Goal: Task Accomplishment & Management: Complete application form

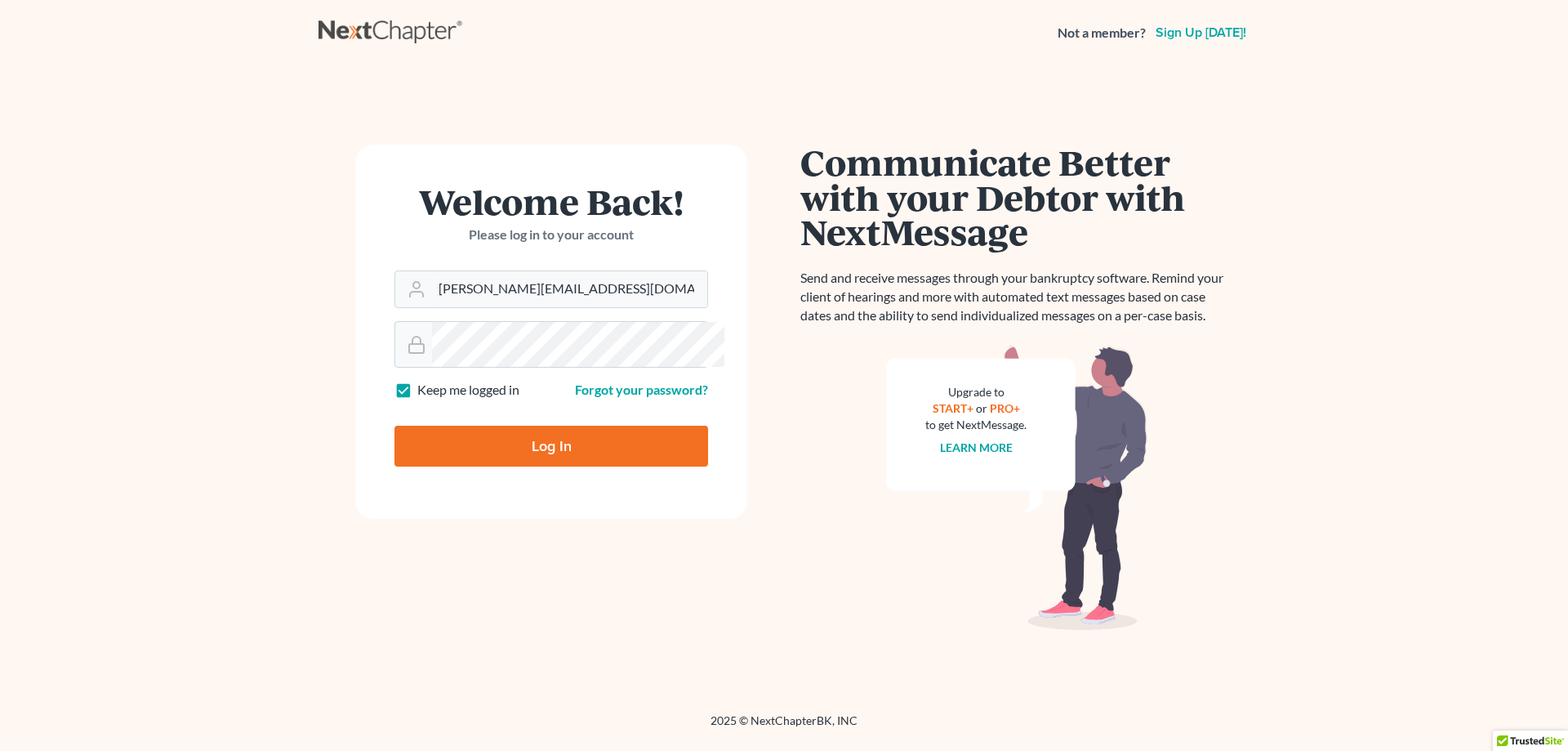
click at [618, 466] on input "Log In" at bounding box center [550, 446] width 313 height 41
type input "Thinking..."
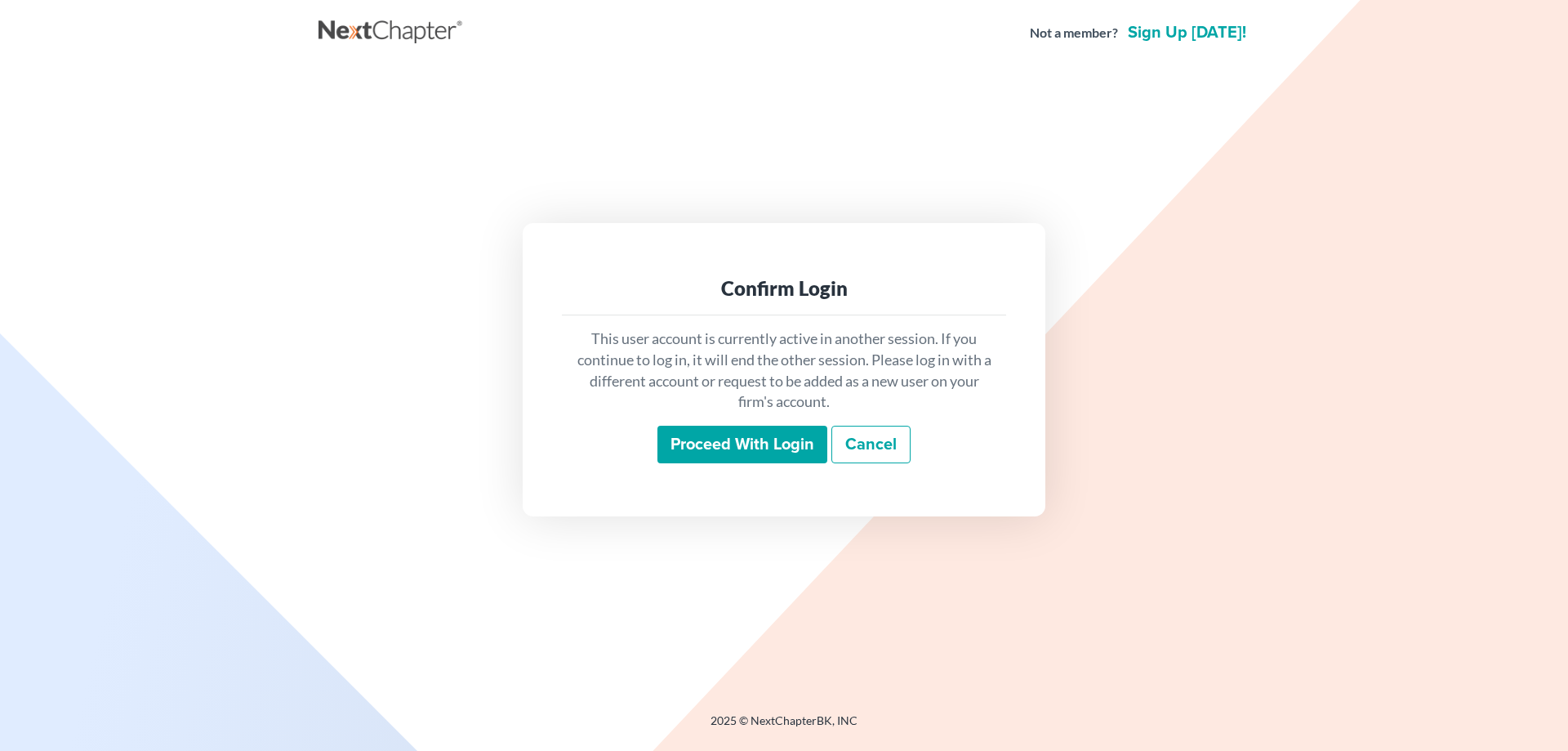
click at [755, 462] on input "Proceed with login" at bounding box center [741, 444] width 169 height 37
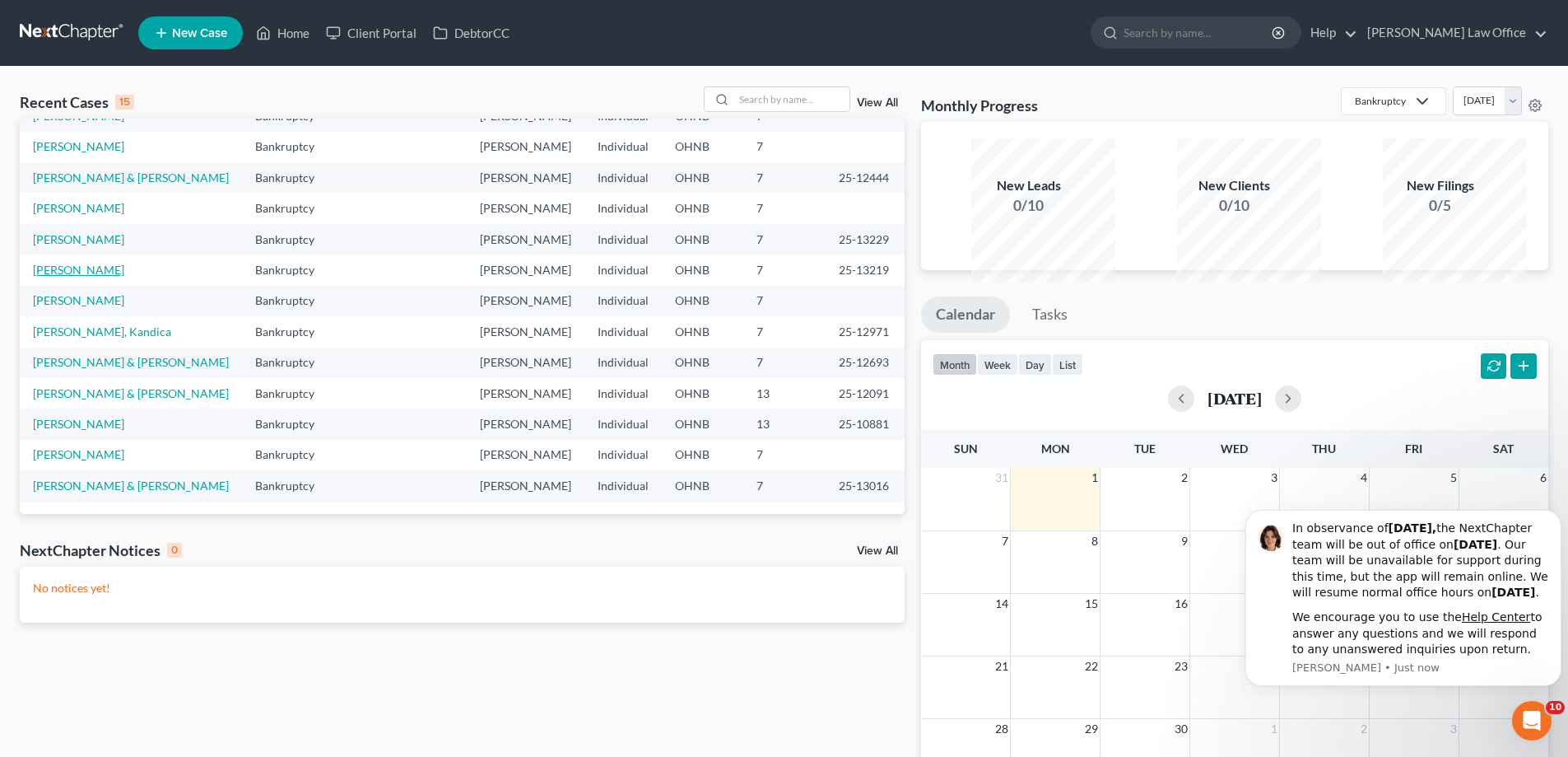
scroll to position [165, 0]
click at [105, 316] on td "[PERSON_NAME]" at bounding box center [131, 301] width 222 height 31
click at [106, 307] on link "[PERSON_NAME]" at bounding box center [79, 300] width 92 height 14
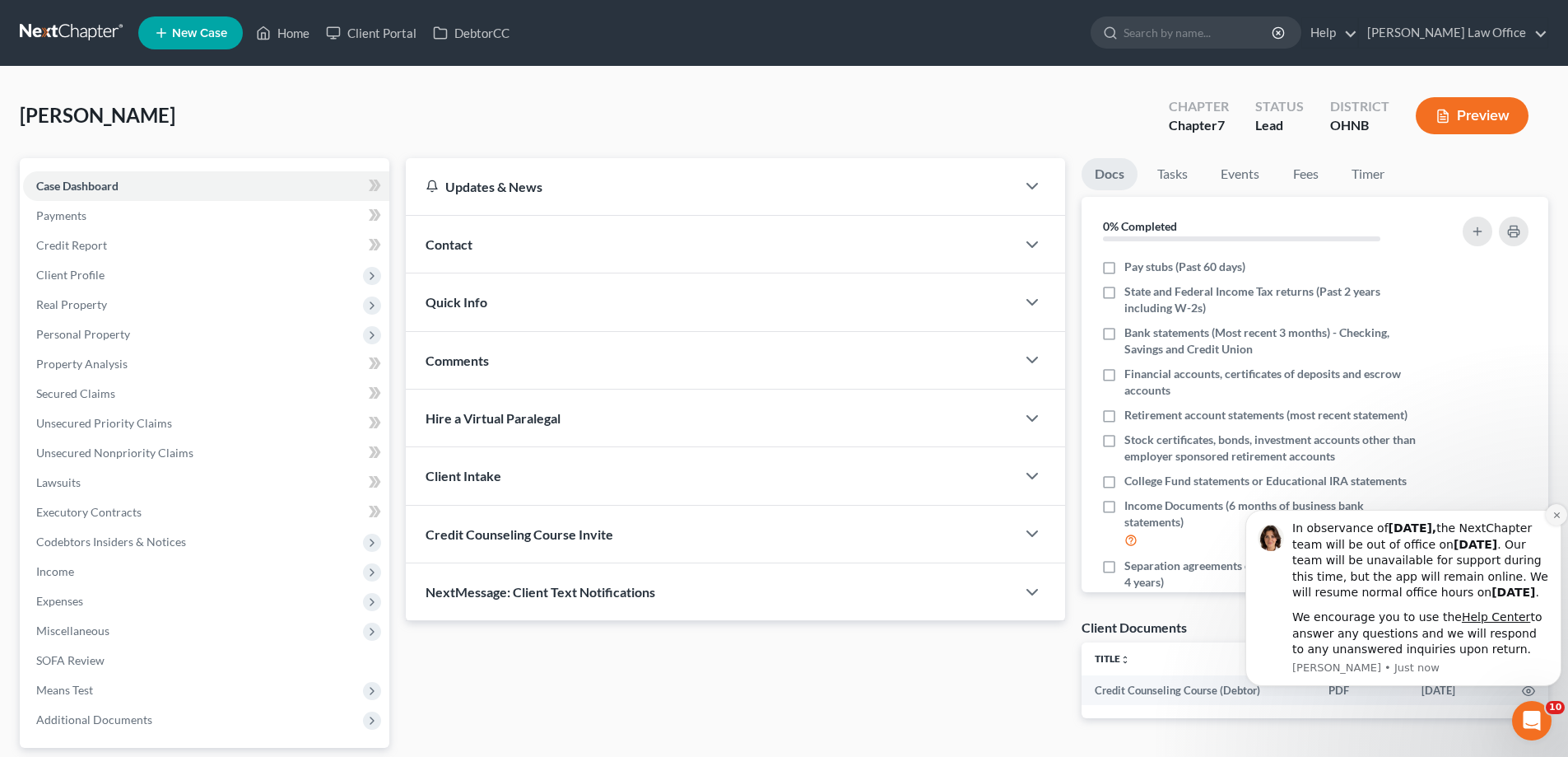
click at [1554, 511] on icon "Dismiss notification" at bounding box center [1556, 514] width 6 height 6
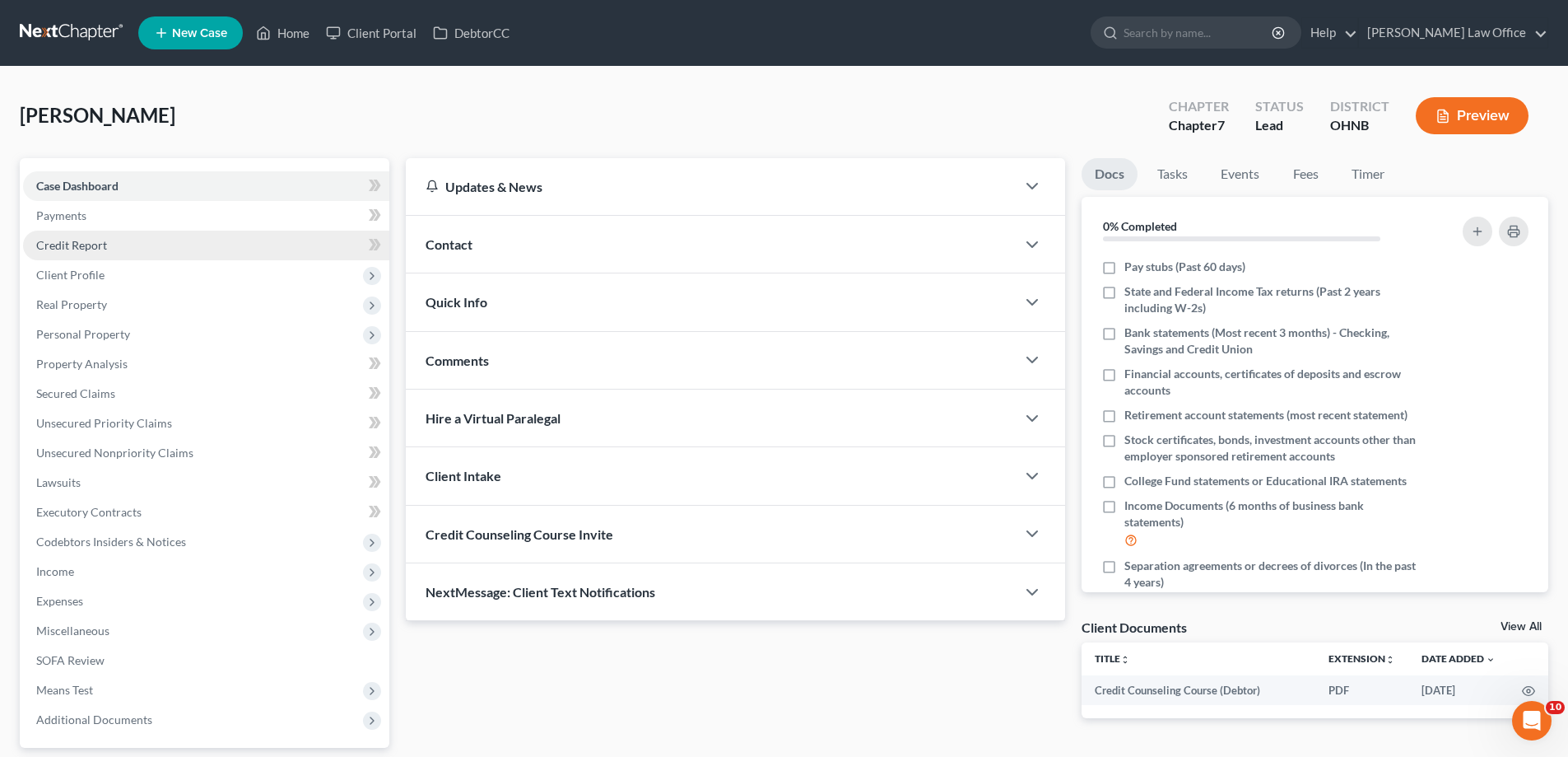
click at [107, 252] on span "Credit Report" at bounding box center [71, 244] width 71 height 14
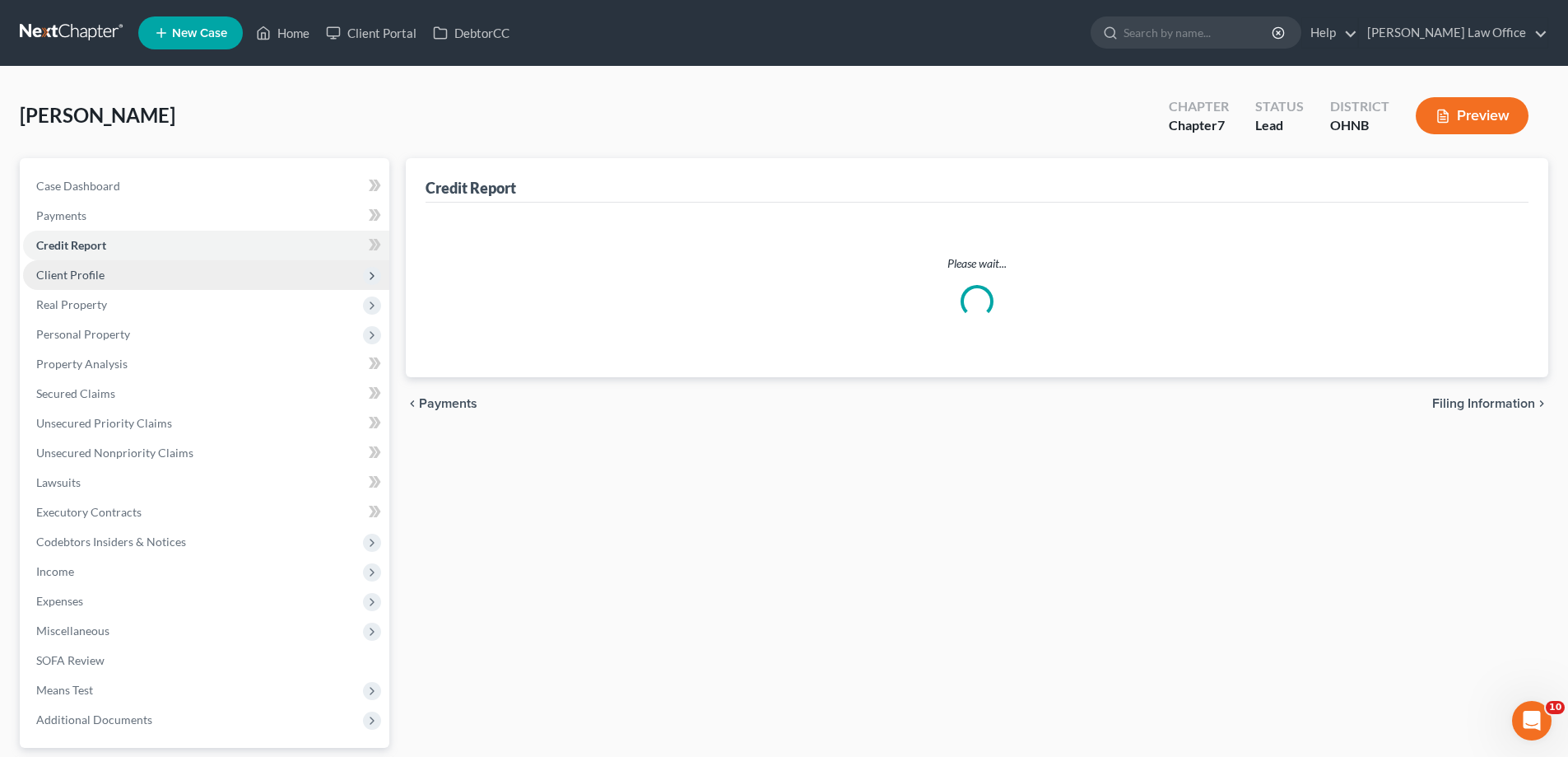
click at [130, 290] on span "Client Profile" at bounding box center [207, 275] width 367 height 30
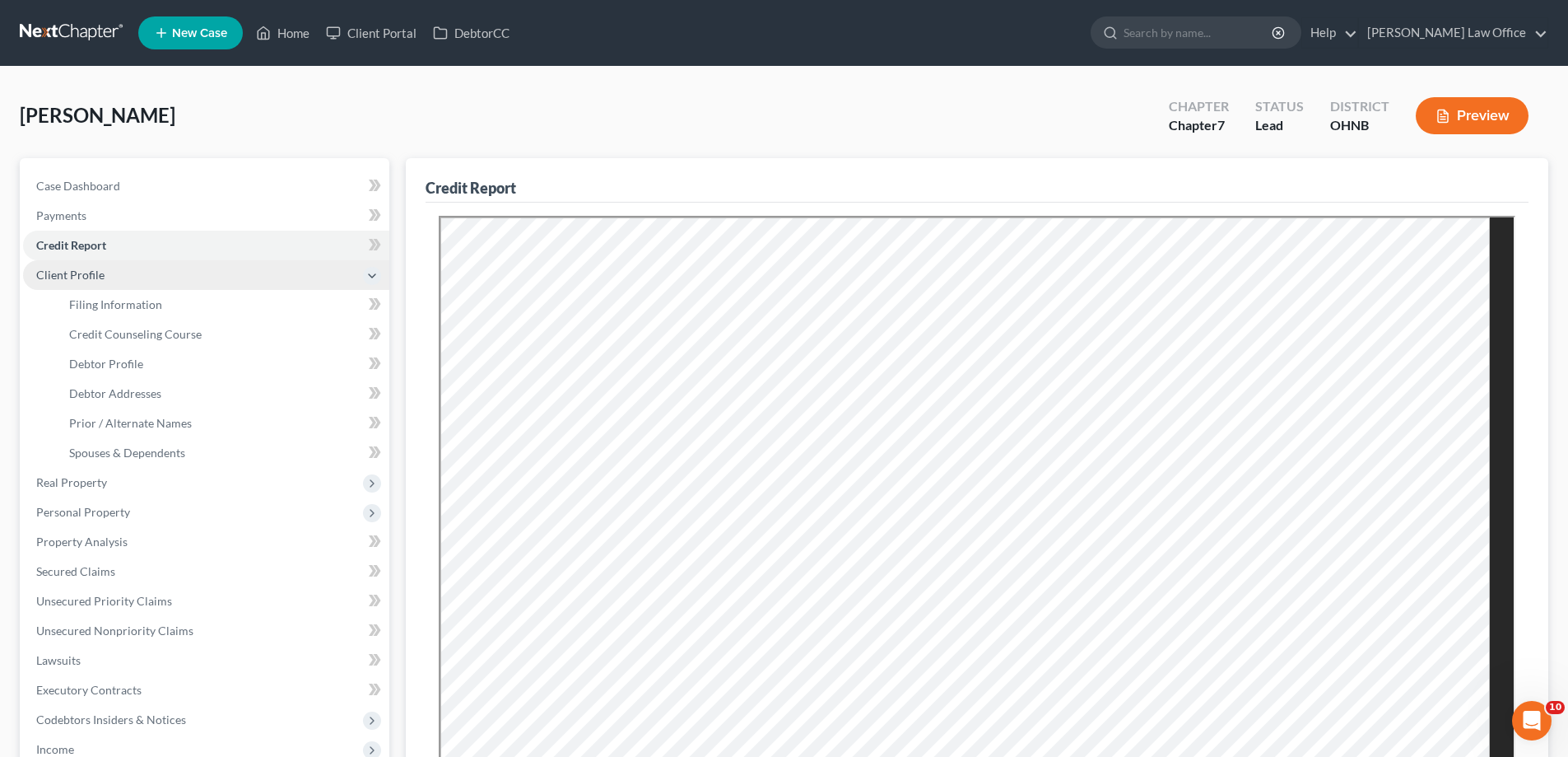
click at [128, 290] on span "Client Profile" at bounding box center [207, 275] width 367 height 30
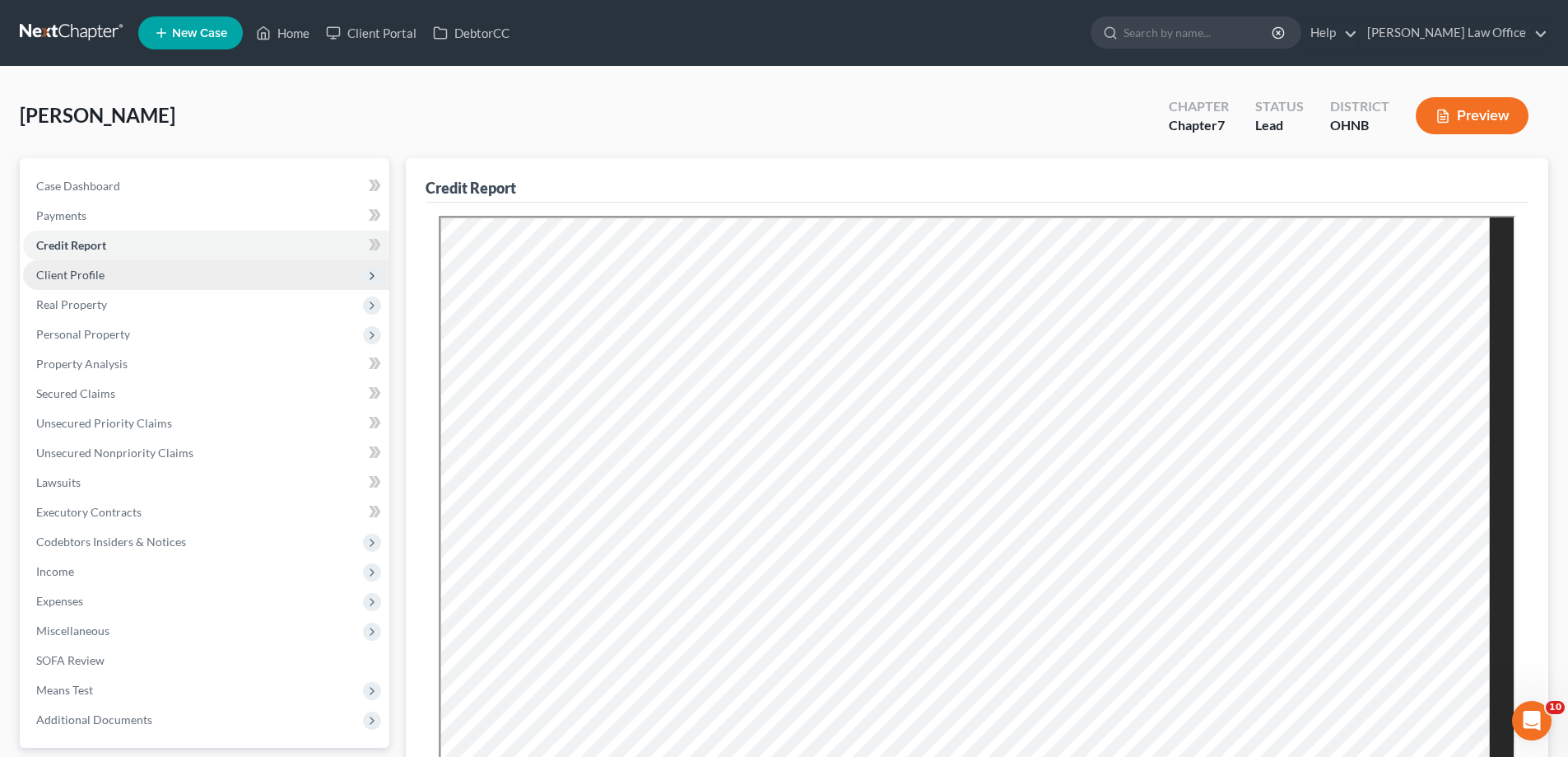
click at [130, 290] on span "Client Profile" at bounding box center [207, 275] width 367 height 30
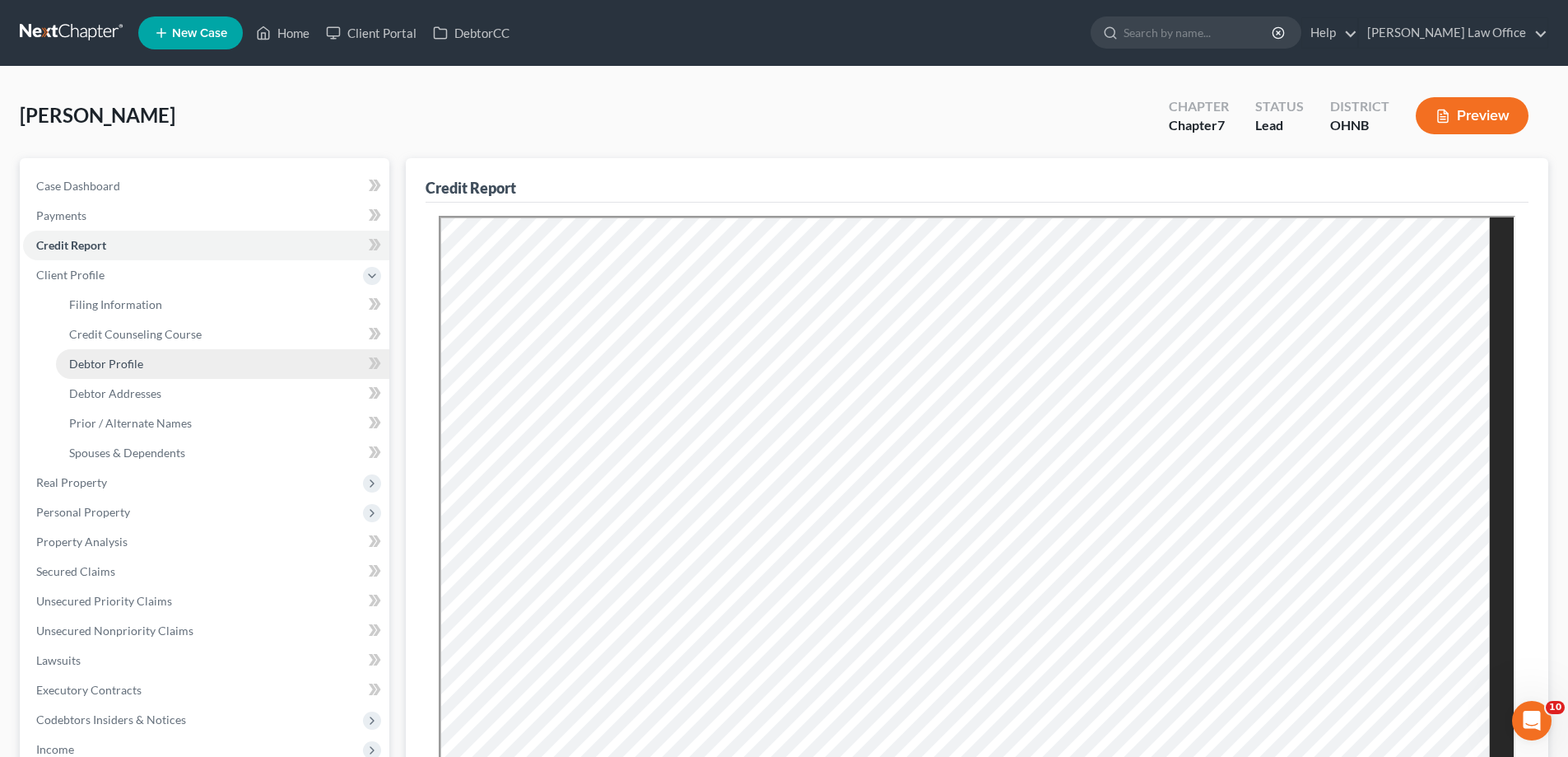
click at [143, 371] on span "Debtor Profile" at bounding box center [106, 363] width 74 height 14
select select "0"
select select "4"
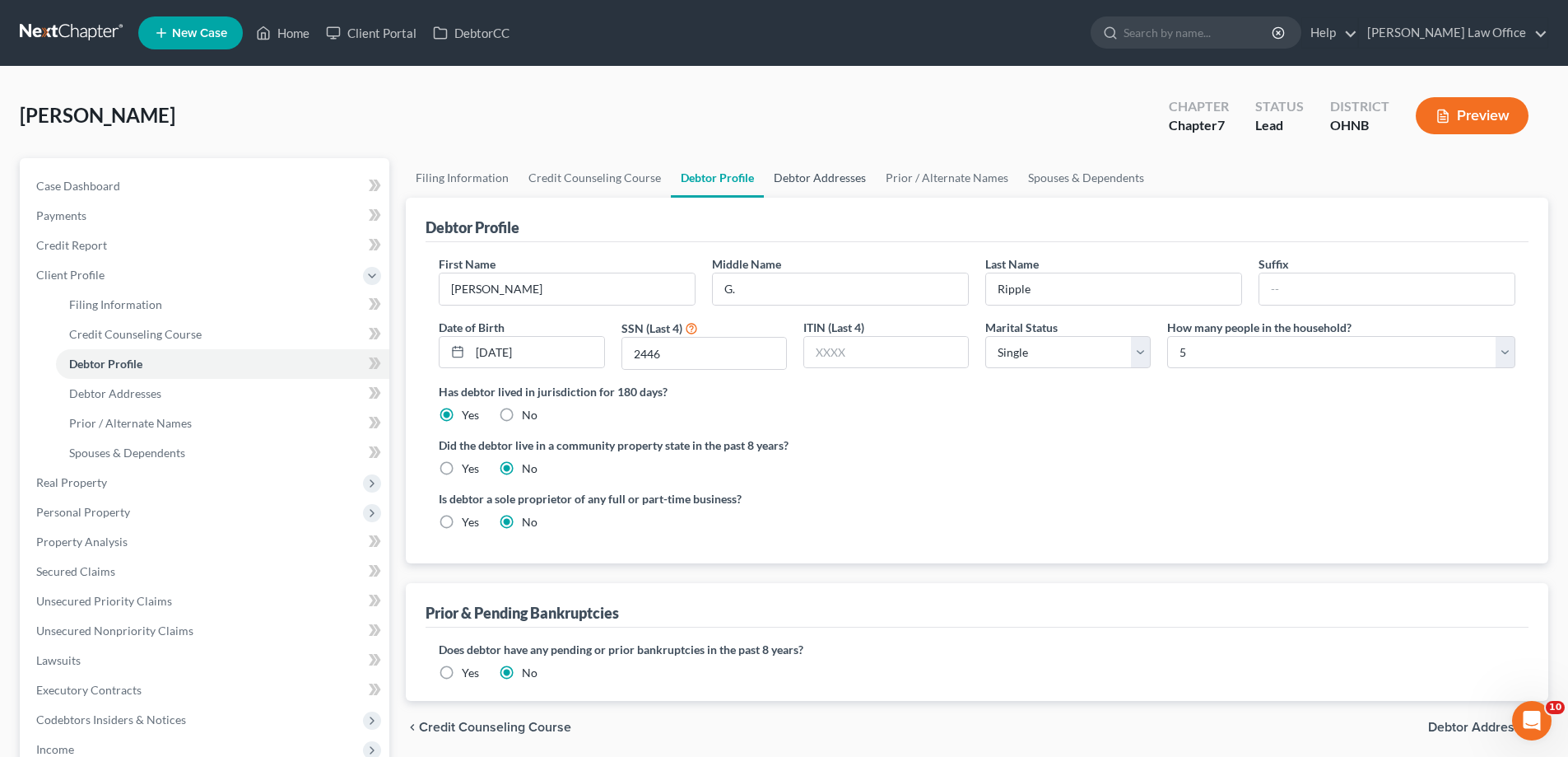
click at [876, 198] on link "Debtor Addresses" at bounding box center [820, 178] width 112 height 39
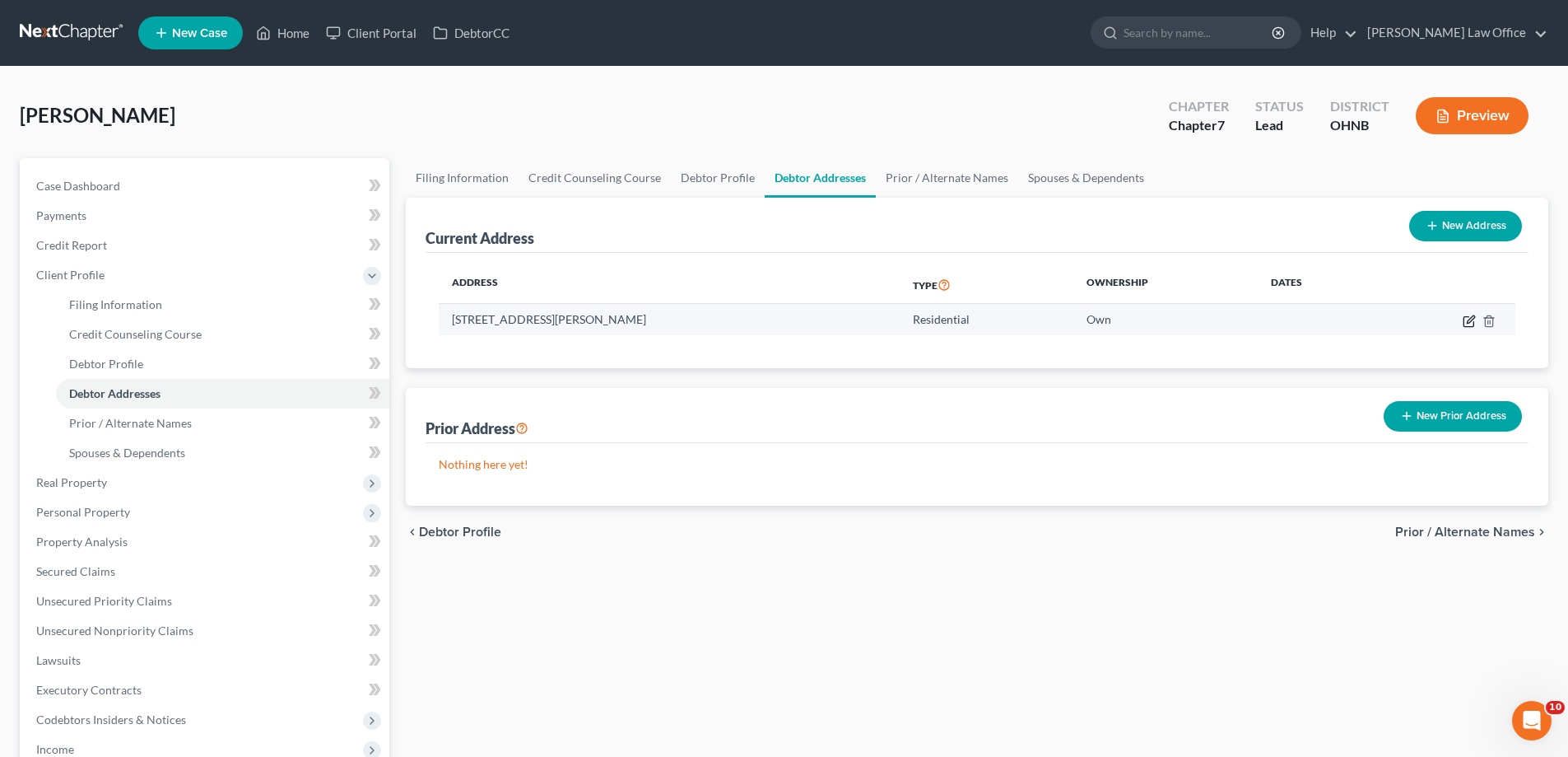
click at [1462, 328] on icon "button" at bounding box center [1469, 321] width 13 height 13
select select "36"
select select "0"
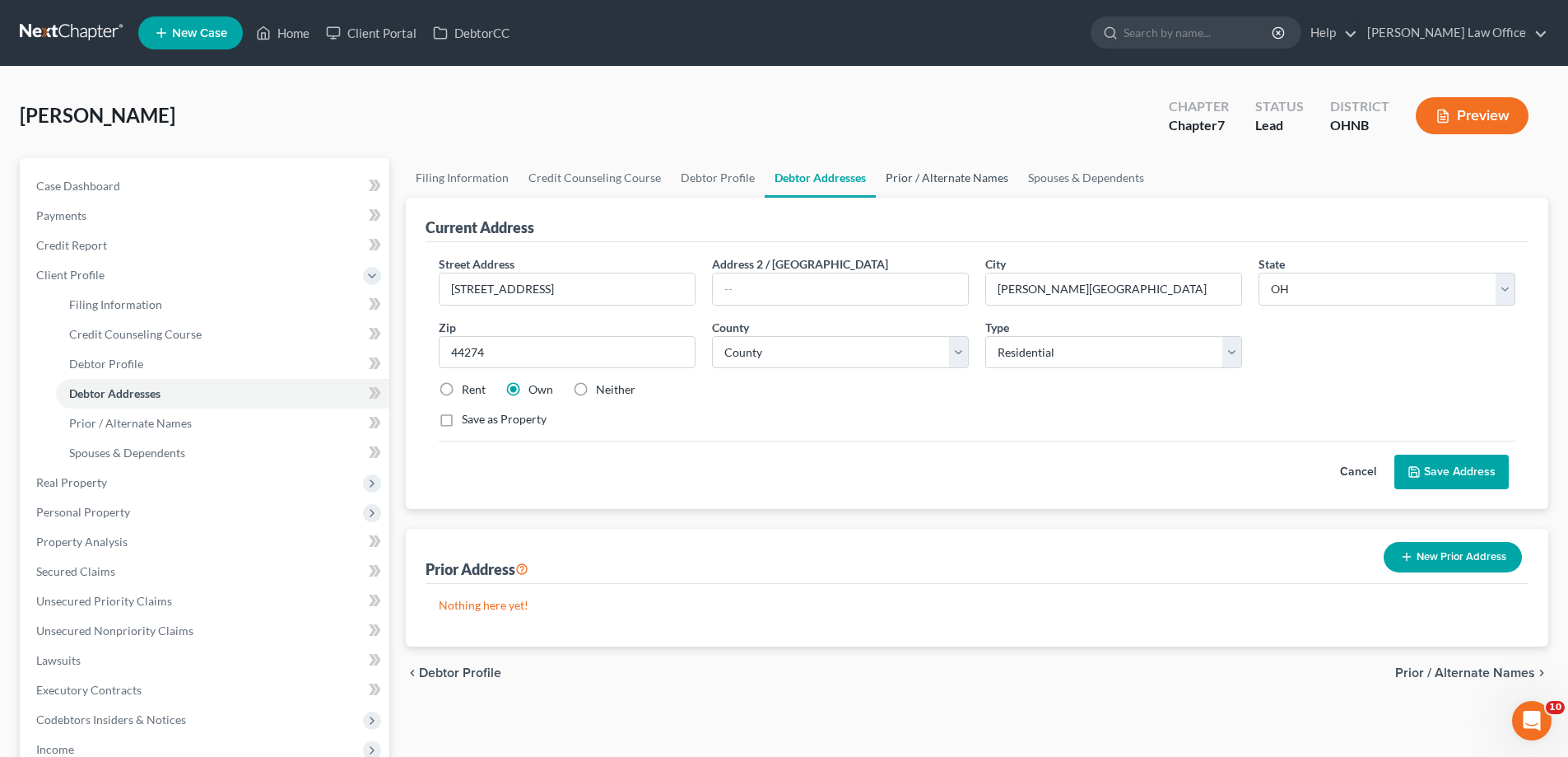
click at [1018, 198] on link "Prior / Alternate Names" at bounding box center [946, 178] width 142 height 39
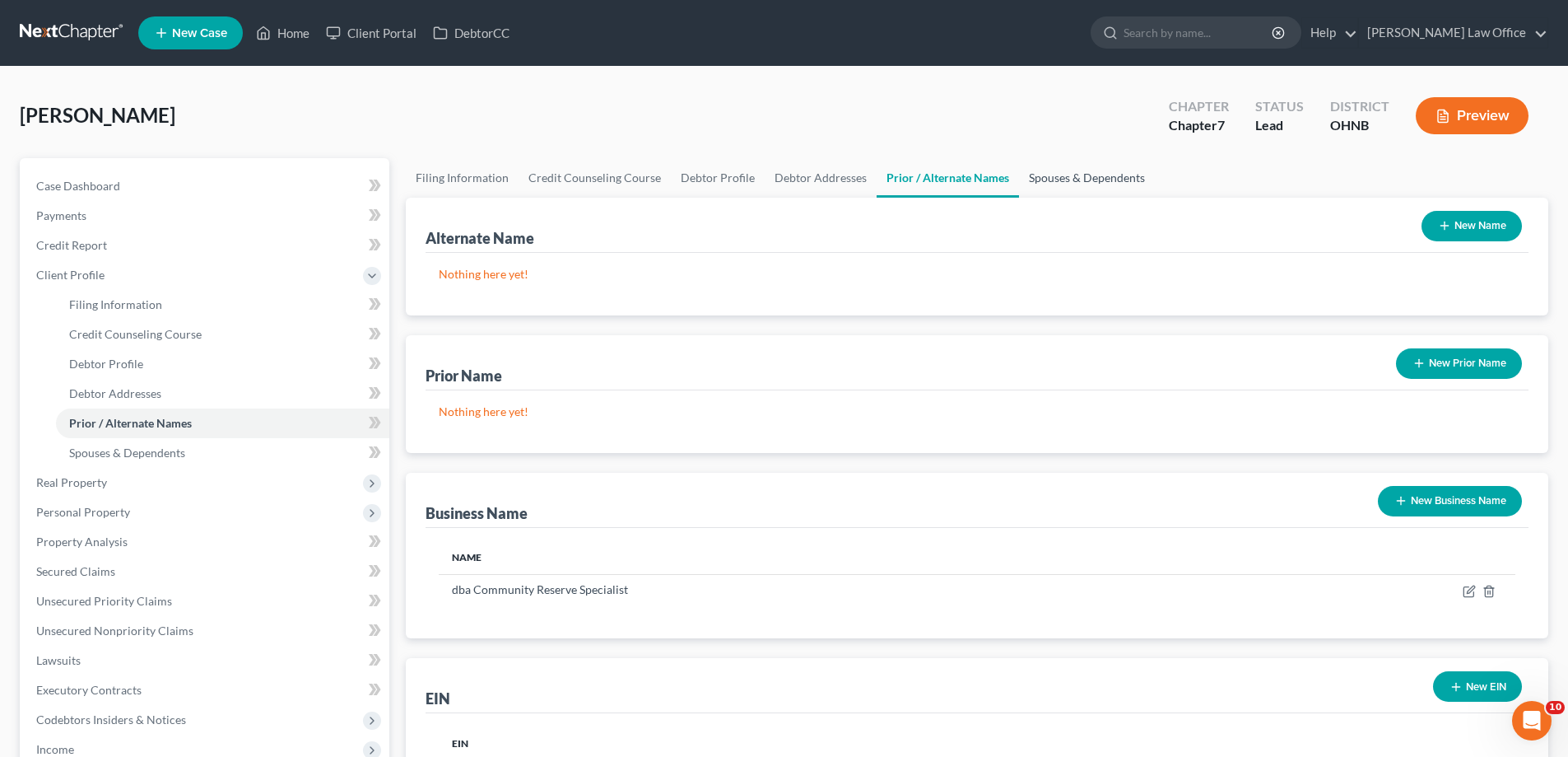
click at [1155, 198] on link "Spouses & Dependents" at bounding box center [1086, 178] width 136 height 39
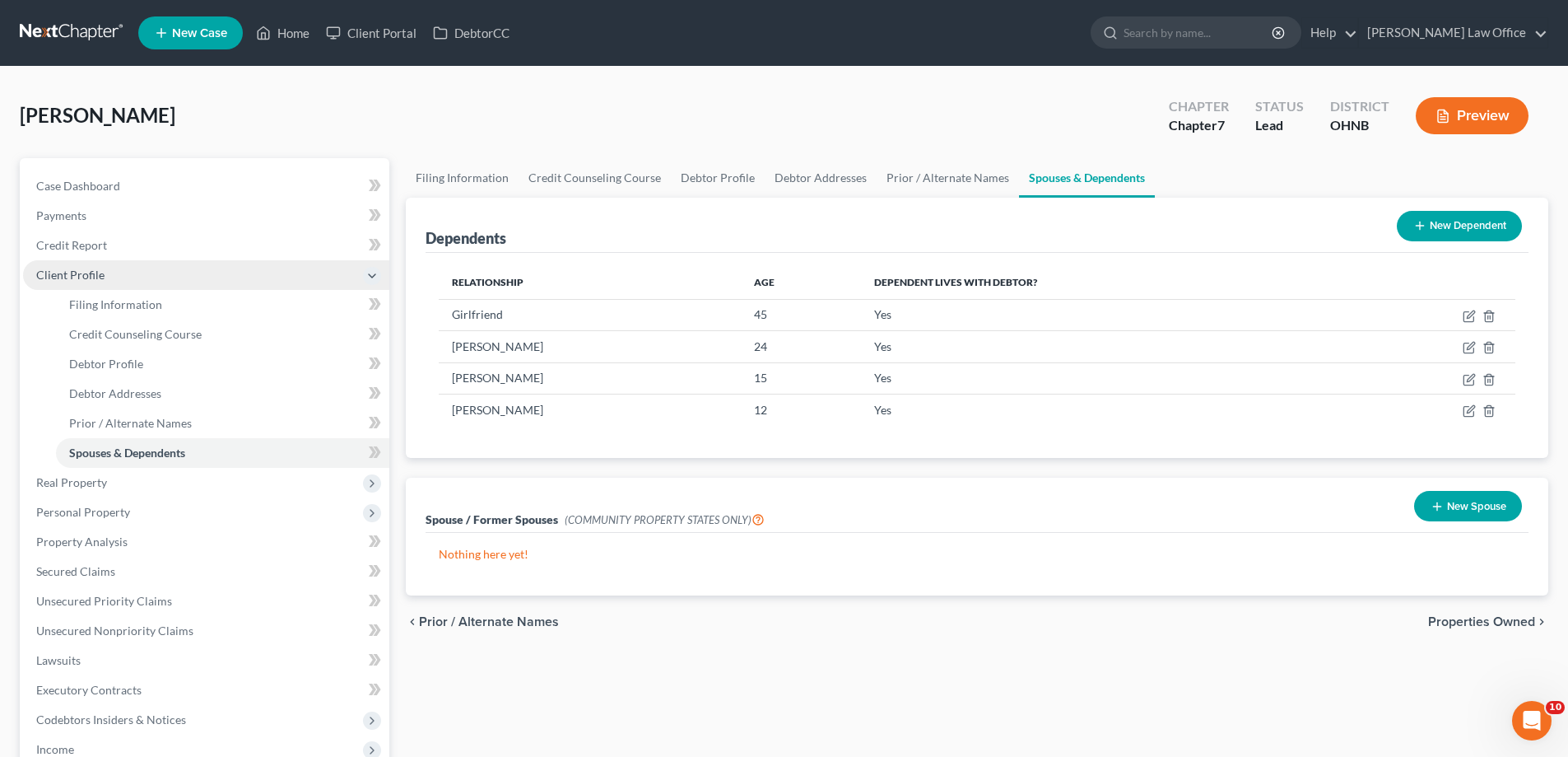
click at [148, 290] on span "Client Profile" at bounding box center [207, 275] width 367 height 30
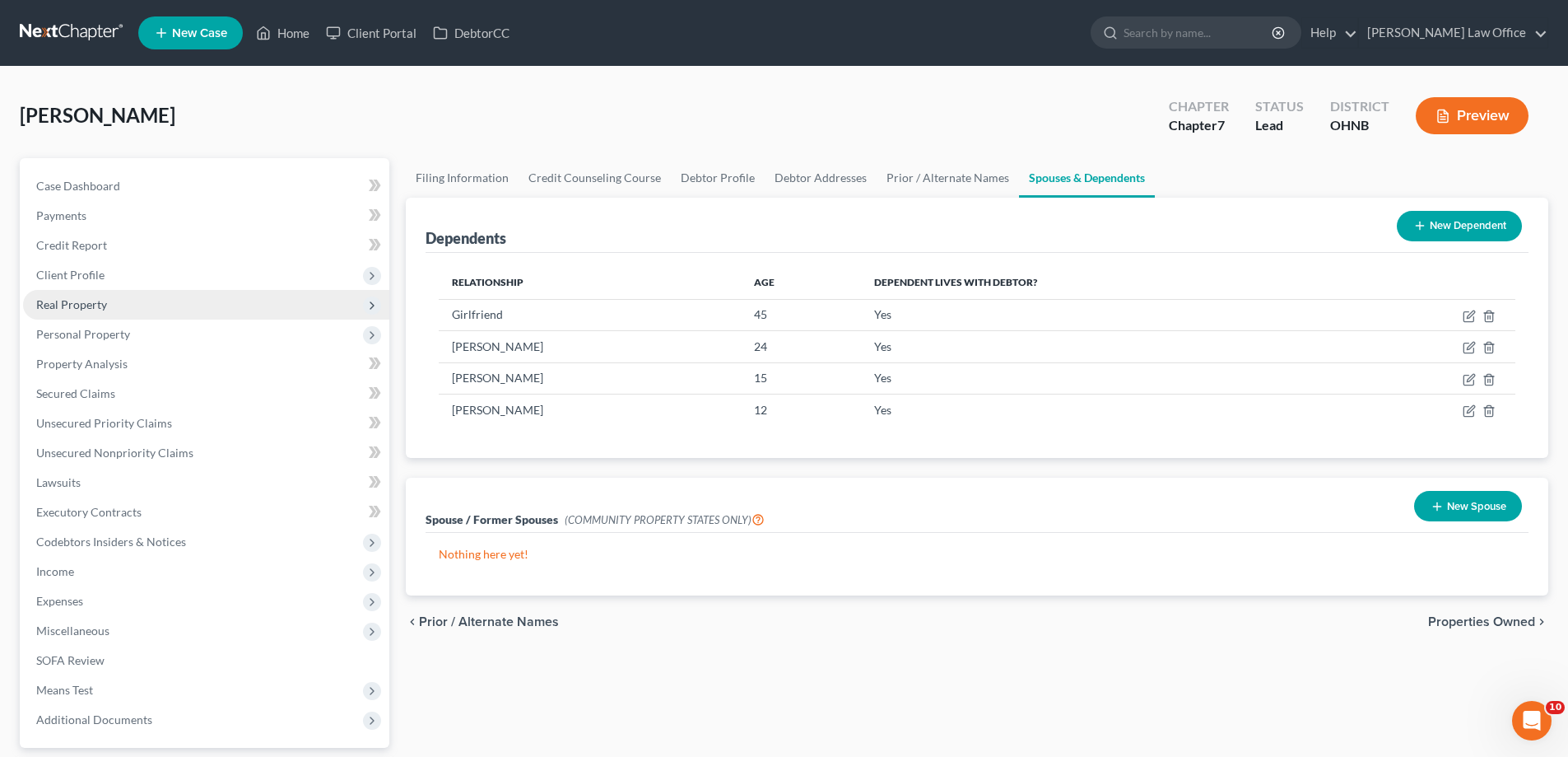
click at [147, 319] on span "Real Property" at bounding box center [207, 305] width 367 height 30
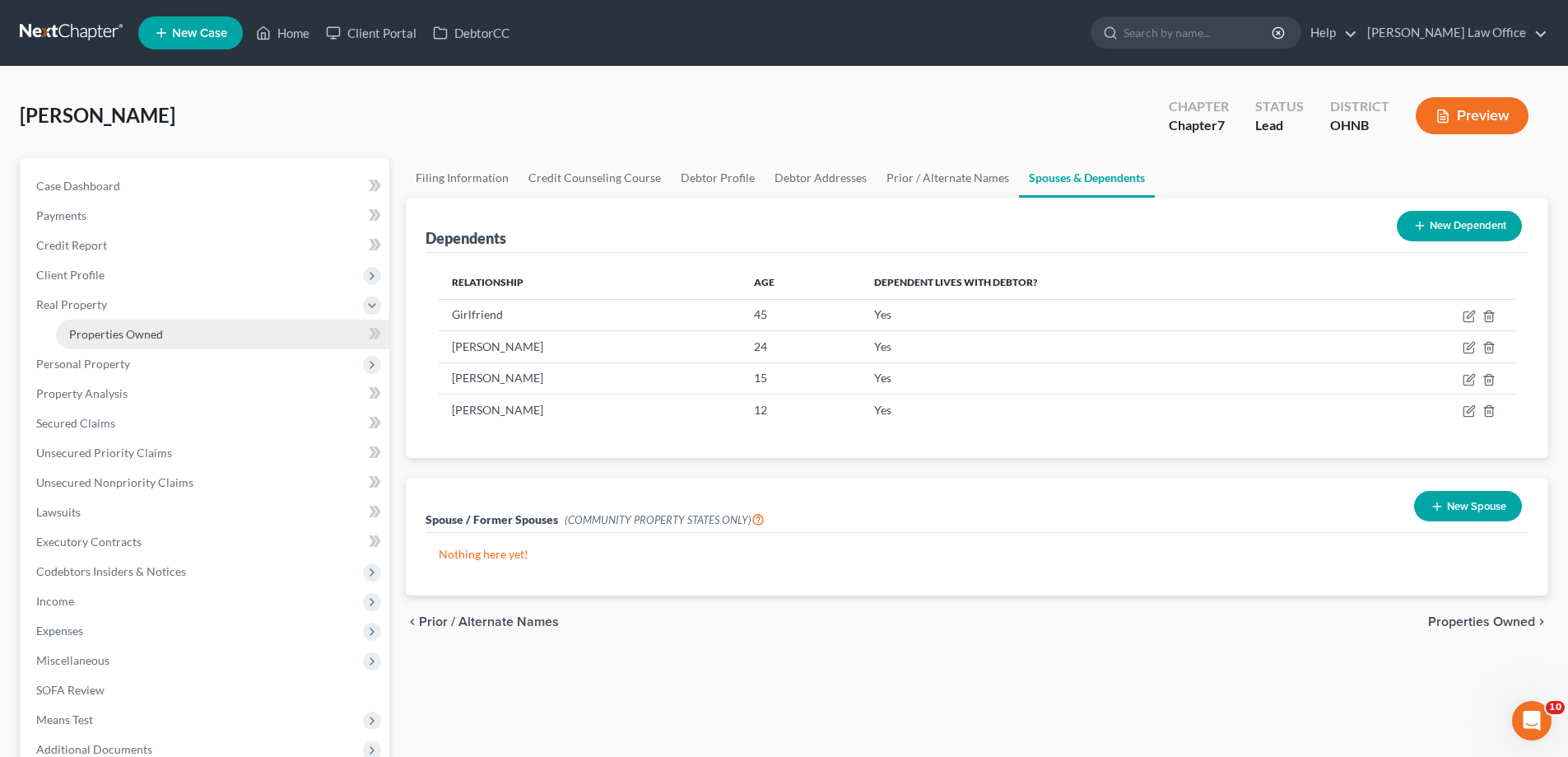
click at [163, 341] on span "Properties Owned" at bounding box center [116, 333] width 94 height 14
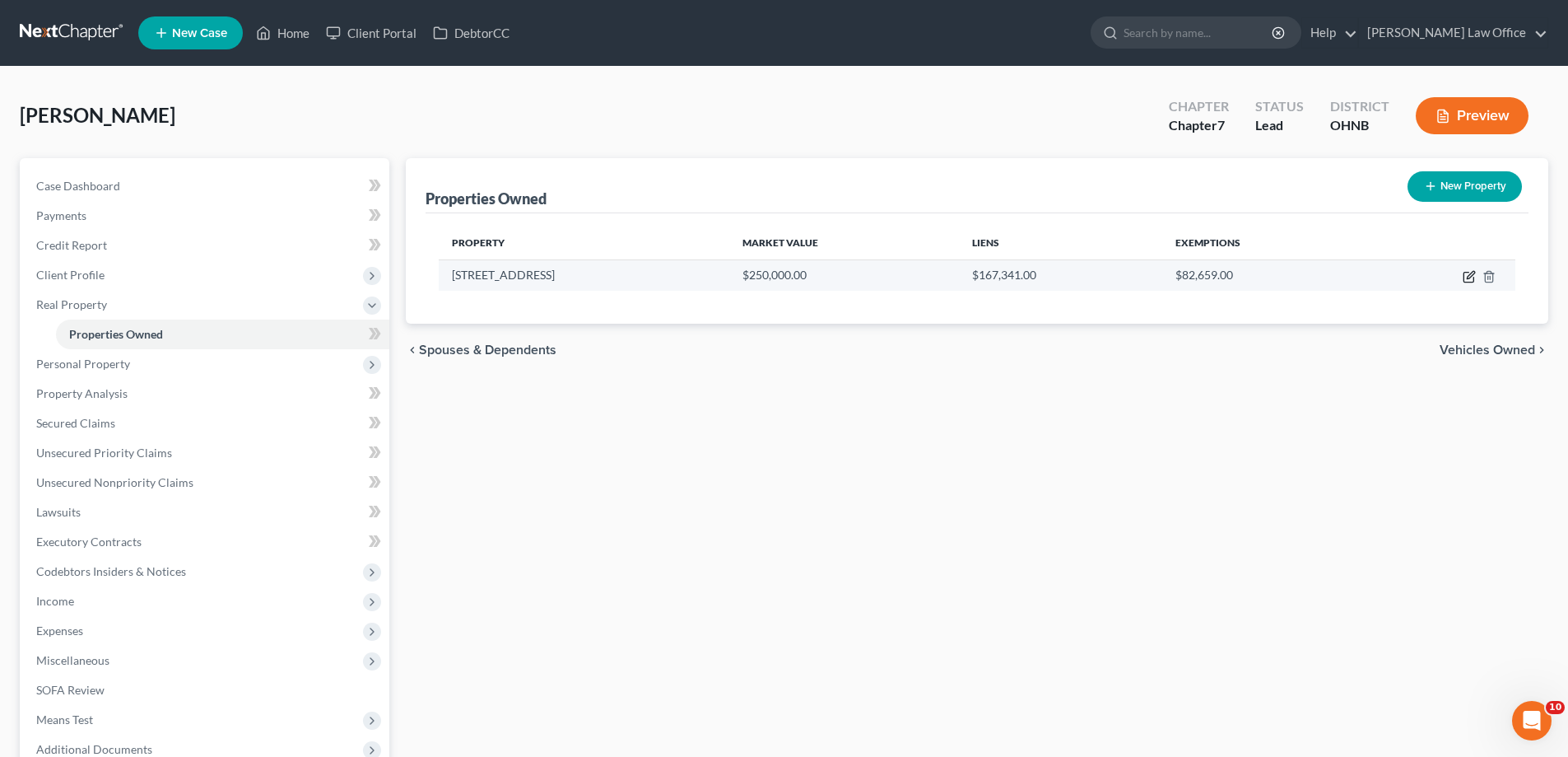
click at [1462, 283] on icon "button" at bounding box center [1469, 277] width 13 height 13
select select "36"
select select "76"
select select "0"
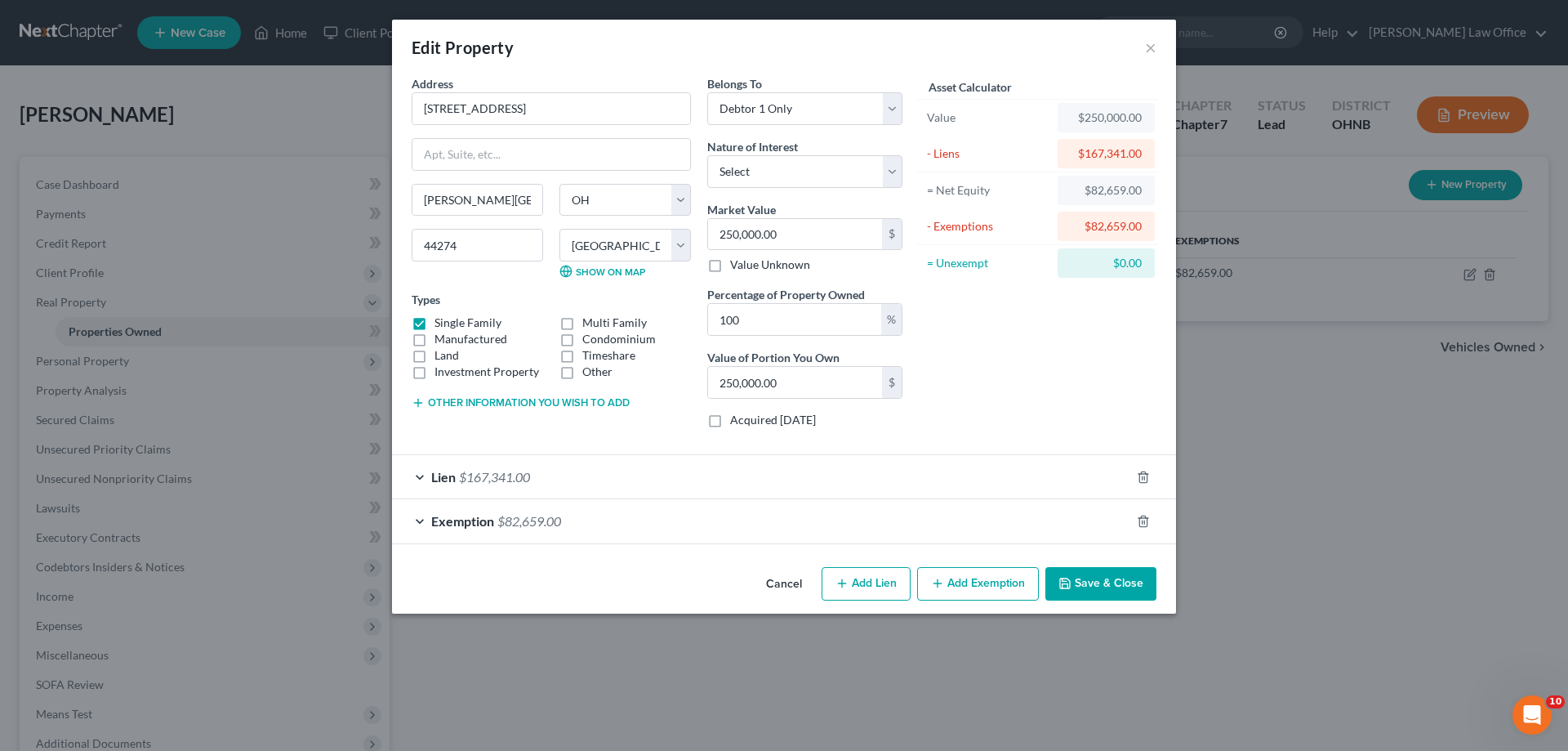
scroll to position [36, 0]
click at [392, 499] on div "Lien $167,341.00" at bounding box center [760, 476] width 738 height 43
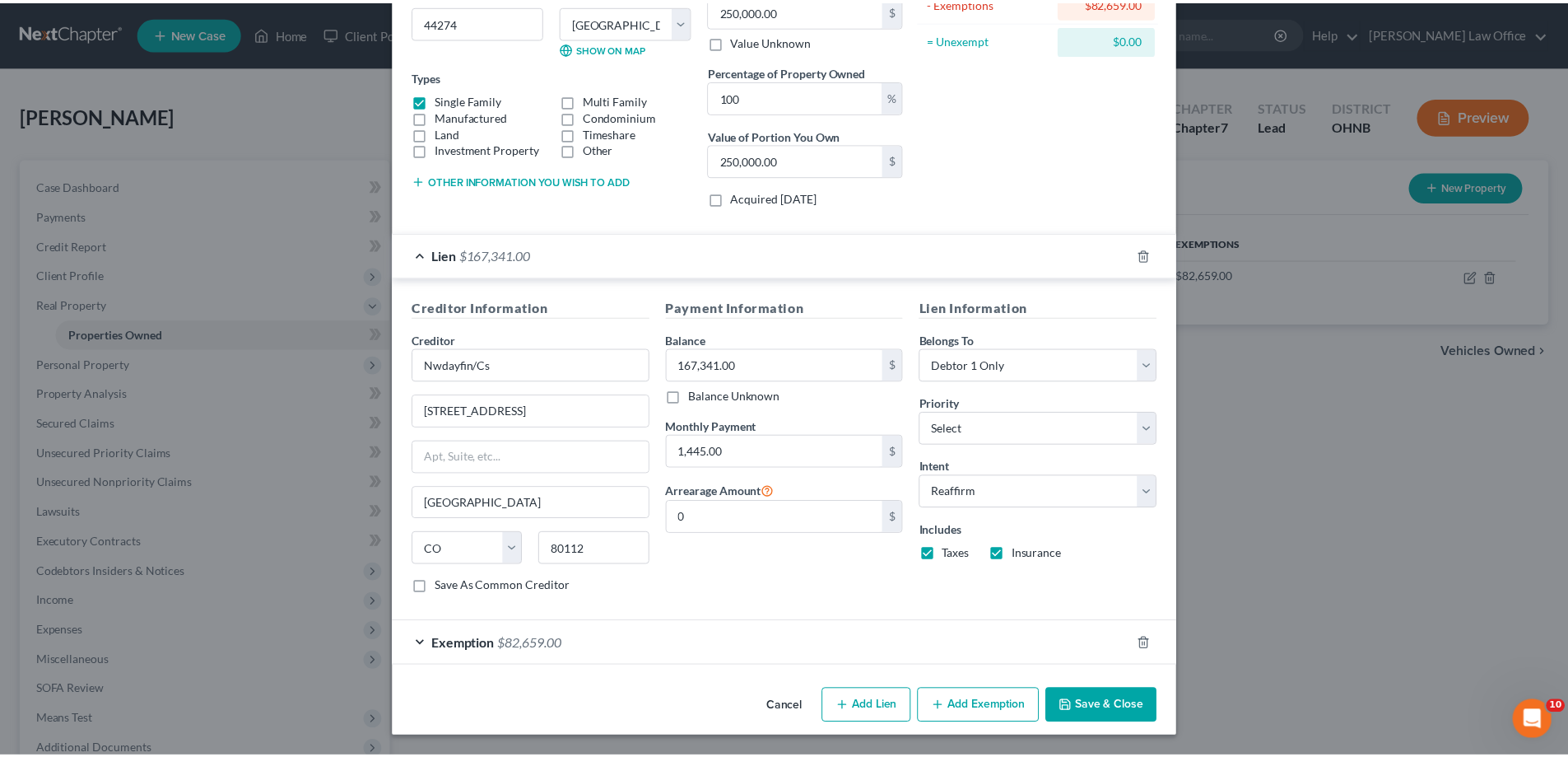
scroll to position [464, 0]
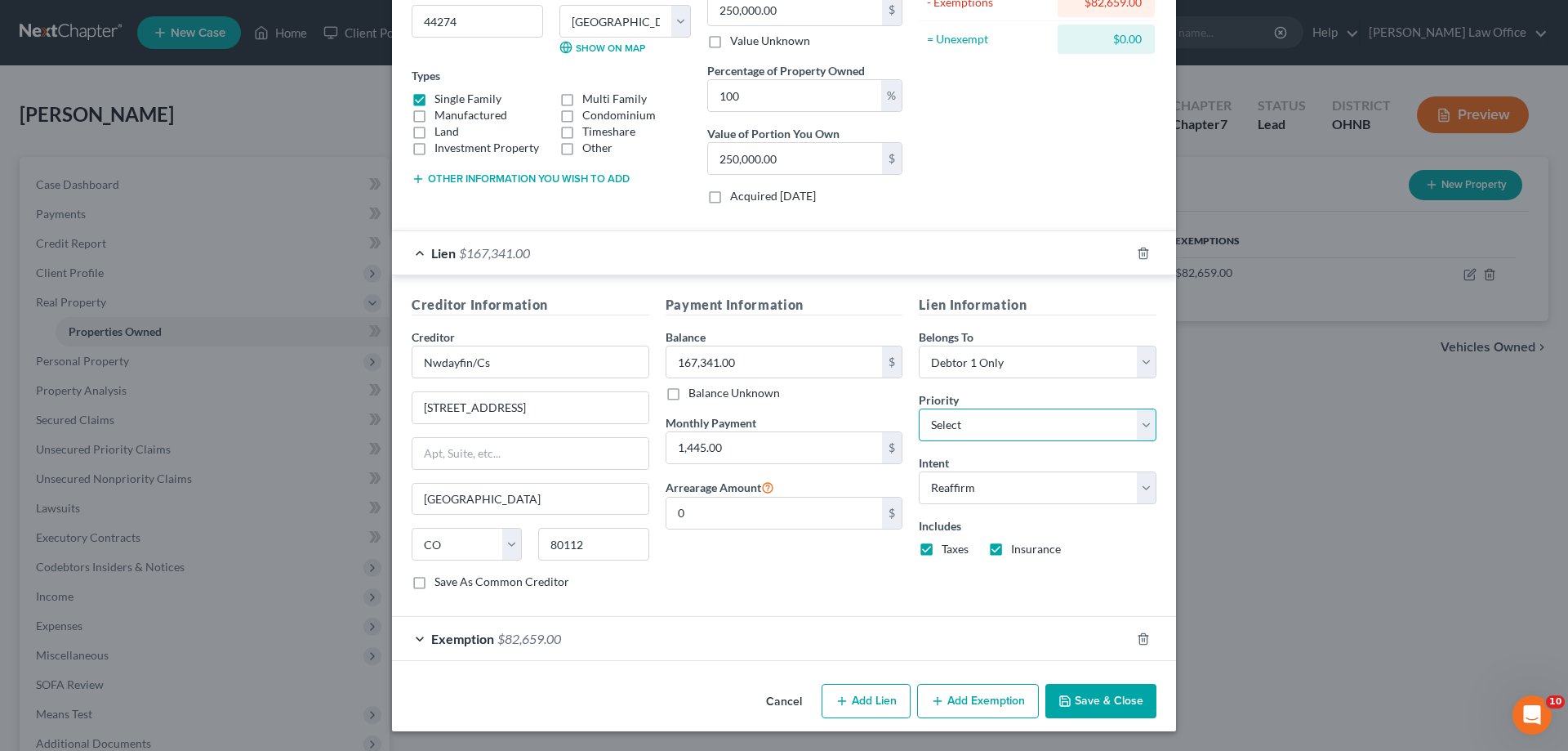
click at [1076, 409] on select "Select 1st 2nd 3rd 4th 5th 6th 7th 8th 9th 10th 11th 12th 13th 14th 15th 16th 1…" at bounding box center [1037, 425] width 237 height 33
select select "0"
click at [943, 409] on select "Select 1st 2nd 3rd 4th 5th 6th 7th 8th 9th 10th 11th 12th 13th 14th 15th 16th 1…" at bounding box center [1037, 425] width 237 height 33
click at [1156, 691] on button "Save & Close" at bounding box center [1100, 701] width 111 height 34
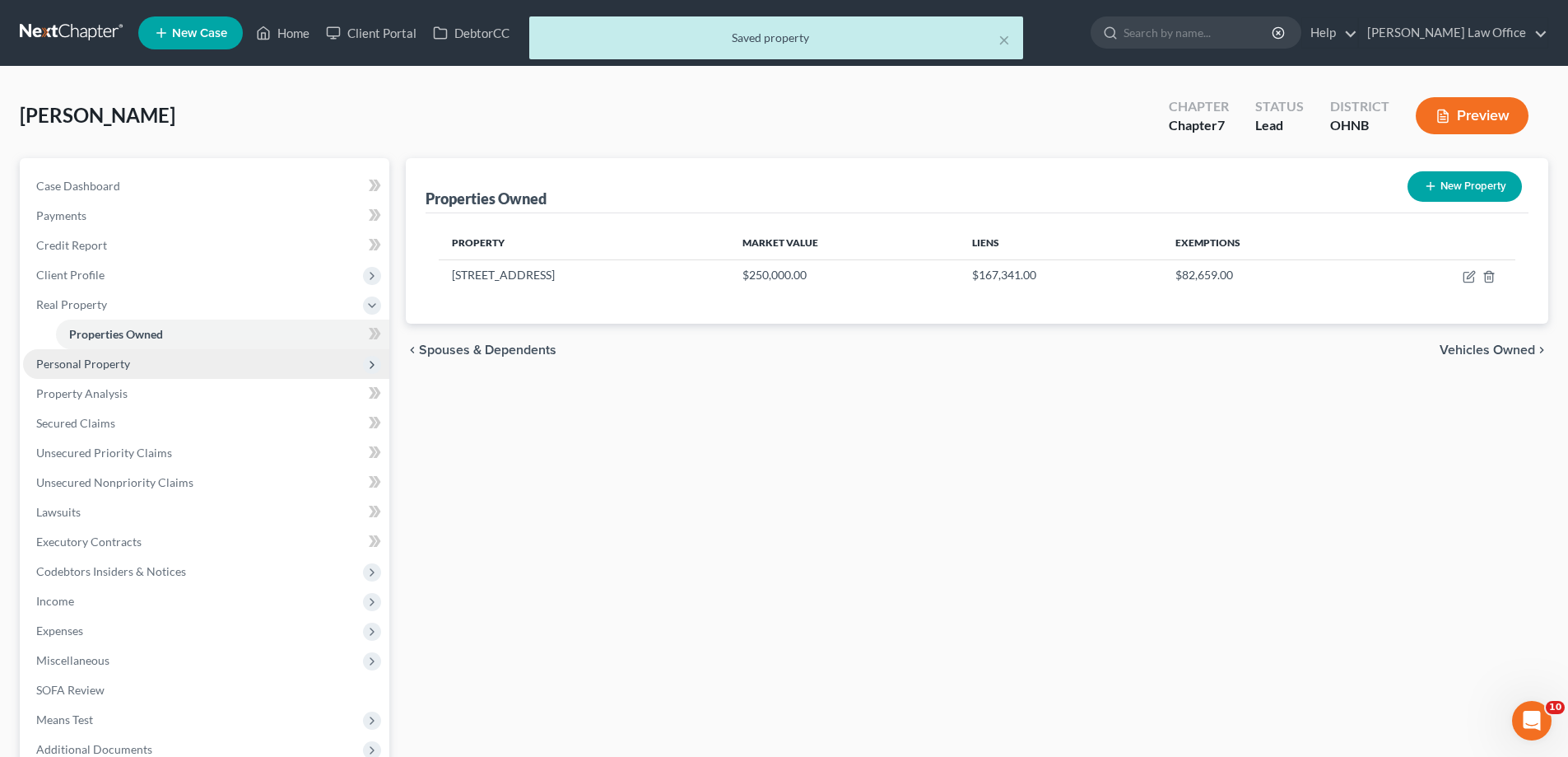
click at [143, 378] on span "Personal Property" at bounding box center [207, 364] width 367 height 30
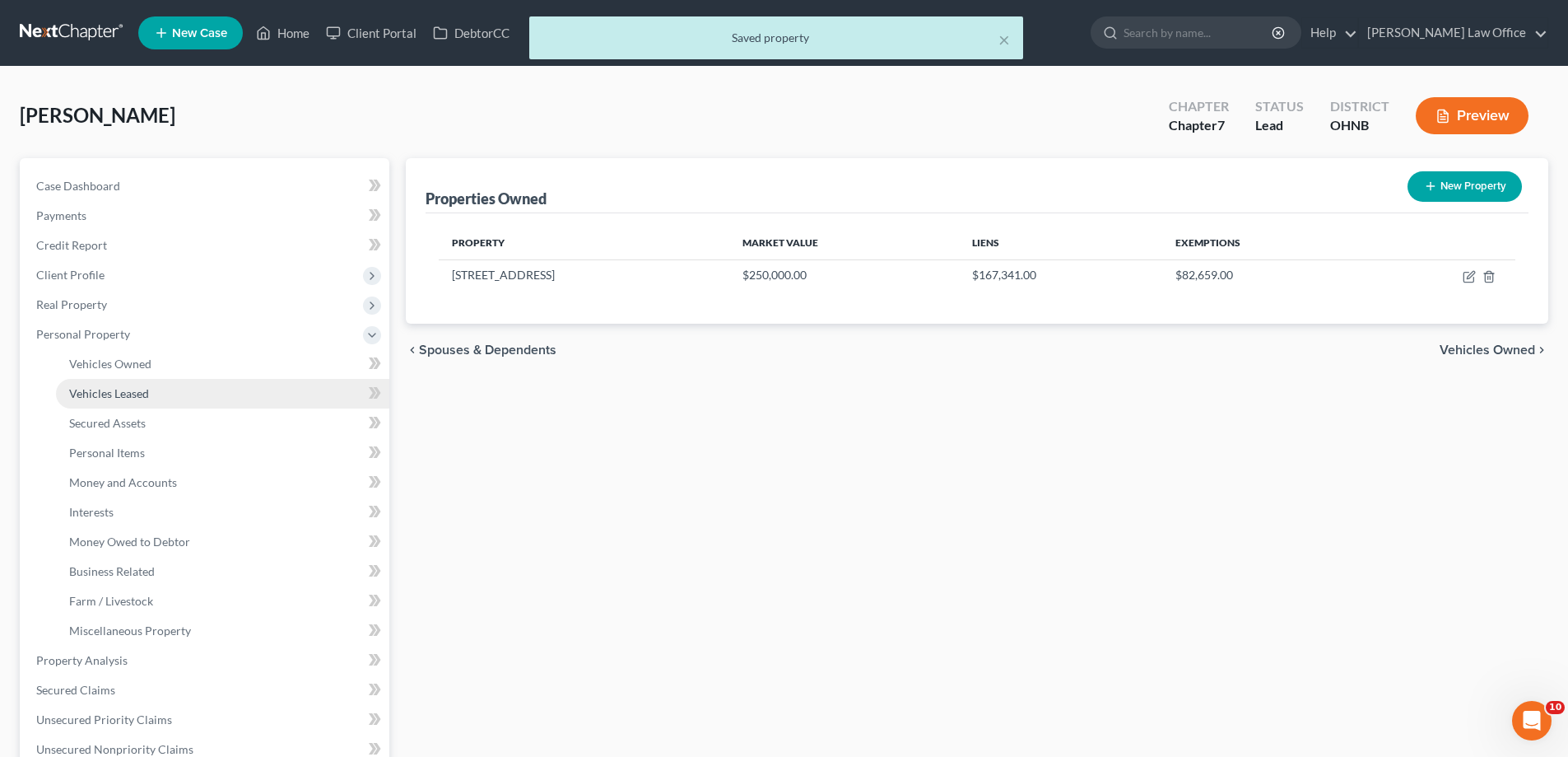
click at [177, 409] on link "Vehicles Leased" at bounding box center [222, 394] width 333 height 30
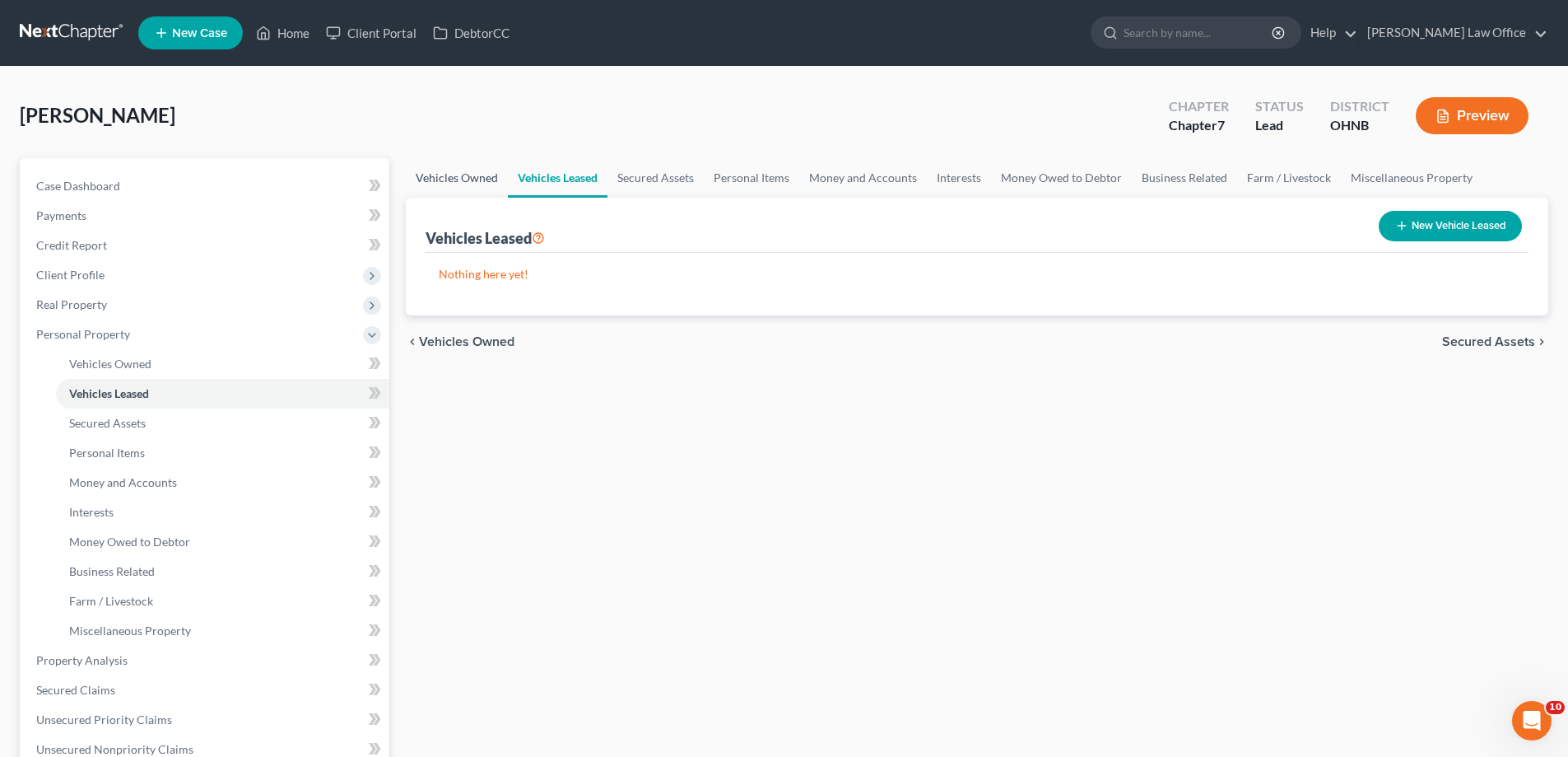
click at [506, 198] on link "Vehicles Owned" at bounding box center [457, 178] width 102 height 39
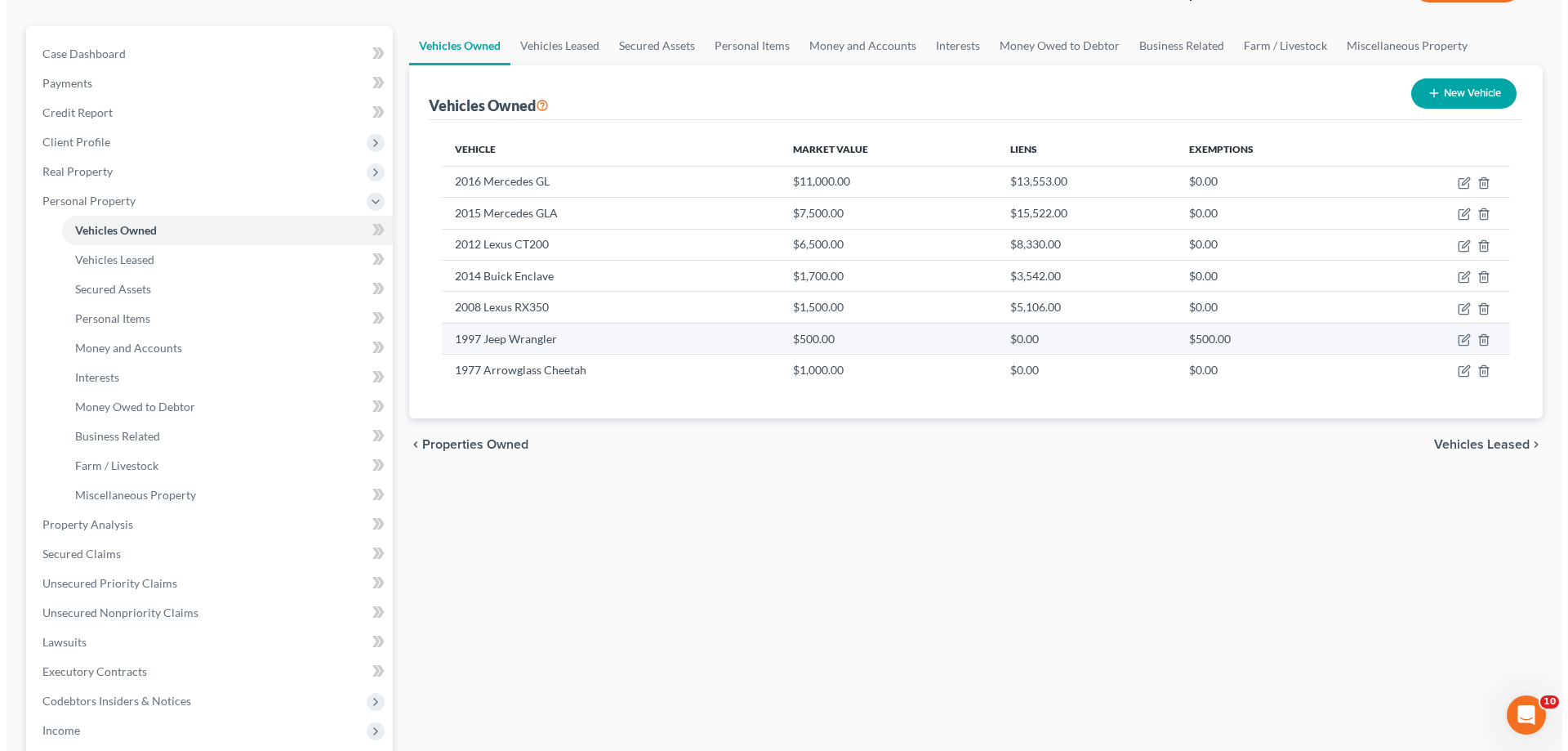
scroll to position [164, 0]
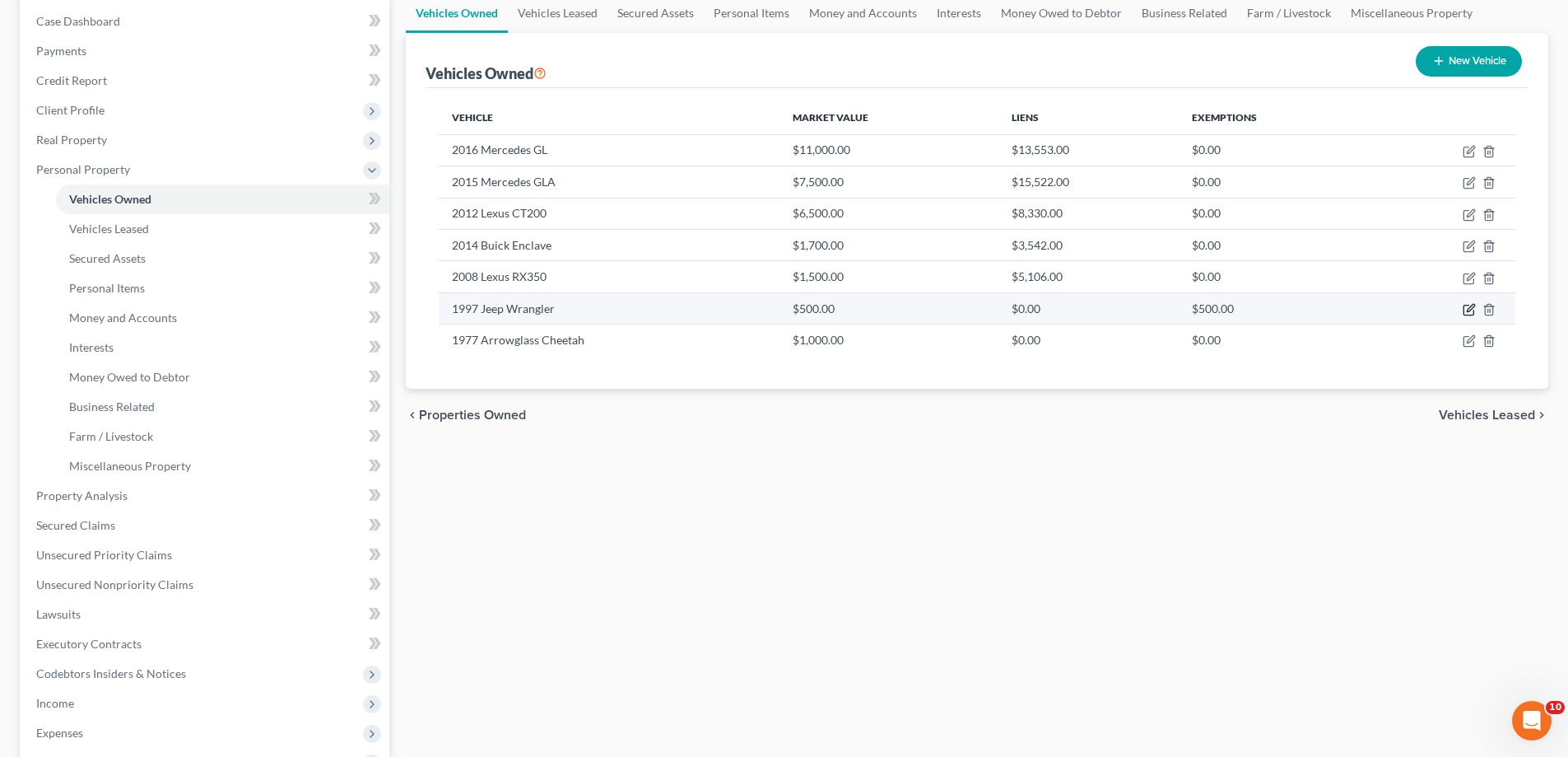
click at [1462, 316] on icon "button" at bounding box center [1469, 310] width 13 height 13
select select "0"
select select "29"
select select "4"
select select "0"
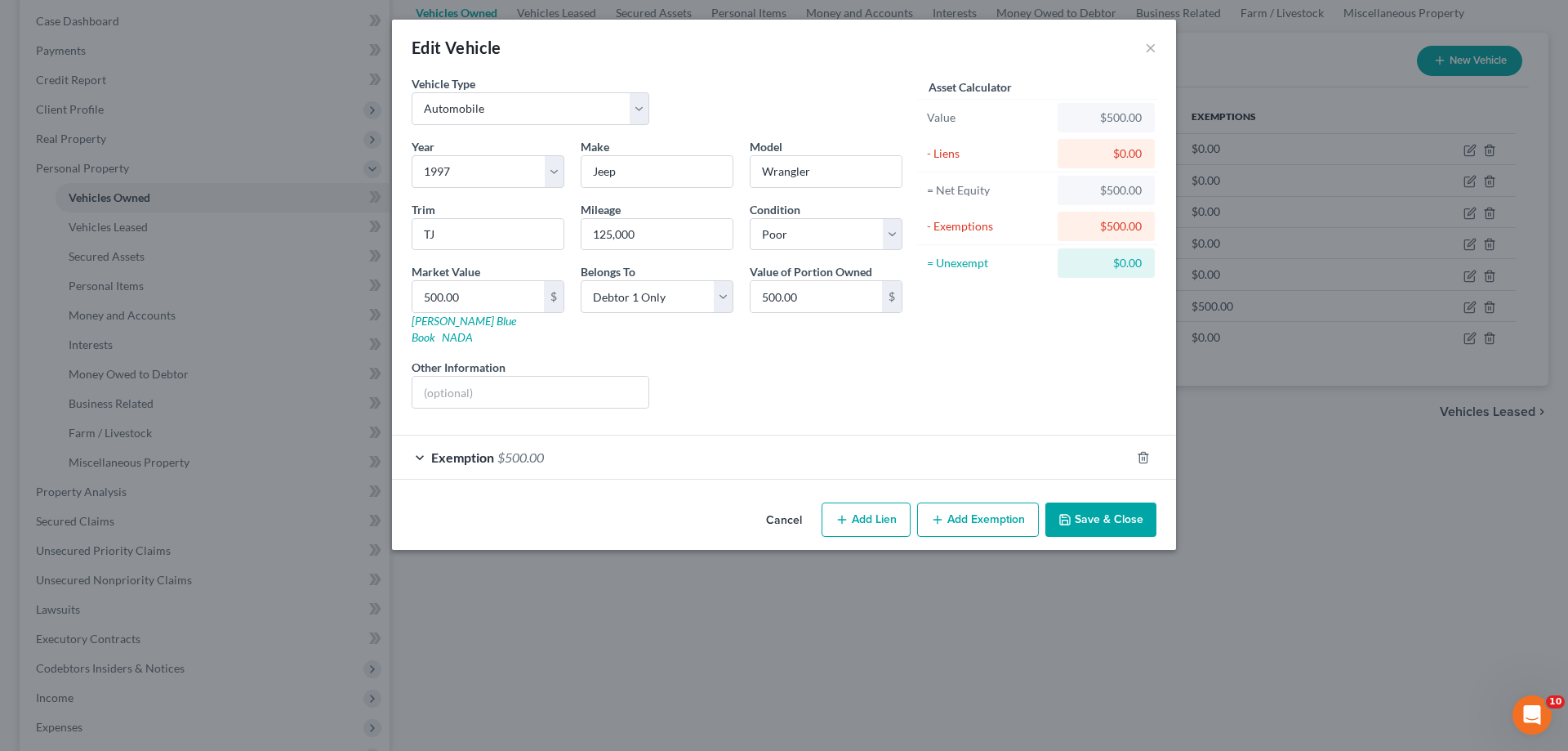
click at [431, 465] on span "Exemption" at bounding box center [463, 457] width 63 height 16
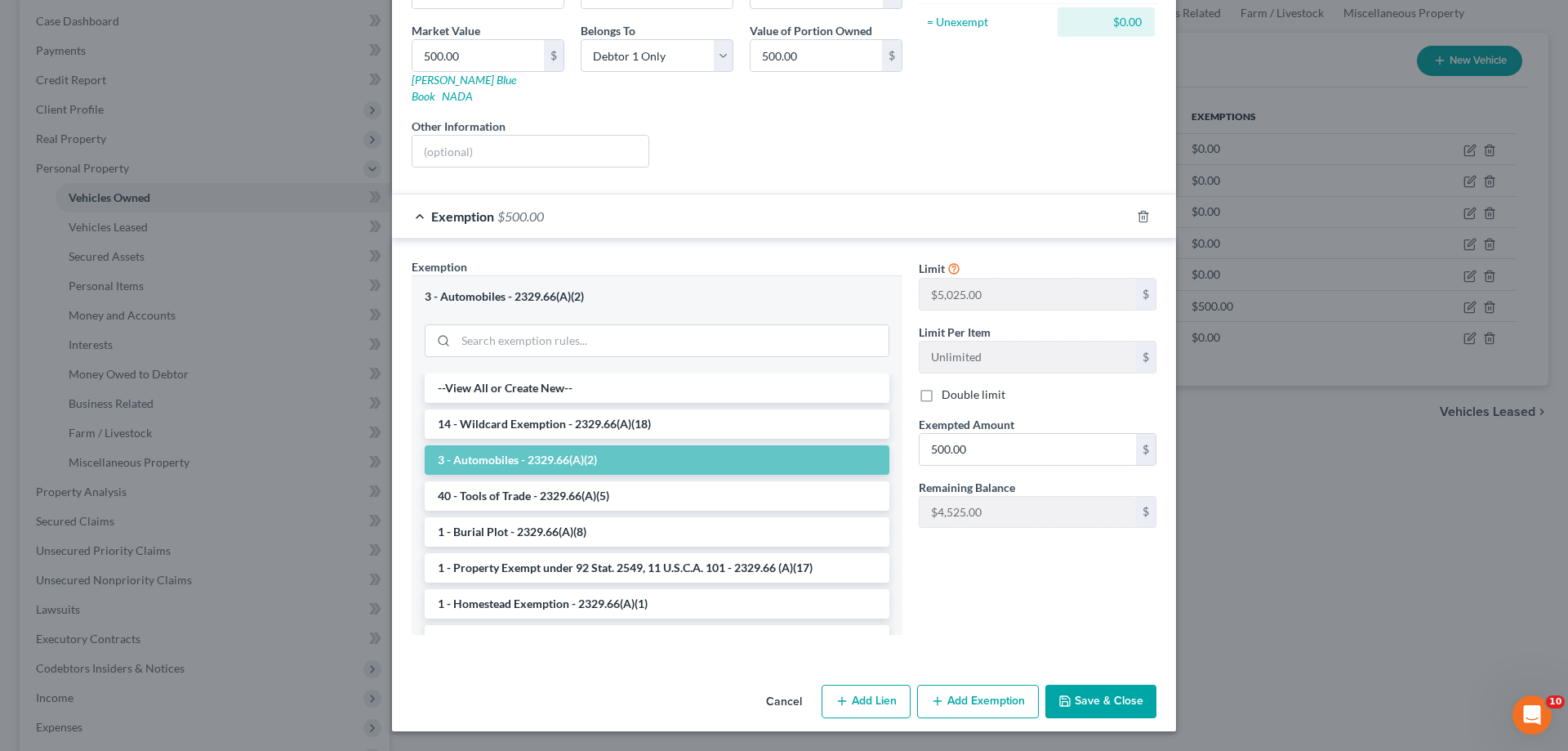
scroll to position [327, 0]
click at [531, 438] on li "14 - Wildcard Exemption - 2329.66(A)(18)" at bounding box center [657, 424] width 465 height 30
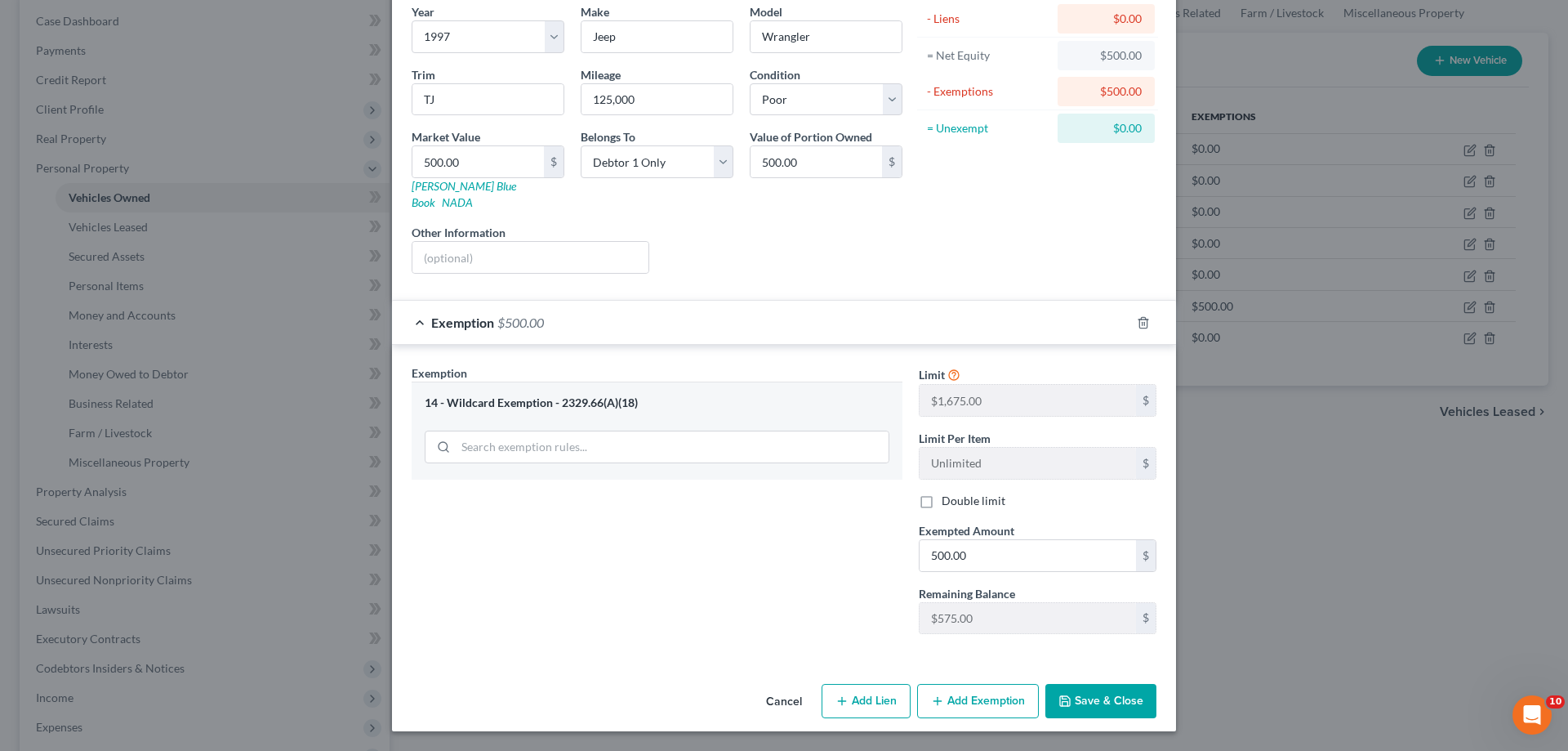
click at [1156, 690] on button "Save & Close" at bounding box center [1100, 701] width 111 height 34
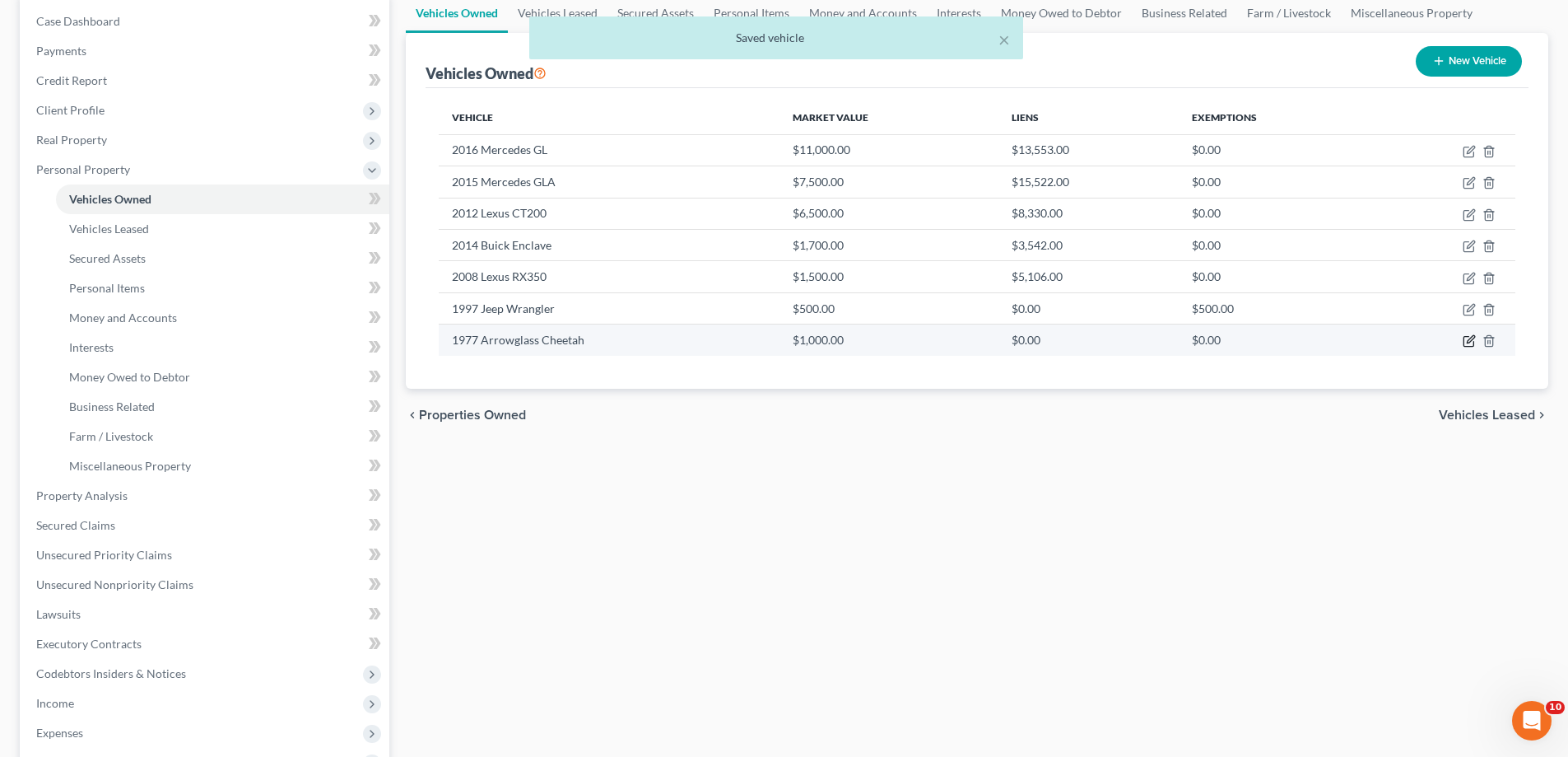
click at [1466, 343] on icon "button" at bounding box center [1470, 339] width 7 height 8
select select "3"
select select "49"
select select "4"
select select "0"
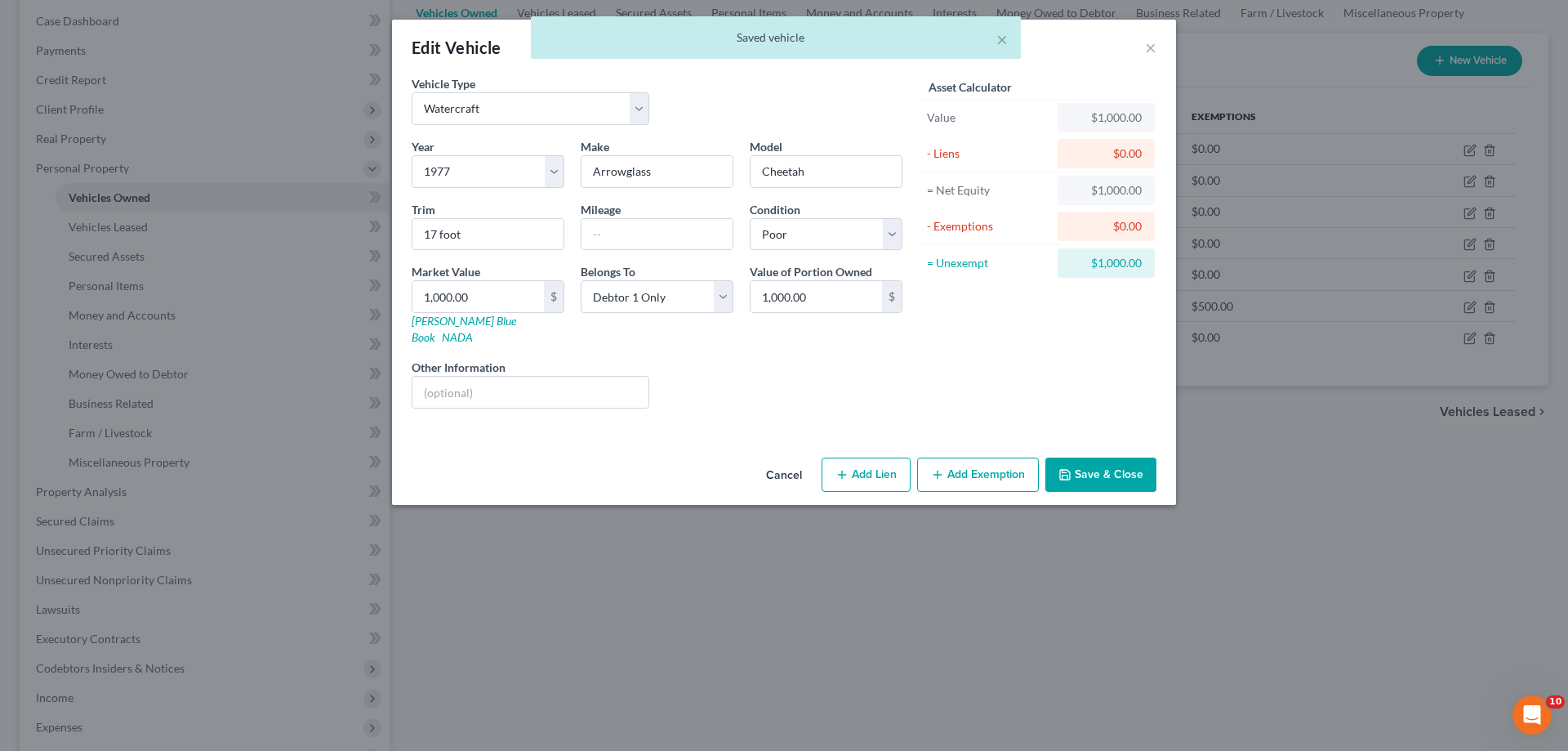
click at [1039, 492] on button "Add Exemption" at bounding box center [977, 474] width 122 height 34
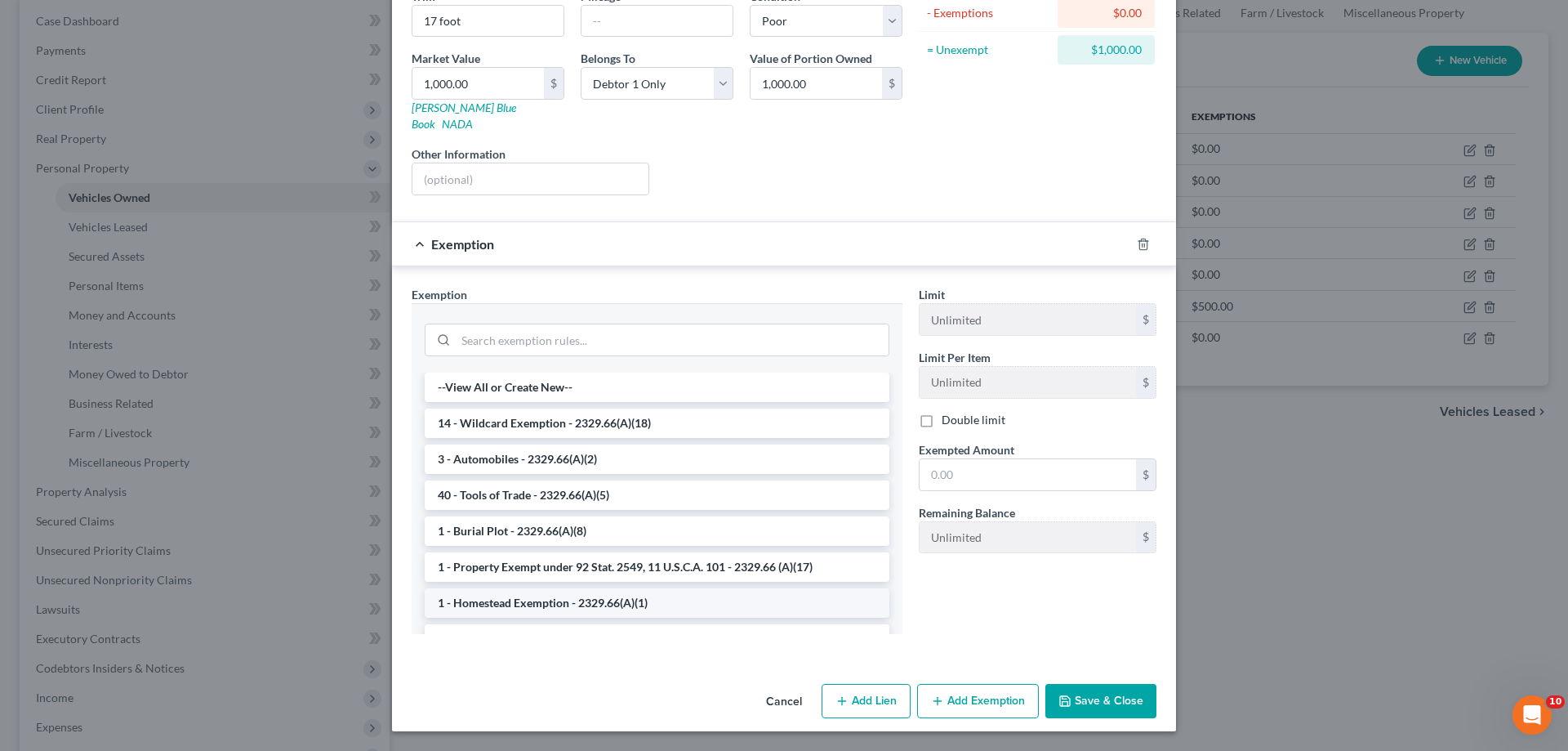
scroll to position [409, 0]
click at [505, 444] on li "3 - Automobiles - 2329.66(A)(2)" at bounding box center [657, 459] width 465 height 30
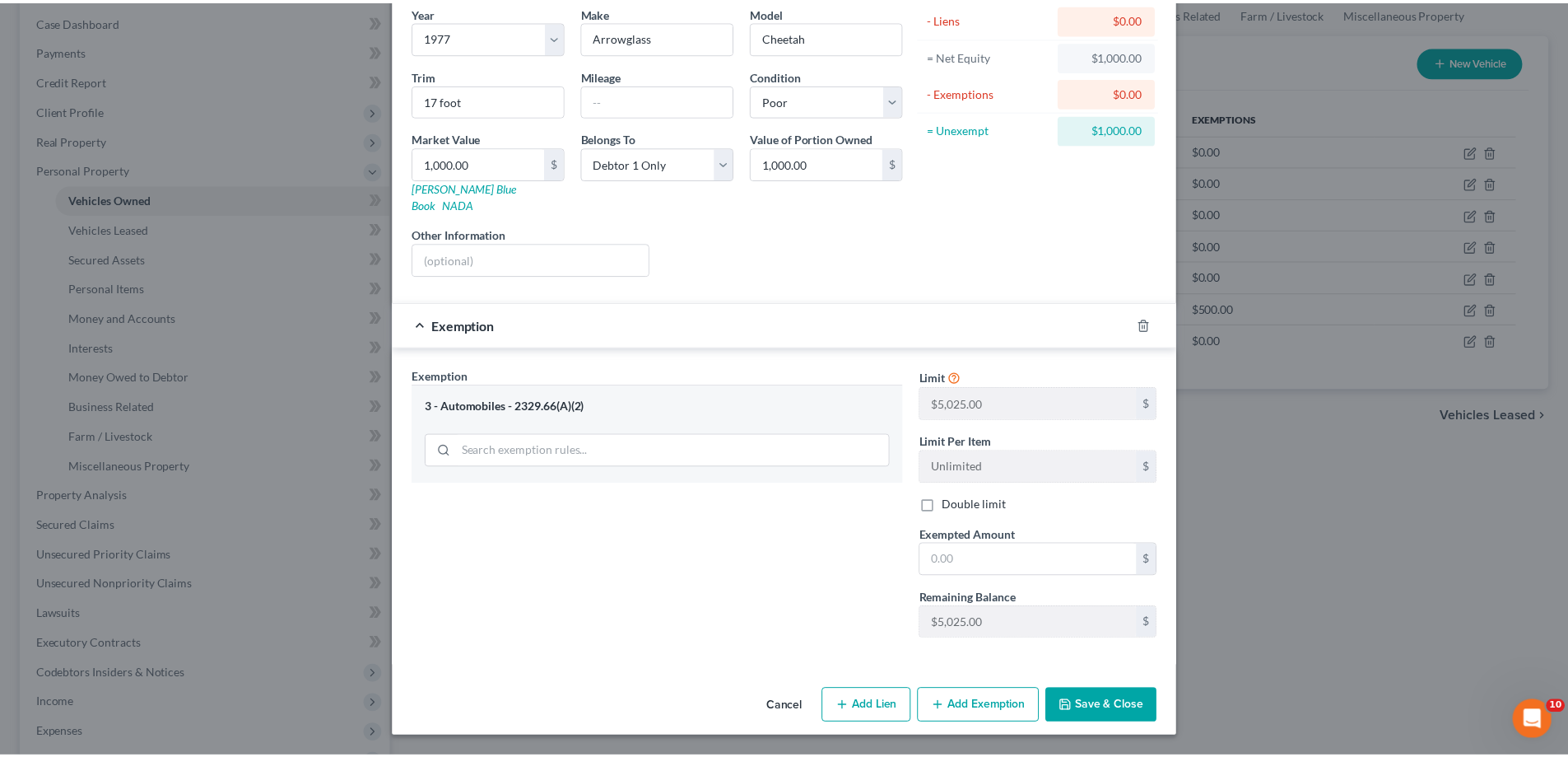
scroll to position [333, 0]
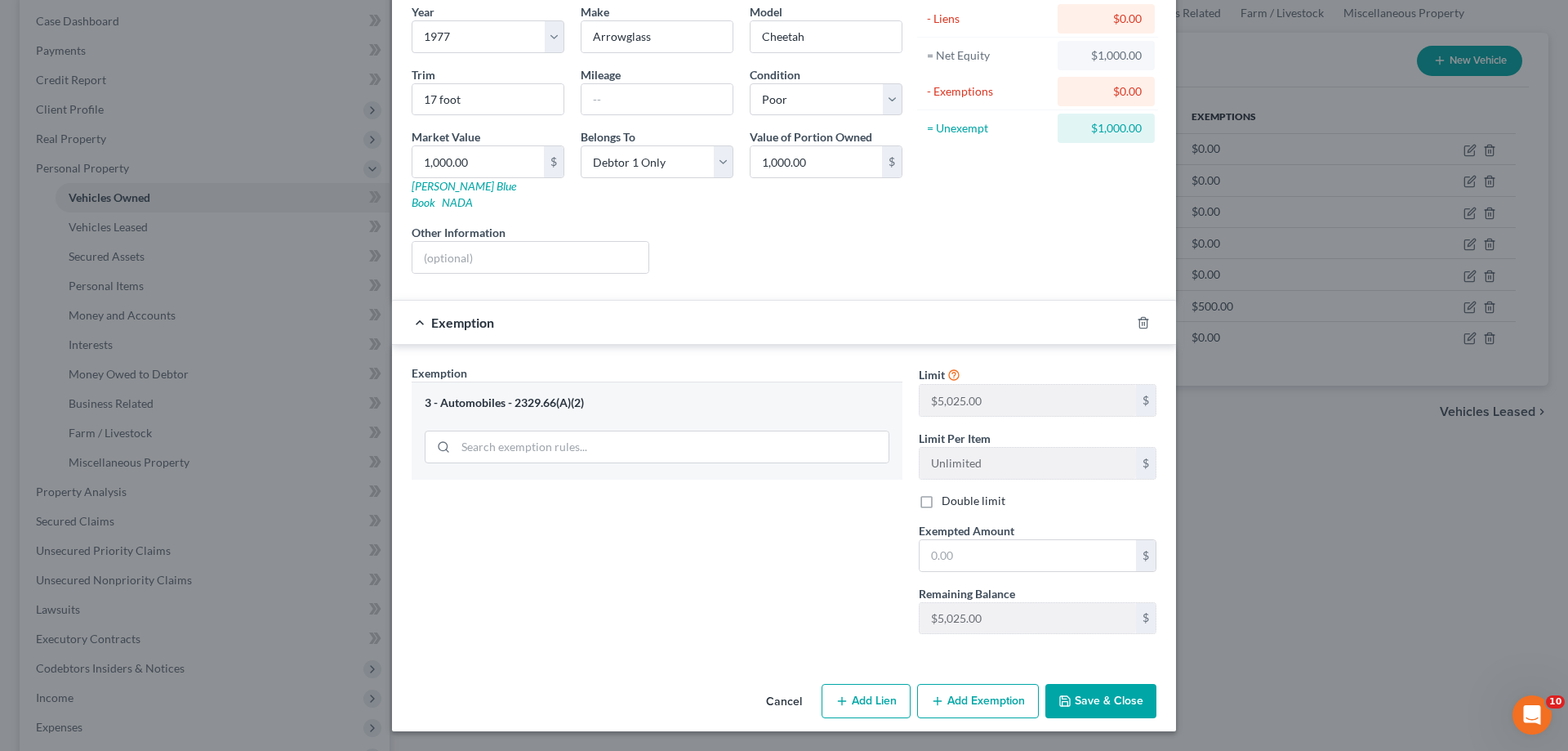
click at [1156, 684] on button "Save & Close" at bounding box center [1100, 701] width 111 height 34
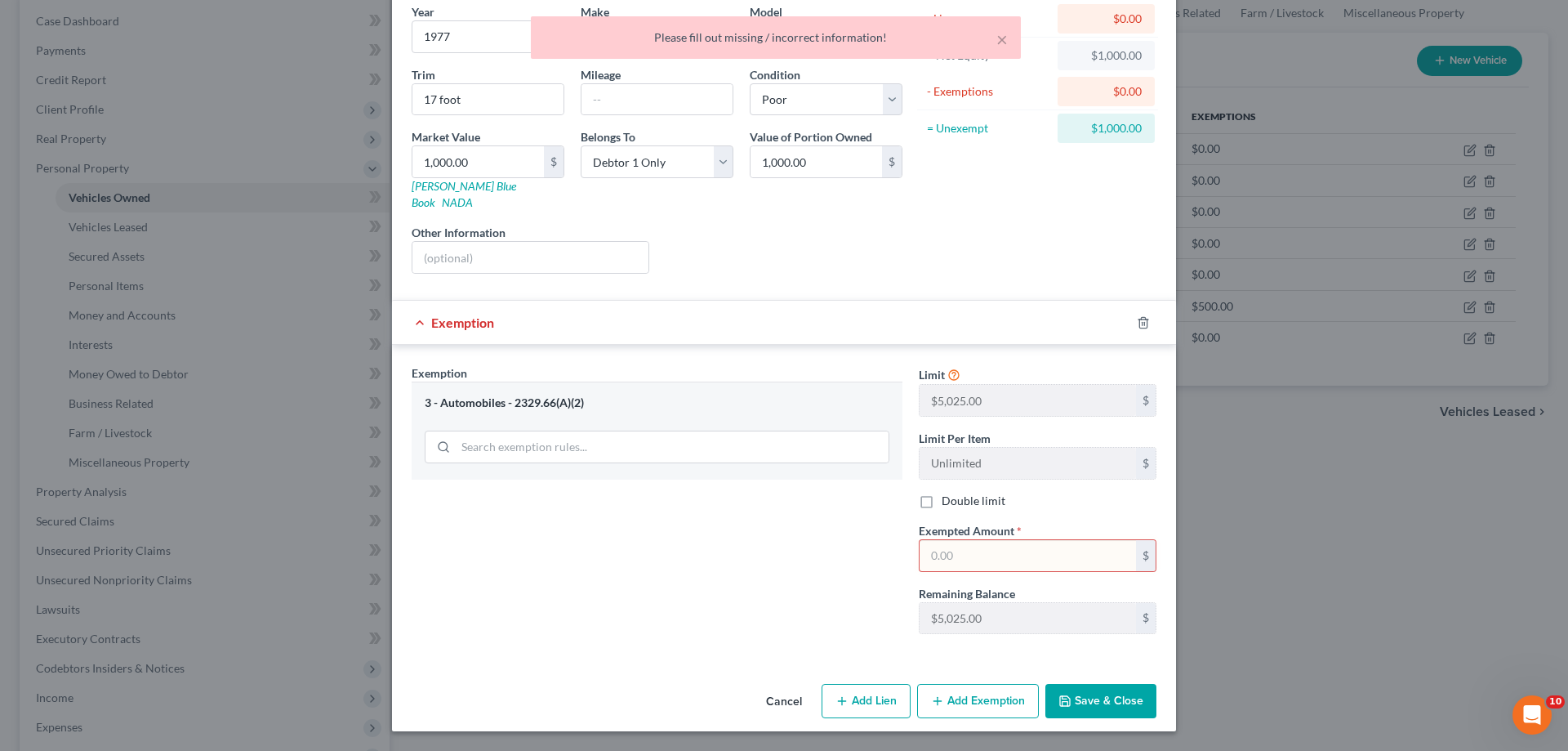
click at [1006, 540] on input "text" at bounding box center [1027, 556] width 217 height 31
type input "1,000"
click at [1156, 688] on button "Save & Close" at bounding box center [1100, 701] width 111 height 34
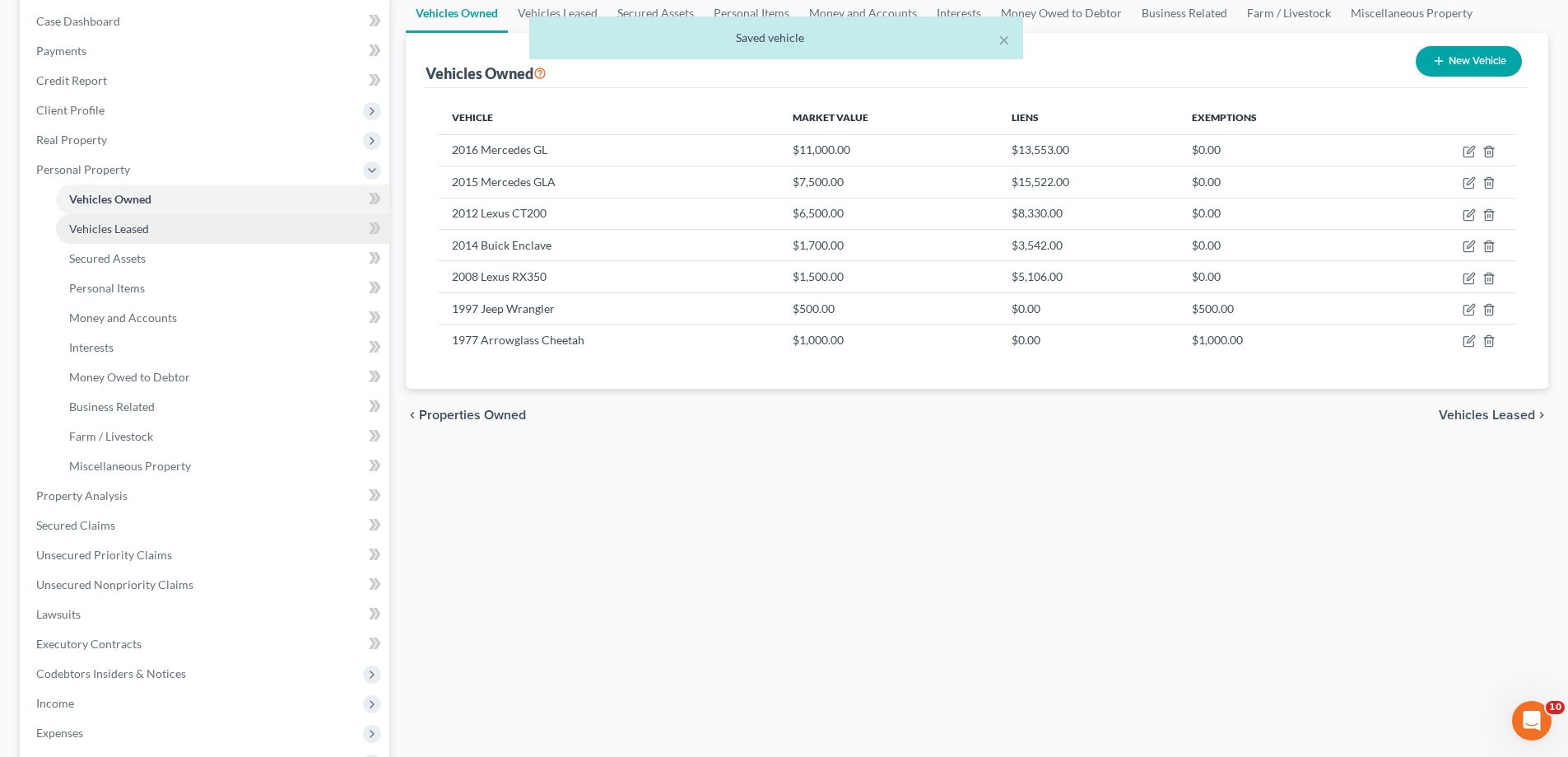
click at [124, 236] on span "Vehicles Leased" at bounding box center [109, 228] width 80 height 14
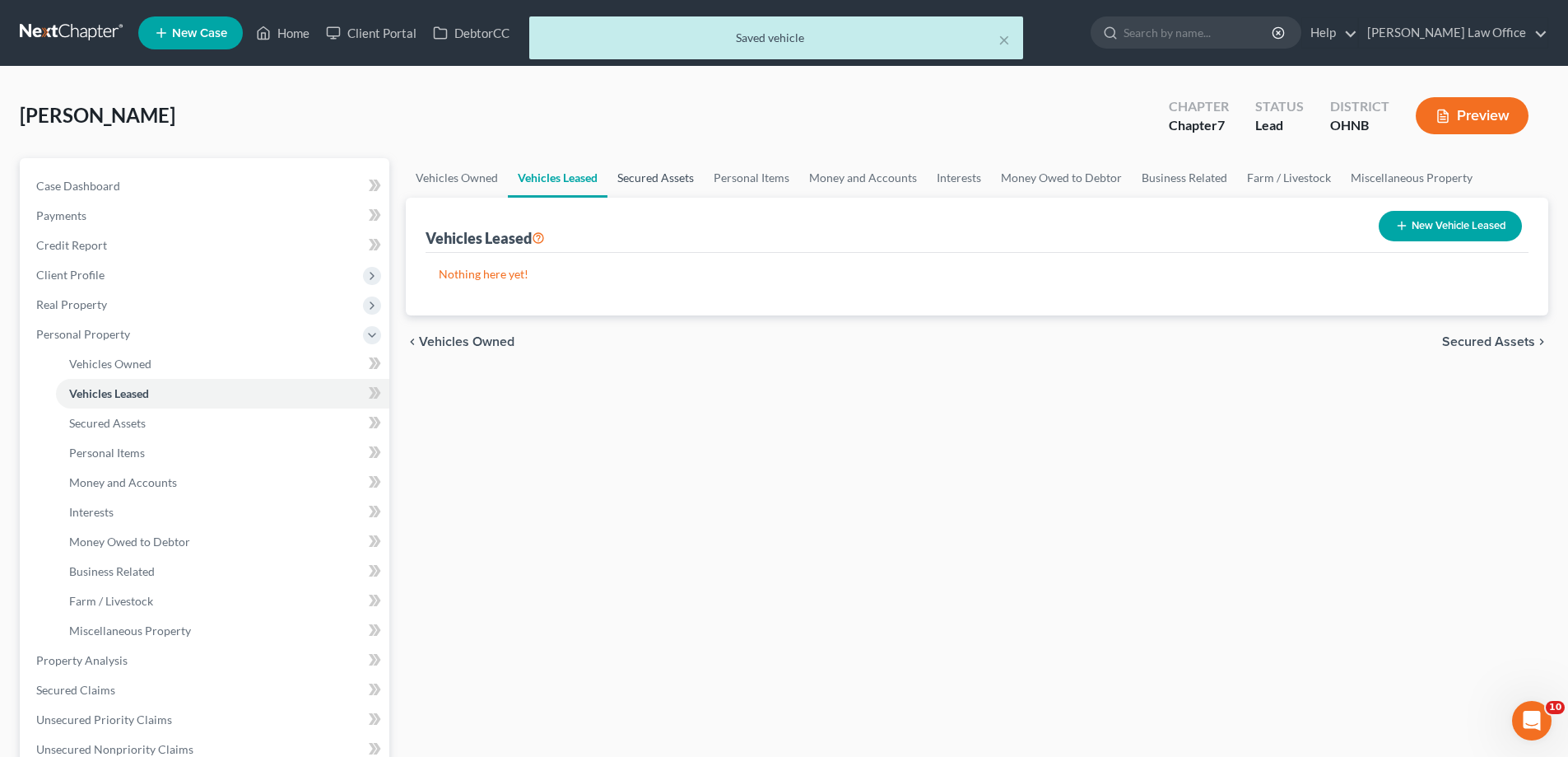
click at [704, 198] on link "Secured Assets" at bounding box center [656, 178] width 97 height 39
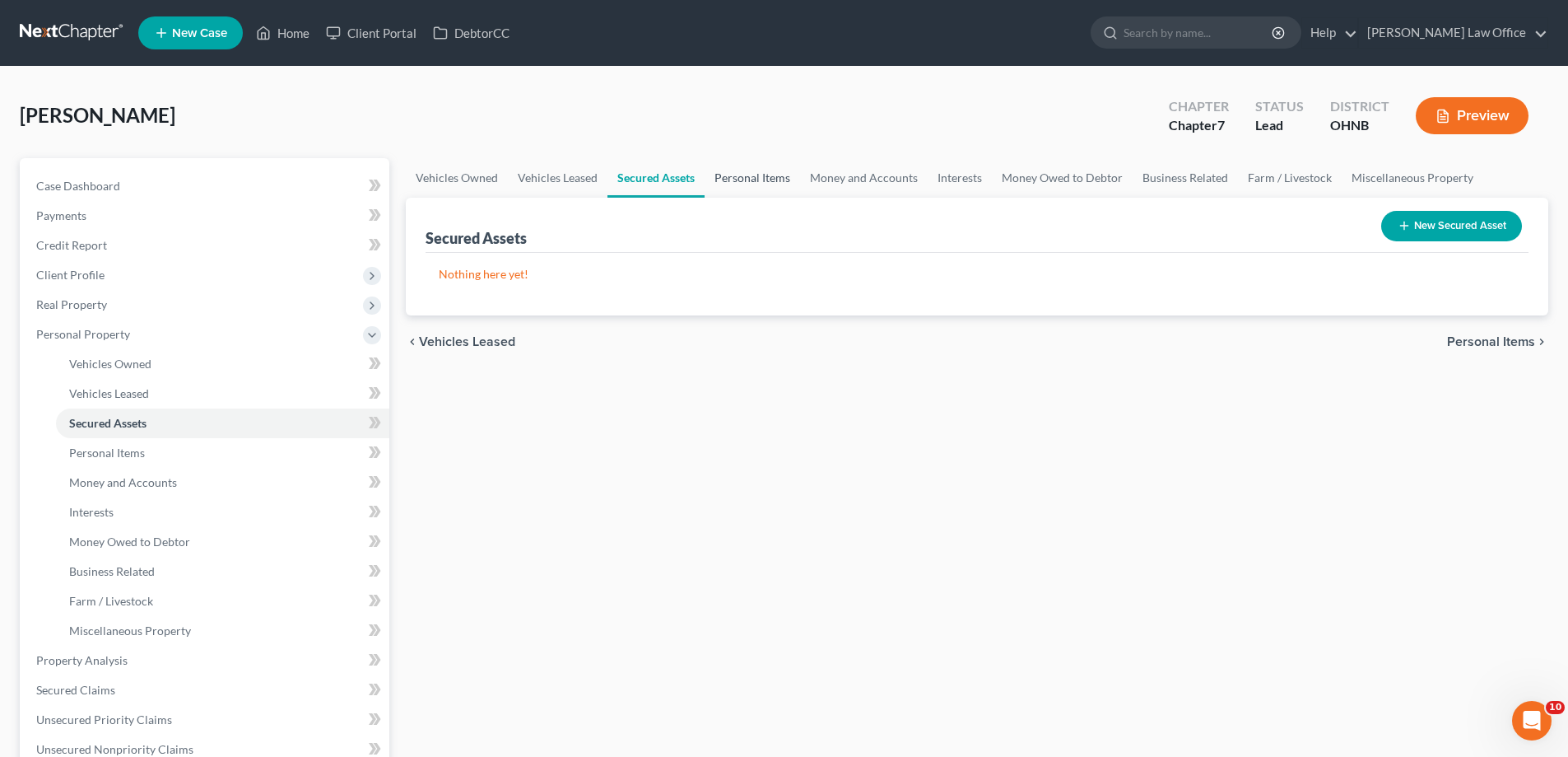
click at [800, 198] on link "Personal Items" at bounding box center [752, 178] width 96 height 39
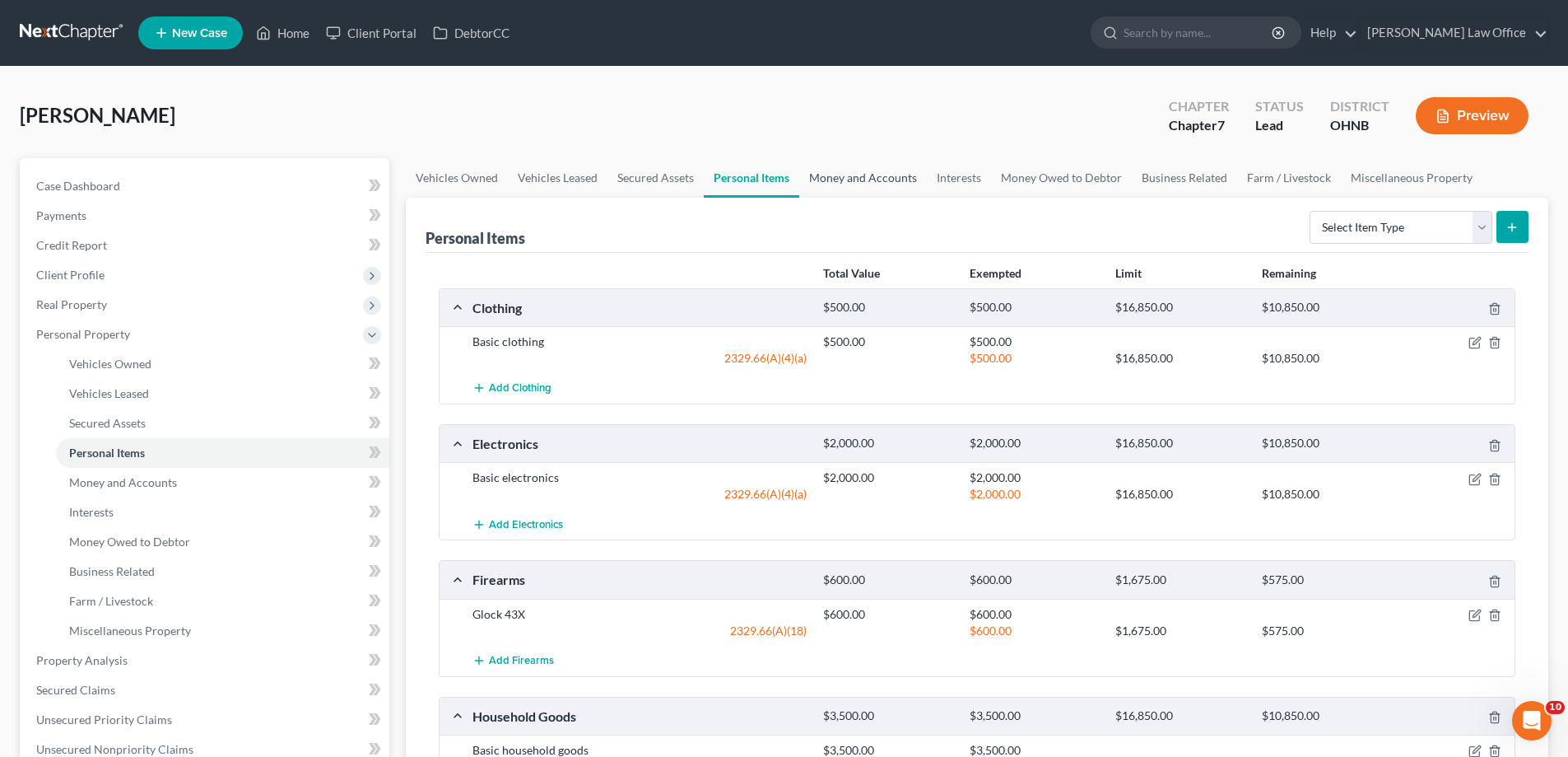
click at [926, 198] on link "Money and Accounts" at bounding box center [862, 178] width 127 height 39
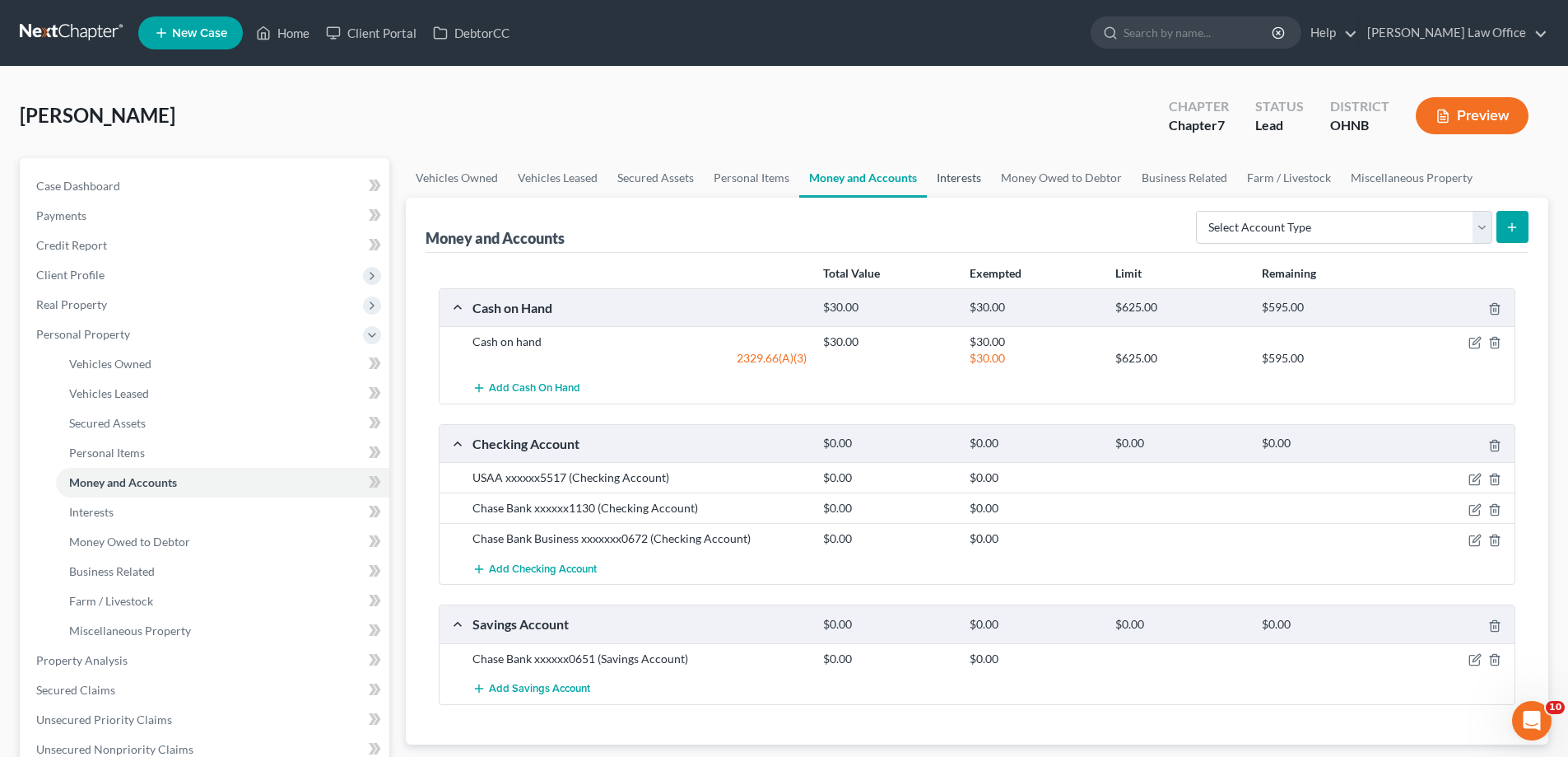
click at [991, 198] on link "Interests" at bounding box center [958, 178] width 64 height 39
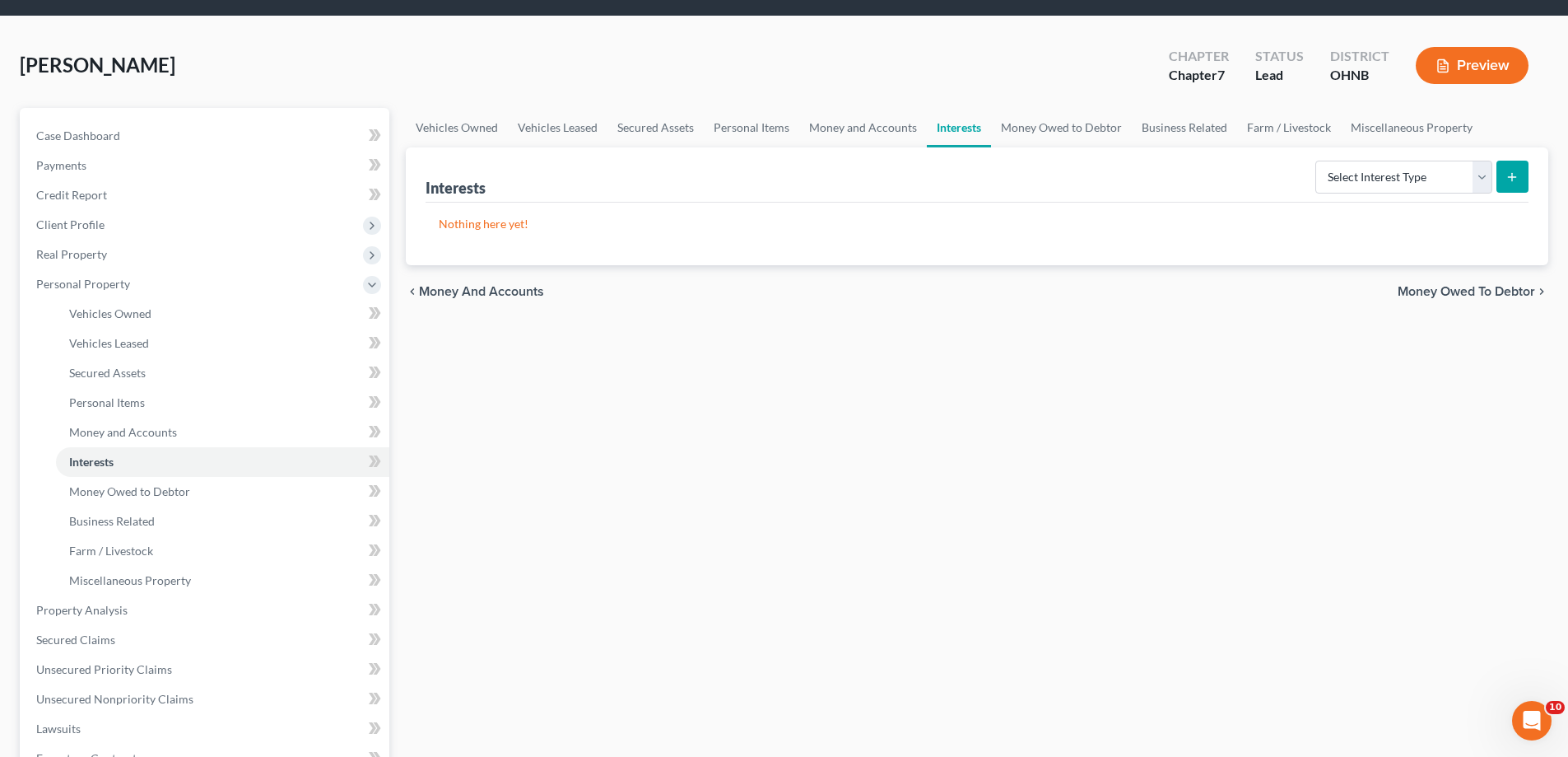
scroll to position [83, 0]
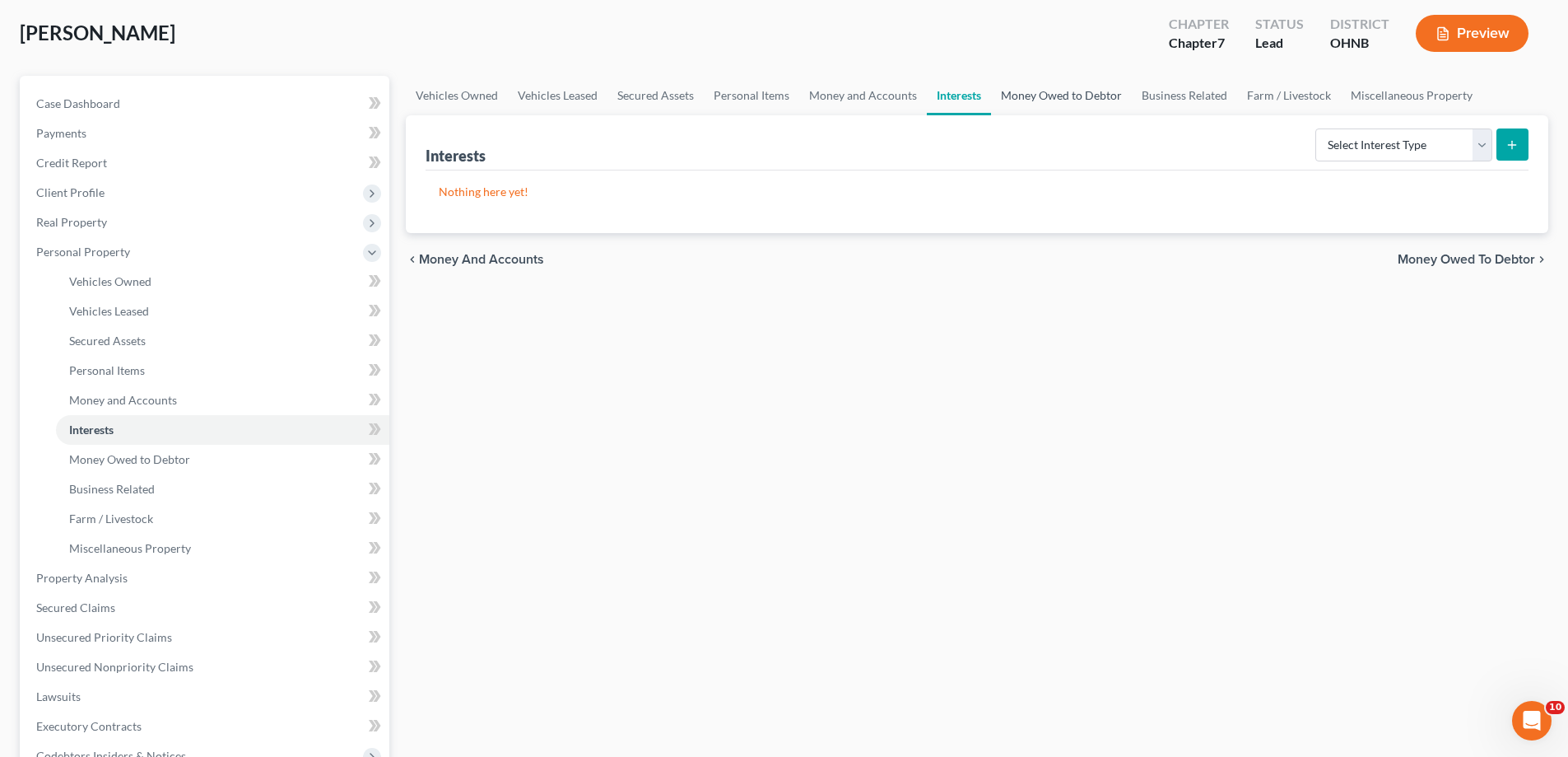
click at [1131, 115] on link "Money Owed to Debtor" at bounding box center [1061, 95] width 141 height 39
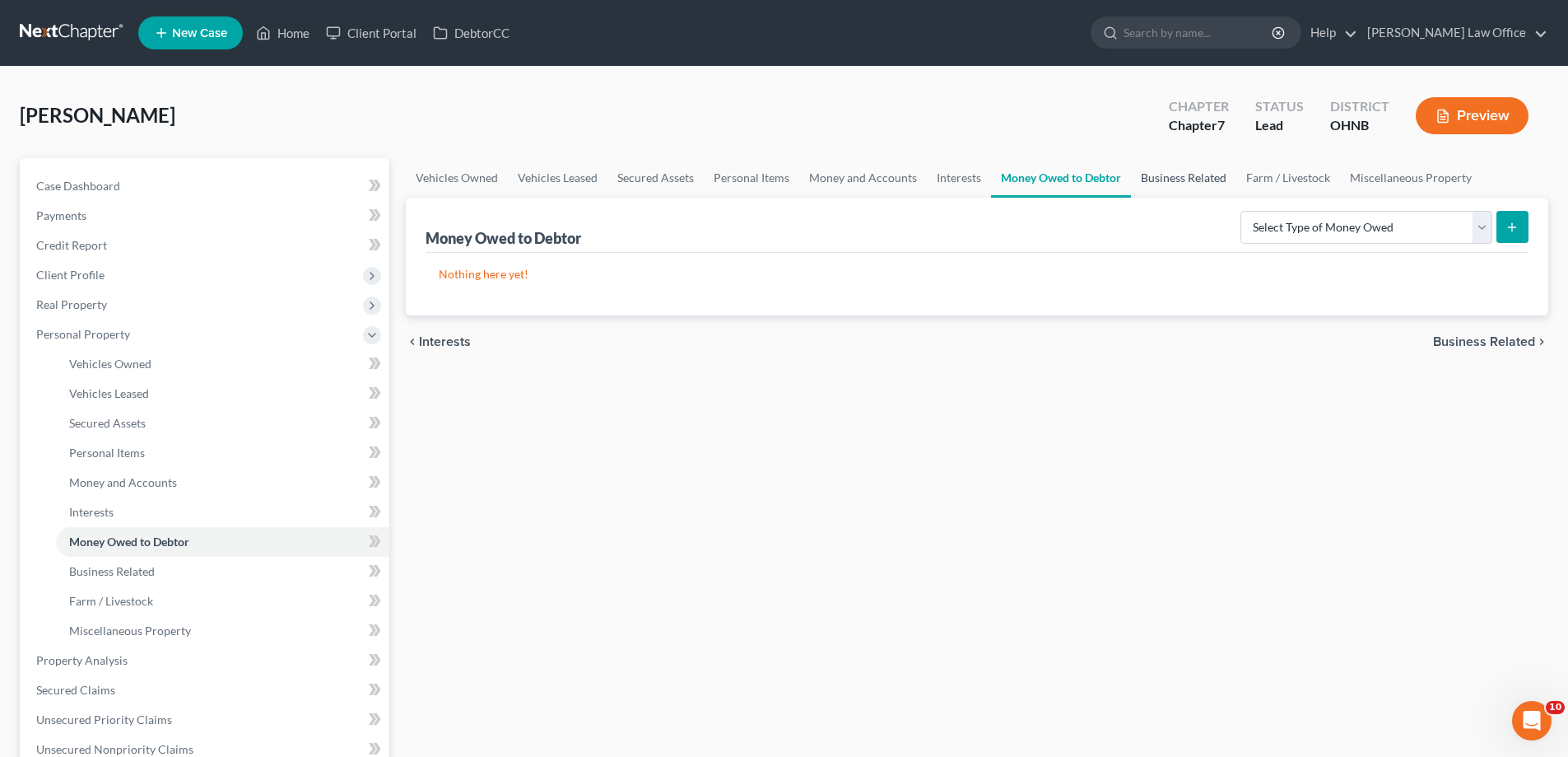
click at [1236, 198] on link "Business Related" at bounding box center [1183, 178] width 105 height 39
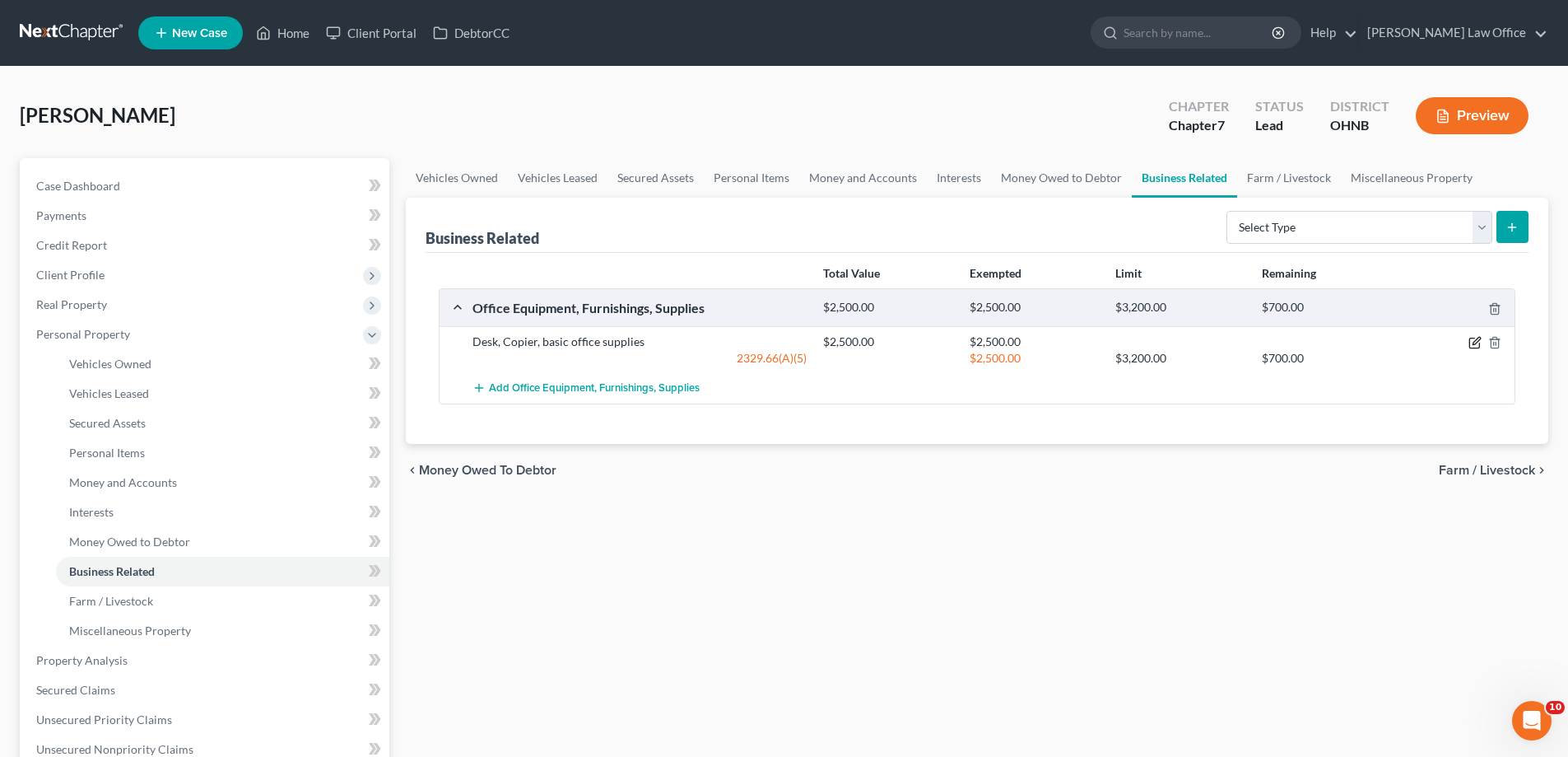
click at [1472, 345] on icon "button" at bounding box center [1476, 341] width 7 height 8
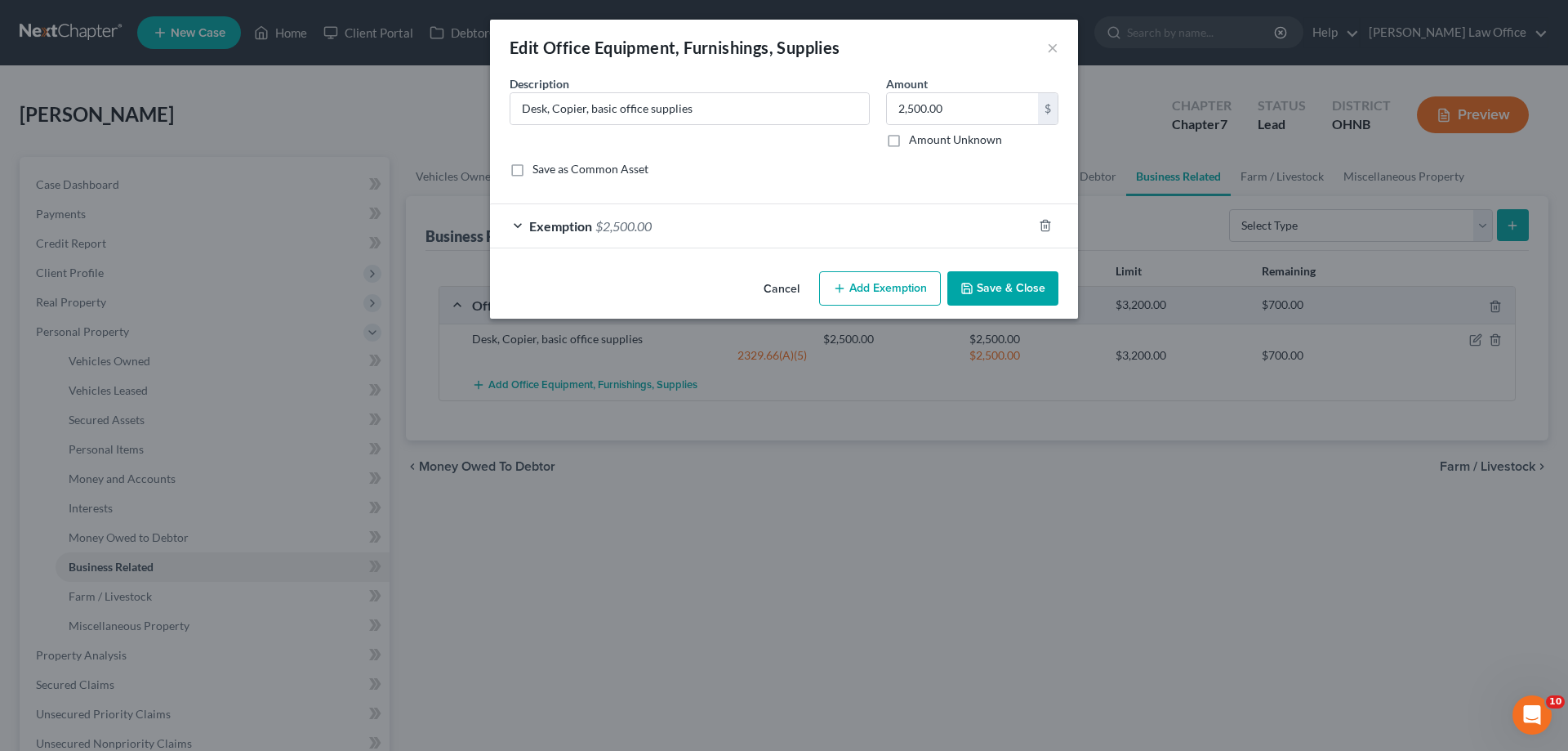
click at [630, 247] on div "Exemption $2,500.00" at bounding box center [761, 226] width 542 height 43
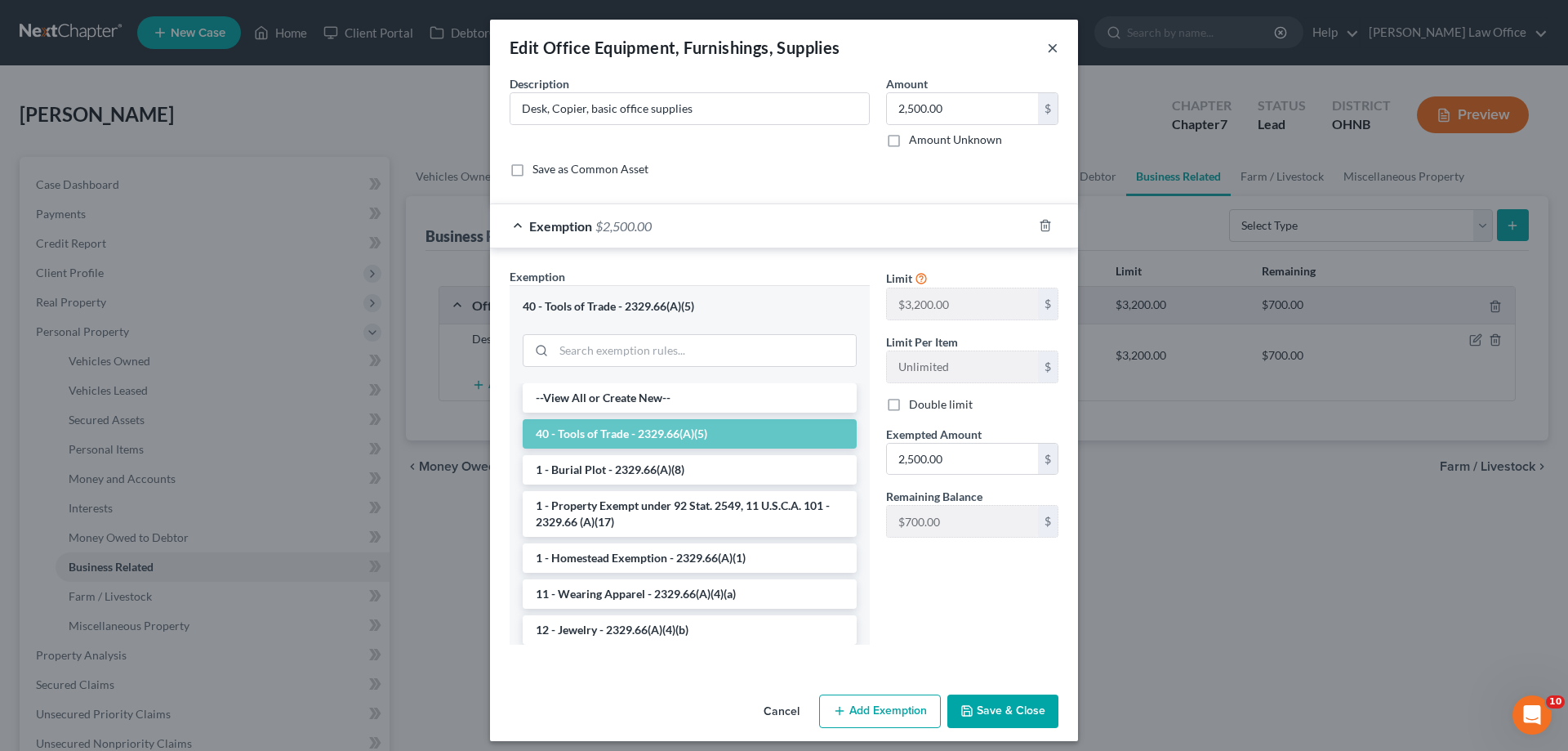
click at [1058, 57] on button "×" at bounding box center [1052, 47] width 12 height 20
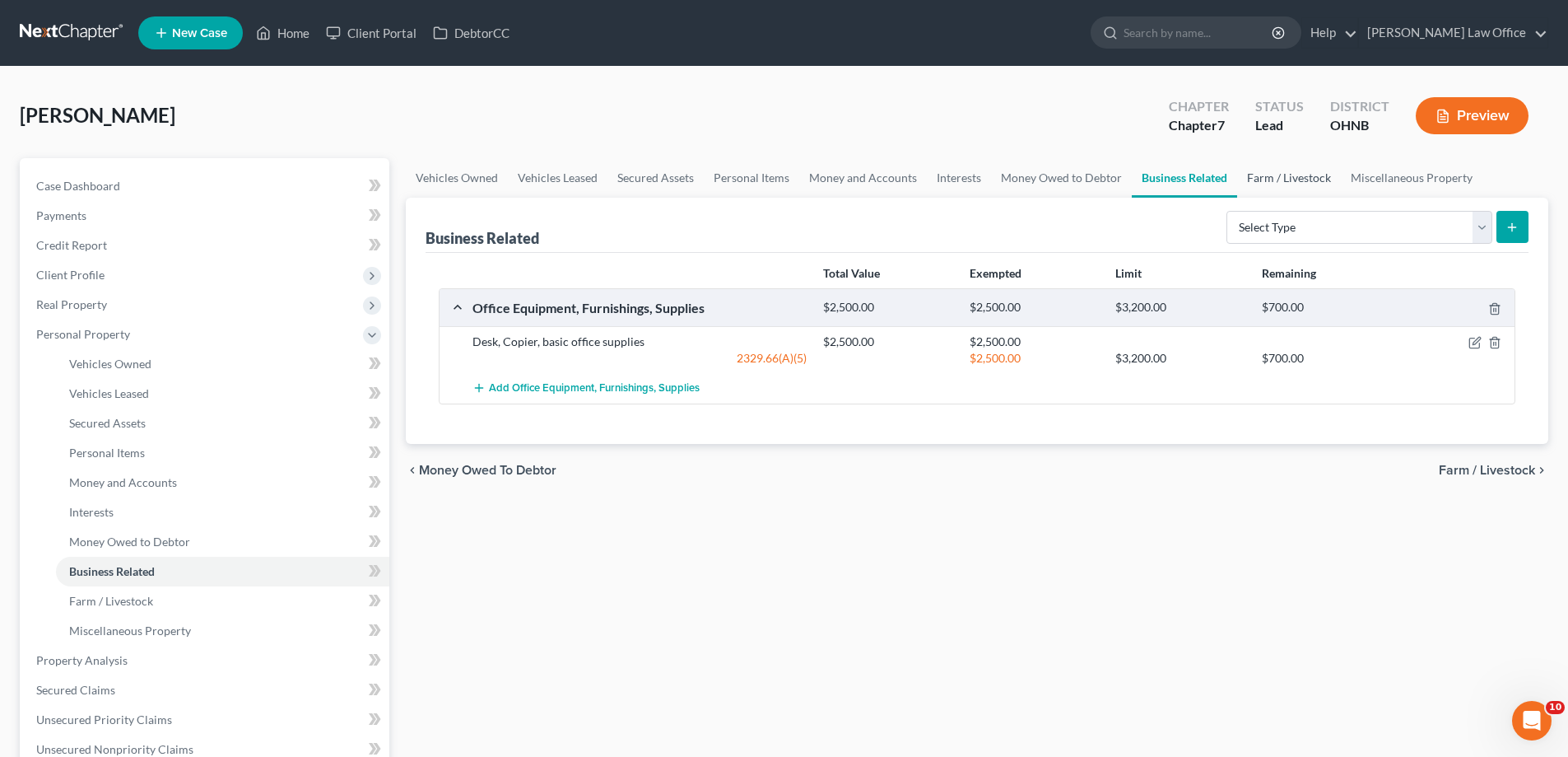
click at [1237, 198] on link "Farm / Livestock" at bounding box center [1289, 178] width 103 height 39
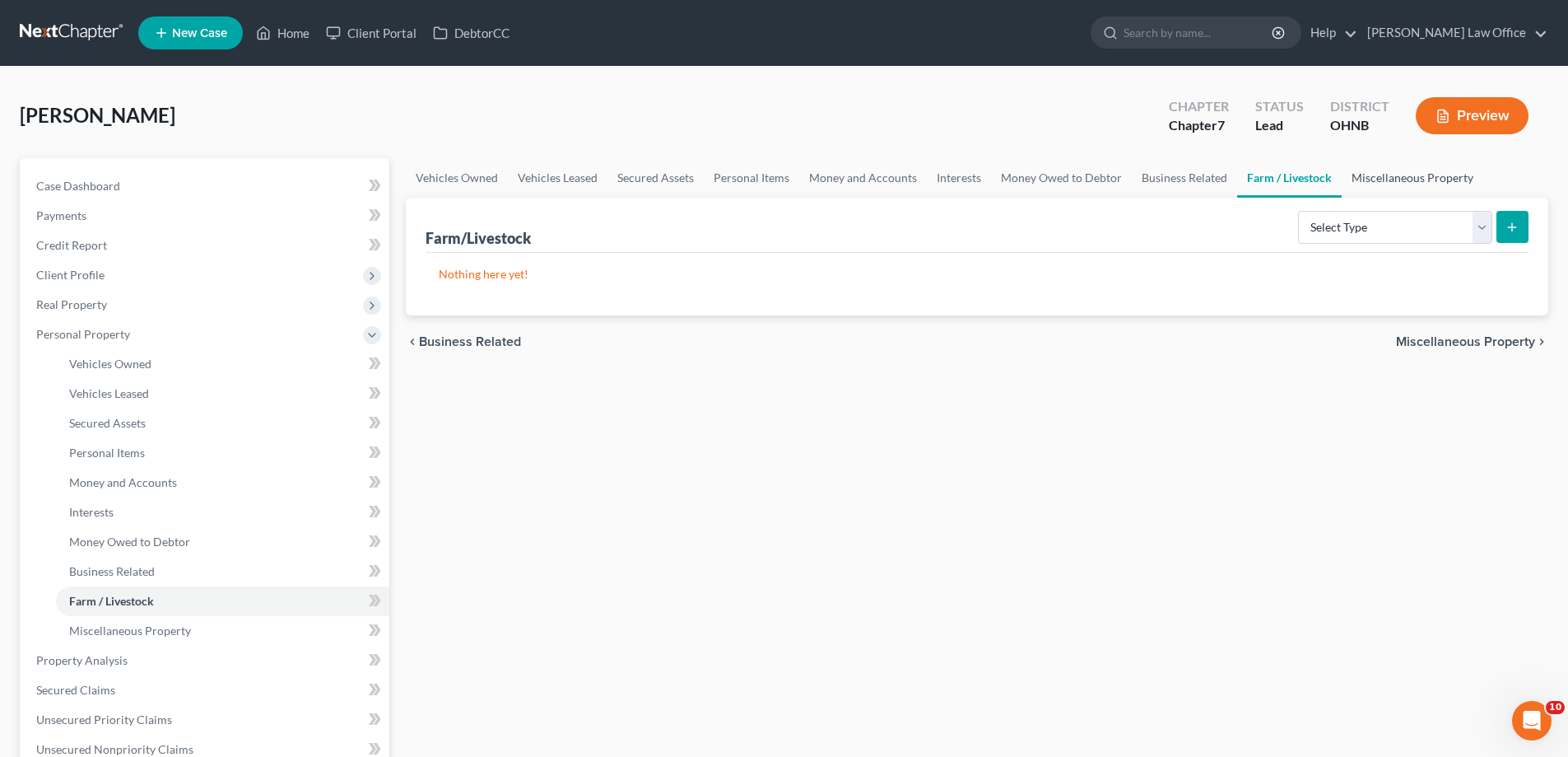
click at [1341, 198] on link "Miscellaneous Property" at bounding box center [1412, 178] width 142 height 39
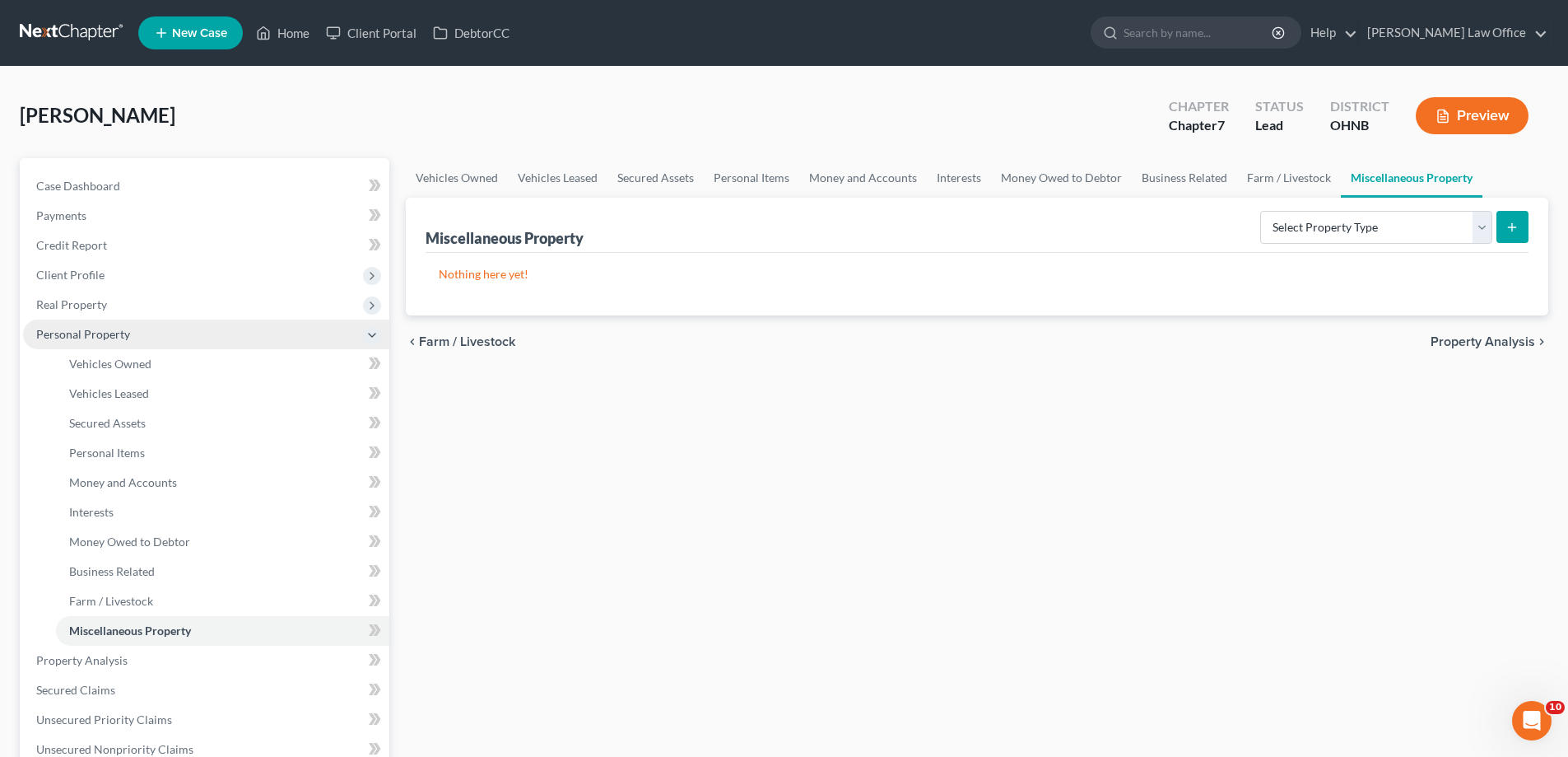
click at [250, 349] on span "Personal Property" at bounding box center [207, 334] width 367 height 30
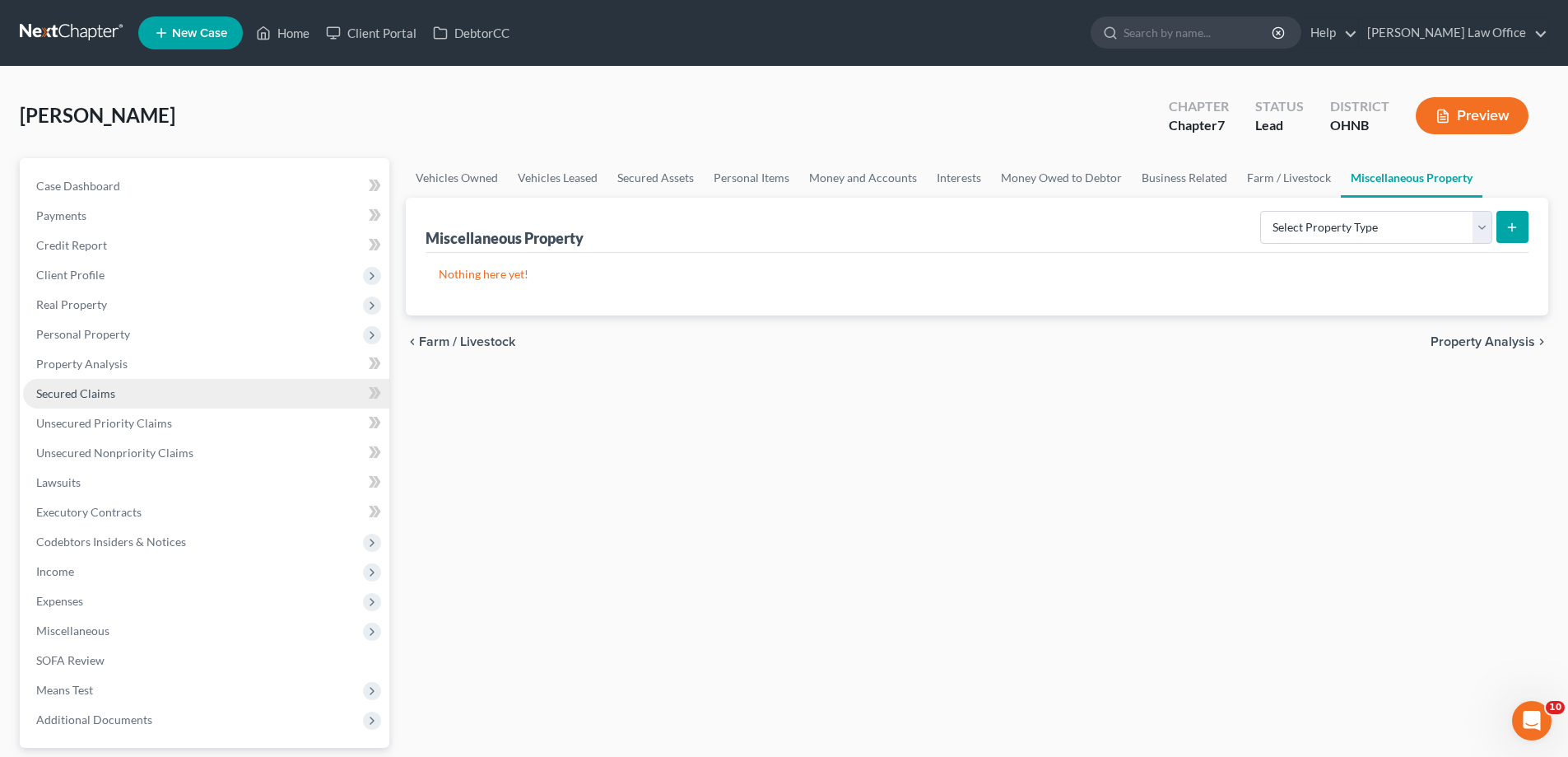
click at [159, 409] on link "Secured Claims" at bounding box center [207, 394] width 367 height 30
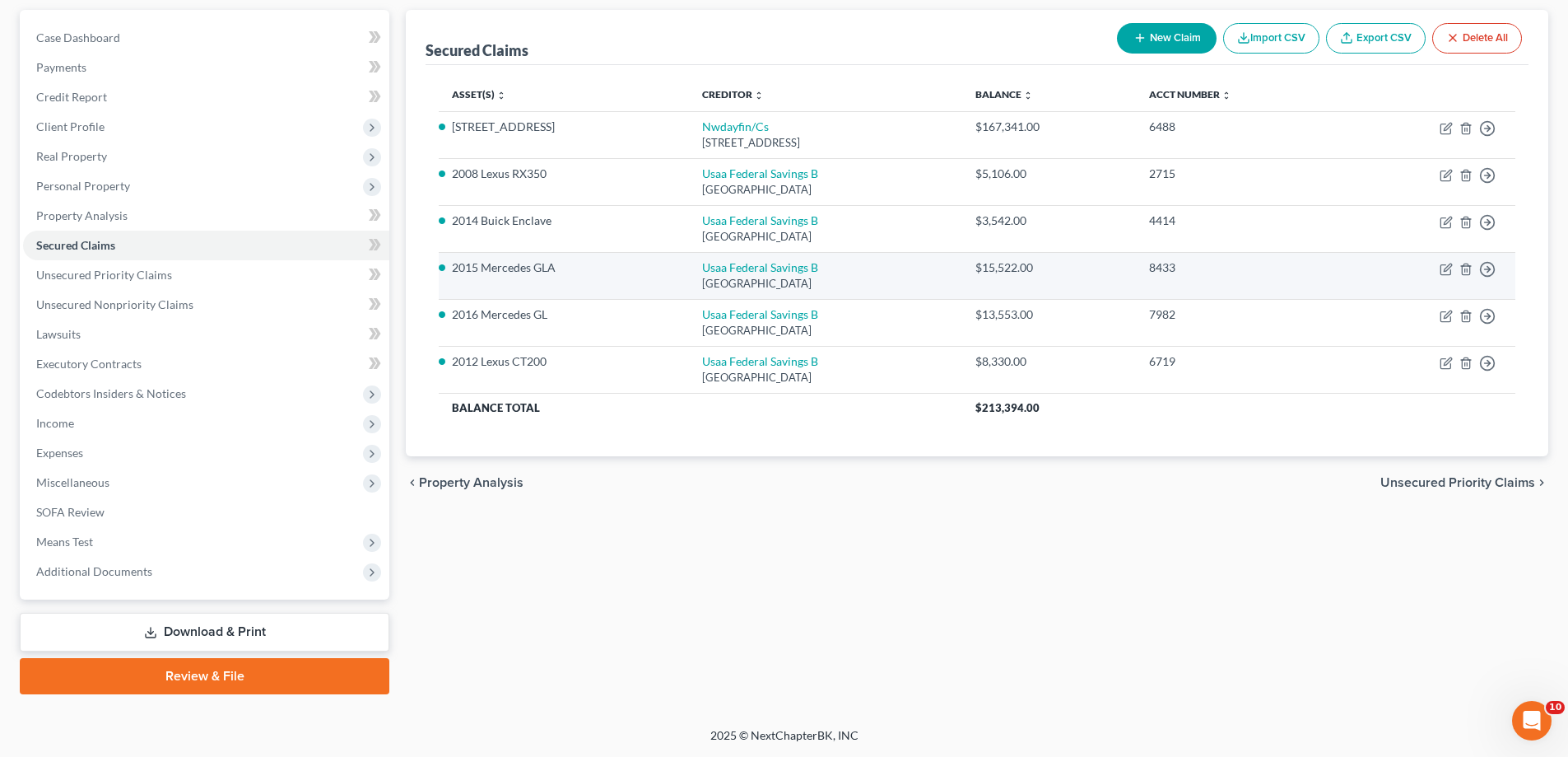
scroll to position [165, 0]
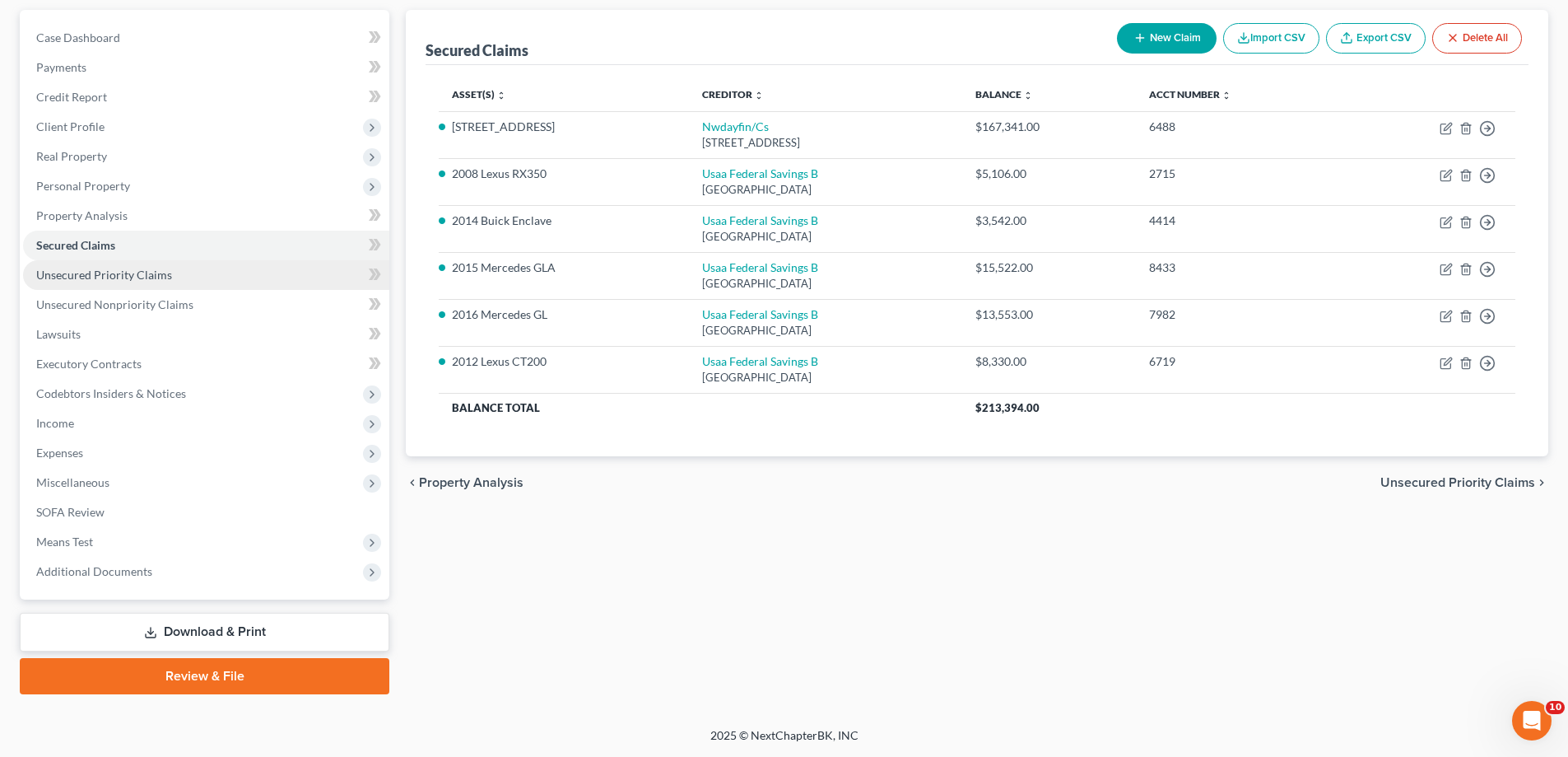
click at [172, 282] on span "Unsecured Priority Claims" at bounding box center [103, 274] width 136 height 14
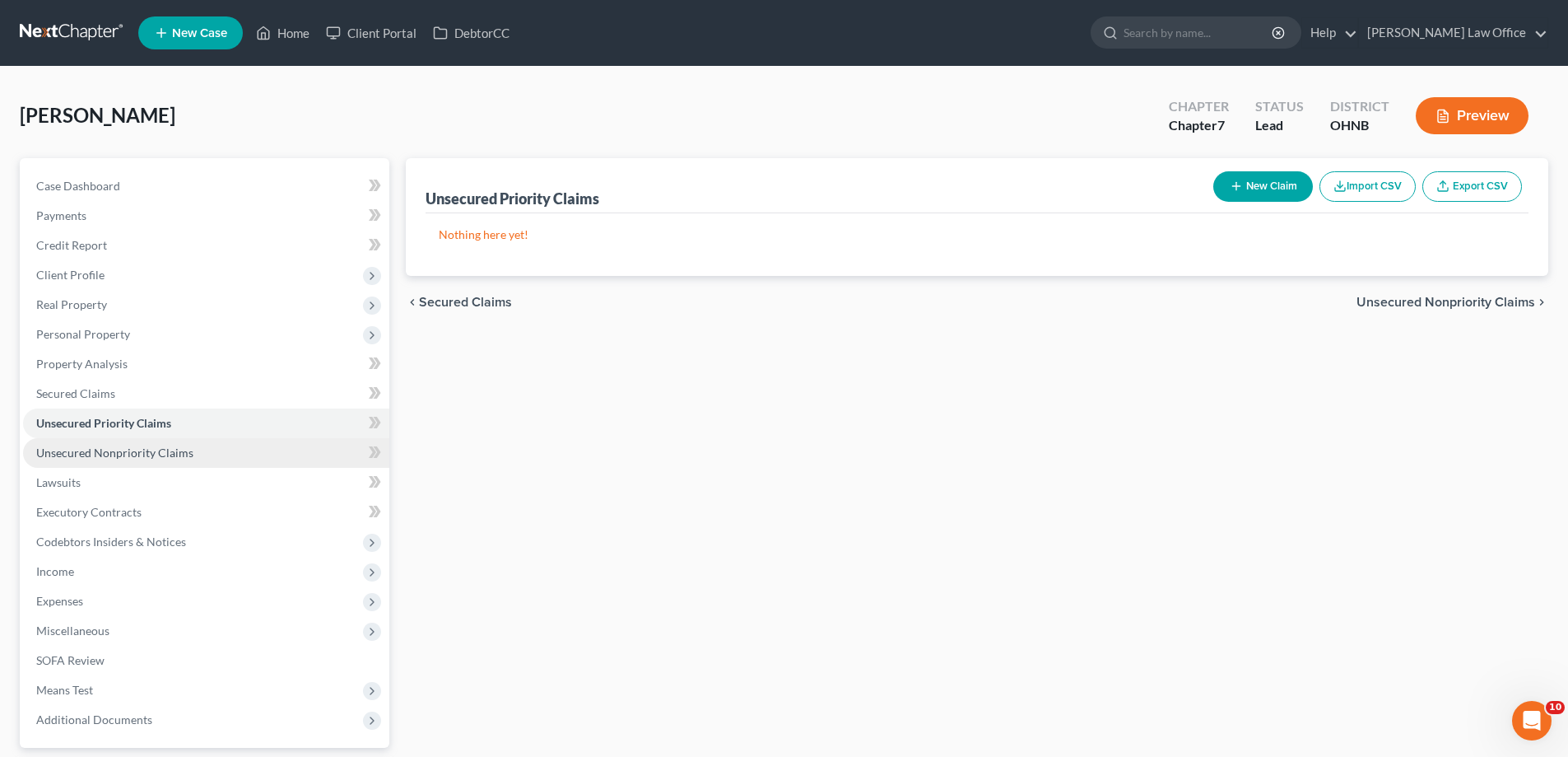
click at [168, 459] on span "Unsecured Nonpriority Claims" at bounding box center [114, 452] width 157 height 14
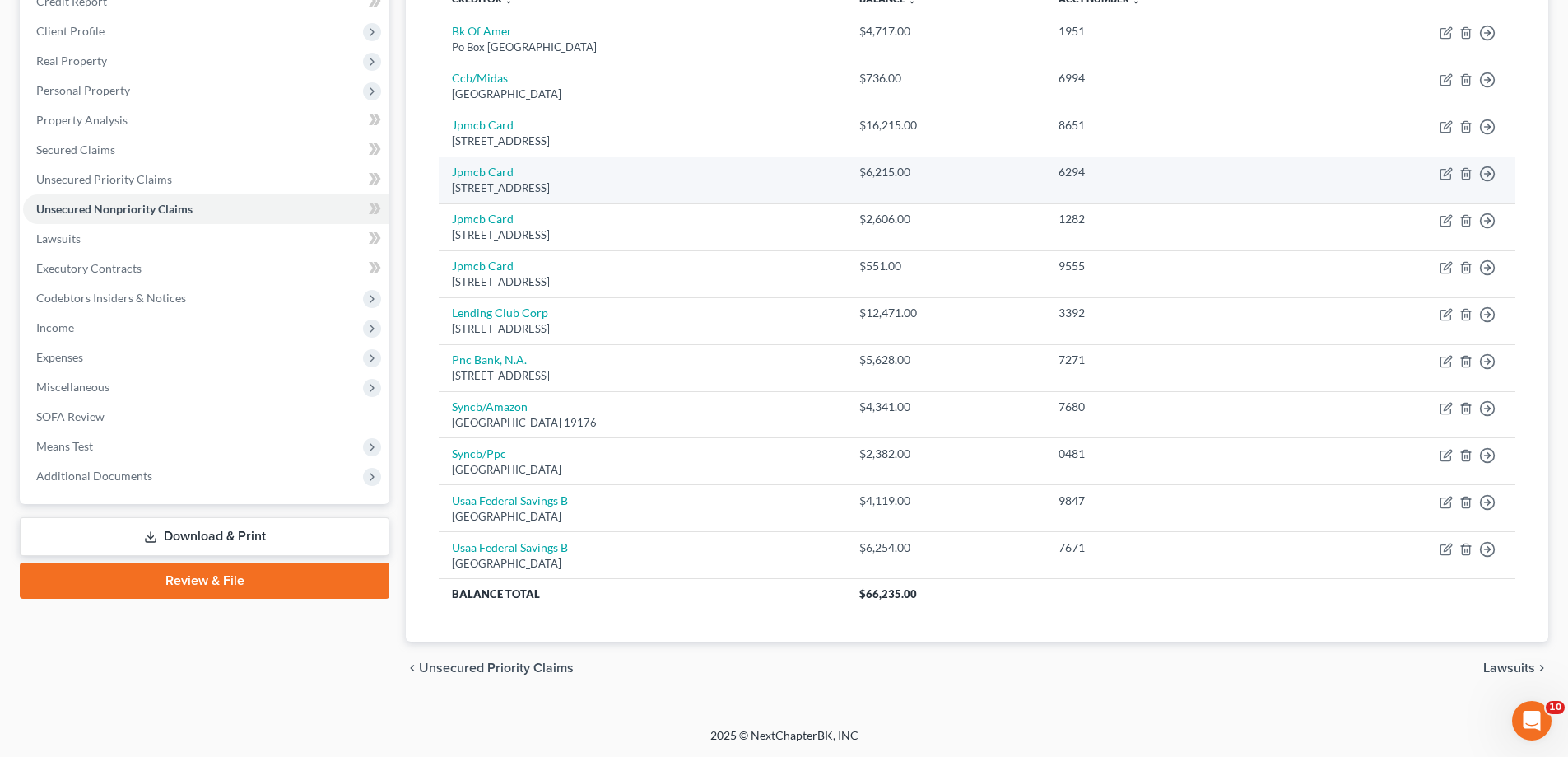
scroll to position [484, 0]
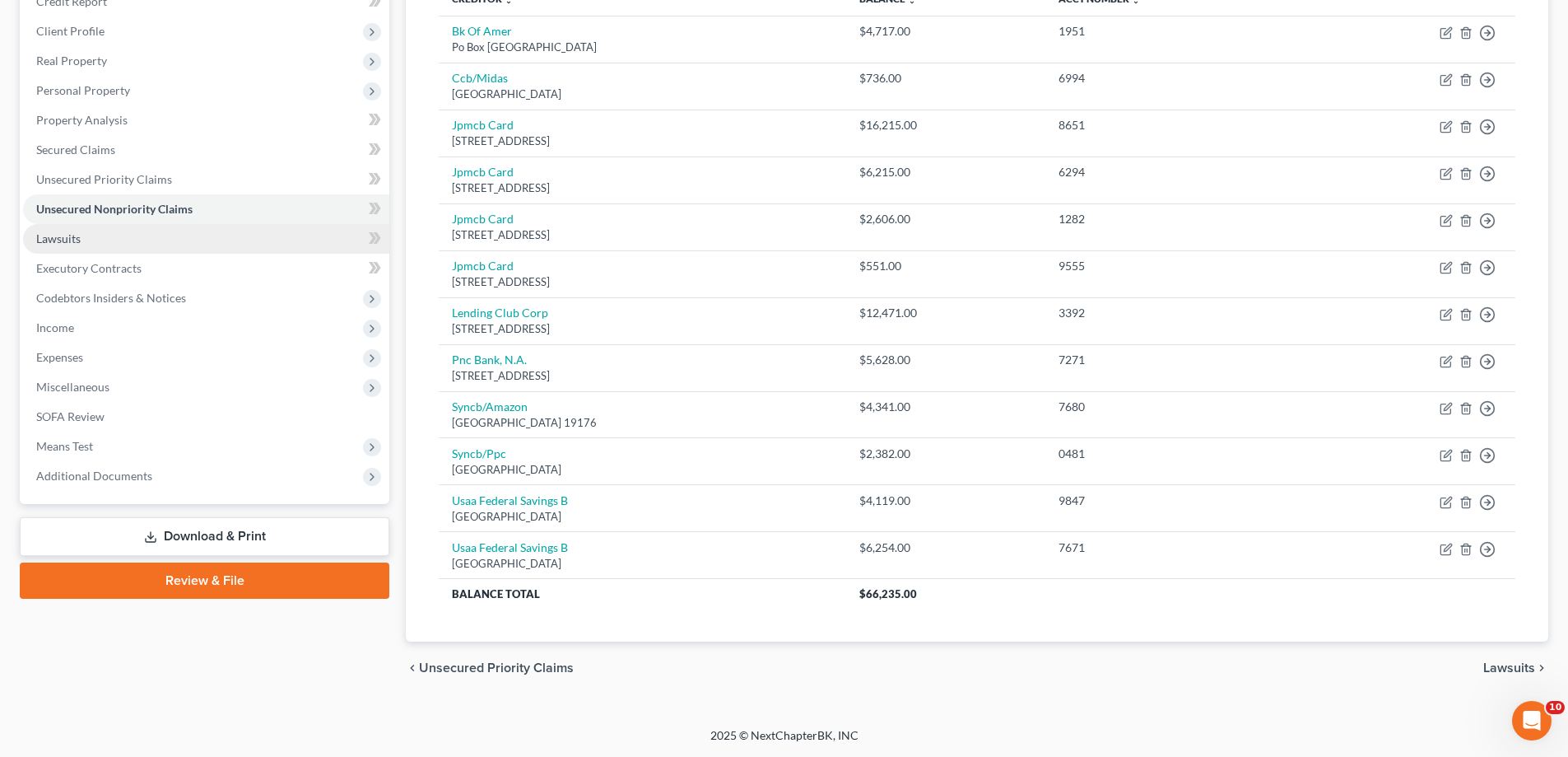
click at [174, 224] on link "Lawsuits" at bounding box center [207, 239] width 367 height 30
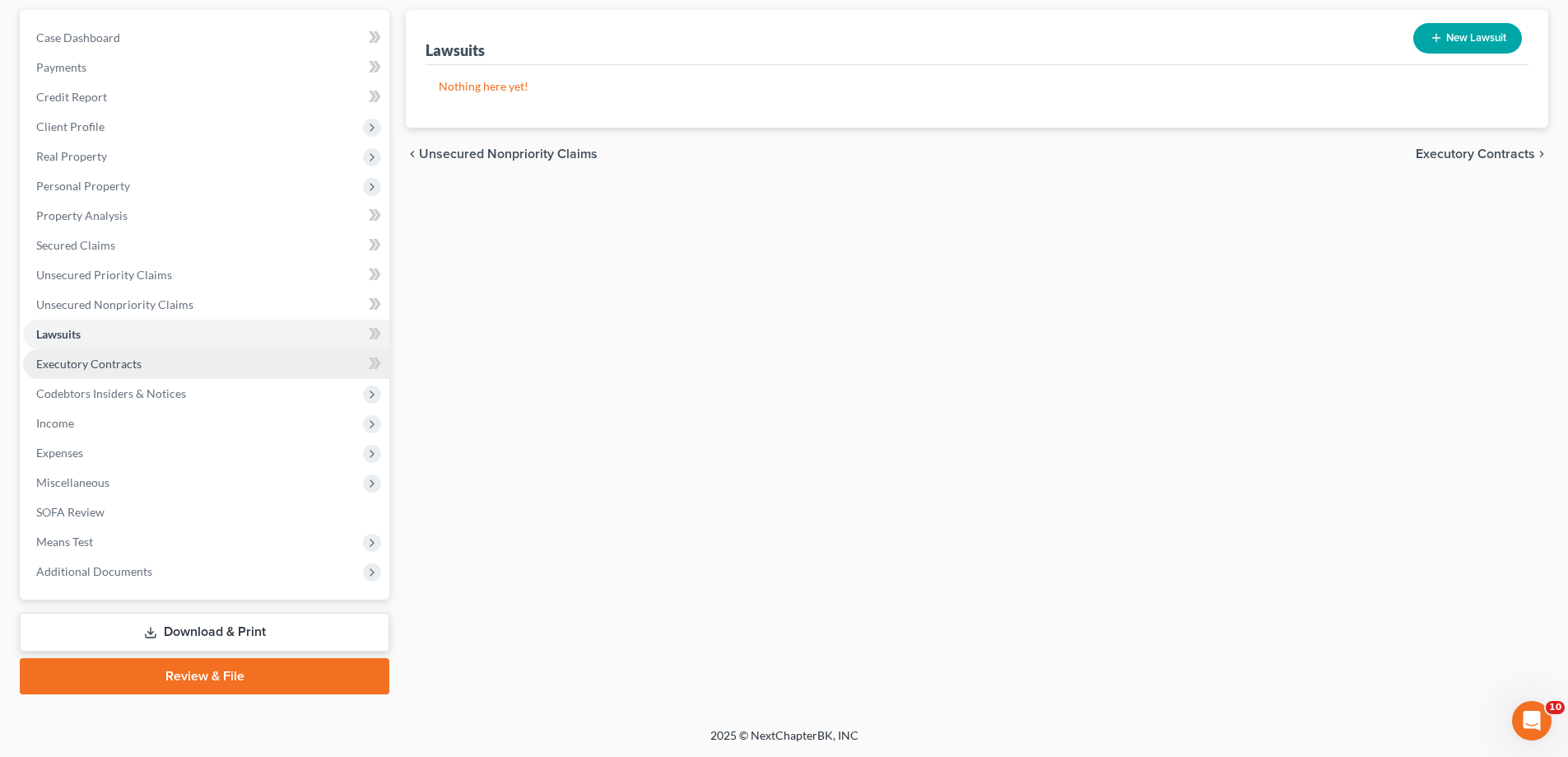
click at [119, 357] on span "Executory Contracts" at bounding box center [88, 363] width 105 height 14
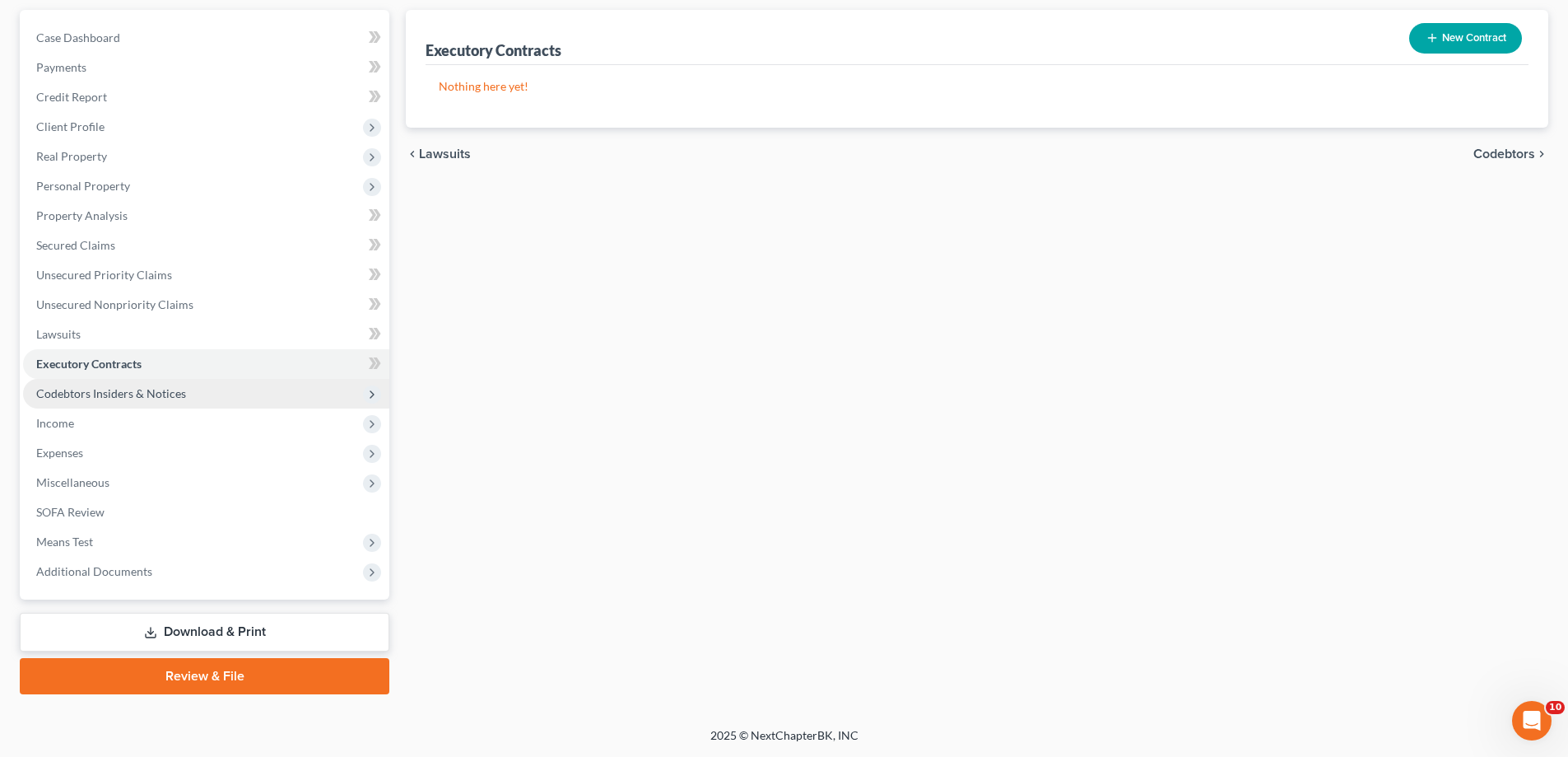
click at [112, 400] on span "Codebtors Insiders & Notices" at bounding box center [111, 393] width 150 height 14
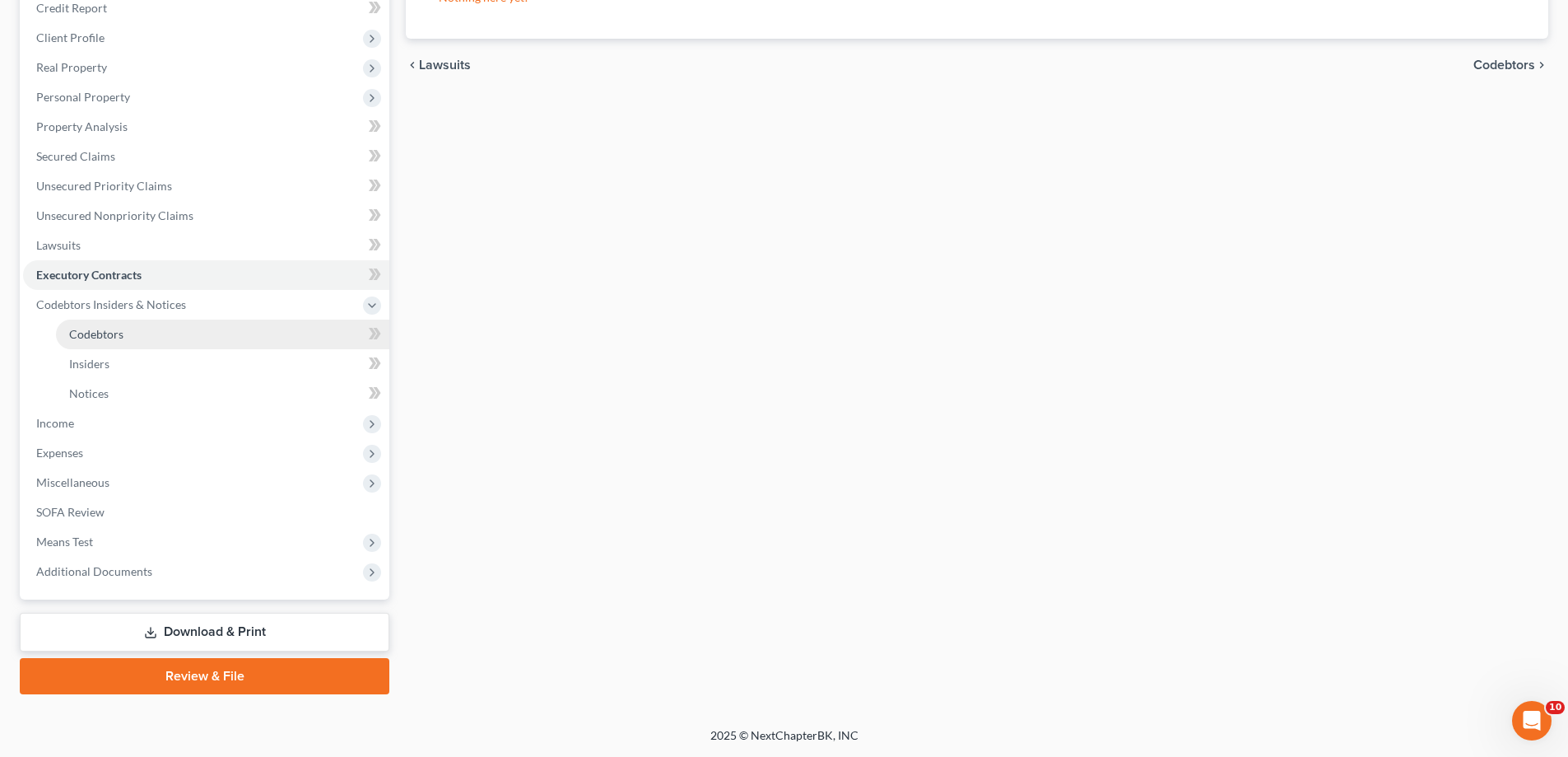
click at [117, 341] on span "Codebtors" at bounding box center [96, 333] width 54 height 14
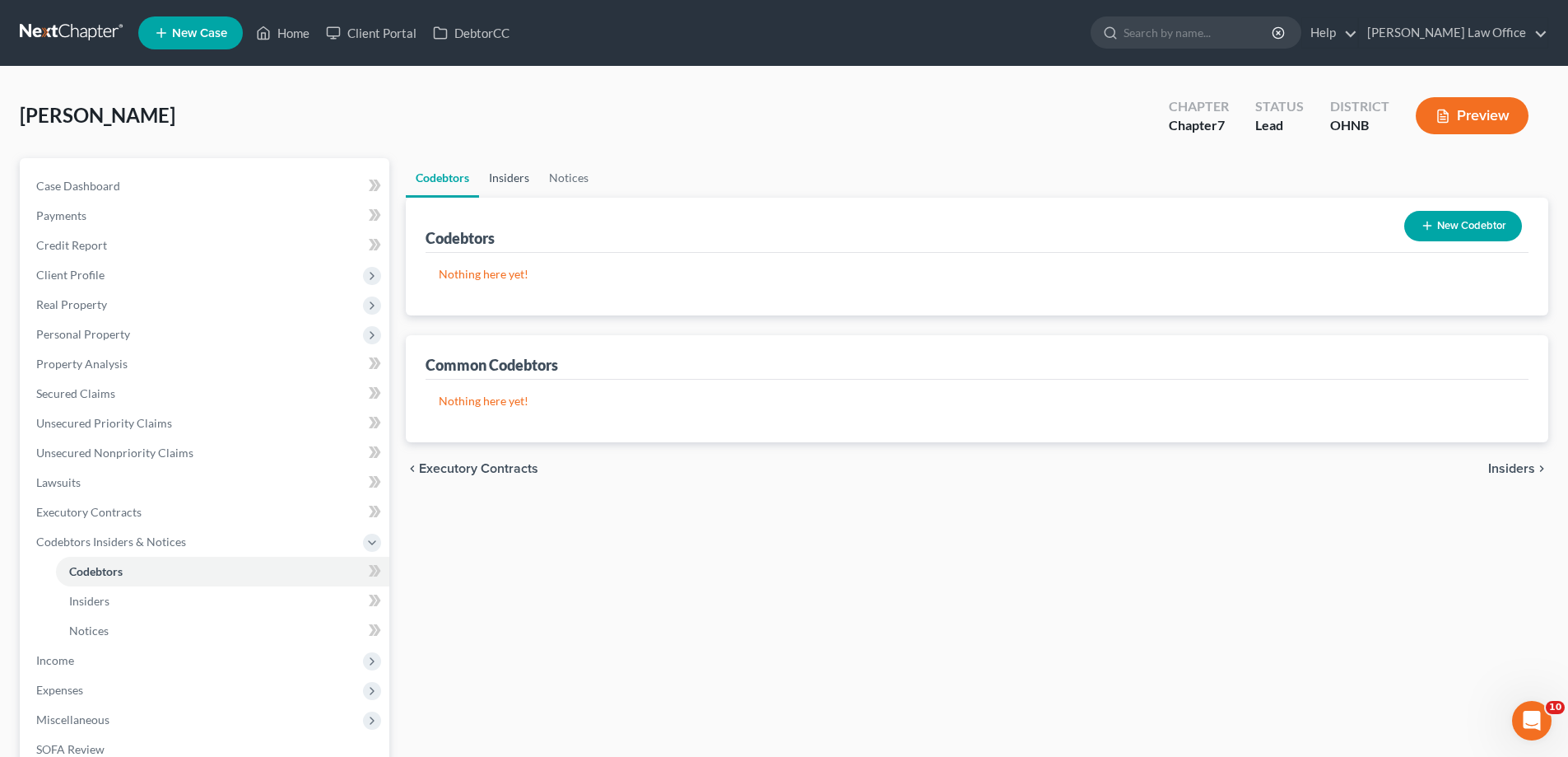
click at [539, 198] on link "Insiders" at bounding box center [509, 178] width 60 height 39
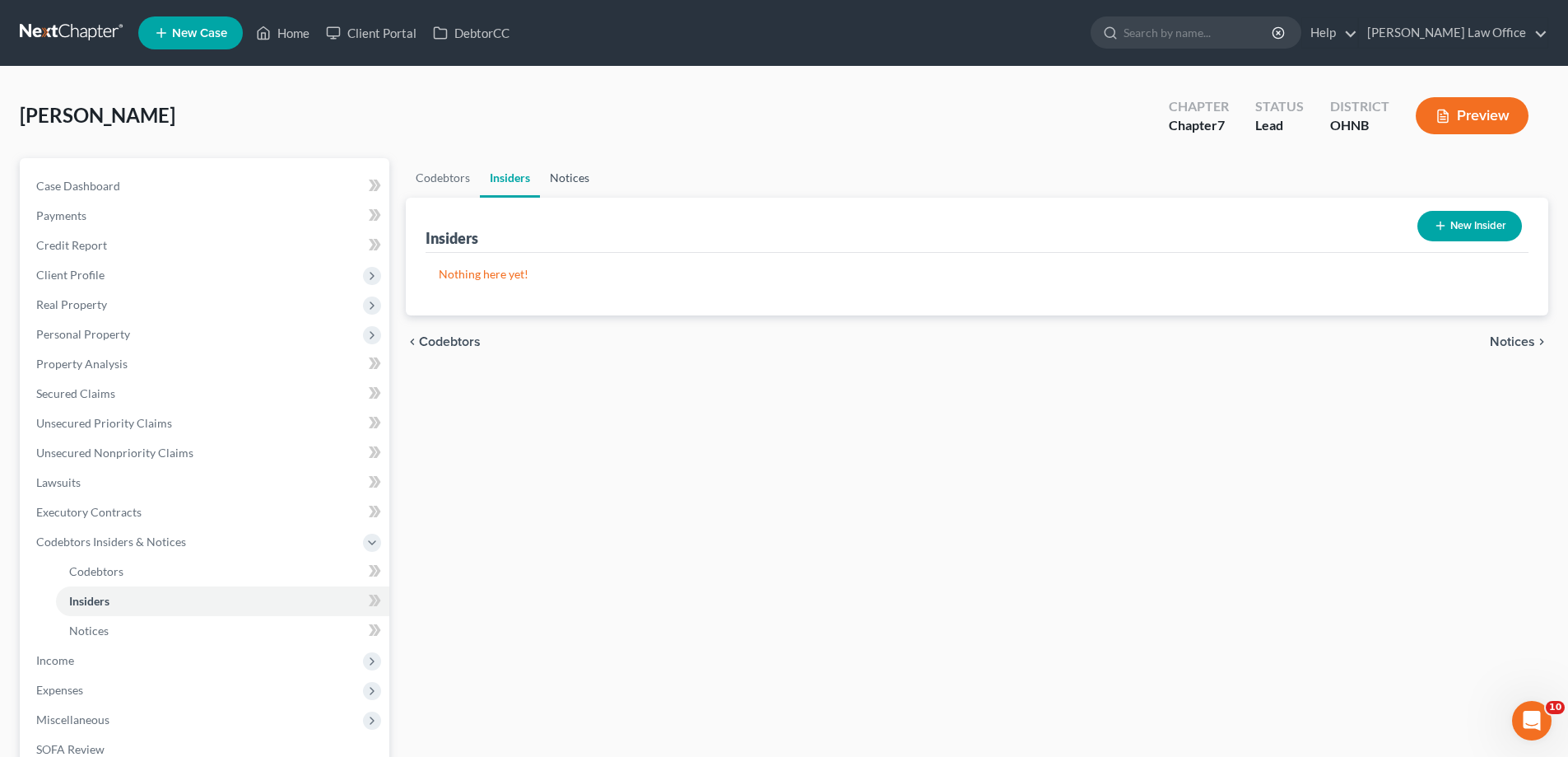
click at [599, 198] on link "Notices" at bounding box center [569, 178] width 59 height 39
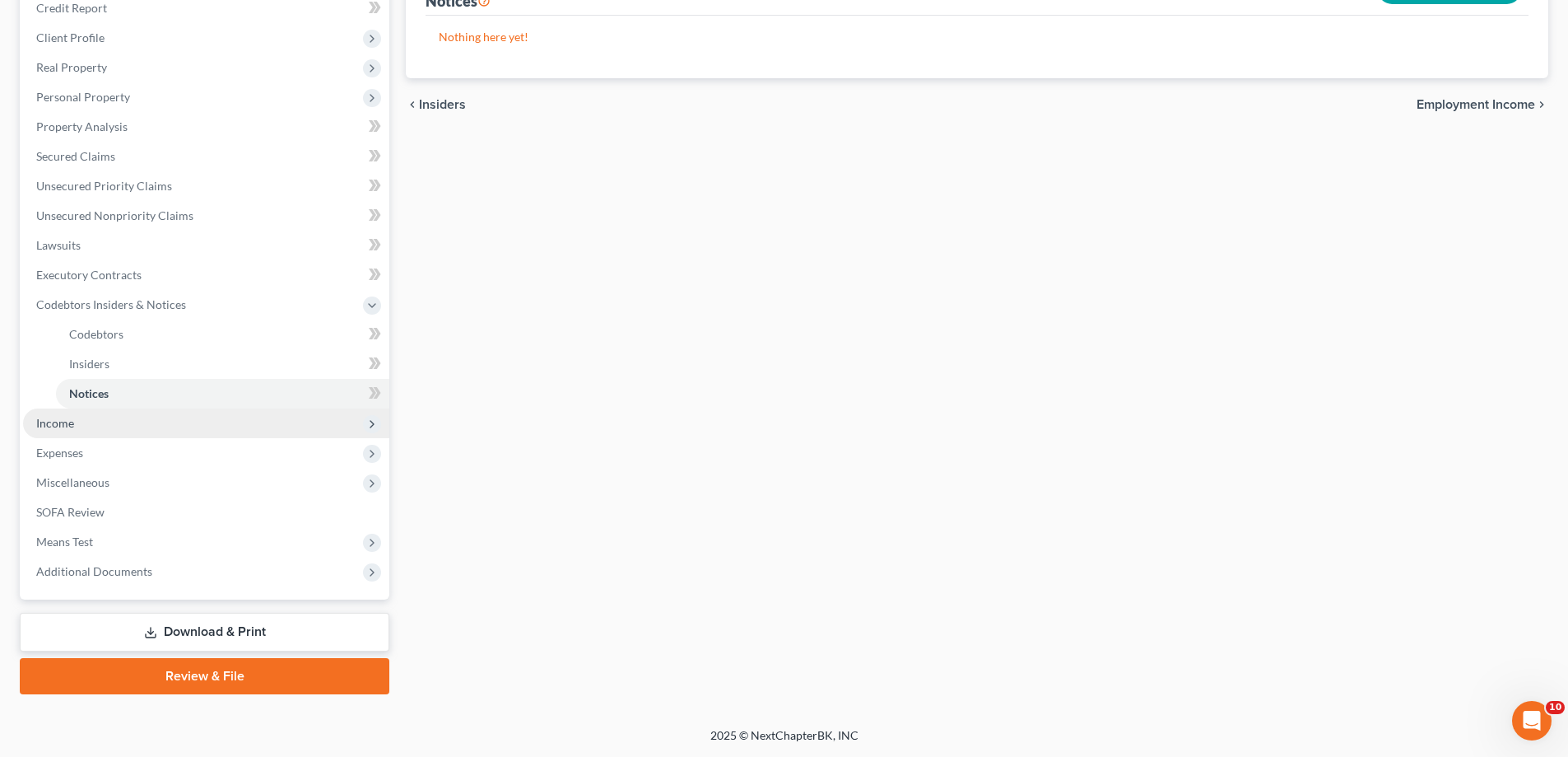
scroll to position [481, 0]
click at [104, 298] on span "Codebtors Insiders & Notices" at bounding box center [111, 304] width 150 height 14
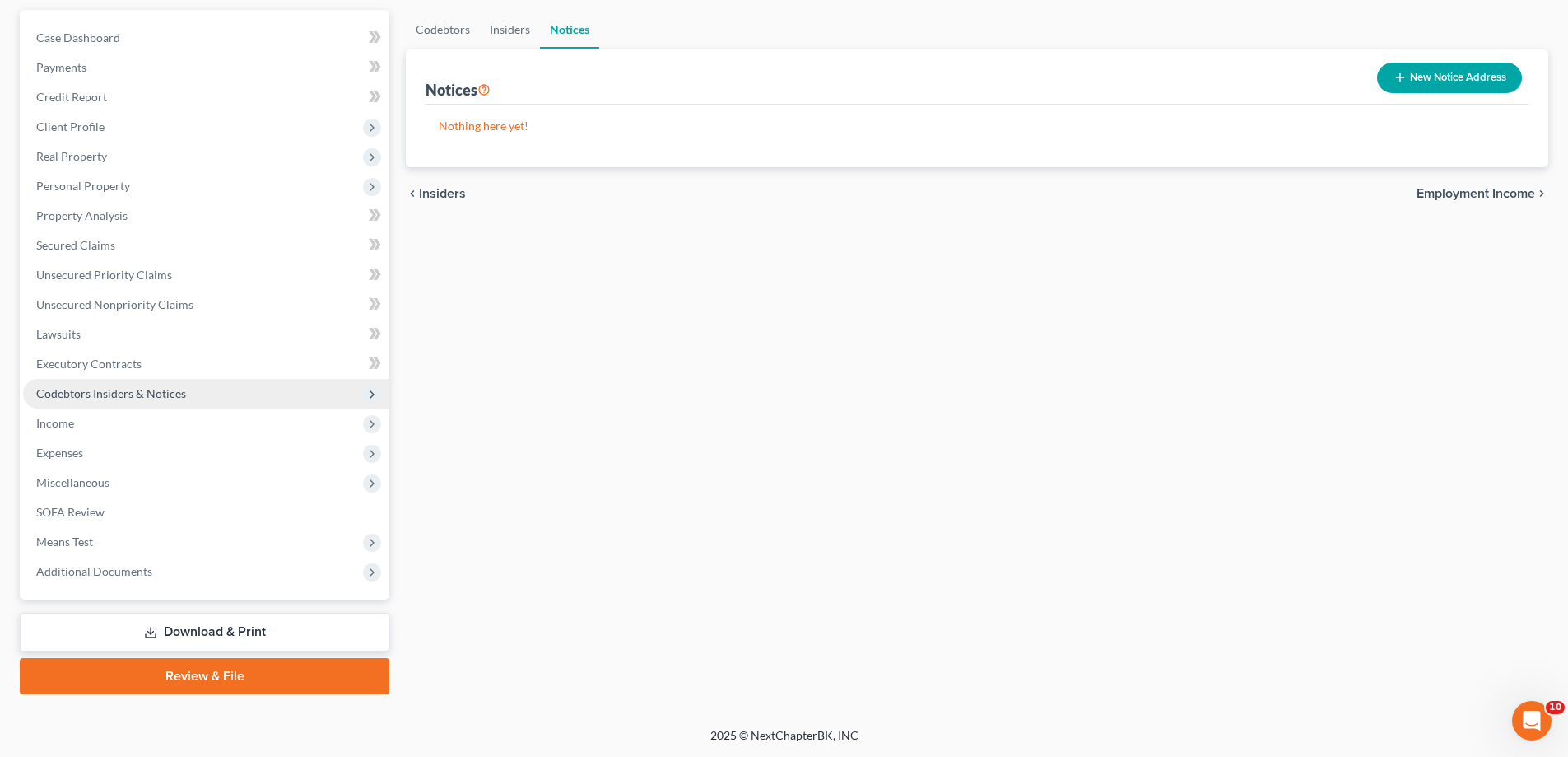
scroll to position [370, 0]
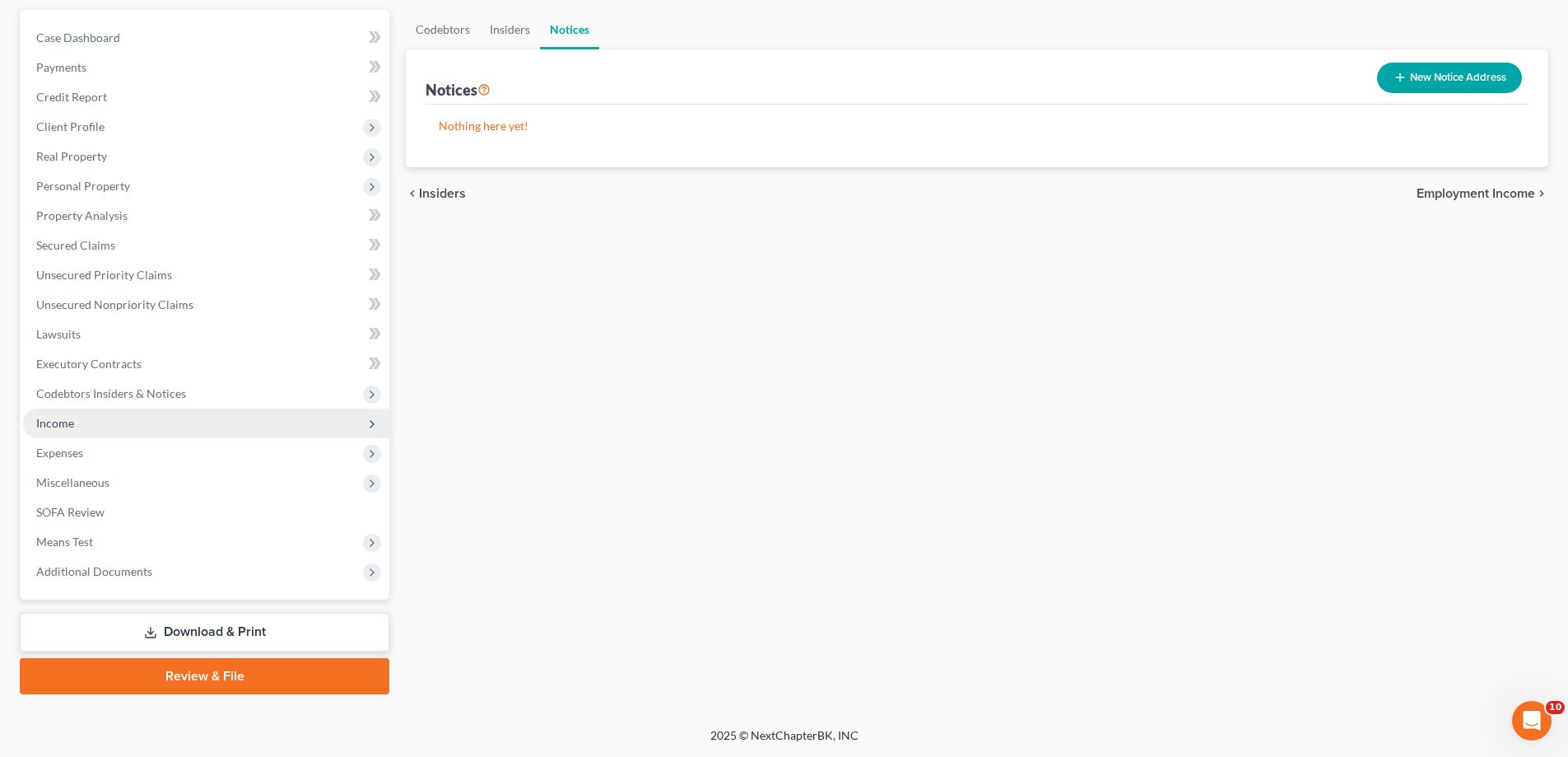
click at [67, 416] on span "Income" at bounding box center [54, 423] width 37 height 14
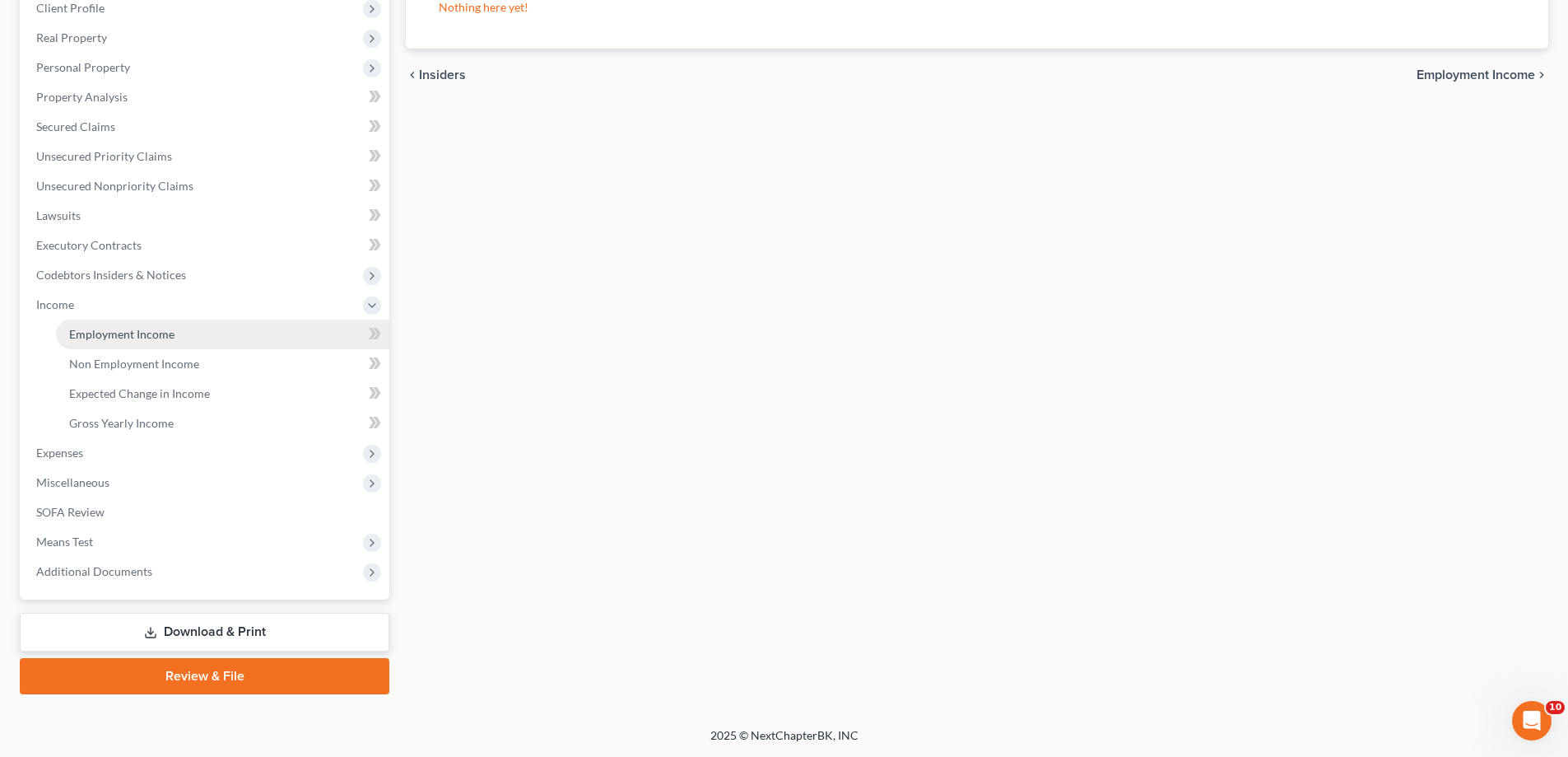
click at [111, 327] on span "Employment Income" at bounding box center [122, 333] width 105 height 14
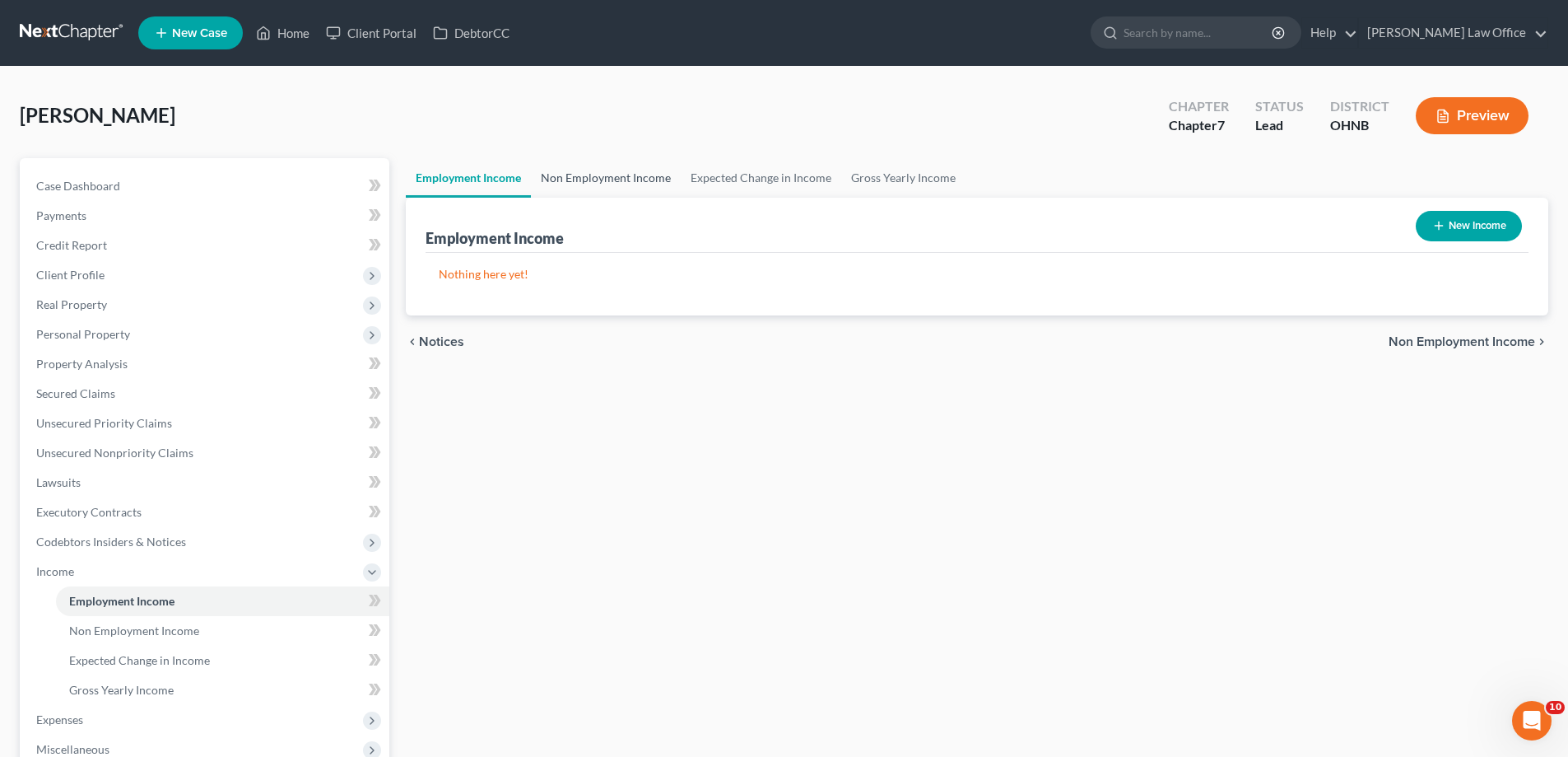
click at [647, 198] on link "Non Employment Income" at bounding box center [606, 178] width 150 height 39
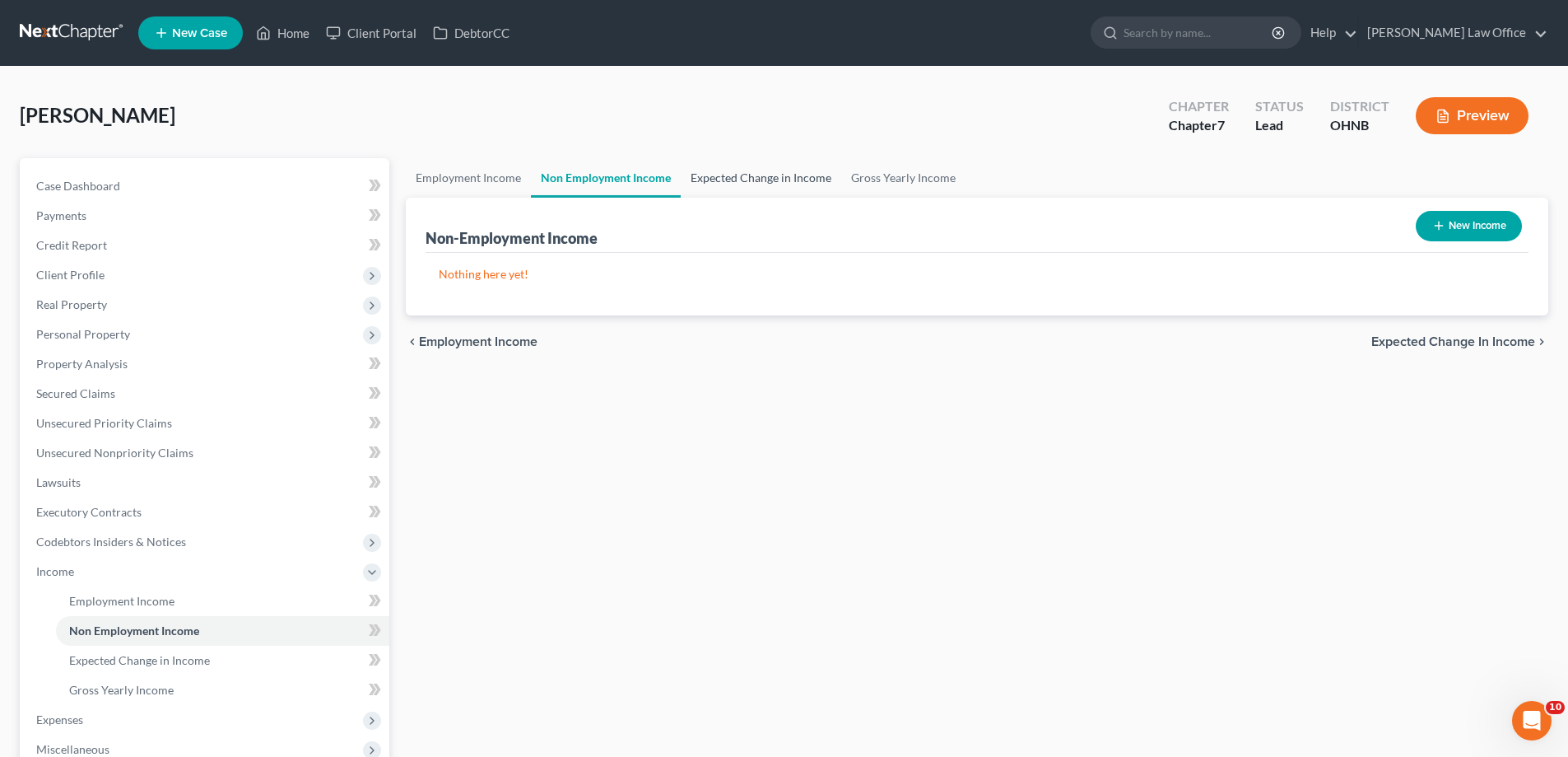
click at [841, 198] on link "Expected Change in Income" at bounding box center [761, 178] width 161 height 39
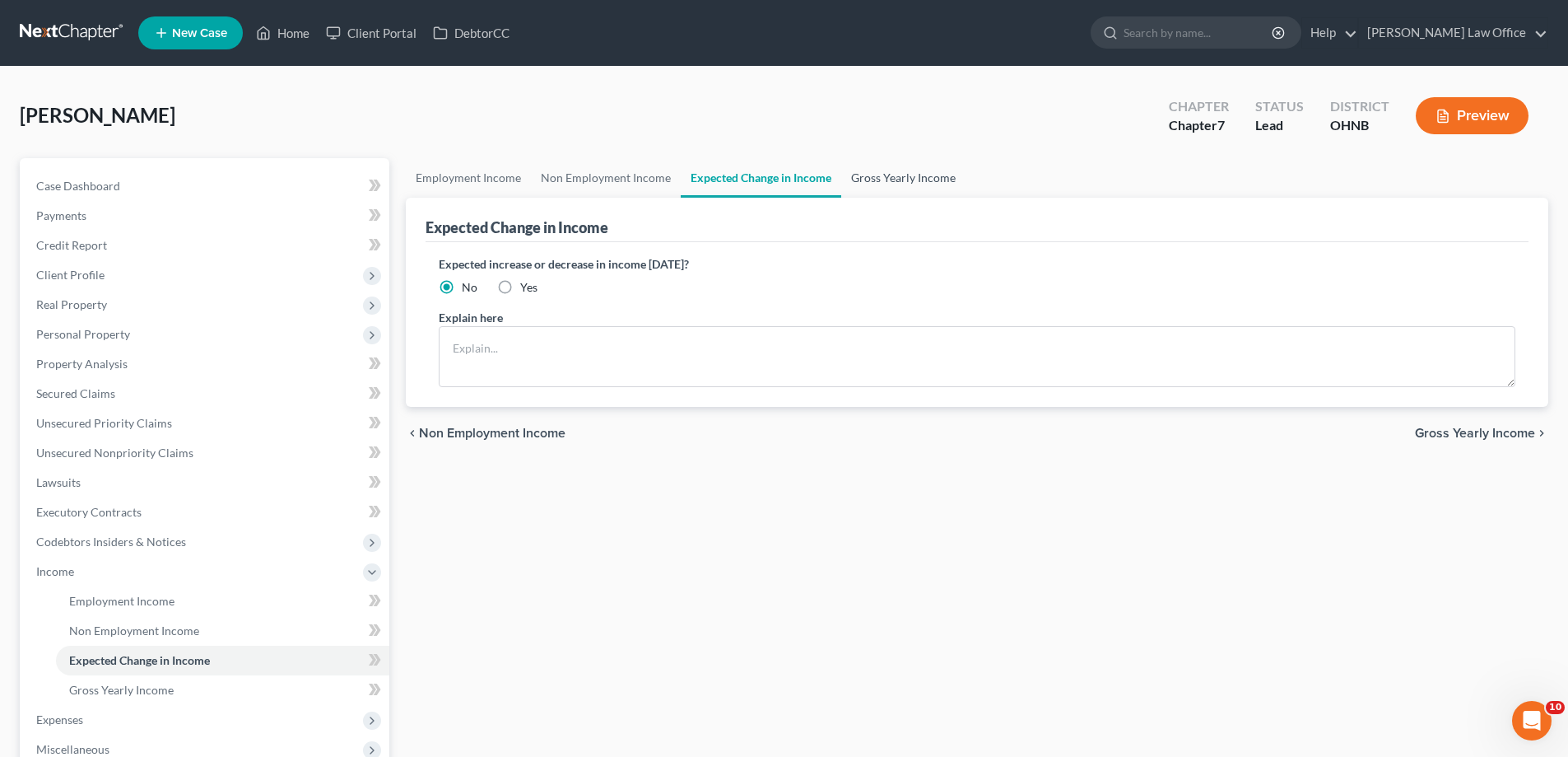
click at [966, 198] on link "Gross Yearly Income" at bounding box center [903, 178] width 124 height 39
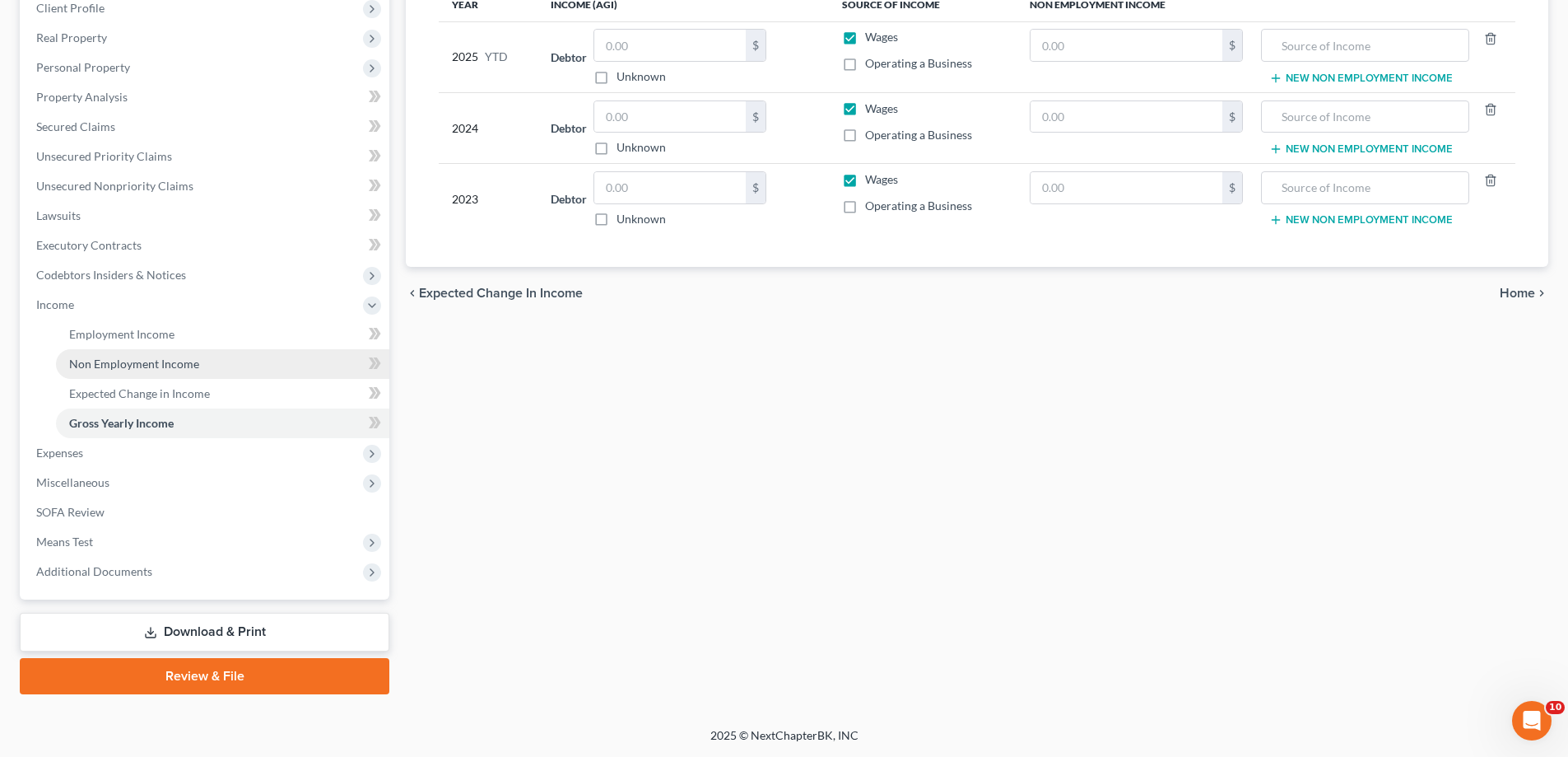
scroll to position [412, 0]
click at [96, 302] on span "Income" at bounding box center [207, 305] width 367 height 30
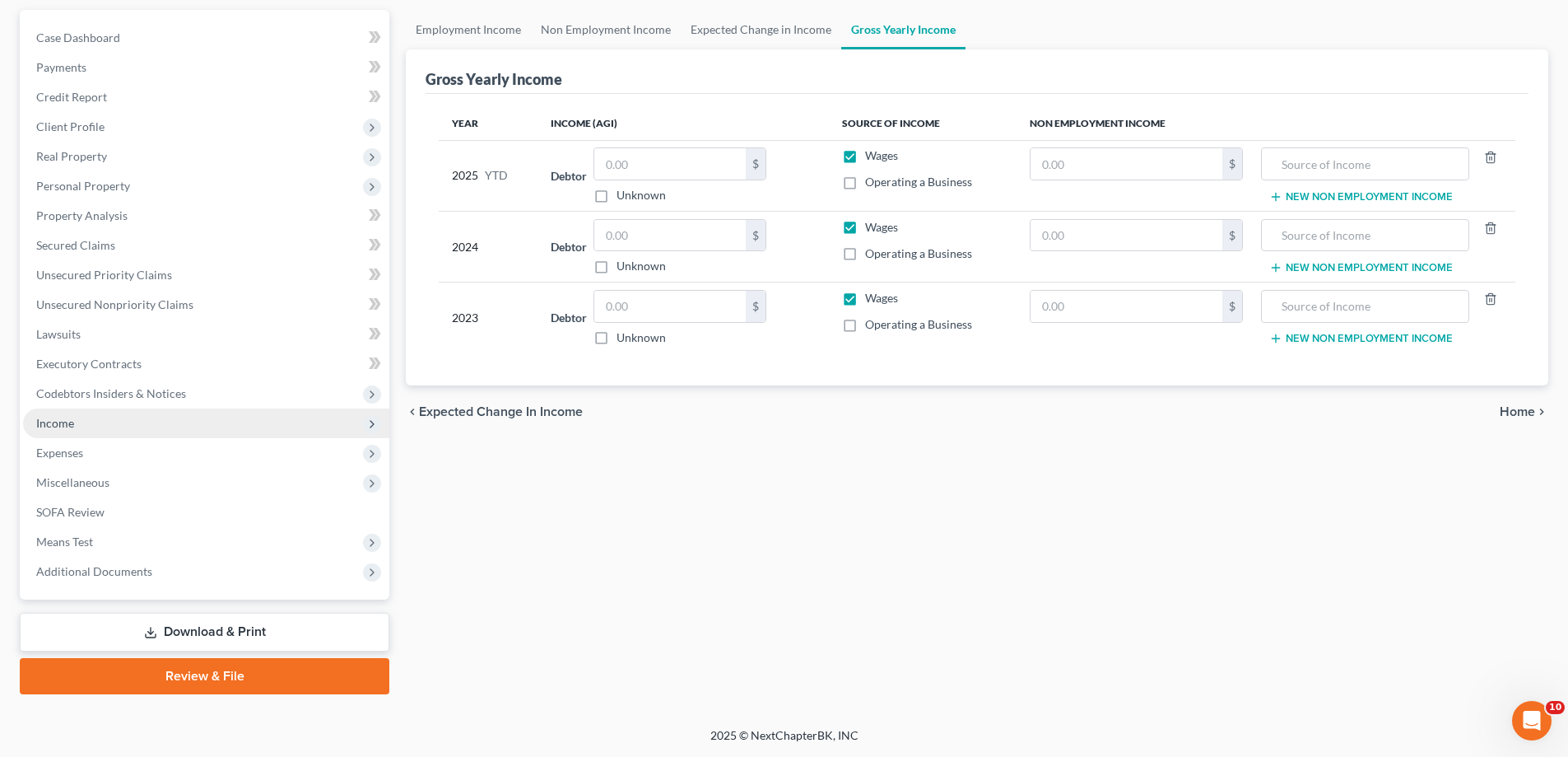
scroll to position [370, 0]
click at [105, 439] on span "Expenses" at bounding box center [207, 454] width 367 height 30
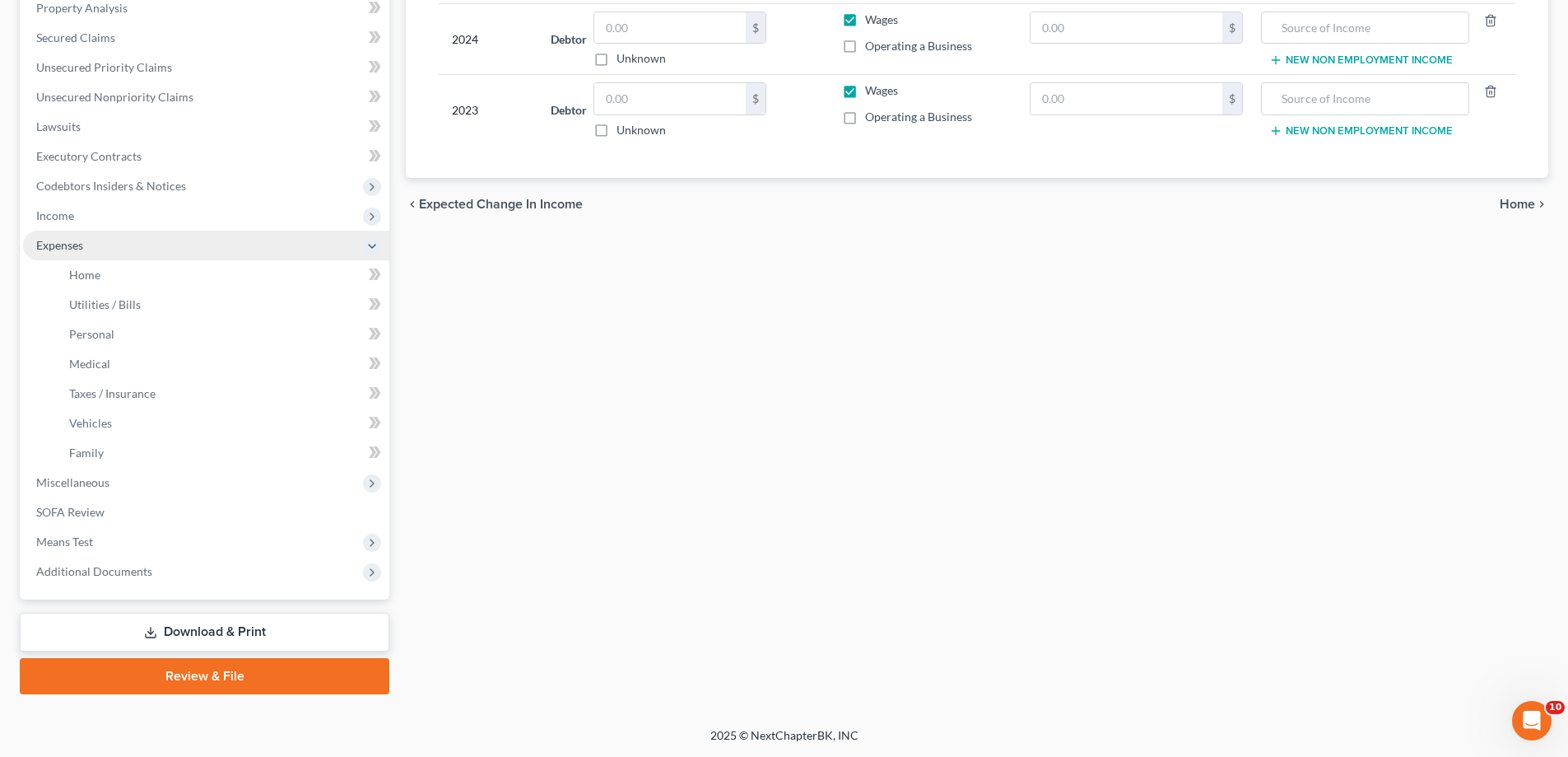
scroll to position [412, 0]
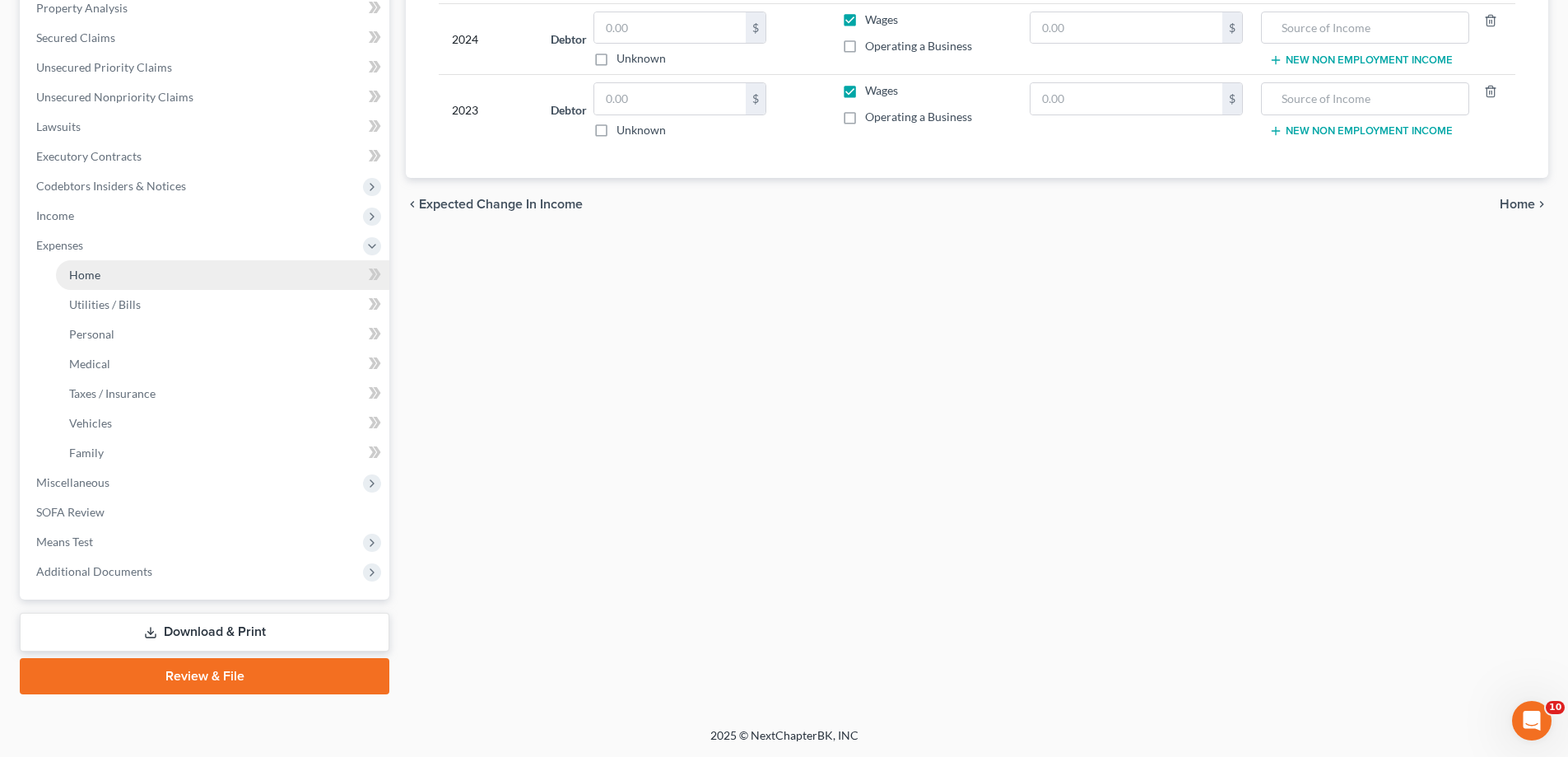
click at [113, 290] on link "Home" at bounding box center [222, 275] width 333 height 30
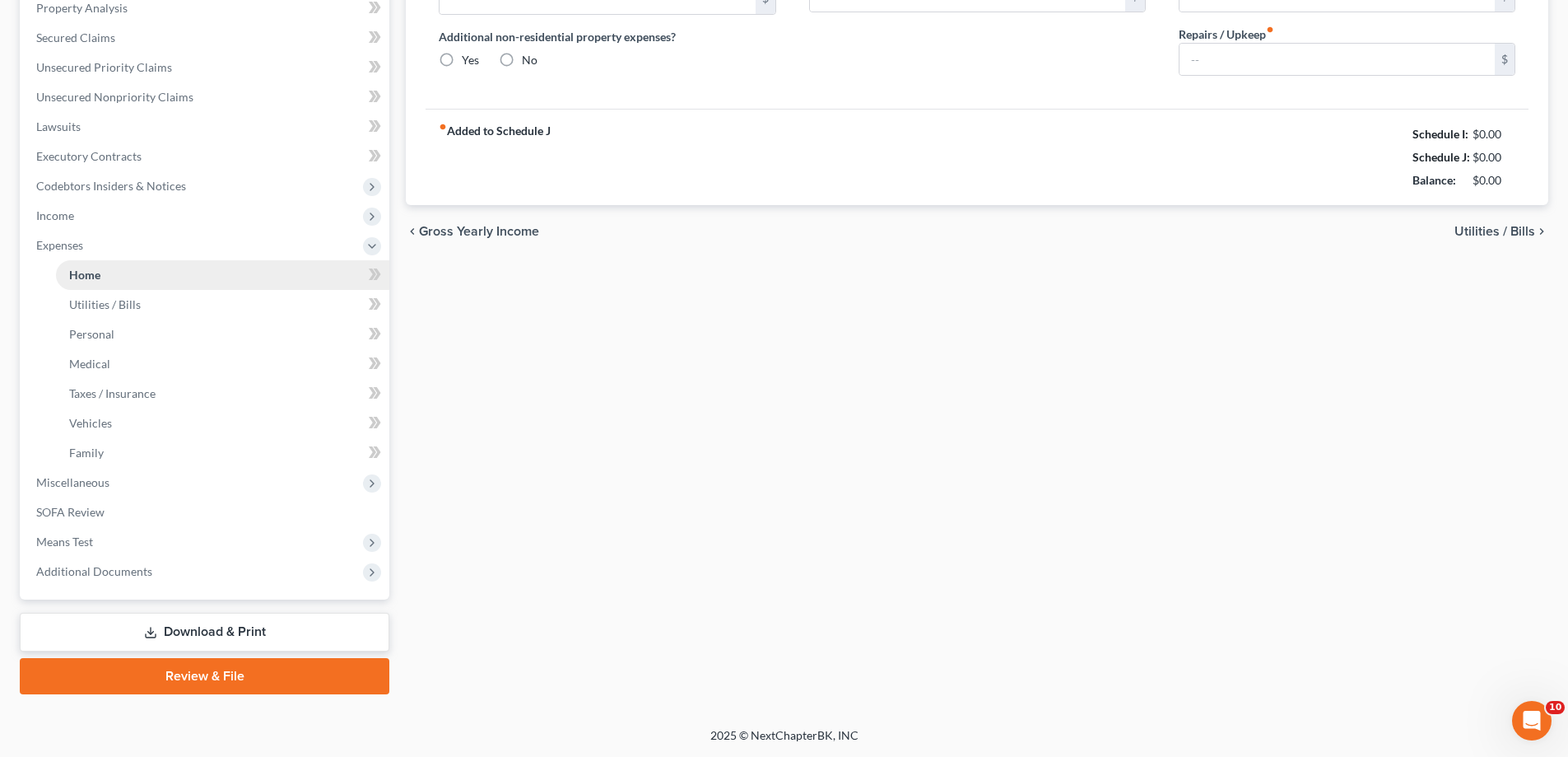
type input "1,445.00"
type input "0.00"
radio input "true"
type input "0.00"
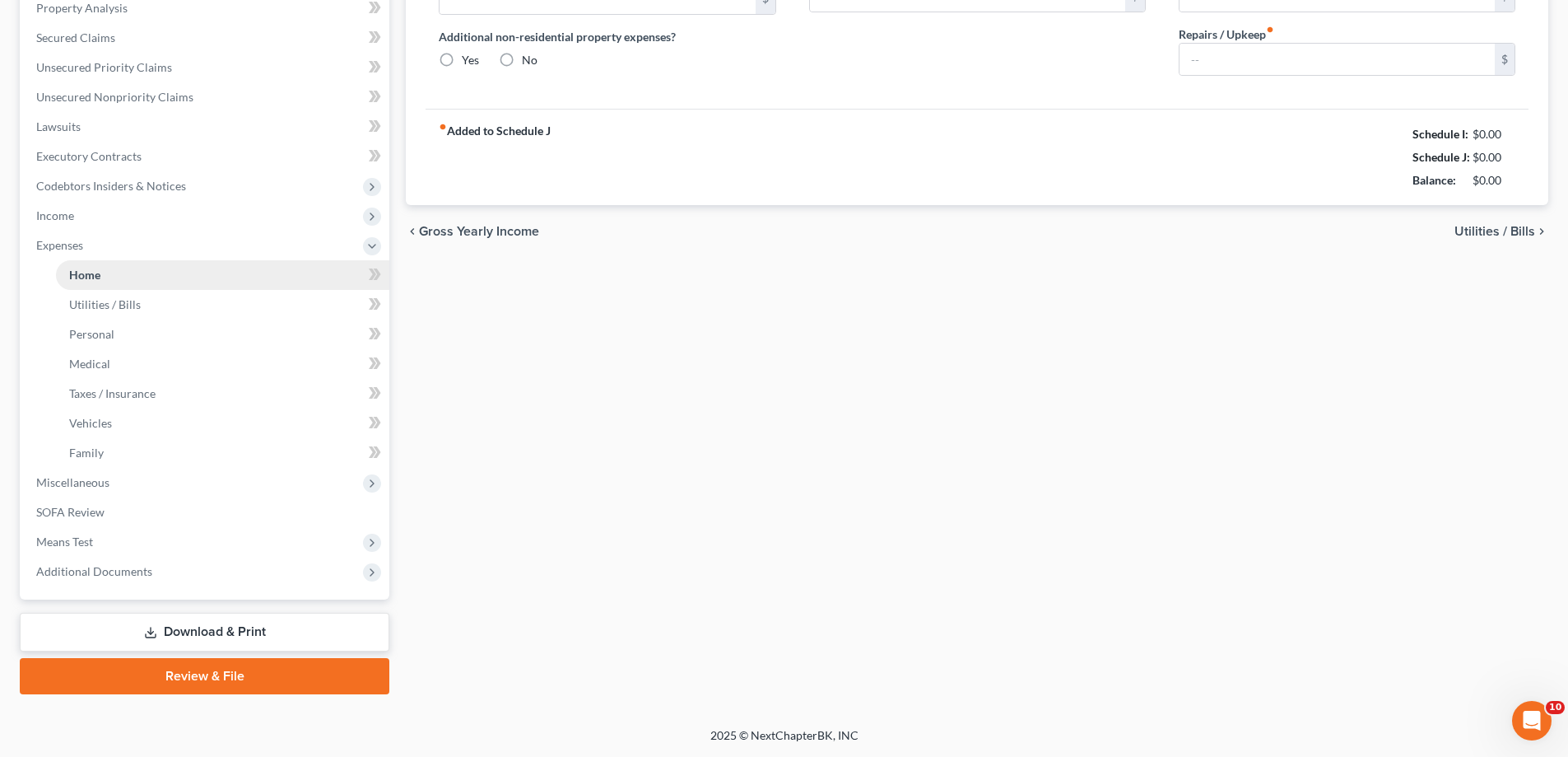
type input "0.00"
type input "150.00"
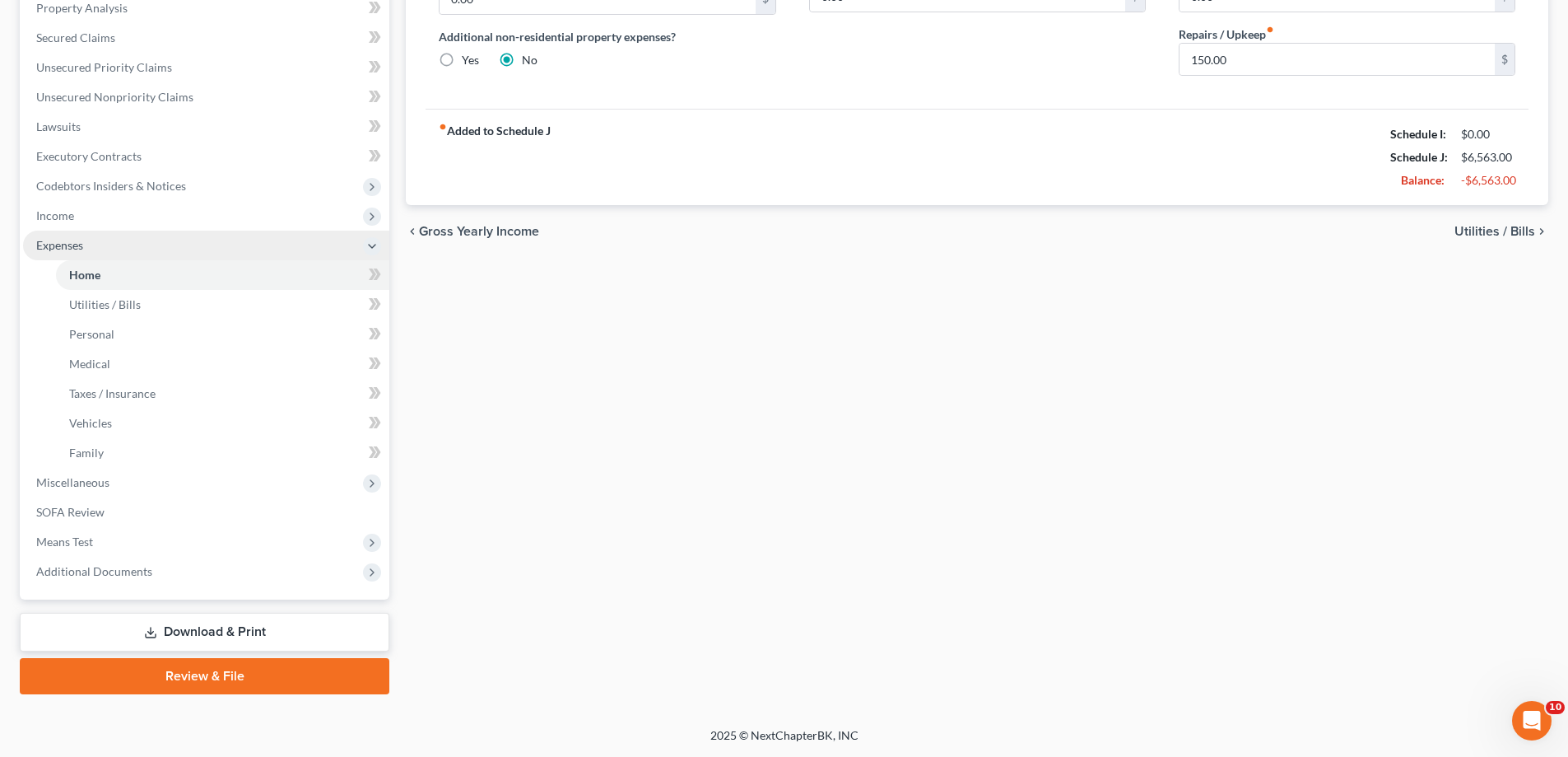
click at [115, 260] on span "Expenses" at bounding box center [207, 246] width 367 height 30
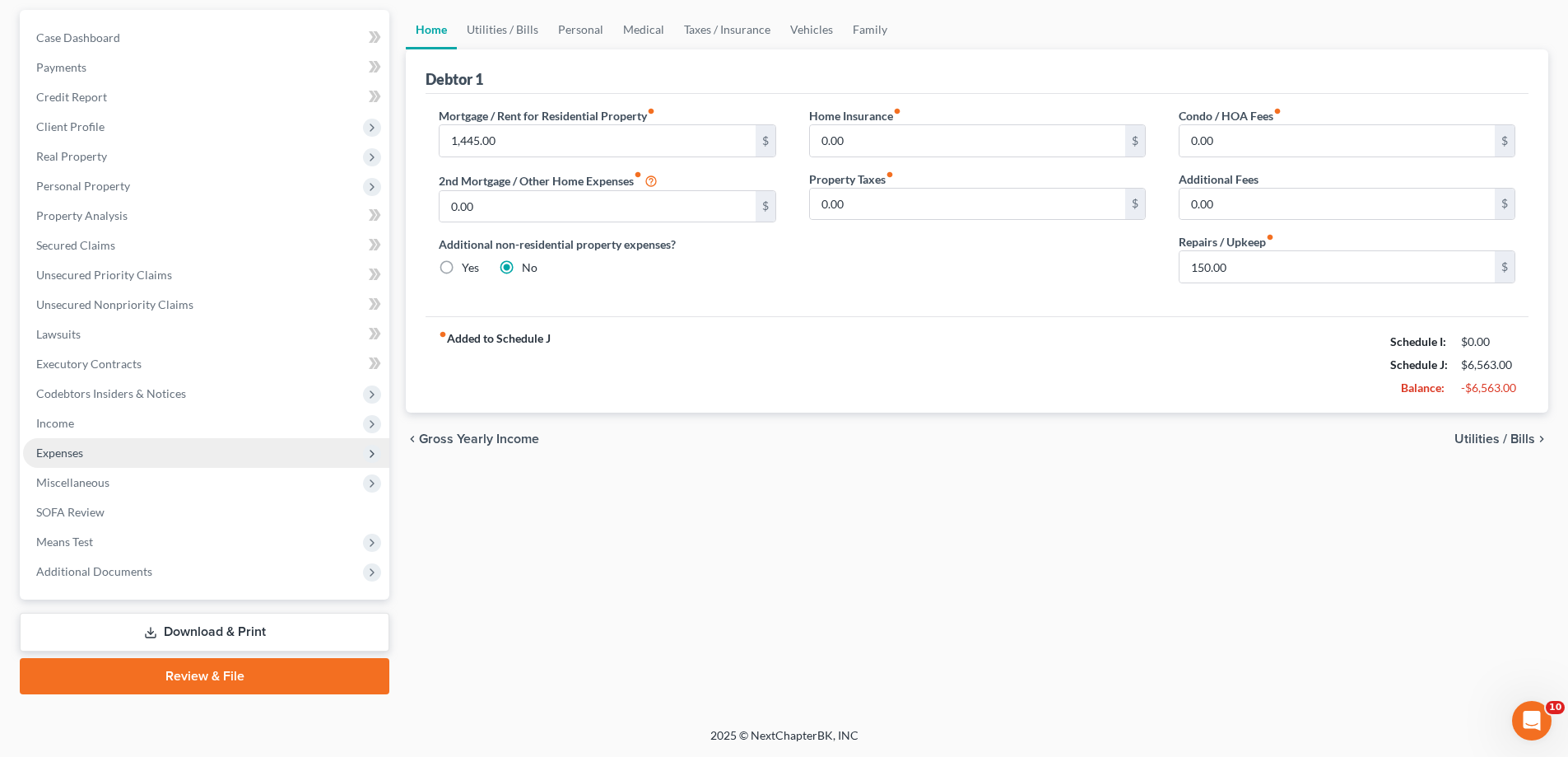
scroll to position [370, 0]
click at [140, 468] on span "Miscellaneous" at bounding box center [207, 483] width 367 height 30
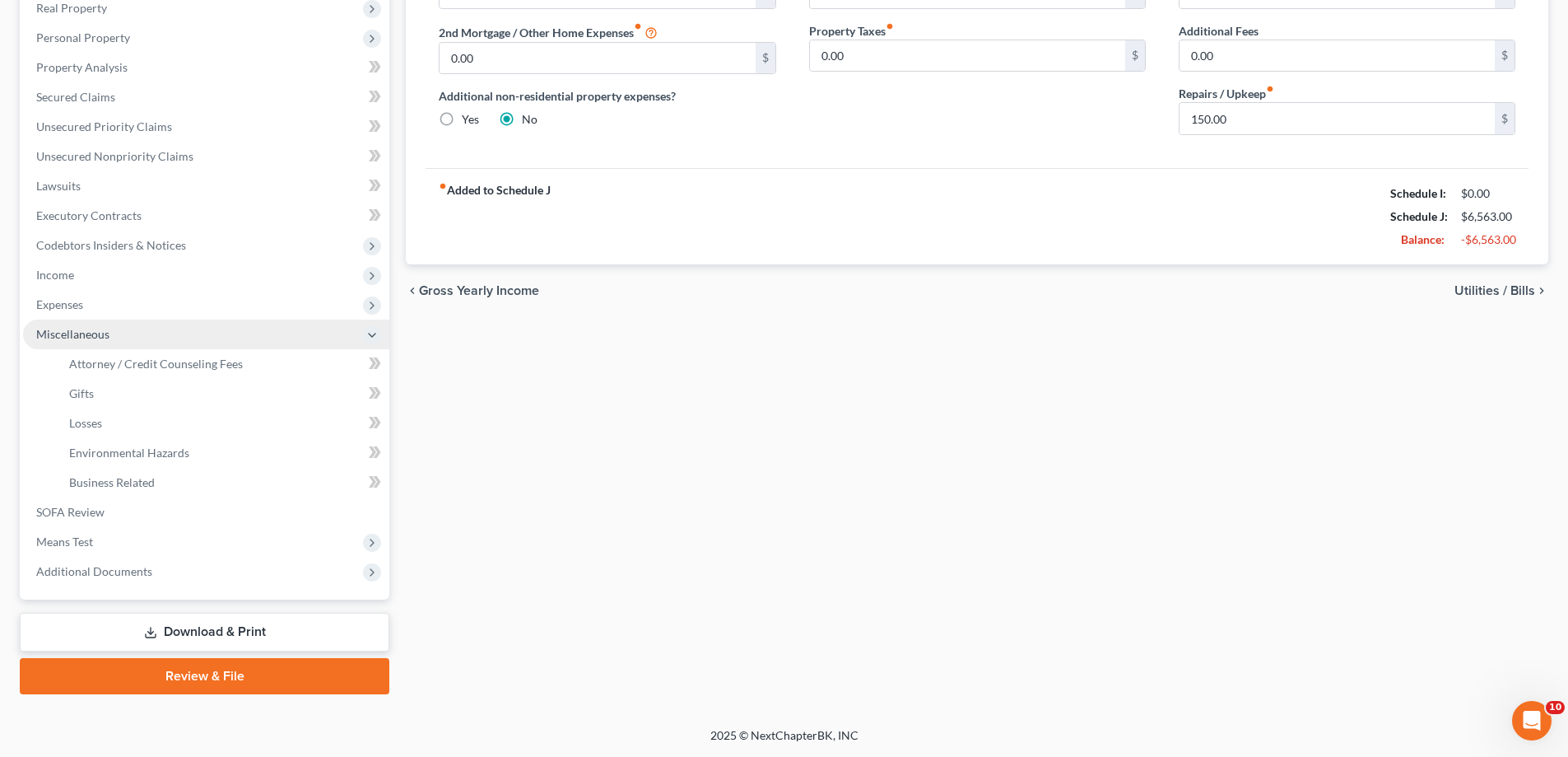
scroll to position [412, 0]
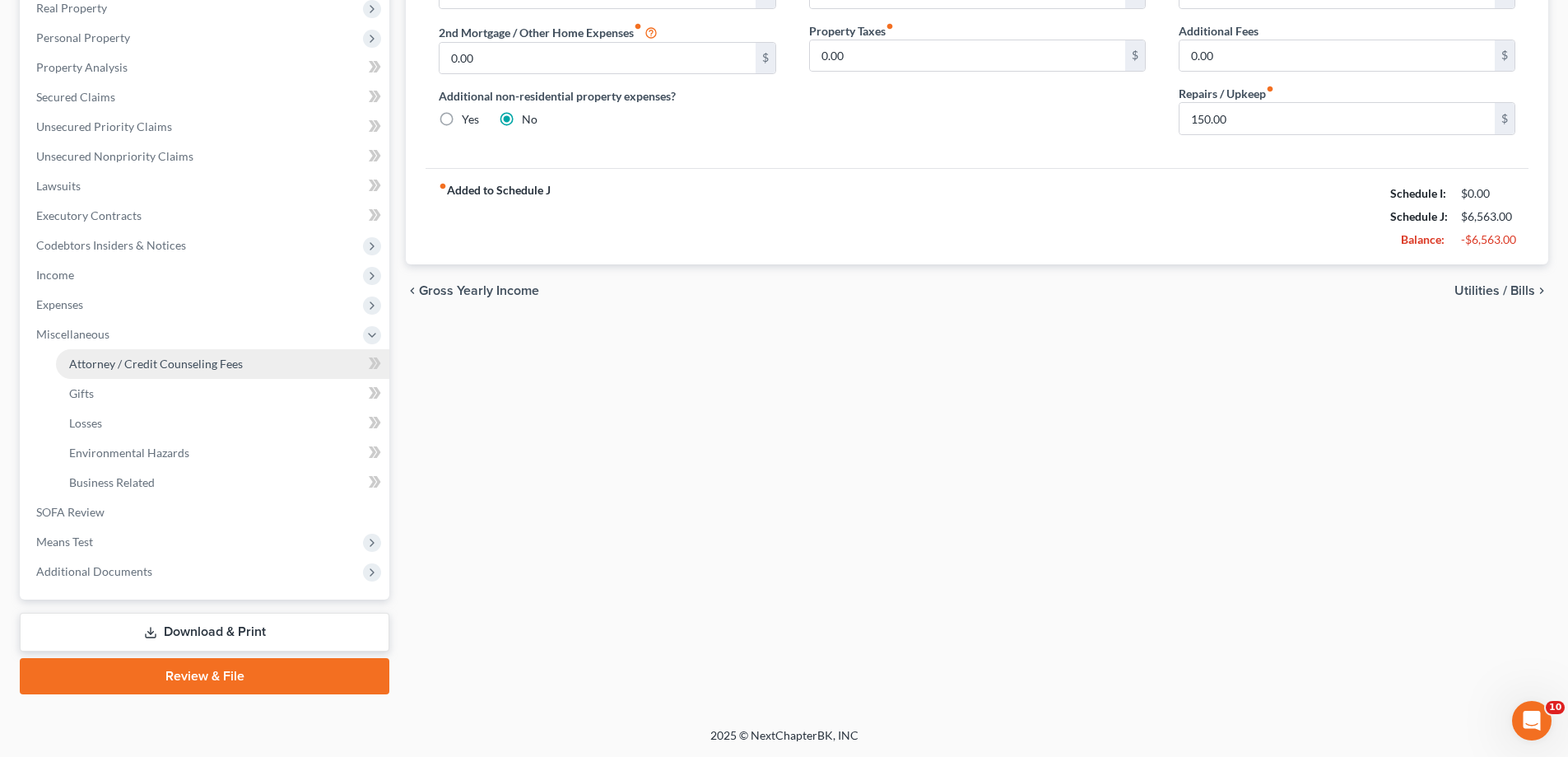
click at [162, 371] on span "Attorney / Credit Counseling Fees" at bounding box center [156, 363] width 173 height 14
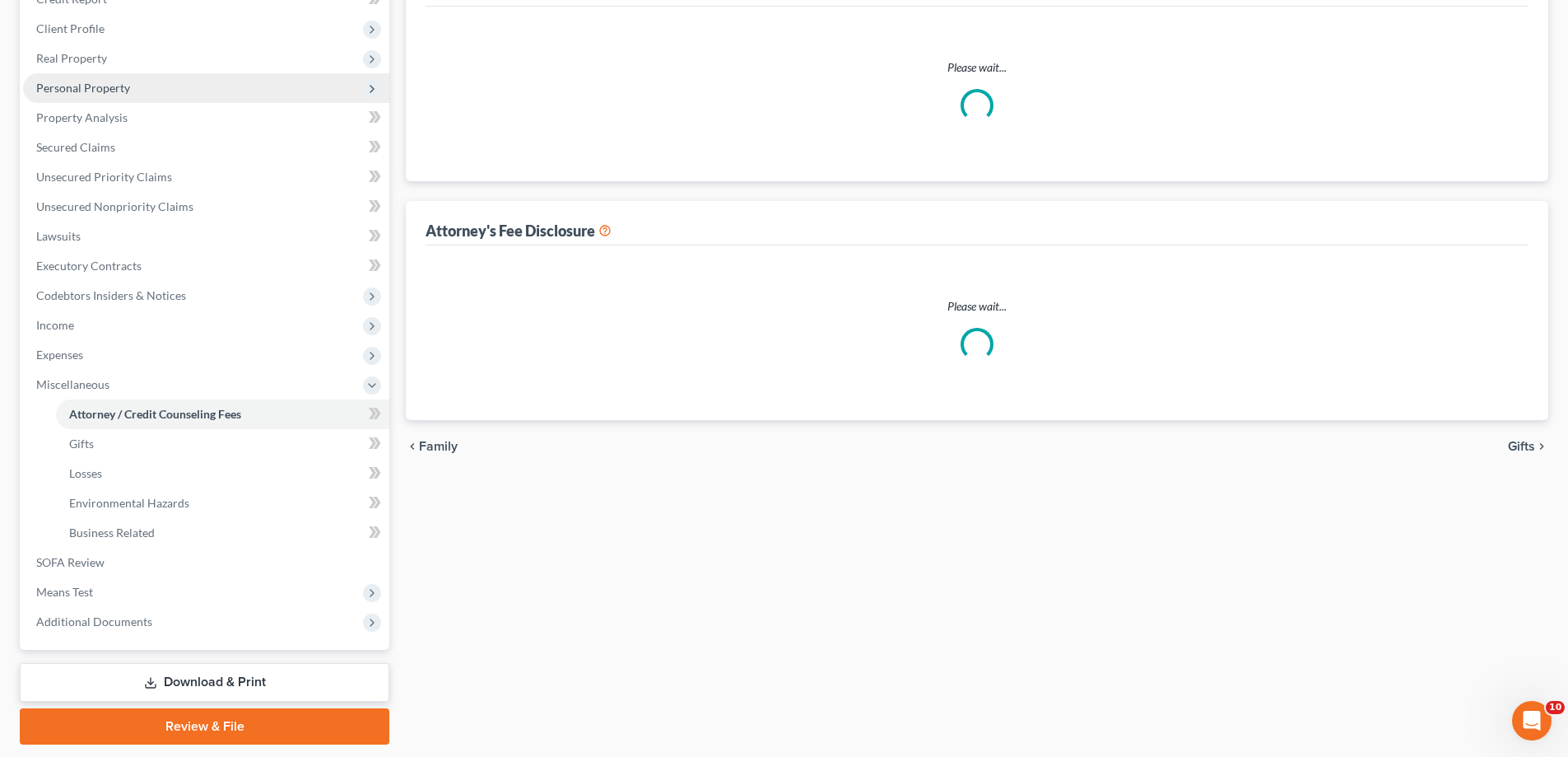
scroll to position [97, 0]
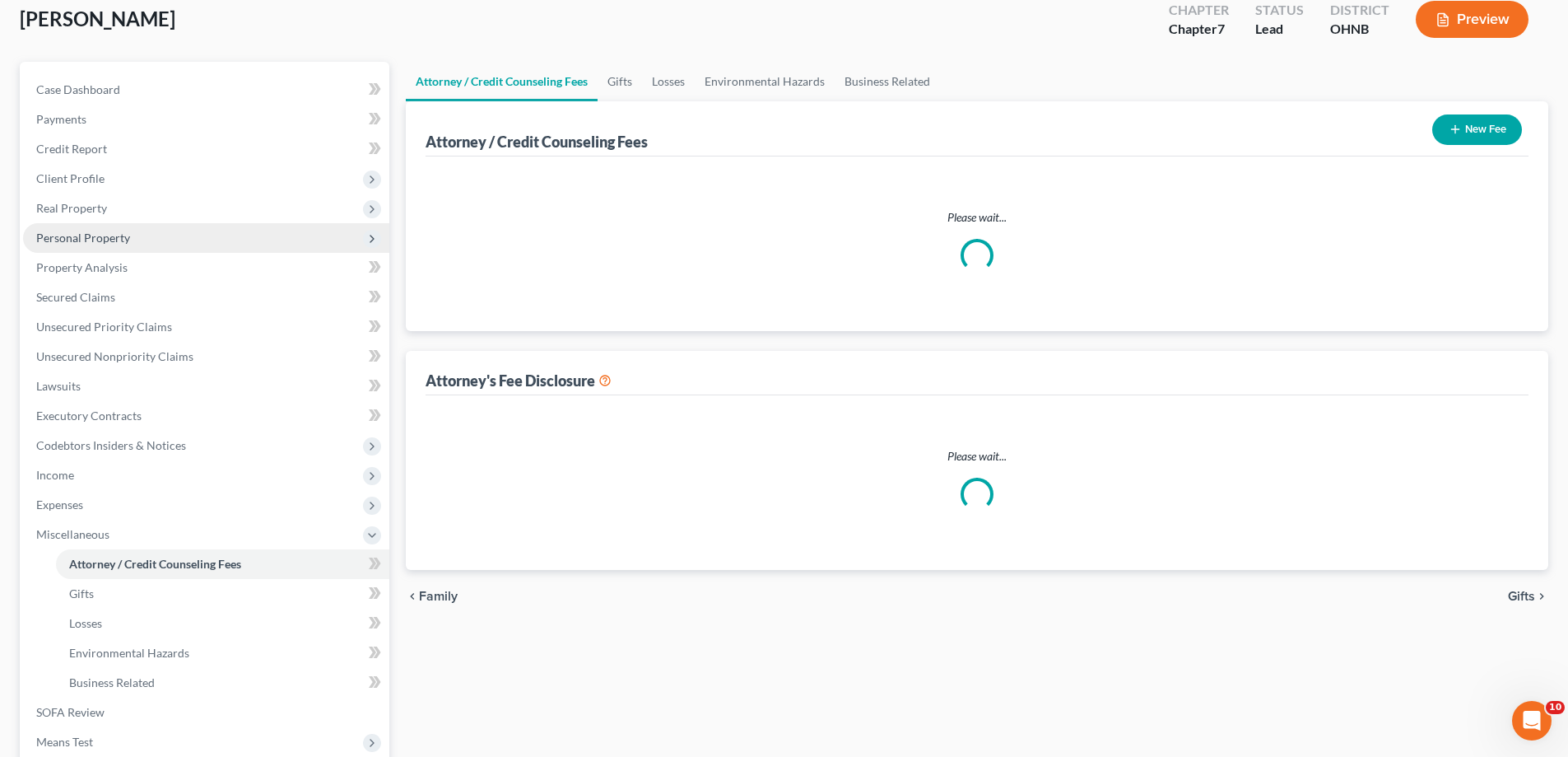
select select "0"
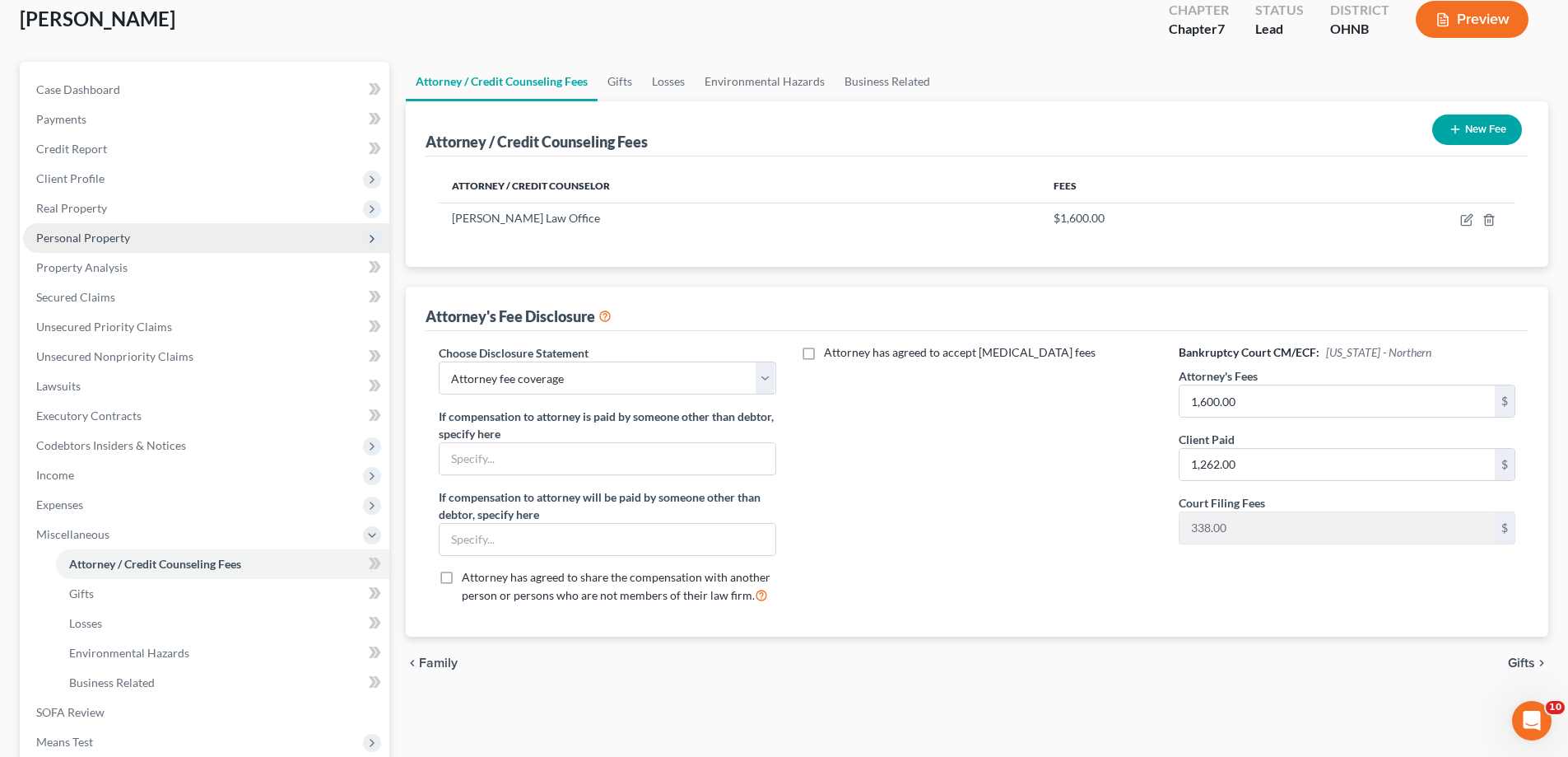
scroll to position [0, 0]
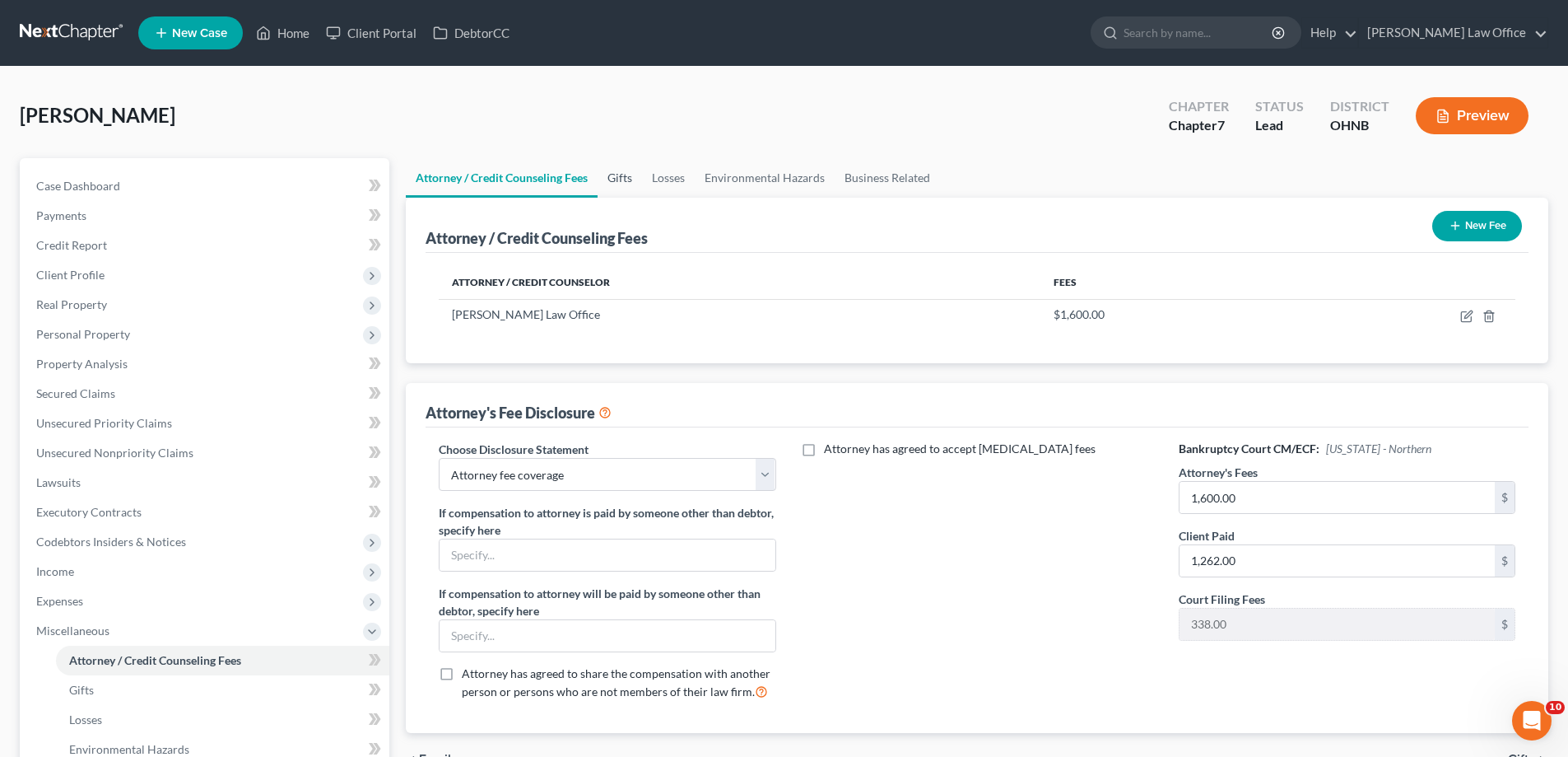
click at [642, 198] on link "Gifts" at bounding box center [619, 178] width 44 height 39
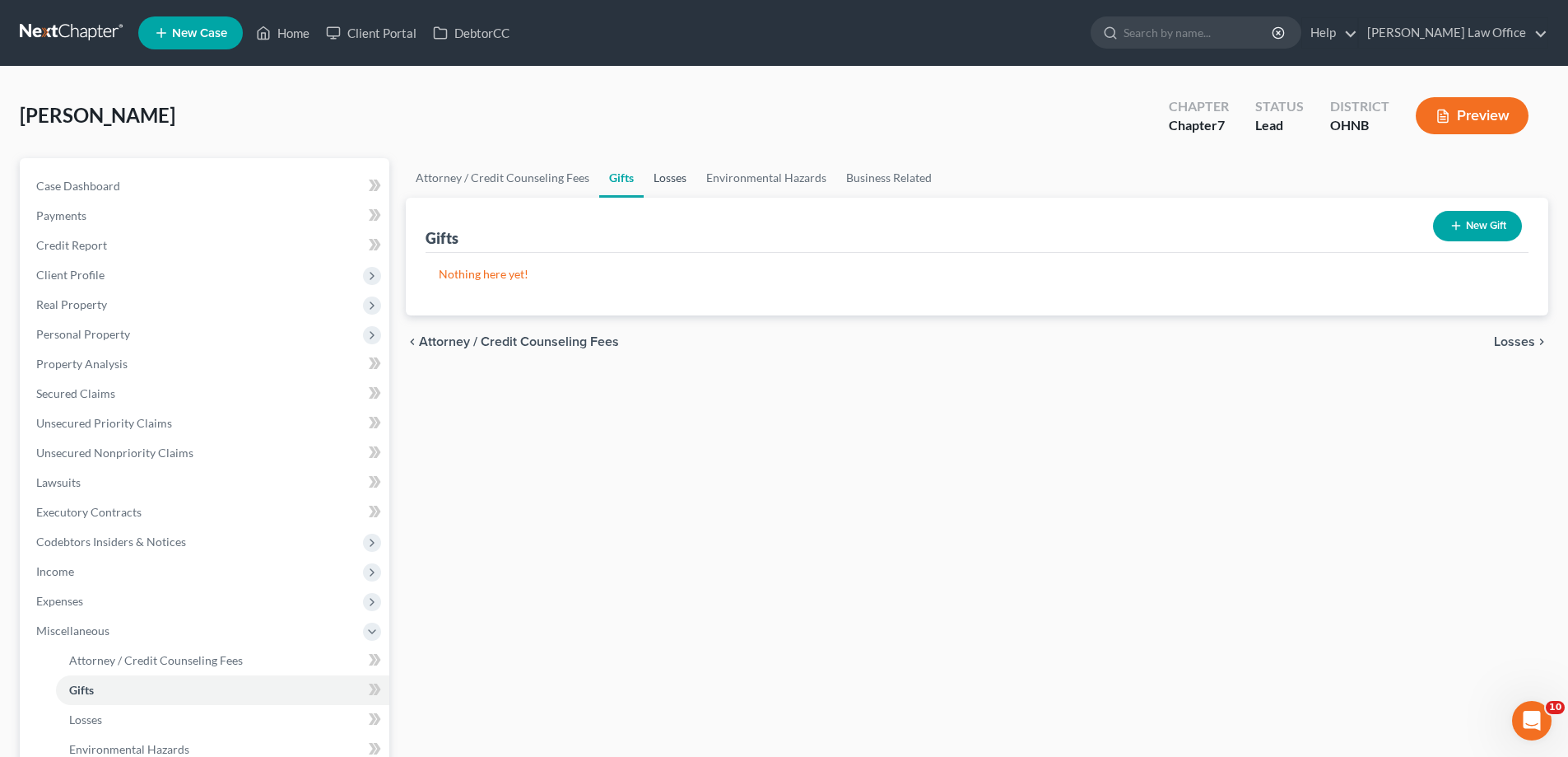
click at [697, 198] on link "Losses" at bounding box center [669, 178] width 52 height 39
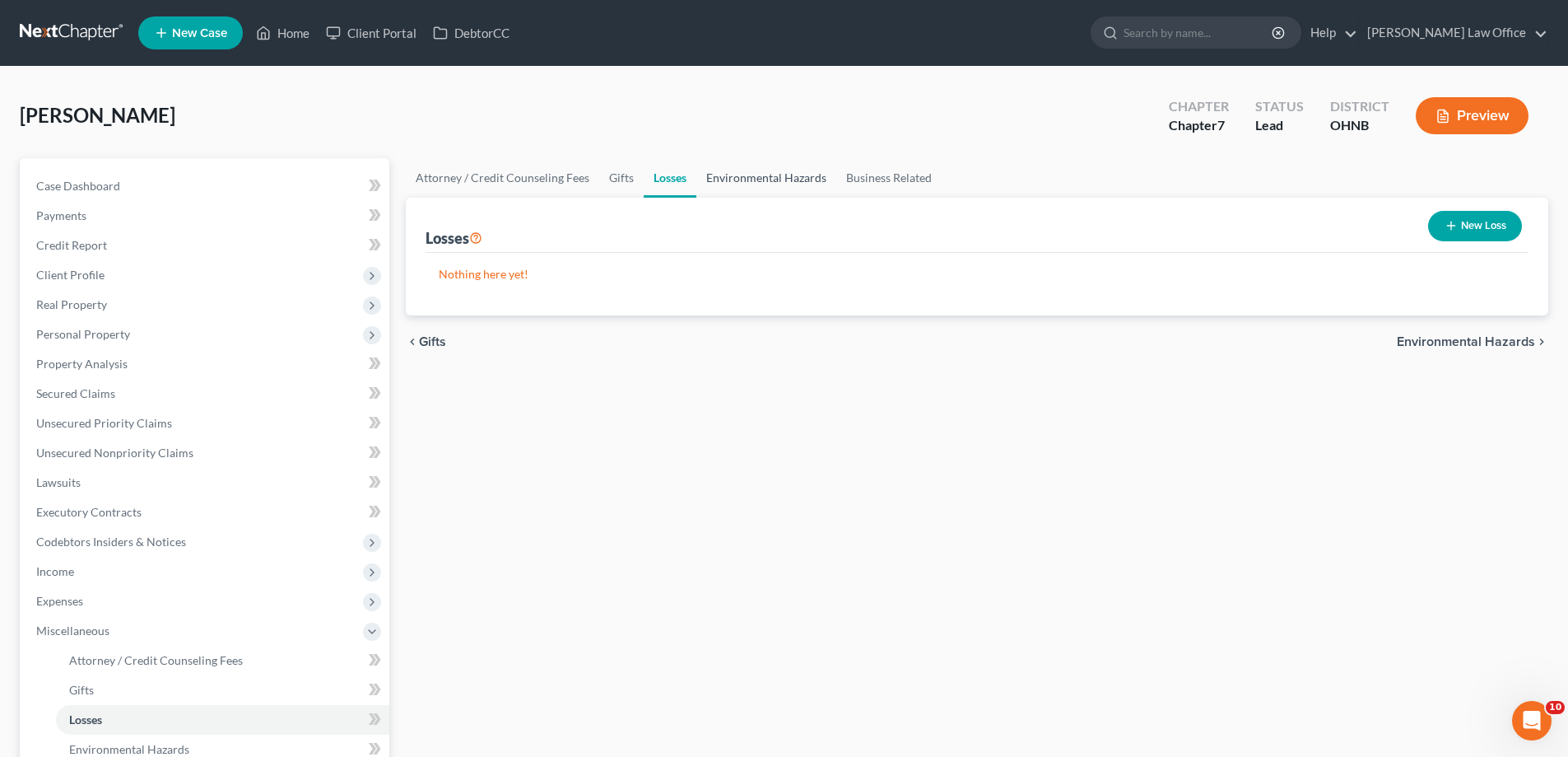
click at [836, 198] on link "Environmental Hazards" at bounding box center [767, 178] width 140 height 39
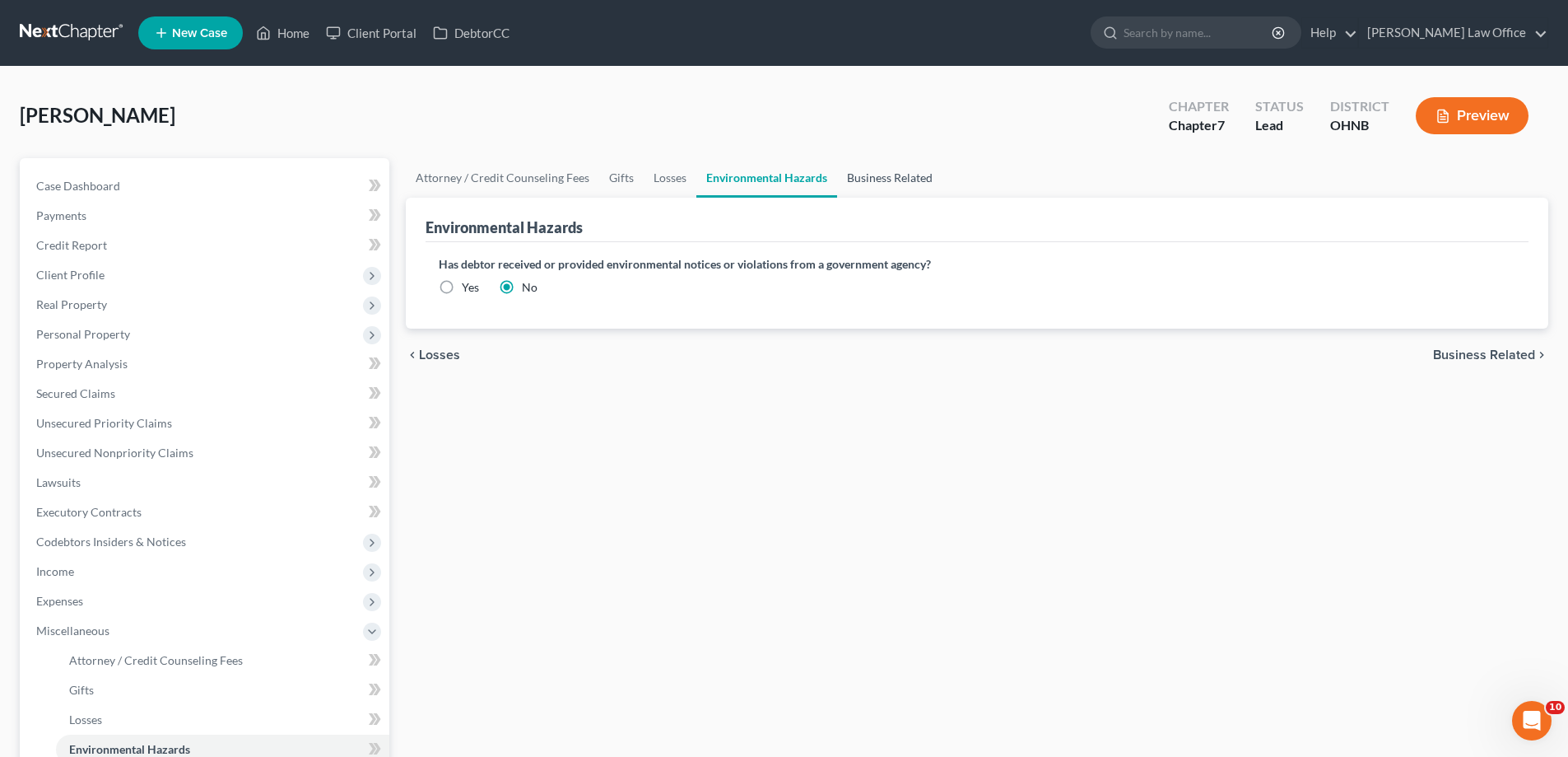
click at [942, 198] on link "Business Related" at bounding box center [890, 178] width 105 height 39
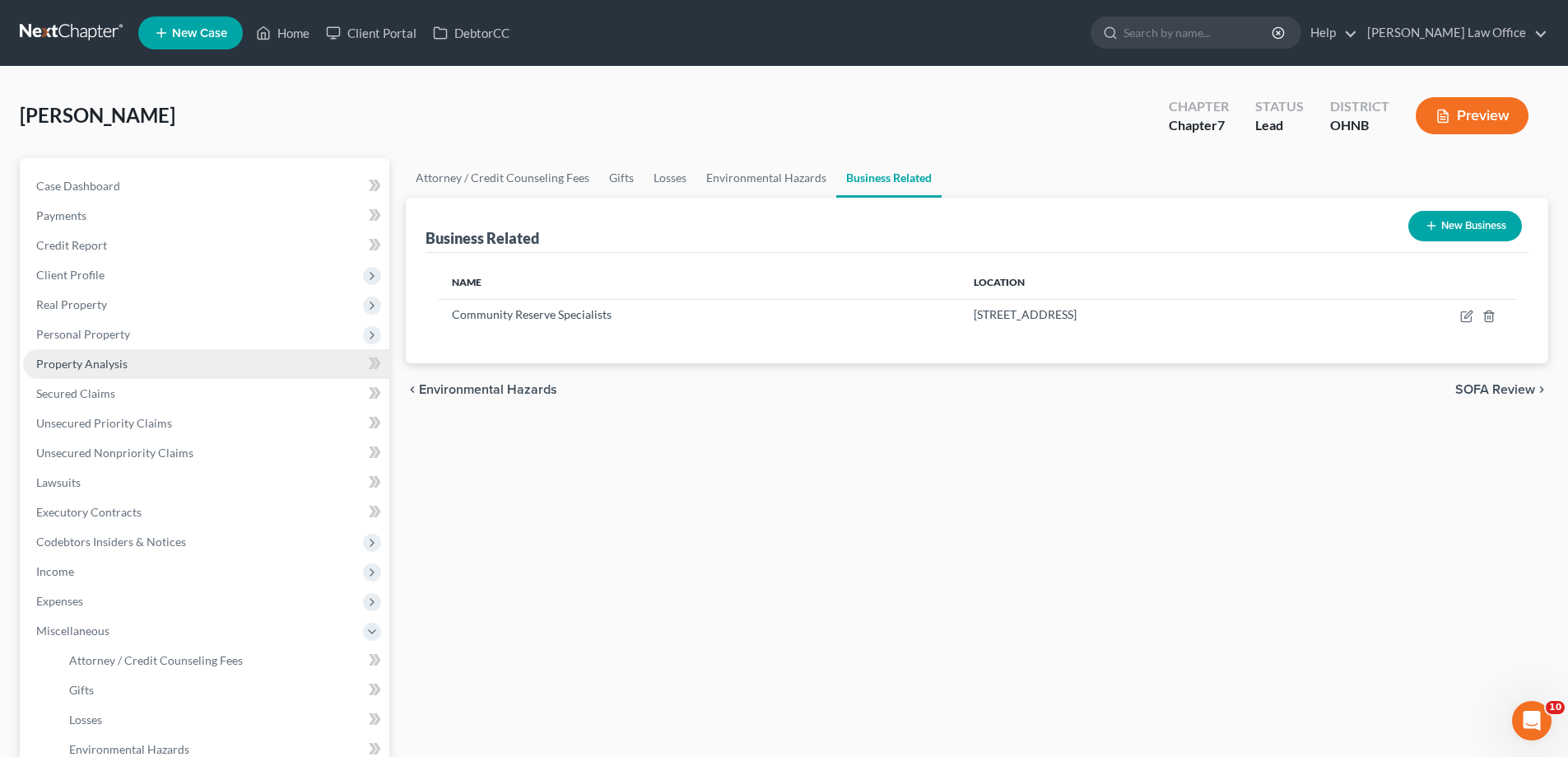
scroll to position [247, 0]
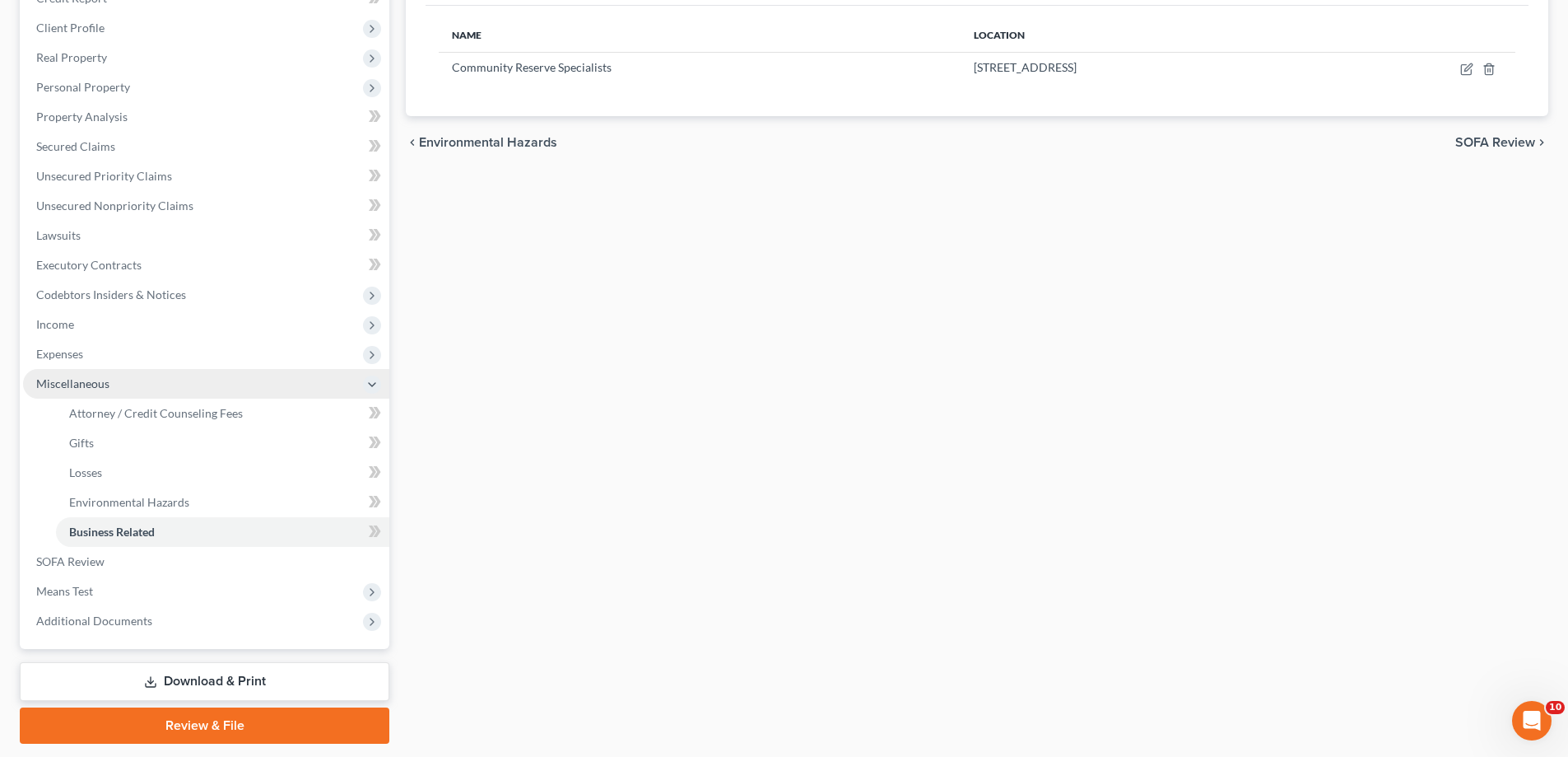
click at [146, 399] on span "Miscellaneous" at bounding box center [207, 384] width 367 height 30
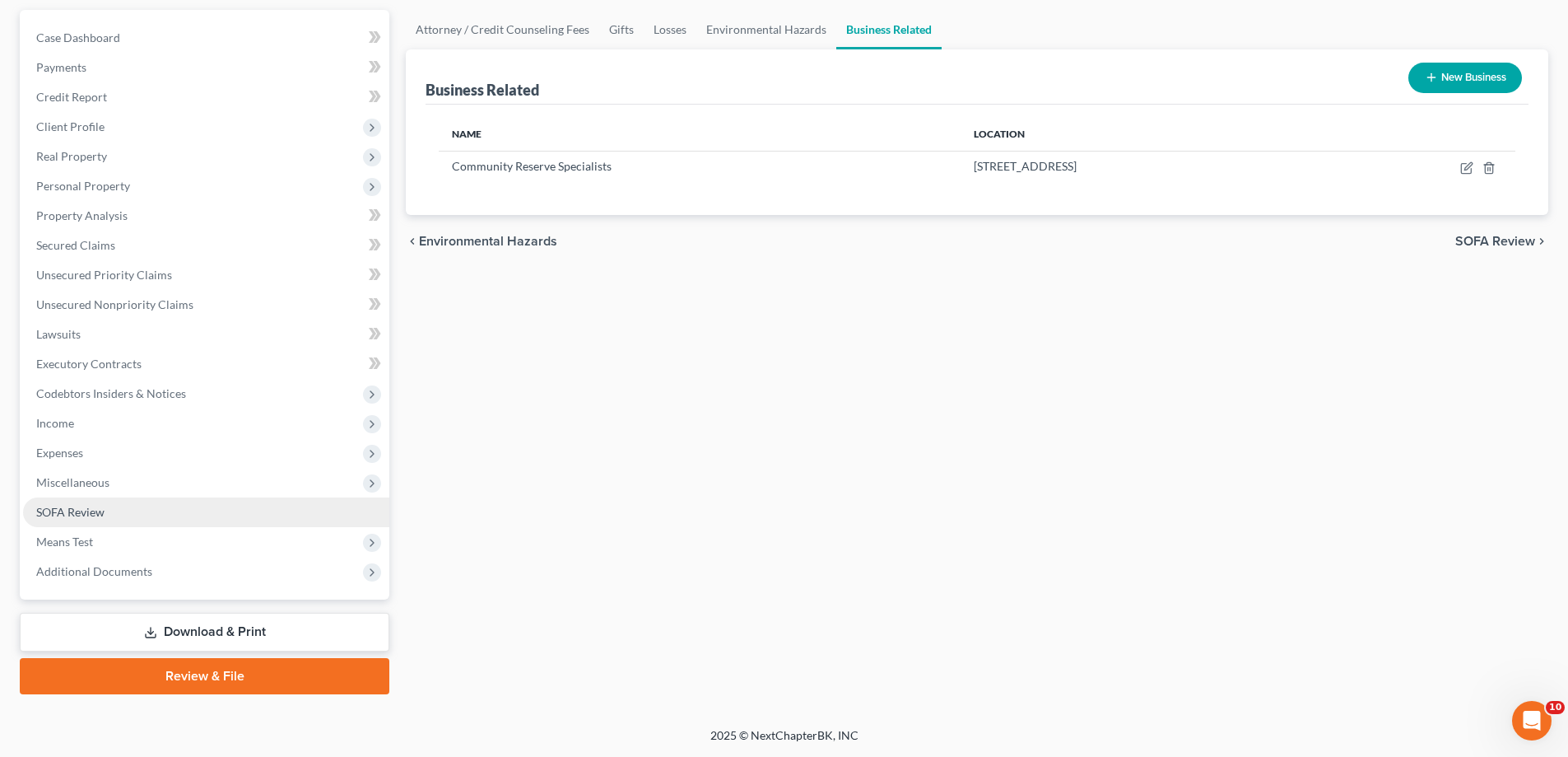
click at [145, 527] on link "SOFA Review" at bounding box center [207, 513] width 367 height 30
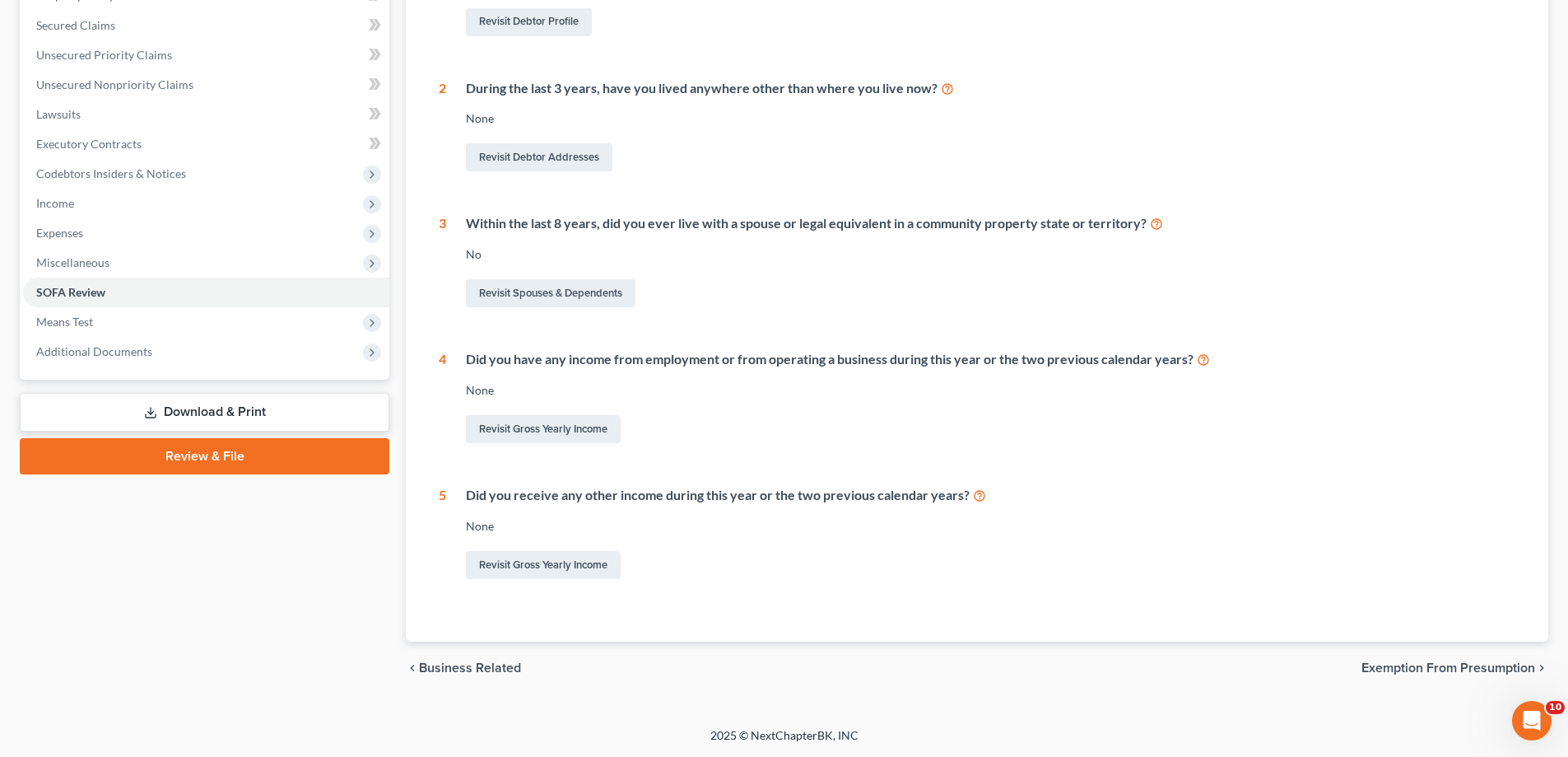
scroll to position [64, 0]
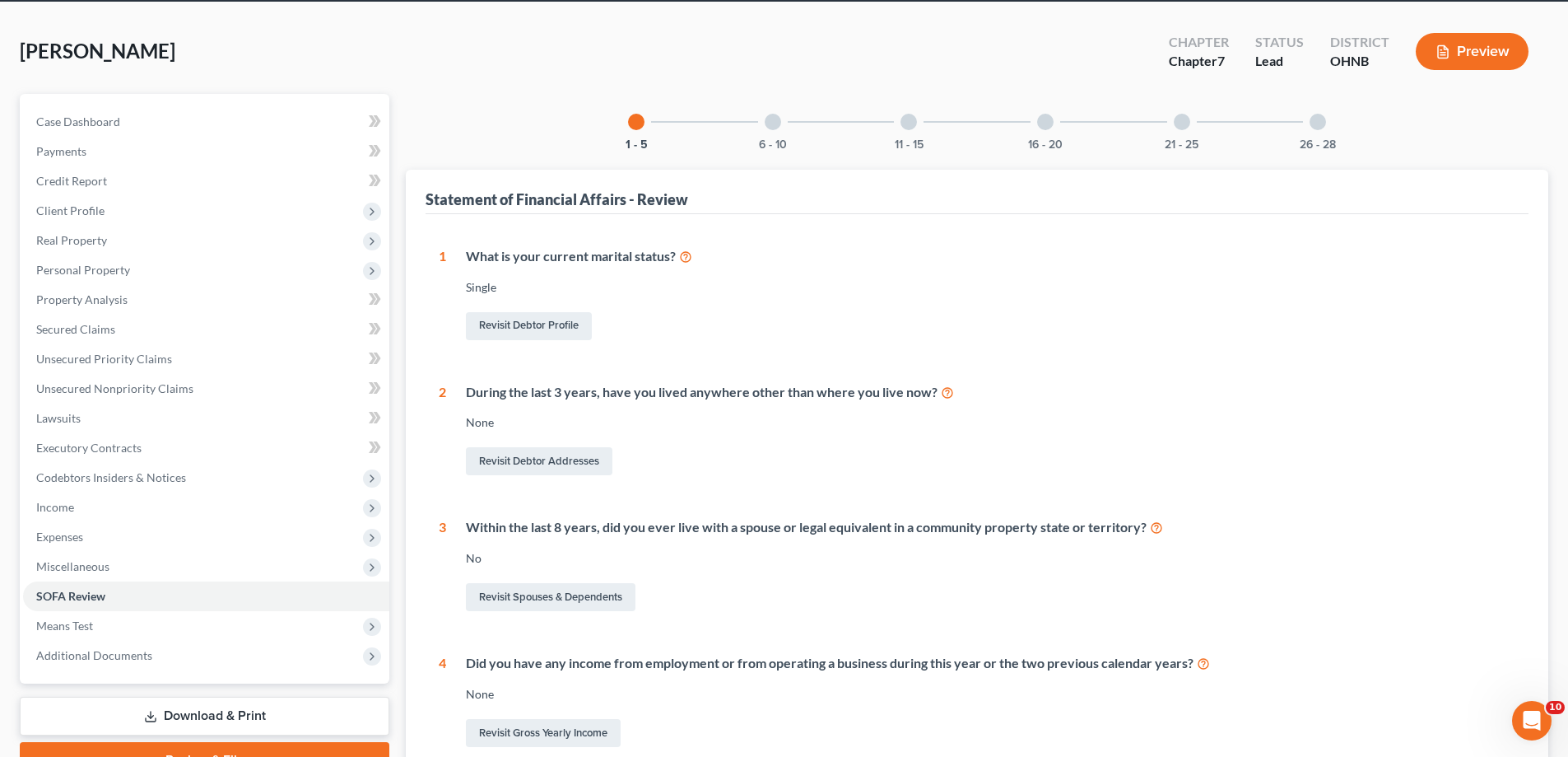
click at [745, 150] on div "6 - 10" at bounding box center [772, 122] width 56 height 56
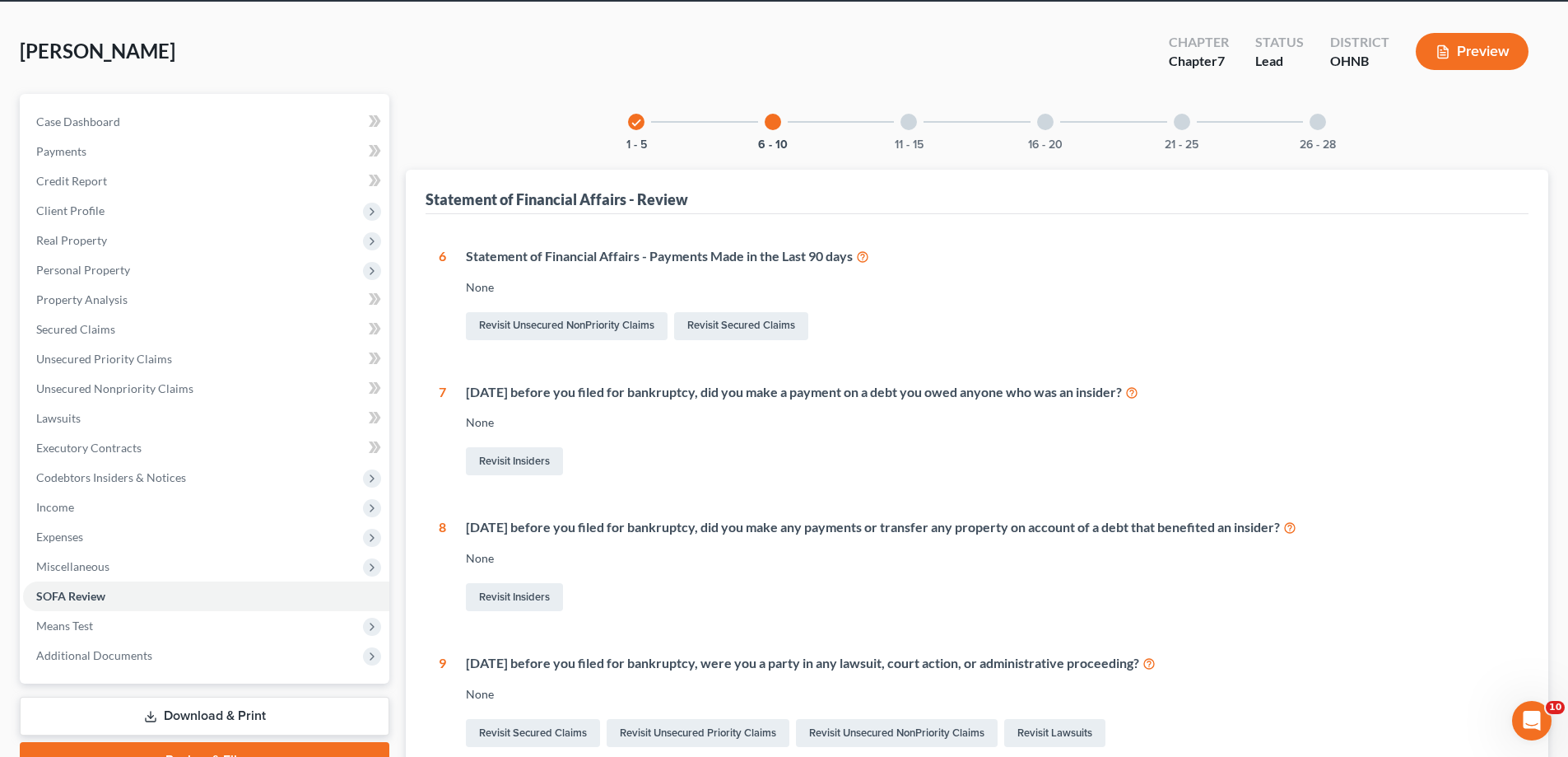
click at [901, 130] on div at bounding box center [909, 122] width 17 height 17
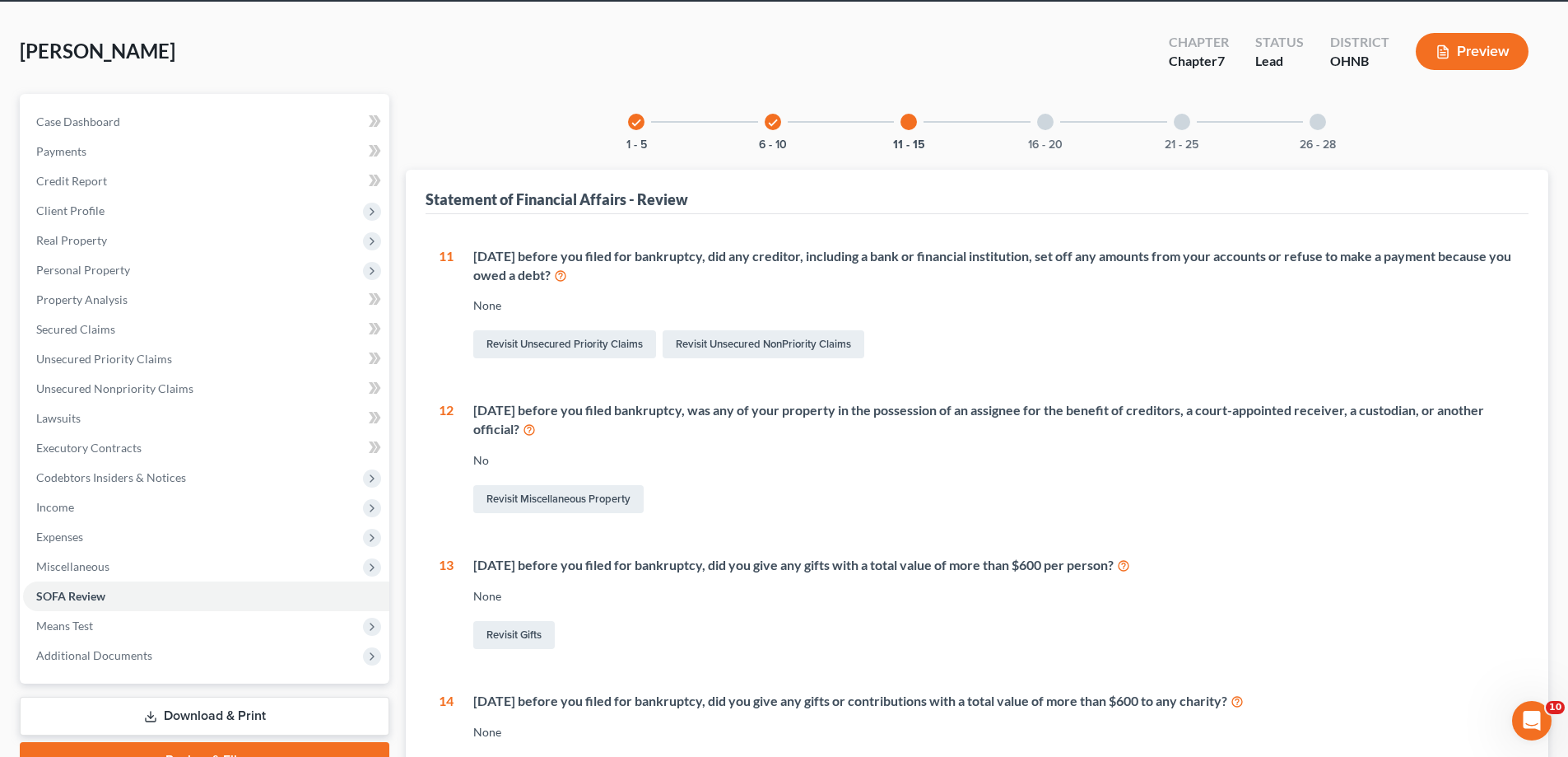
click at [1053, 130] on div at bounding box center [1046, 122] width 17 height 17
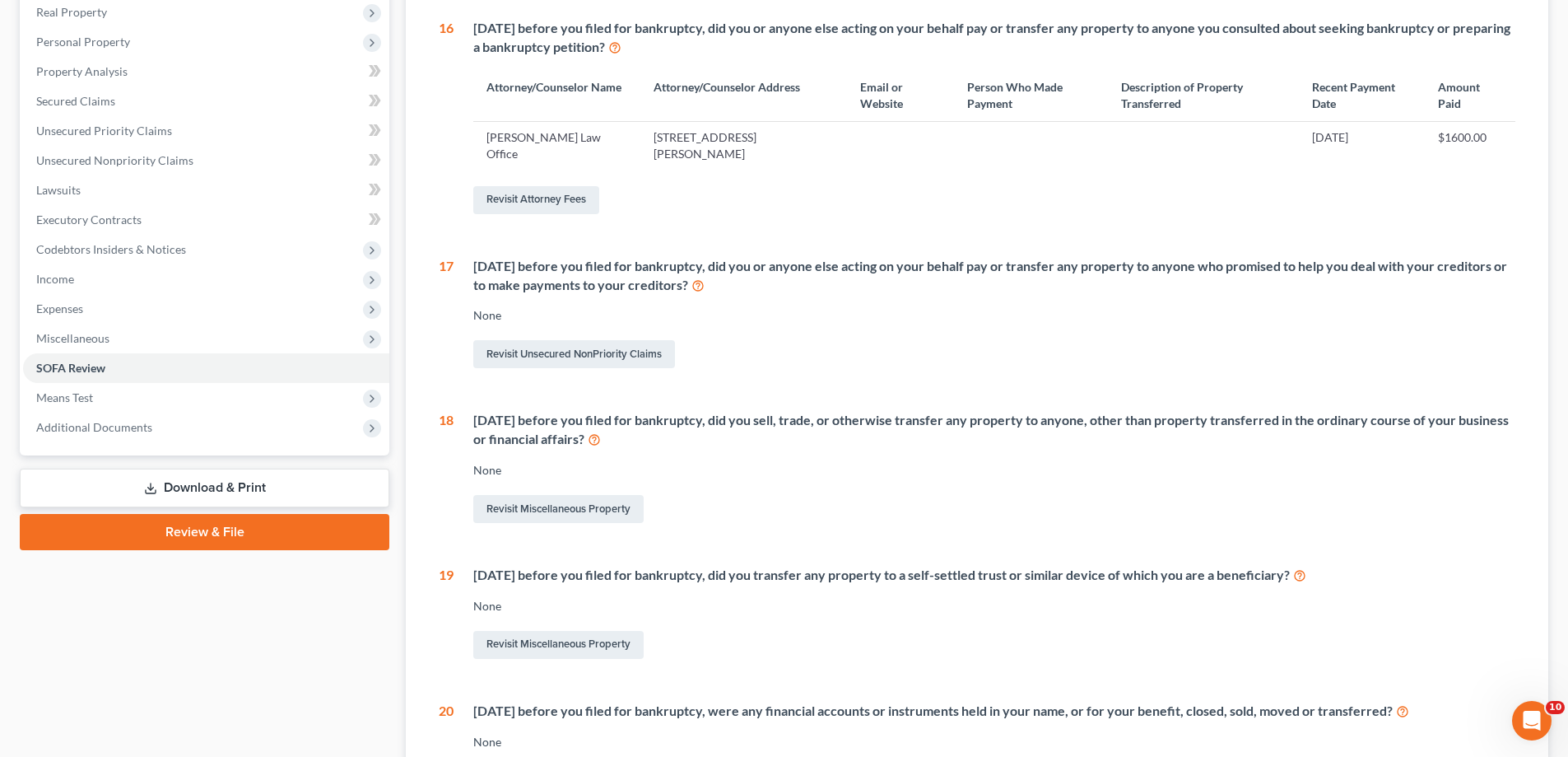
scroll to position [476, 0]
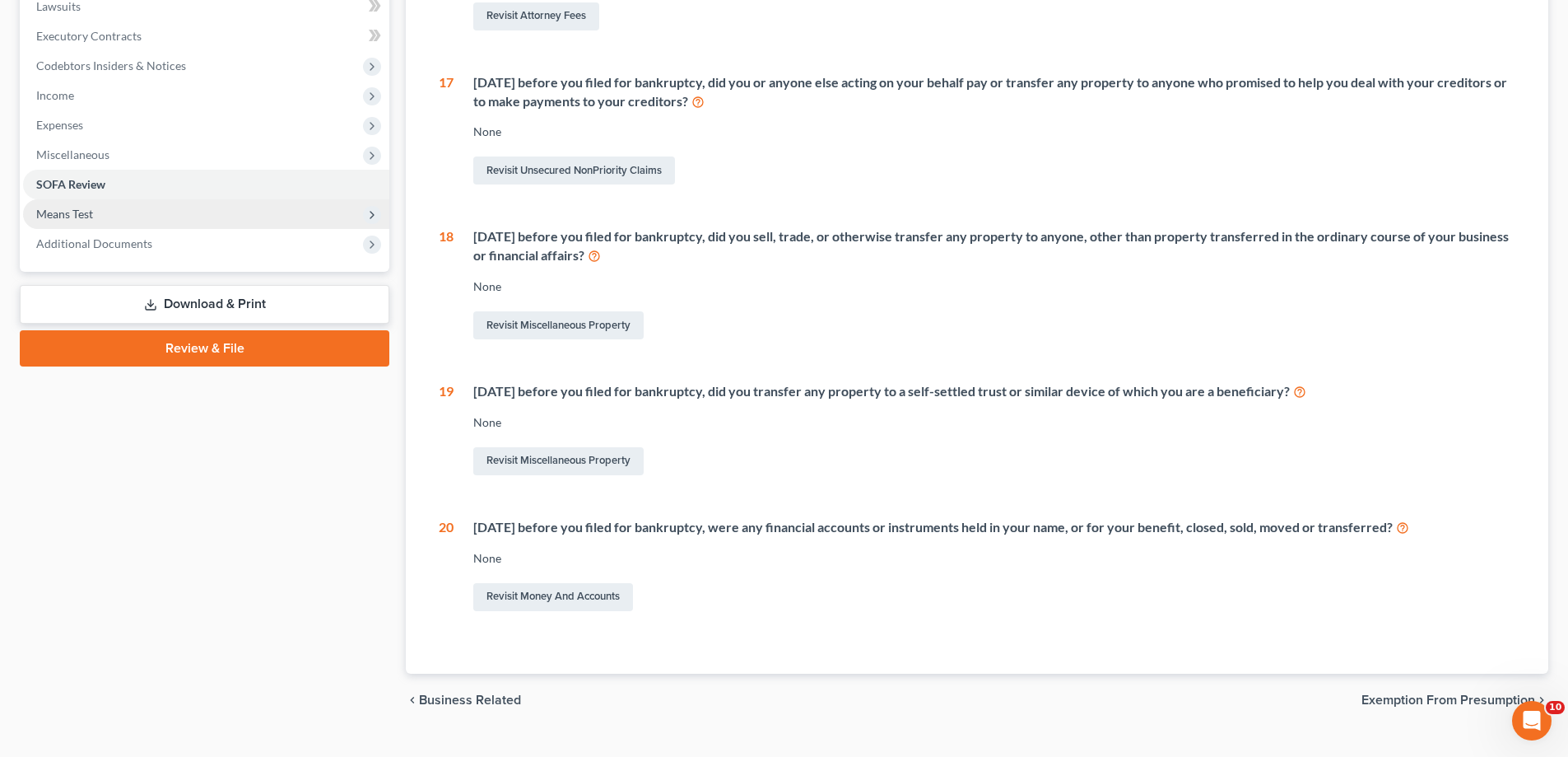
click at [153, 229] on span "Means Test" at bounding box center [207, 214] width 367 height 30
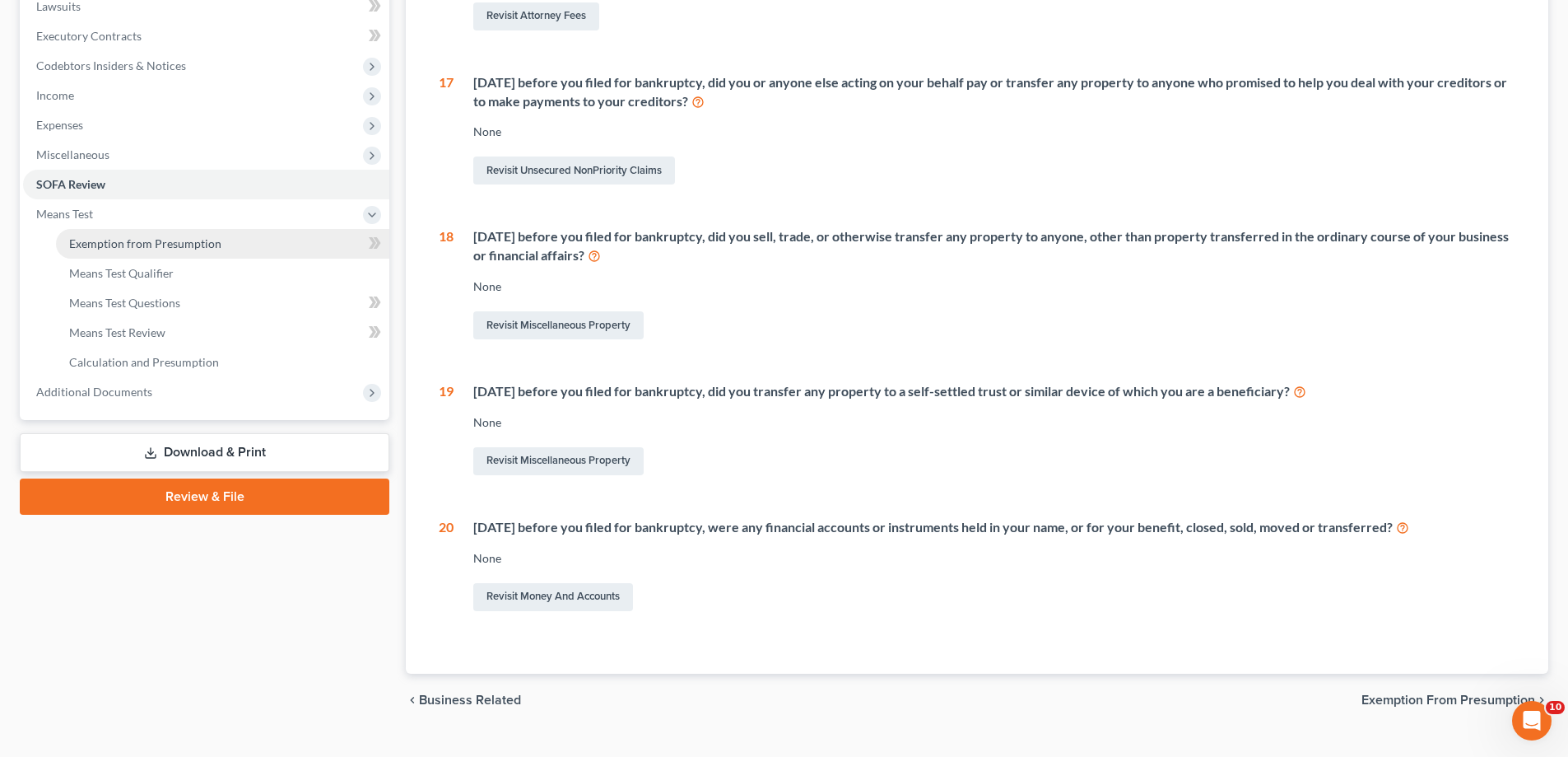
click at [198, 258] on link "Exemption from Presumption" at bounding box center [222, 244] width 333 height 30
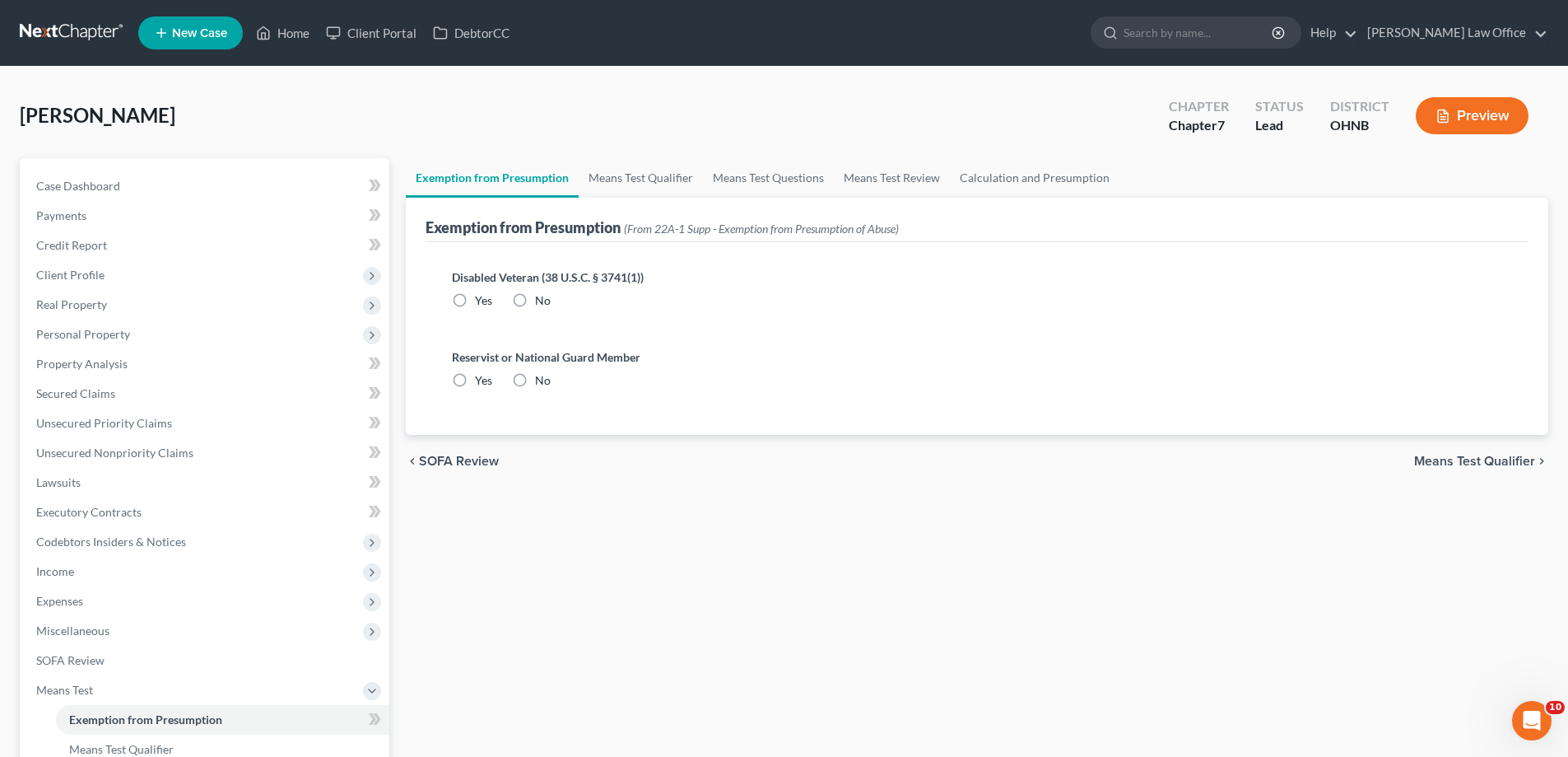
click at [548, 308] on label "No" at bounding box center [542, 301] width 16 height 17
click at [548, 303] on input "No" at bounding box center [547, 298] width 11 height 11
radio input "true"
click at [551, 389] on label "No" at bounding box center [542, 381] width 16 height 17
click at [552, 383] on input "No" at bounding box center [547, 378] width 11 height 11
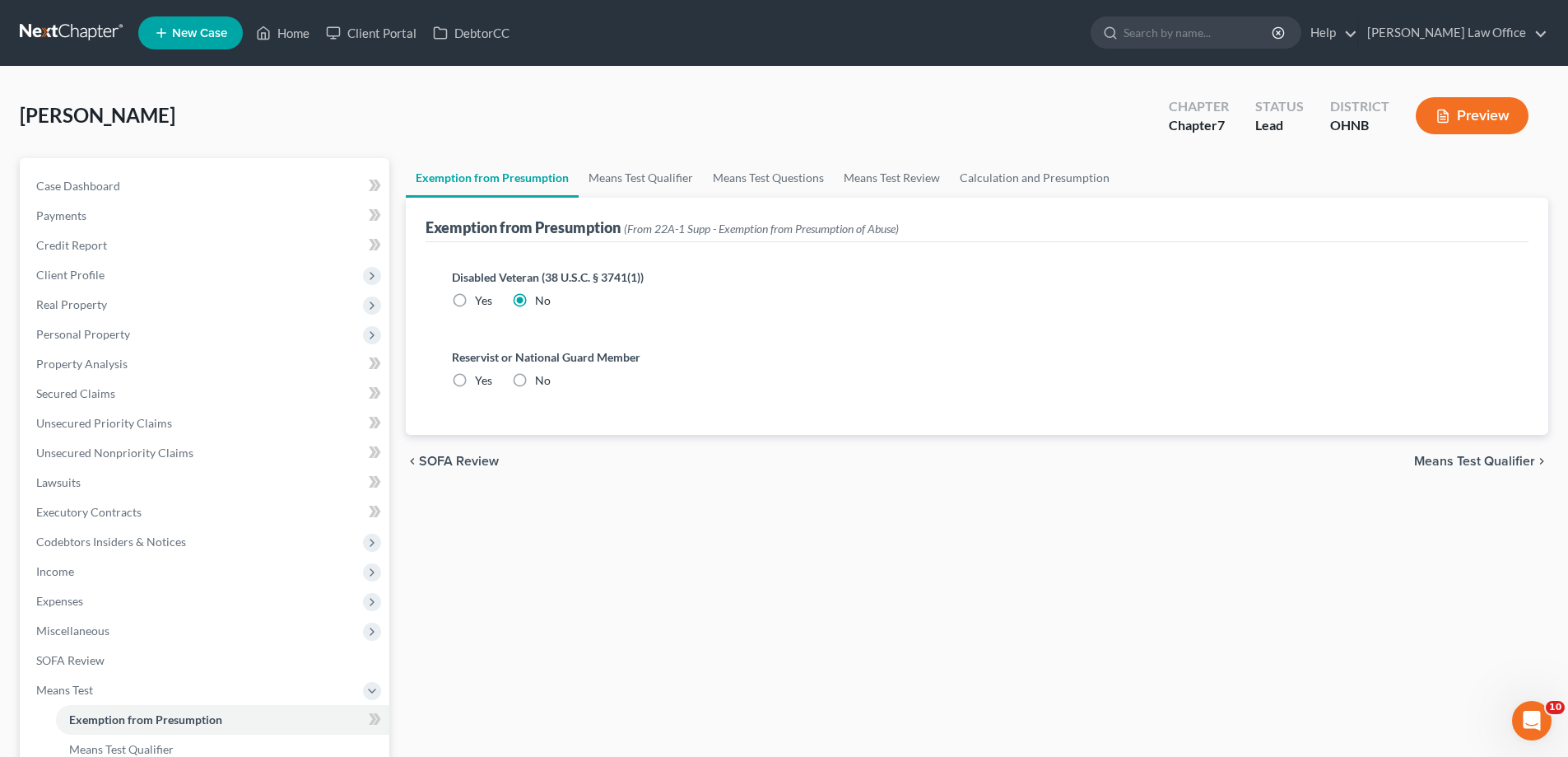
radio input "true"
click at [317, 45] on link "Home" at bounding box center [282, 33] width 70 height 30
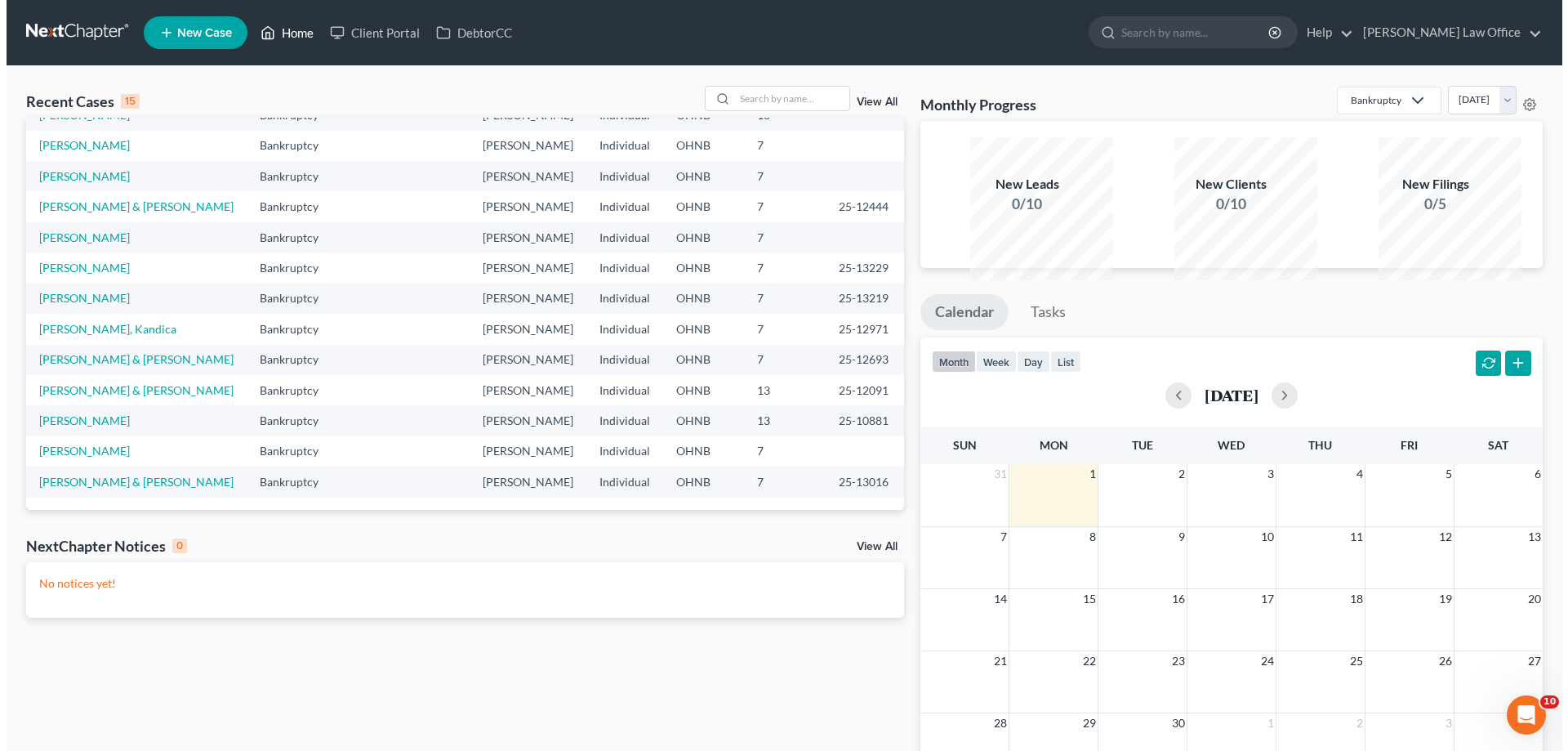
scroll to position [479, 0]
click at [82, 457] on link "[PERSON_NAME]" at bounding box center [79, 450] width 91 height 14
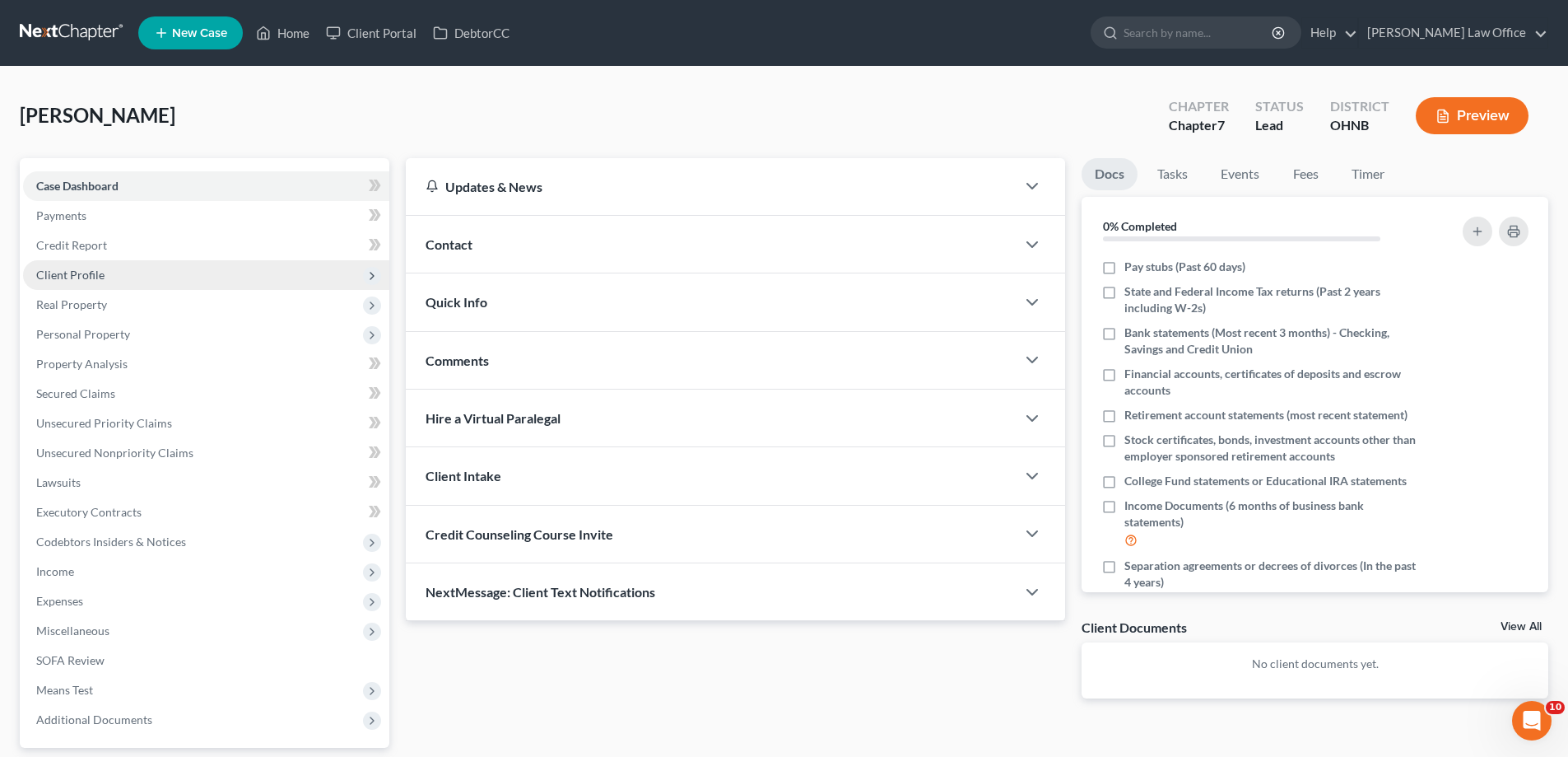
click at [107, 290] on span "Client Profile" at bounding box center [207, 275] width 367 height 30
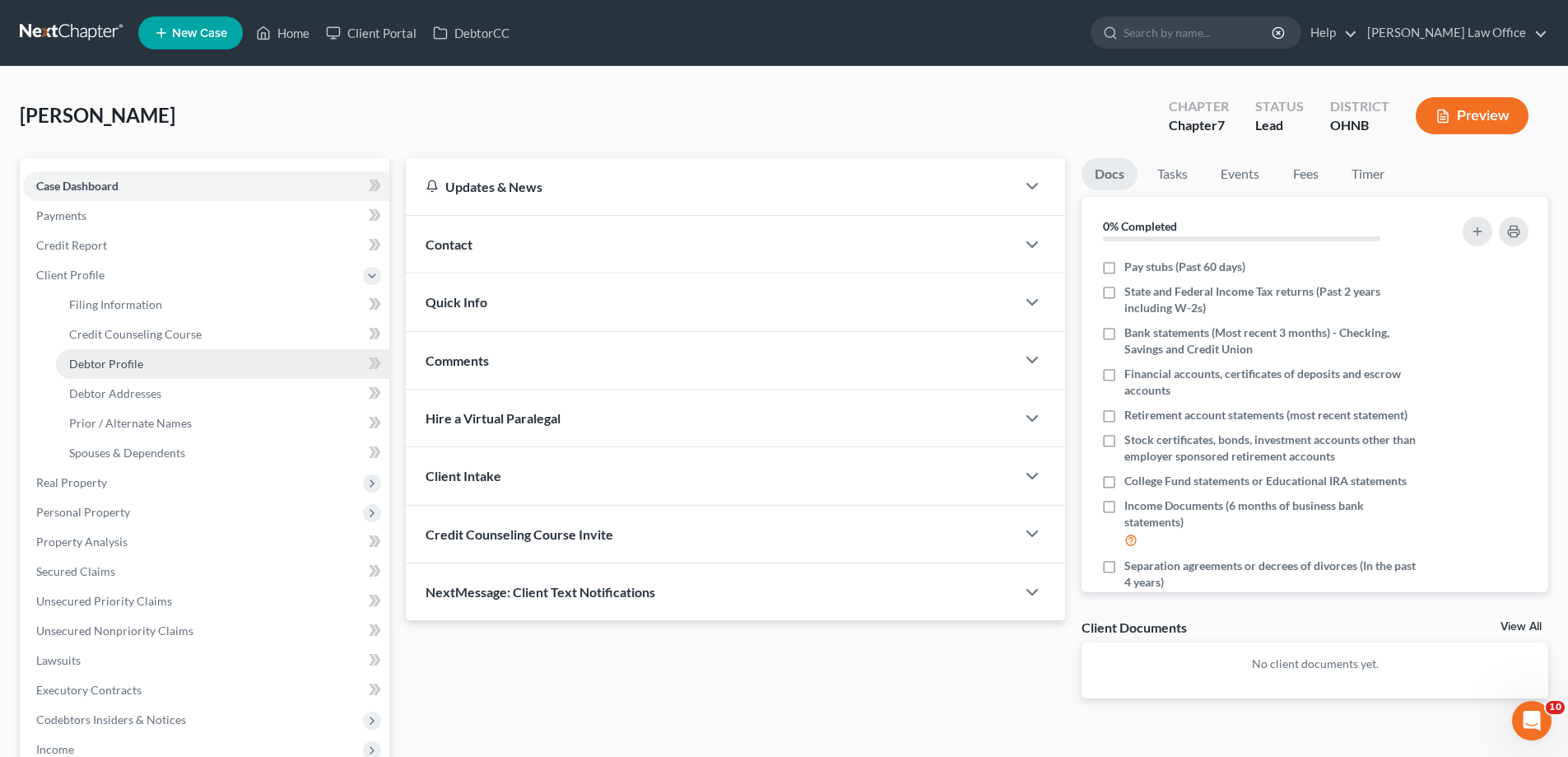
click at [149, 378] on link "Debtor Profile" at bounding box center [222, 364] width 333 height 30
select select "0"
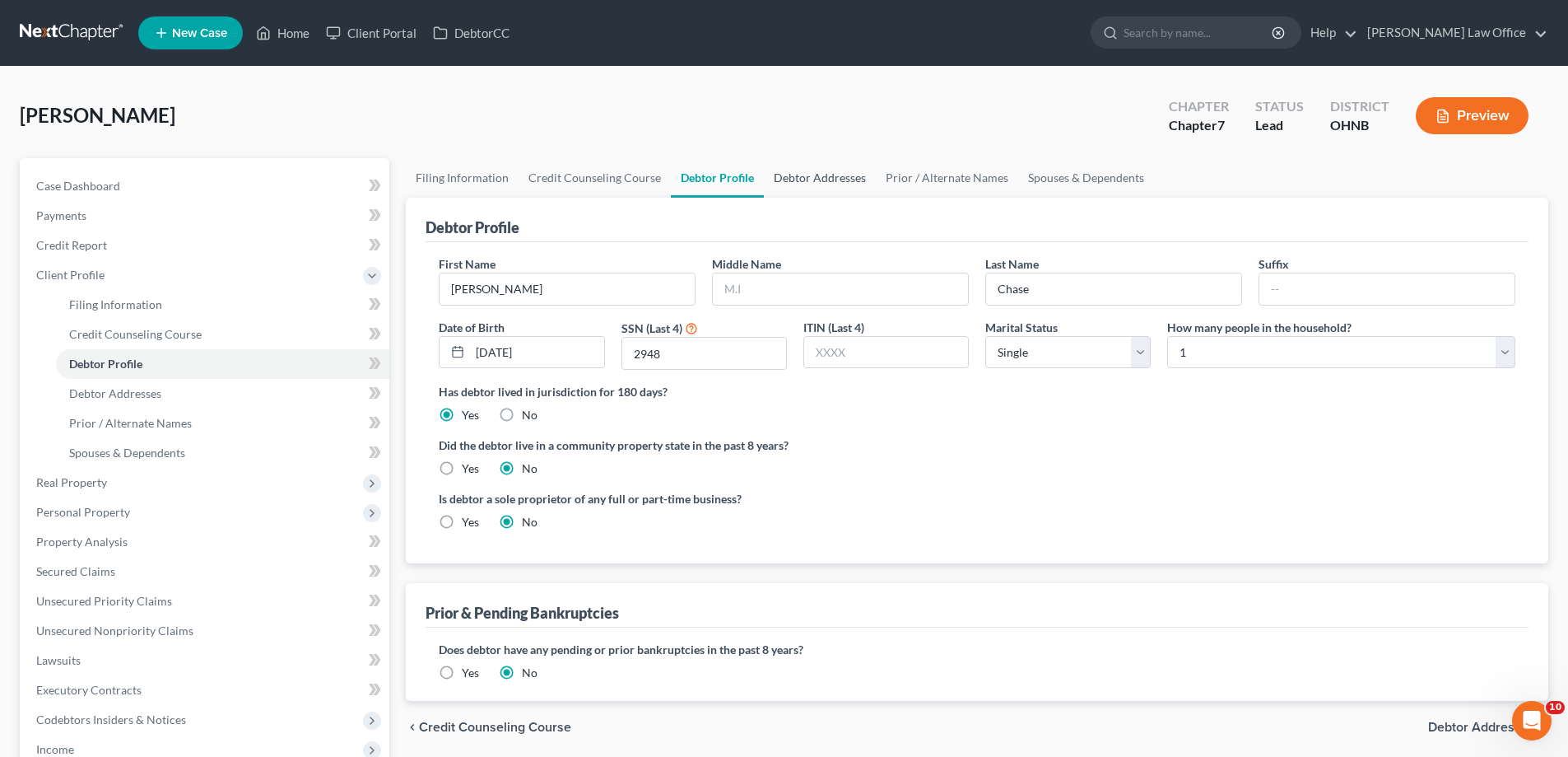
click at [876, 198] on link "Debtor Addresses" at bounding box center [820, 178] width 112 height 39
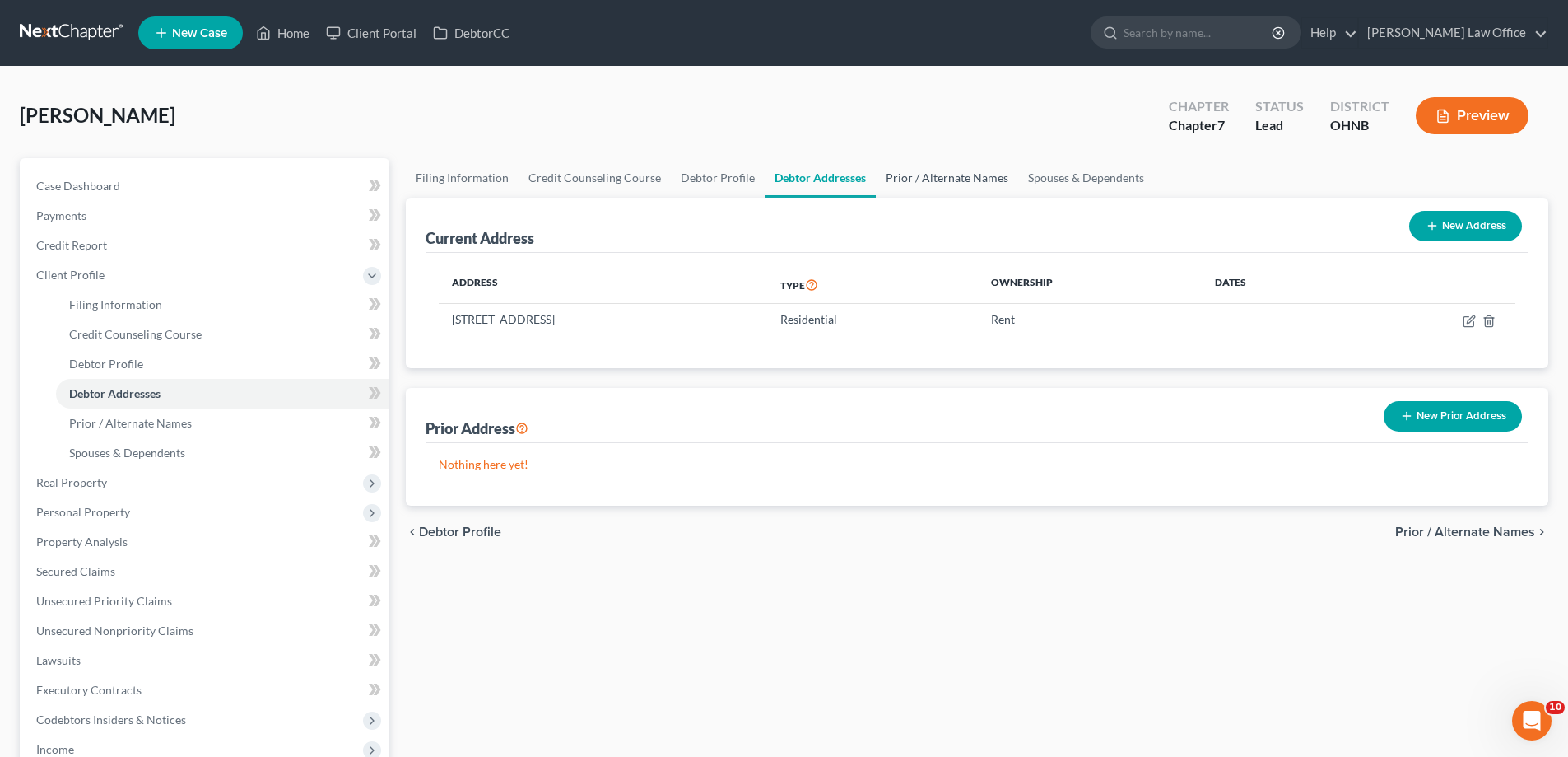
click at [1018, 198] on link "Prior / Alternate Names" at bounding box center [946, 178] width 142 height 39
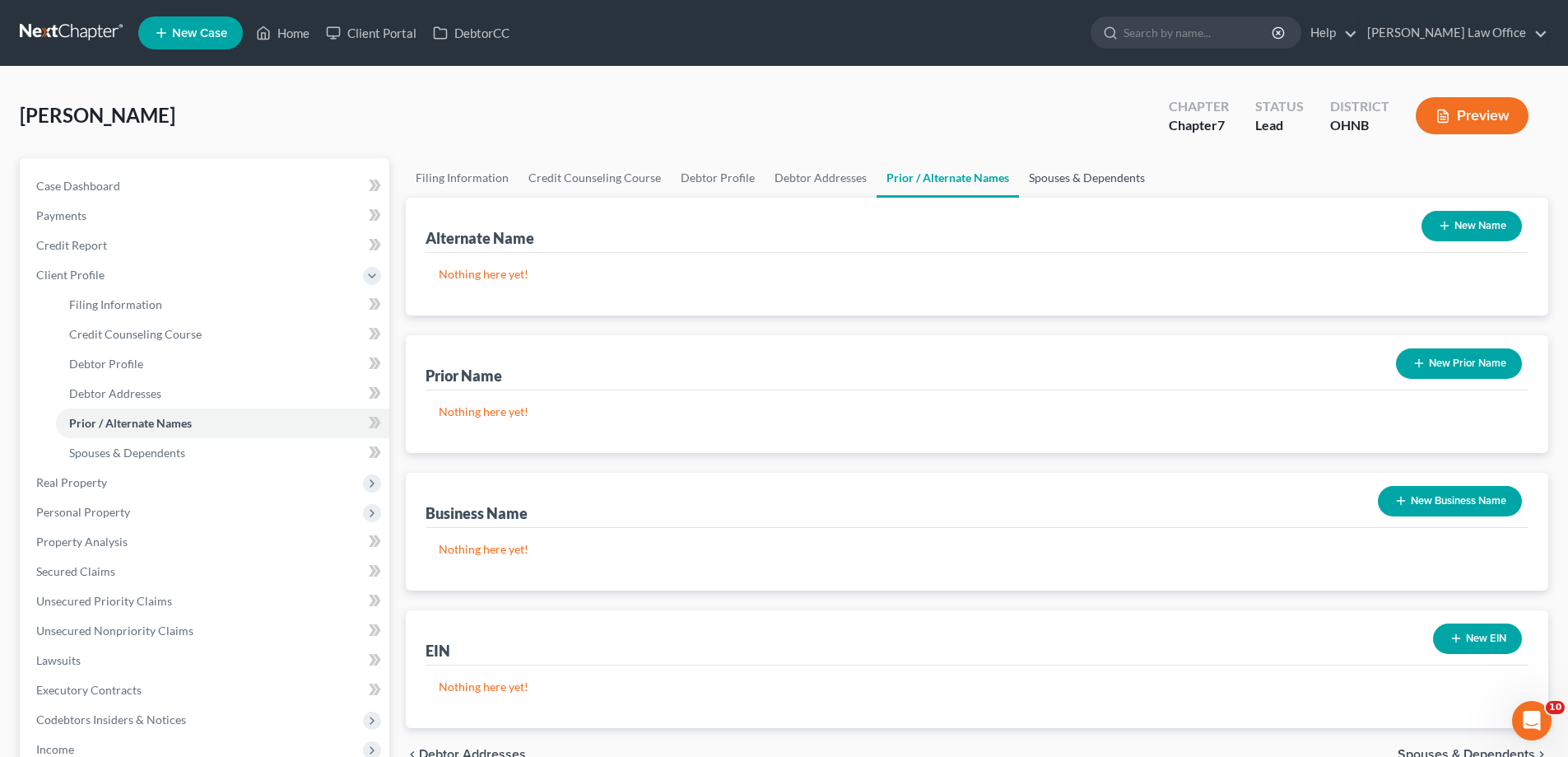
click at [1155, 198] on link "Spouses & Dependents" at bounding box center [1086, 178] width 136 height 39
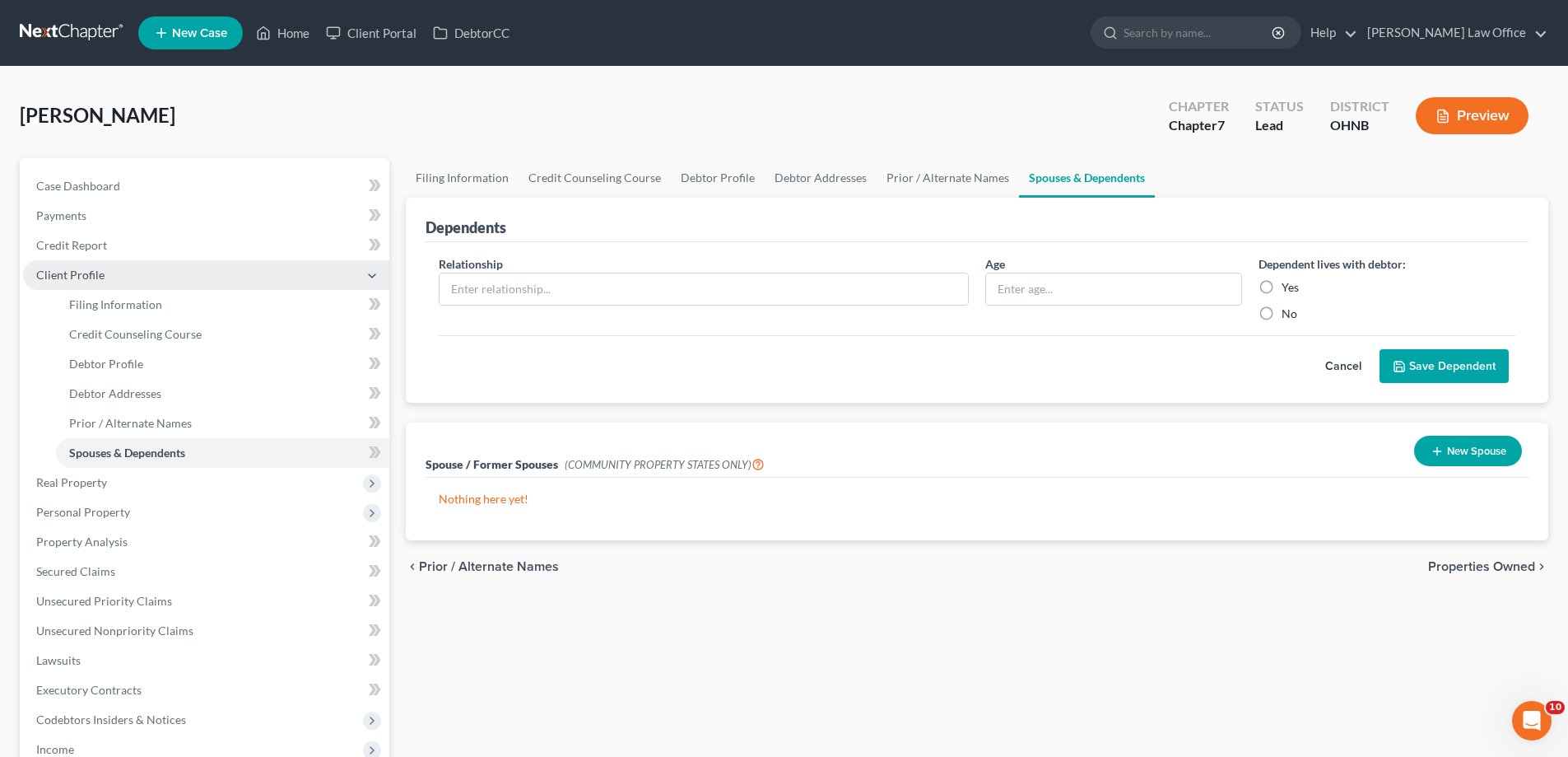
click at [127, 290] on span "Client Profile" at bounding box center [207, 275] width 367 height 30
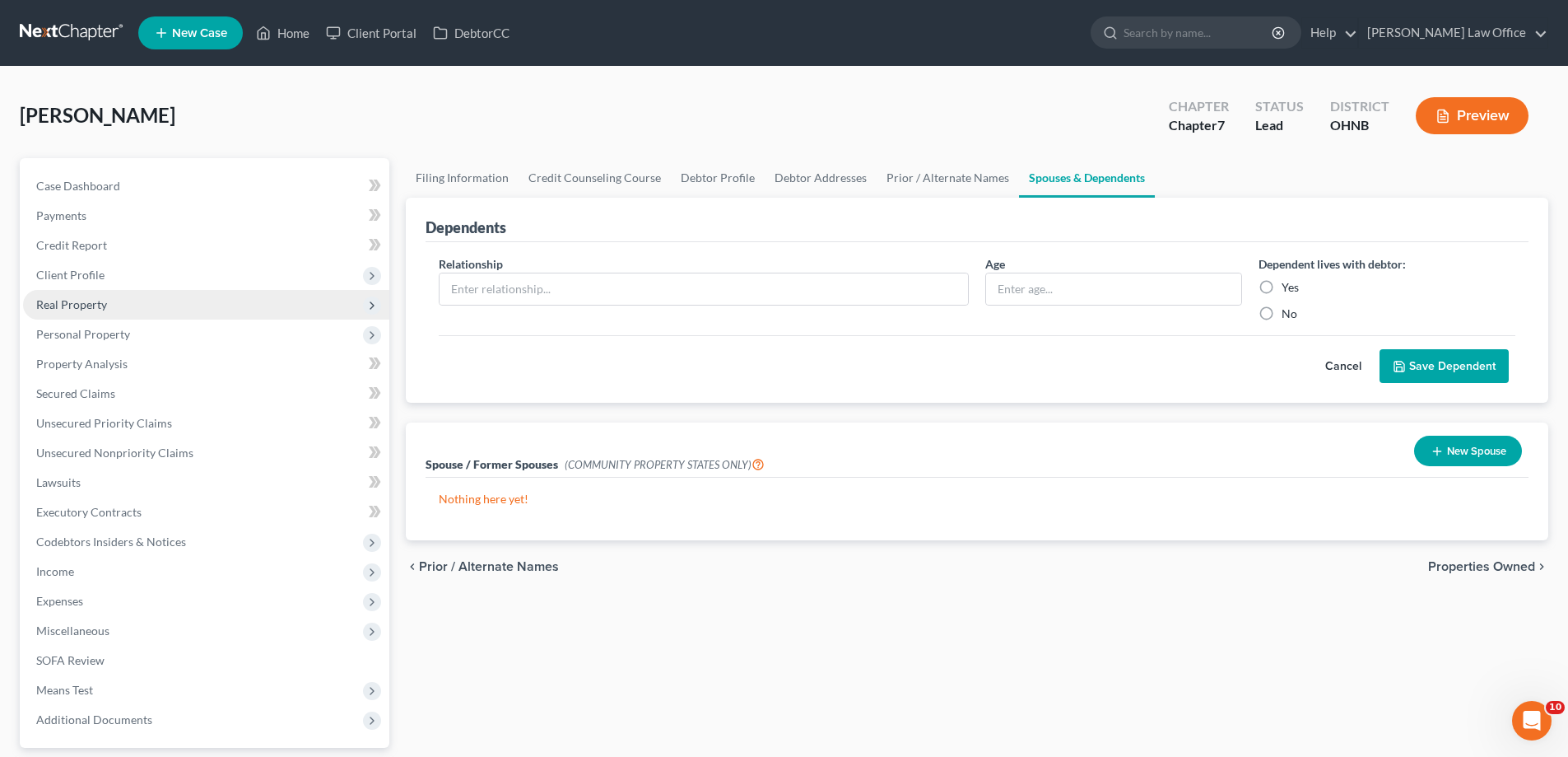
click at [107, 311] on span "Real Property" at bounding box center [71, 304] width 71 height 14
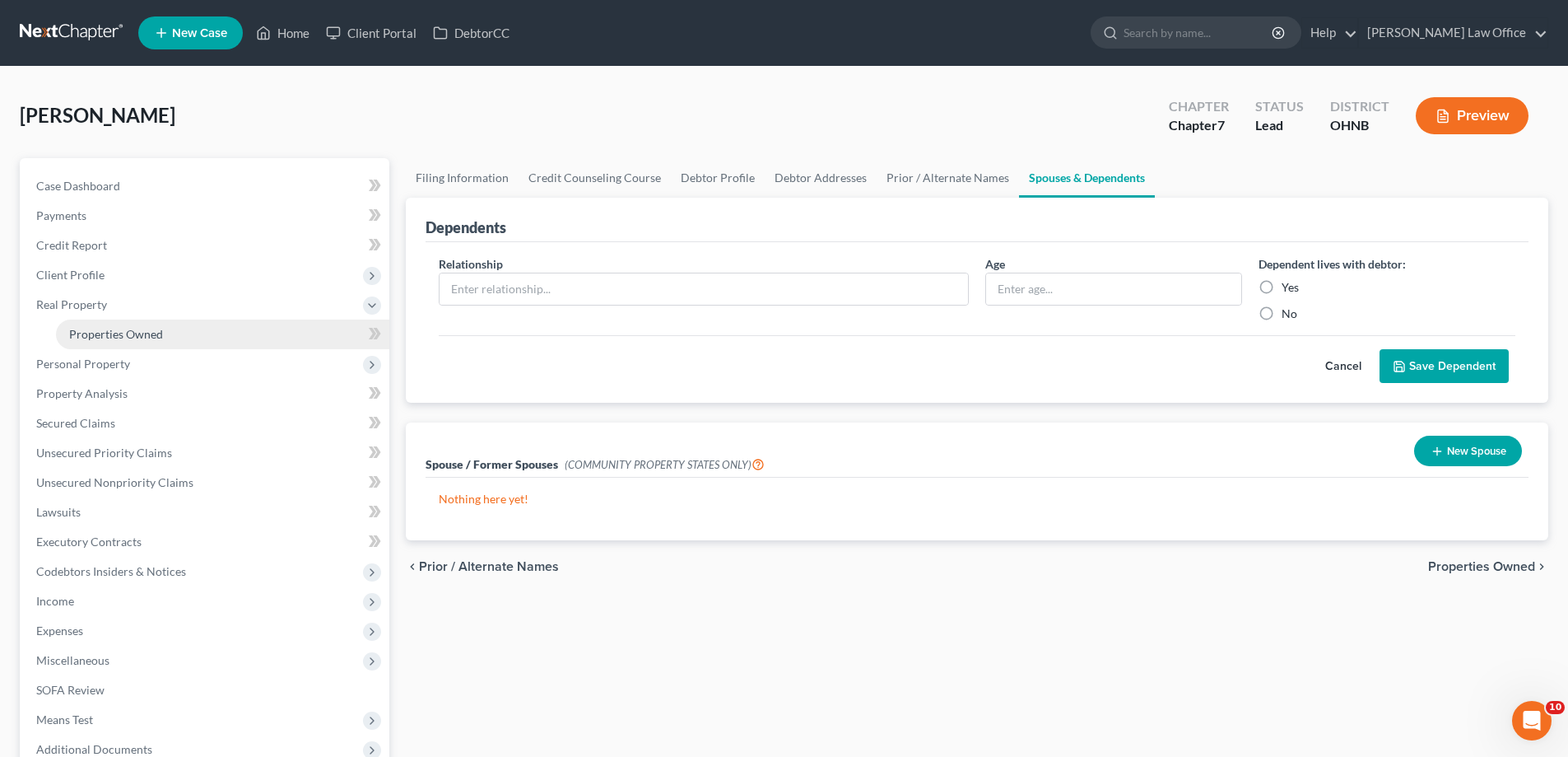
click at [163, 349] on link "Properties Owned" at bounding box center [222, 334] width 333 height 30
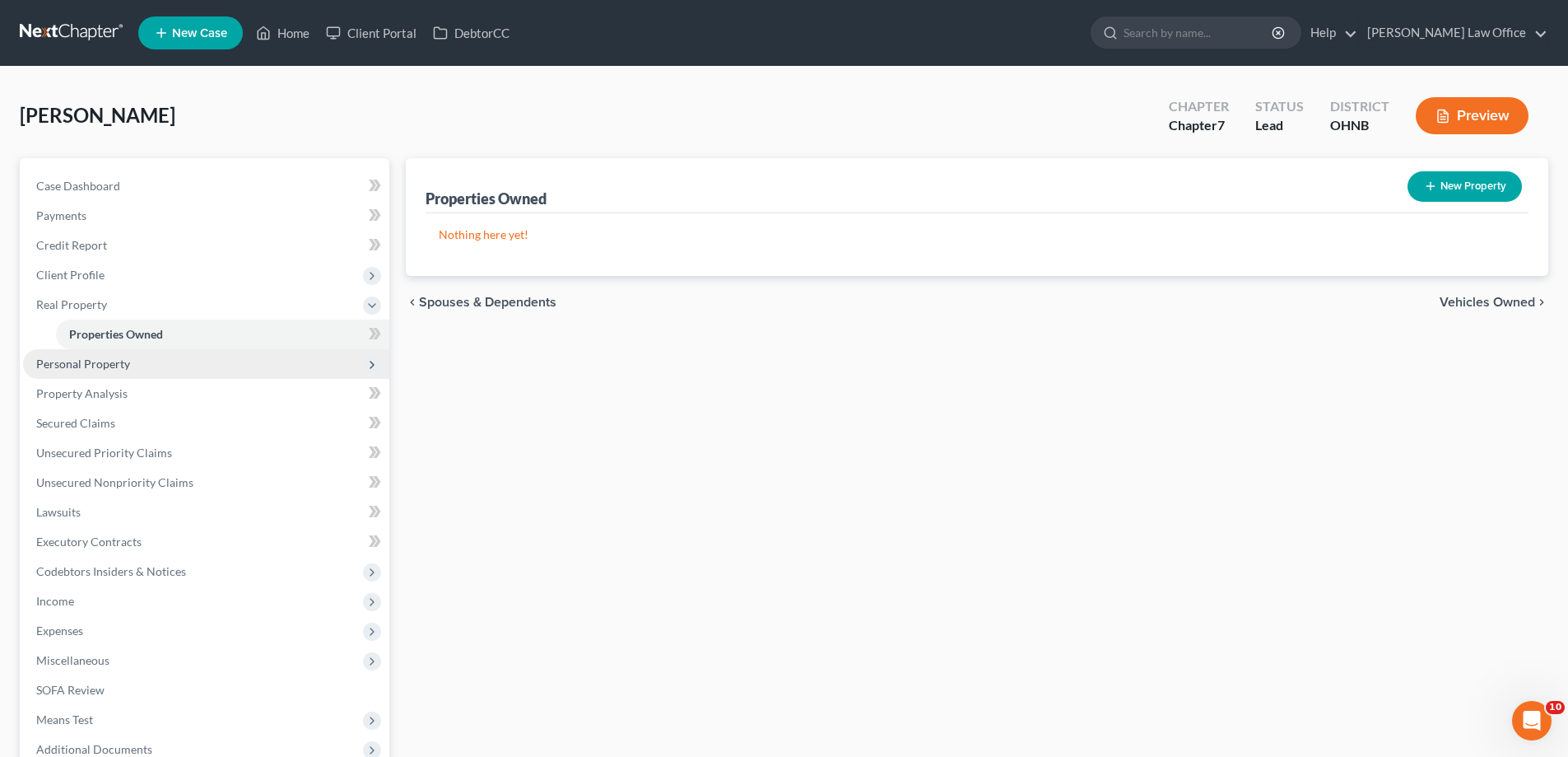
click at [160, 378] on span "Personal Property" at bounding box center [207, 364] width 367 height 30
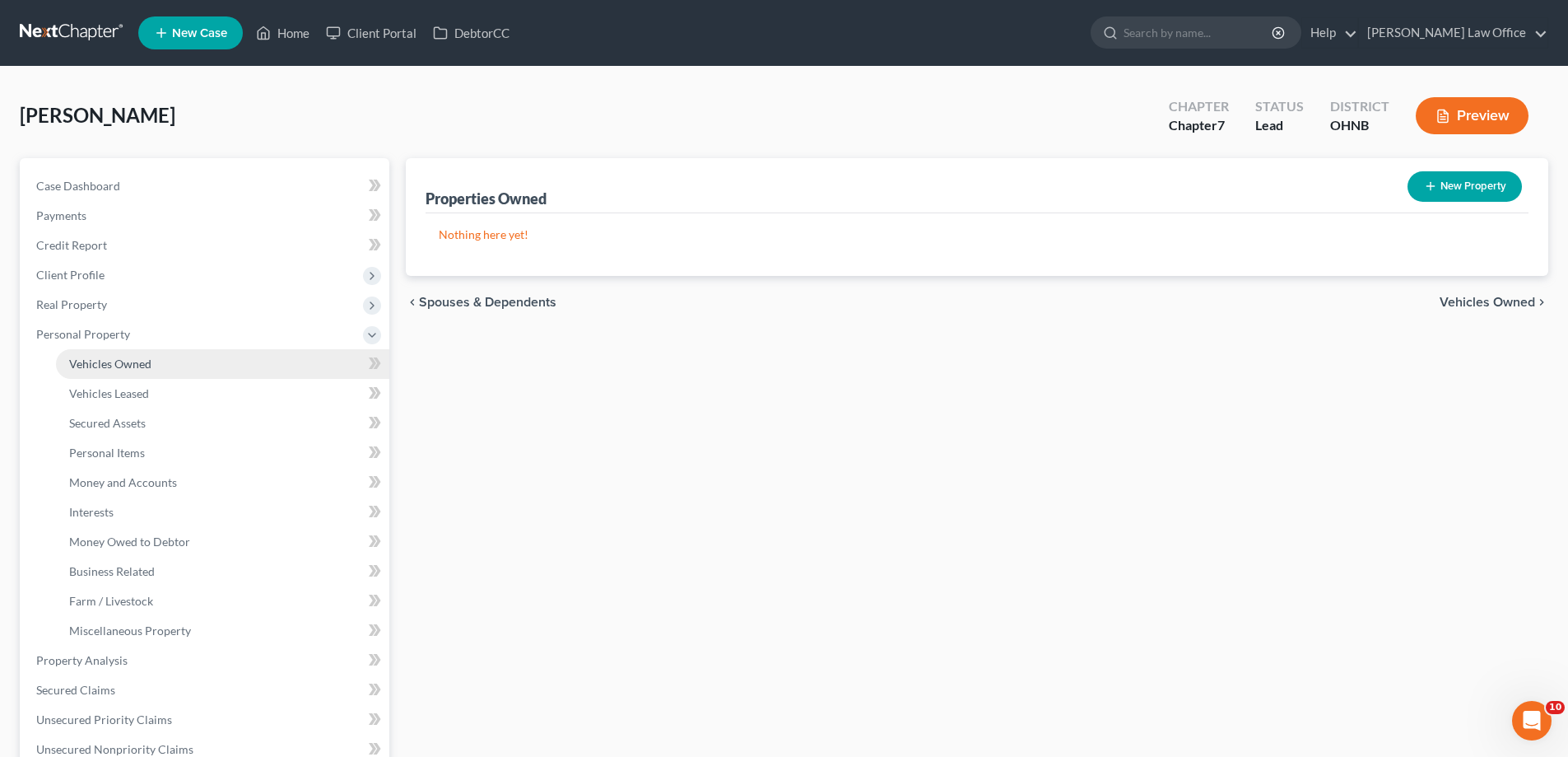
click at [152, 371] on span "Vehicles Owned" at bounding box center [110, 363] width 82 height 14
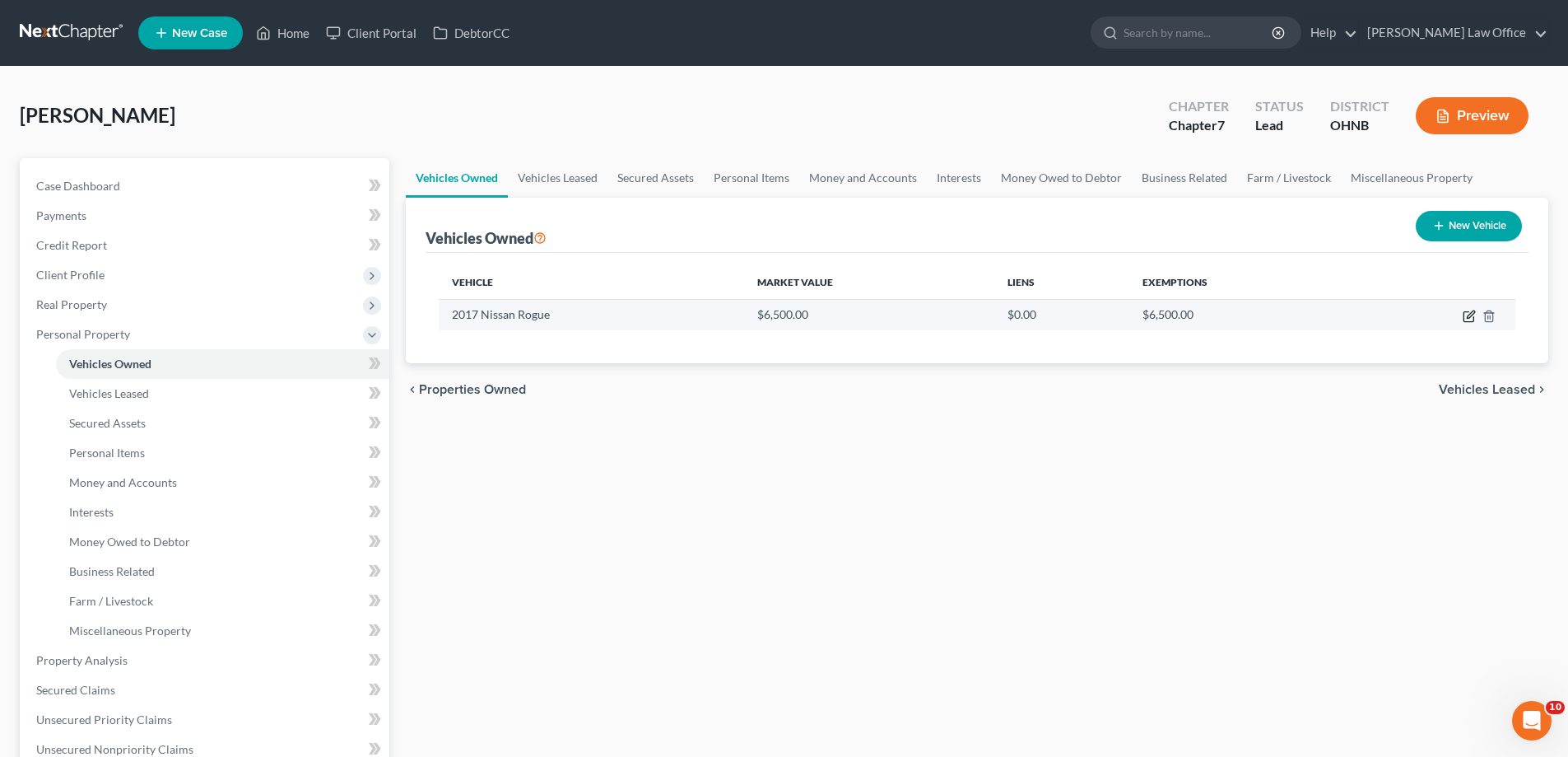
click at [1462, 323] on icon "button" at bounding box center [1469, 316] width 13 height 13
select select "0"
select select "9"
select select "2"
select select "0"
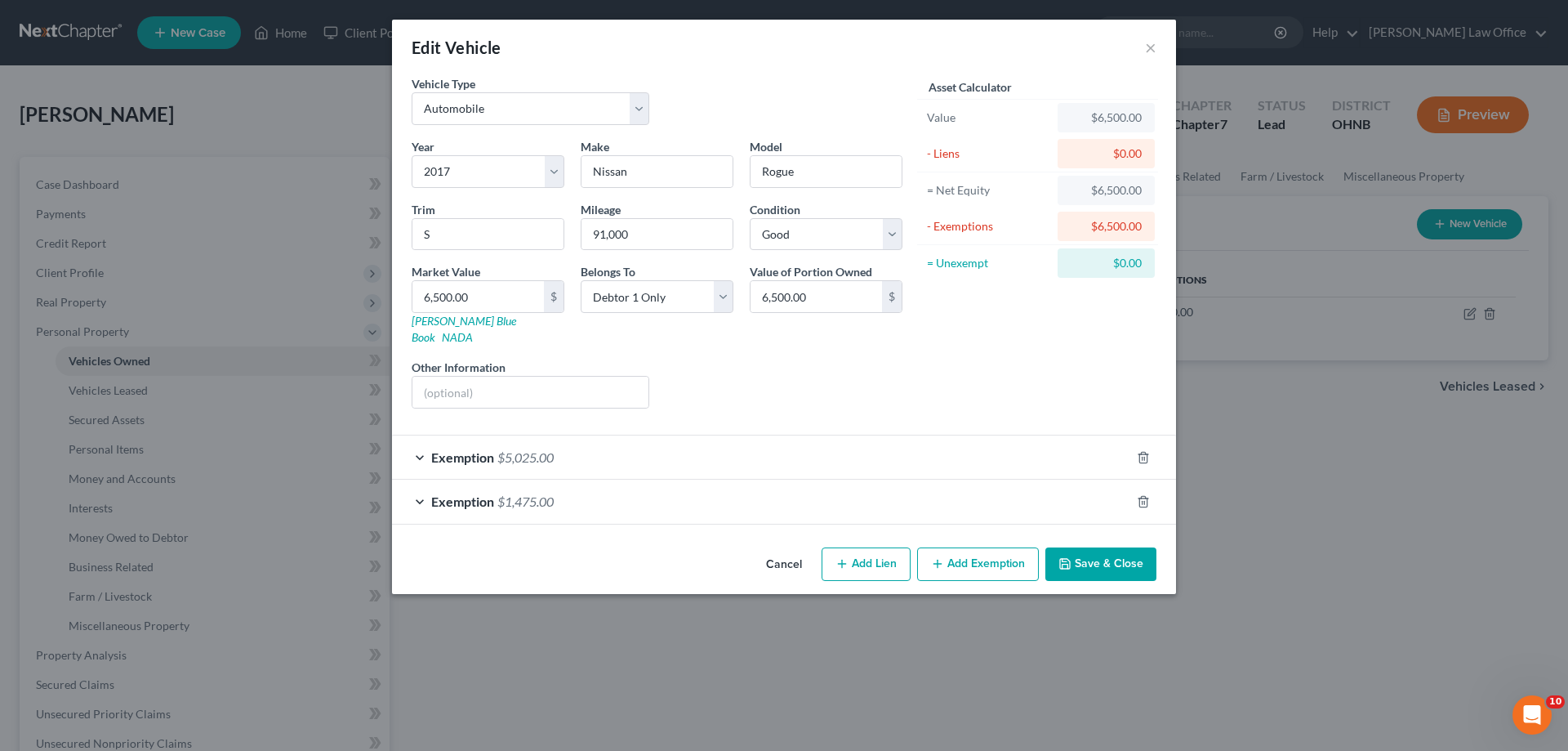
click at [431, 465] on span "Exemption" at bounding box center [463, 457] width 63 height 16
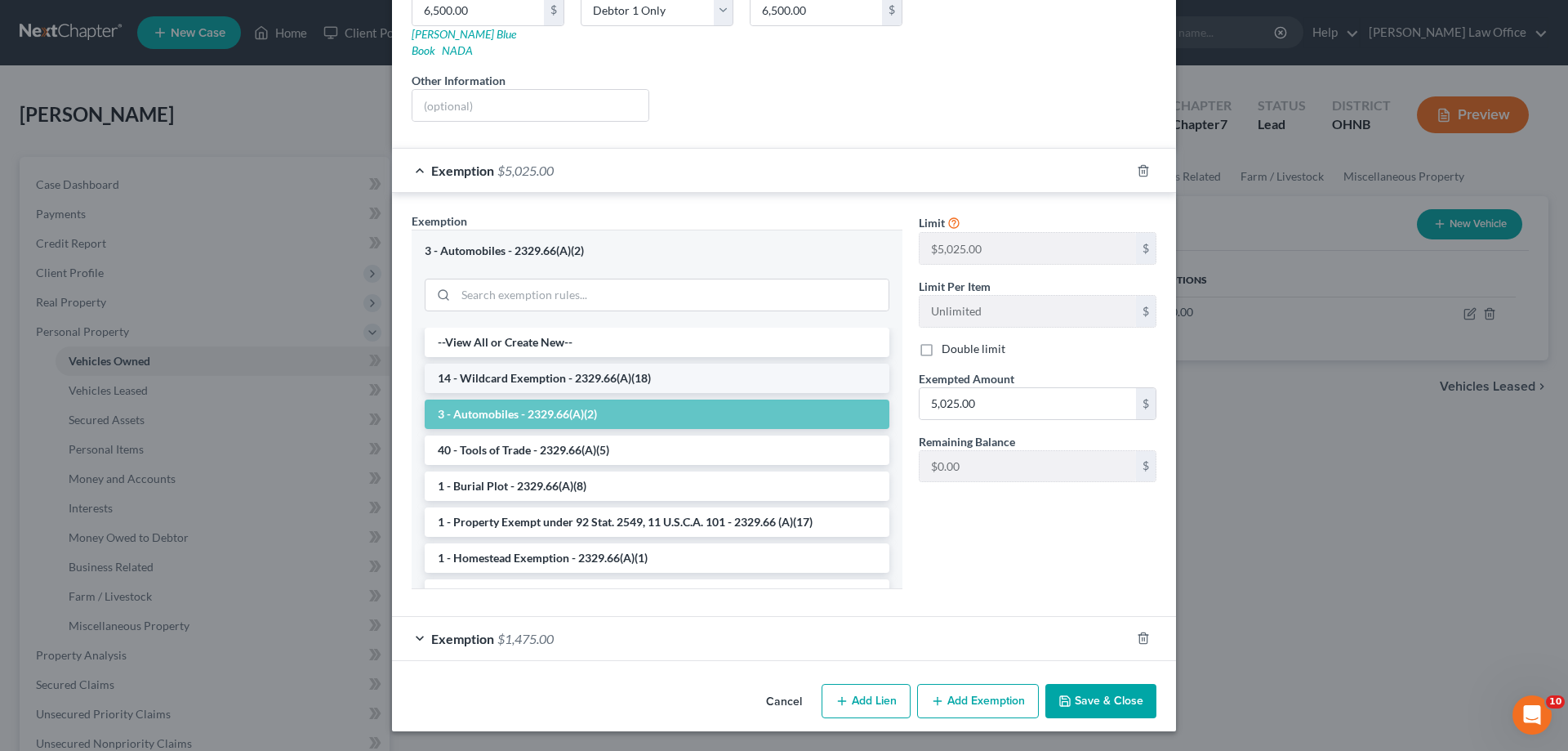
scroll to position [327, 0]
click at [436, 327] on div "3 - Automobiles - 2329.66(A)(2)" at bounding box center [657, 279] width 491 height 98
click at [392, 192] on div "Exemption $5,025.00" at bounding box center [760, 170] width 738 height 43
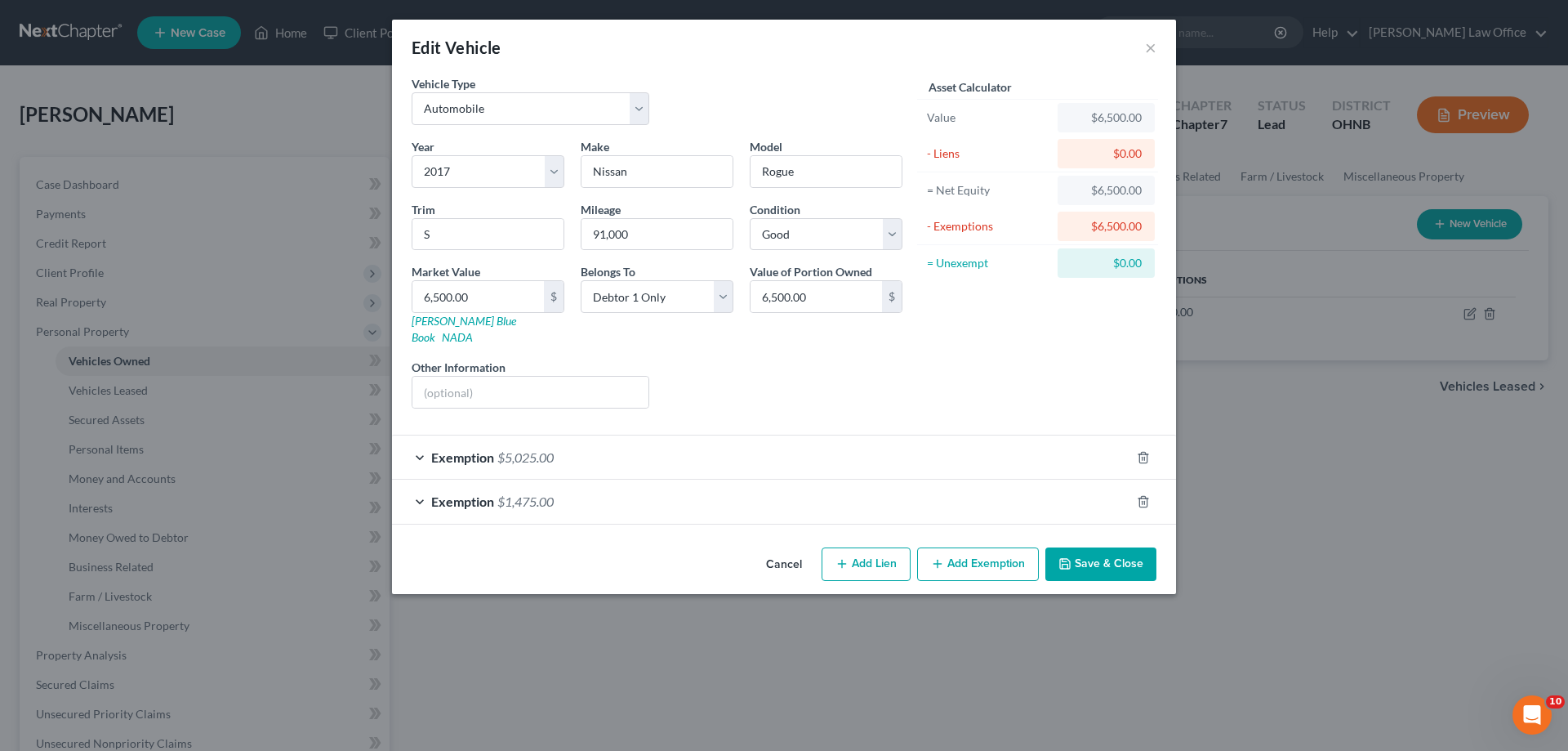
scroll to position [0, 0]
click at [498, 509] on span "$1,475.00" at bounding box center [526, 501] width 56 height 16
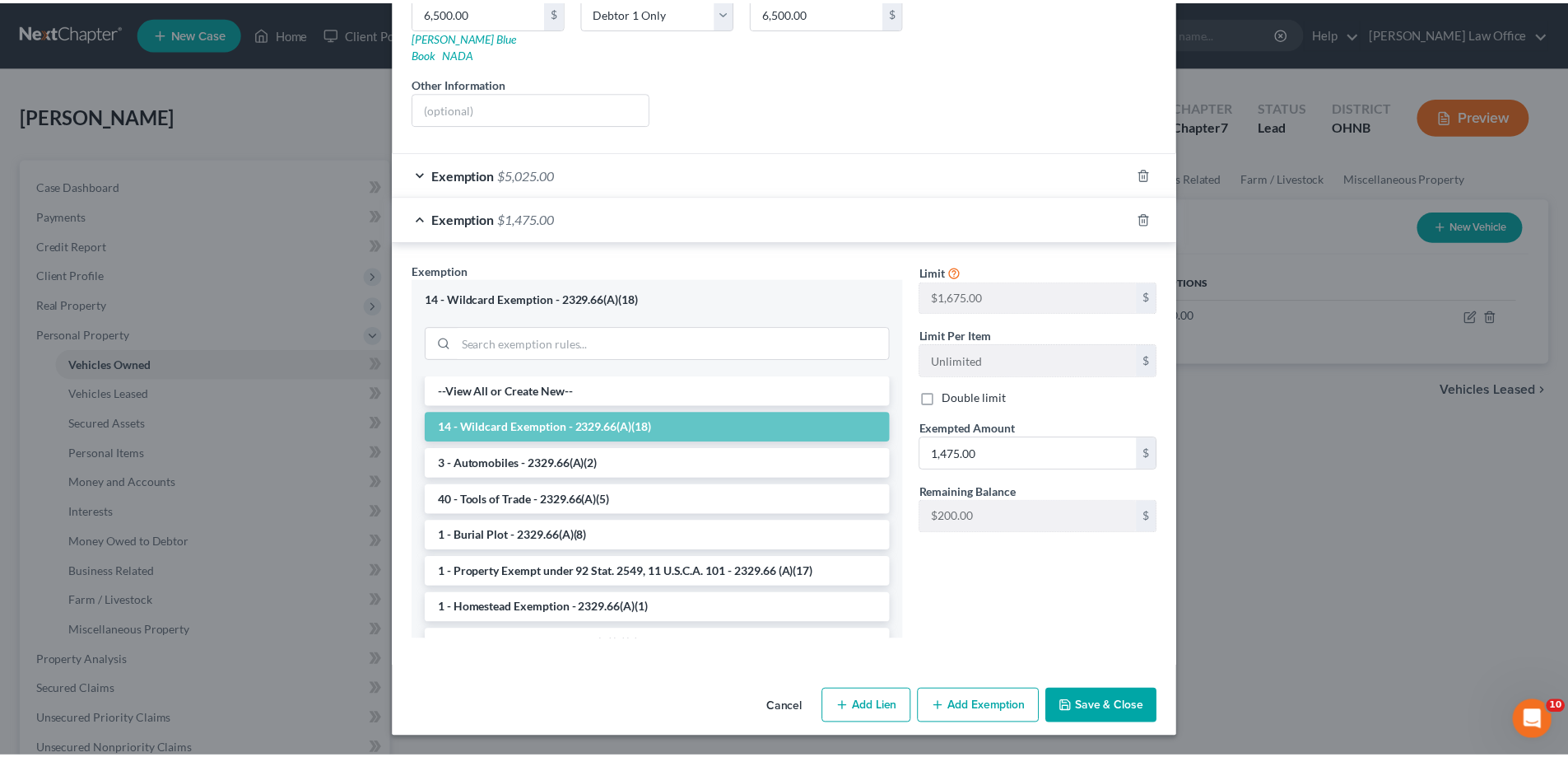
scroll to position [522, 0]
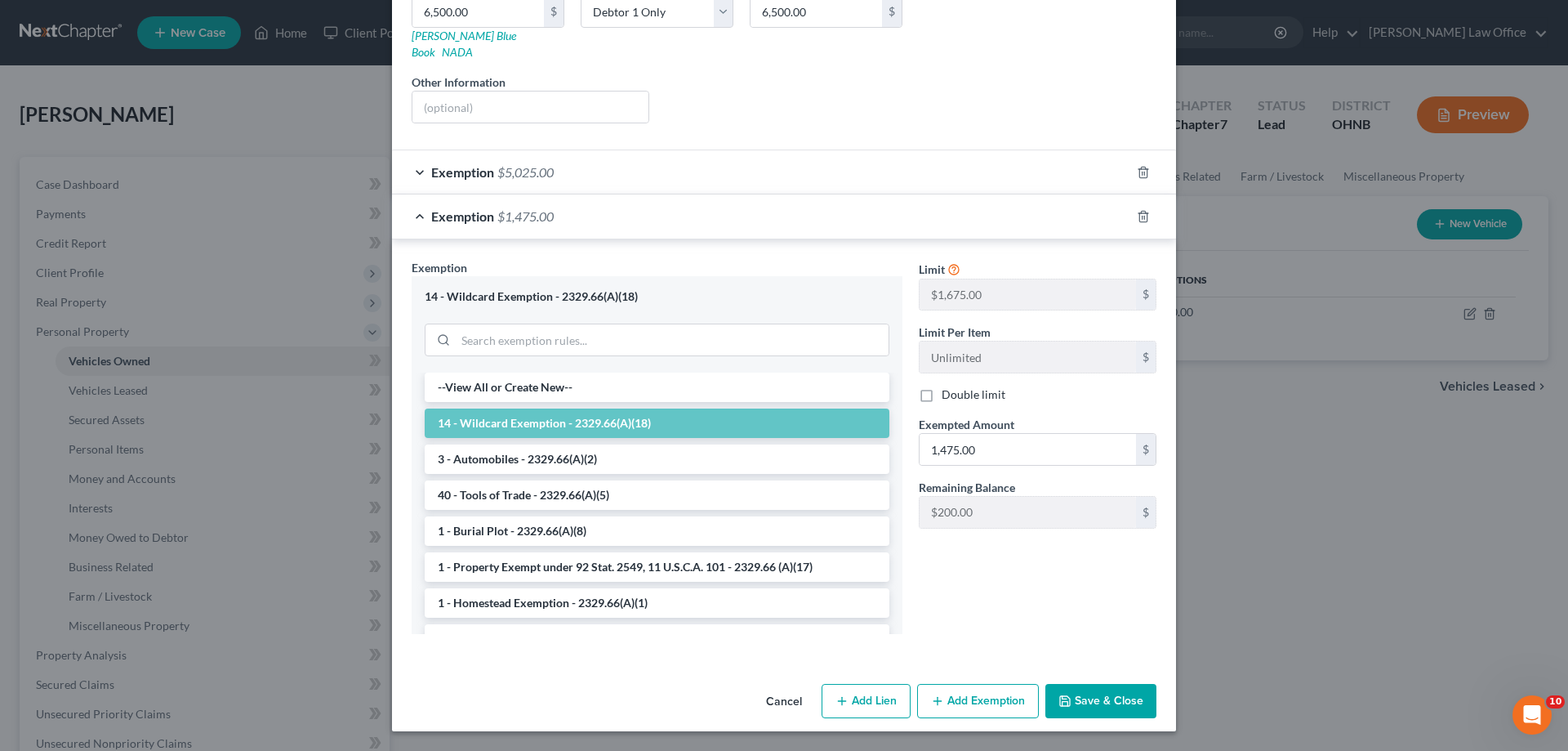
click at [1156, 693] on button "Save & Close" at bounding box center [1100, 701] width 111 height 34
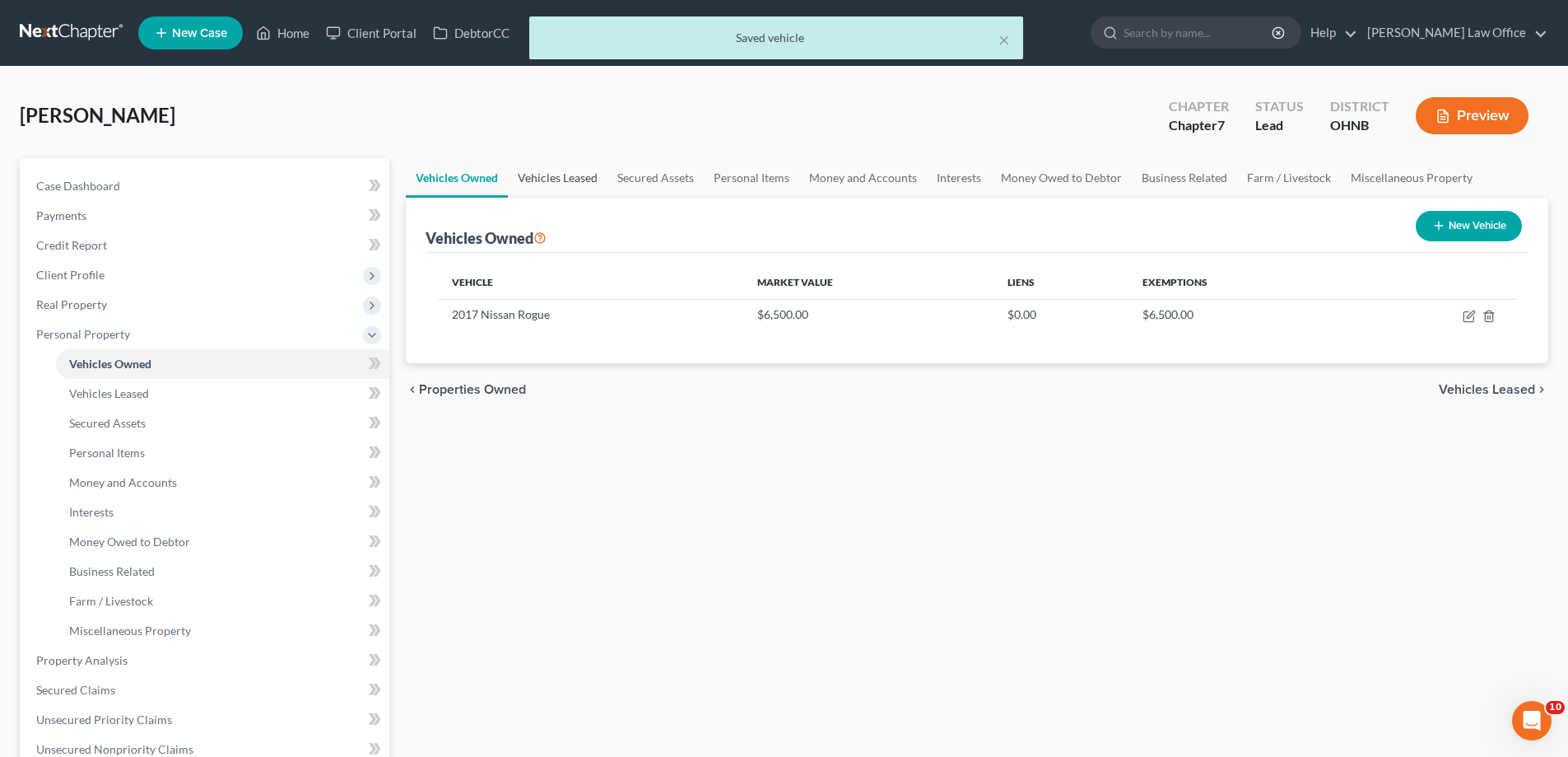
click at [607, 198] on link "Vehicles Leased" at bounding box center [557, 178] width 100 height 39
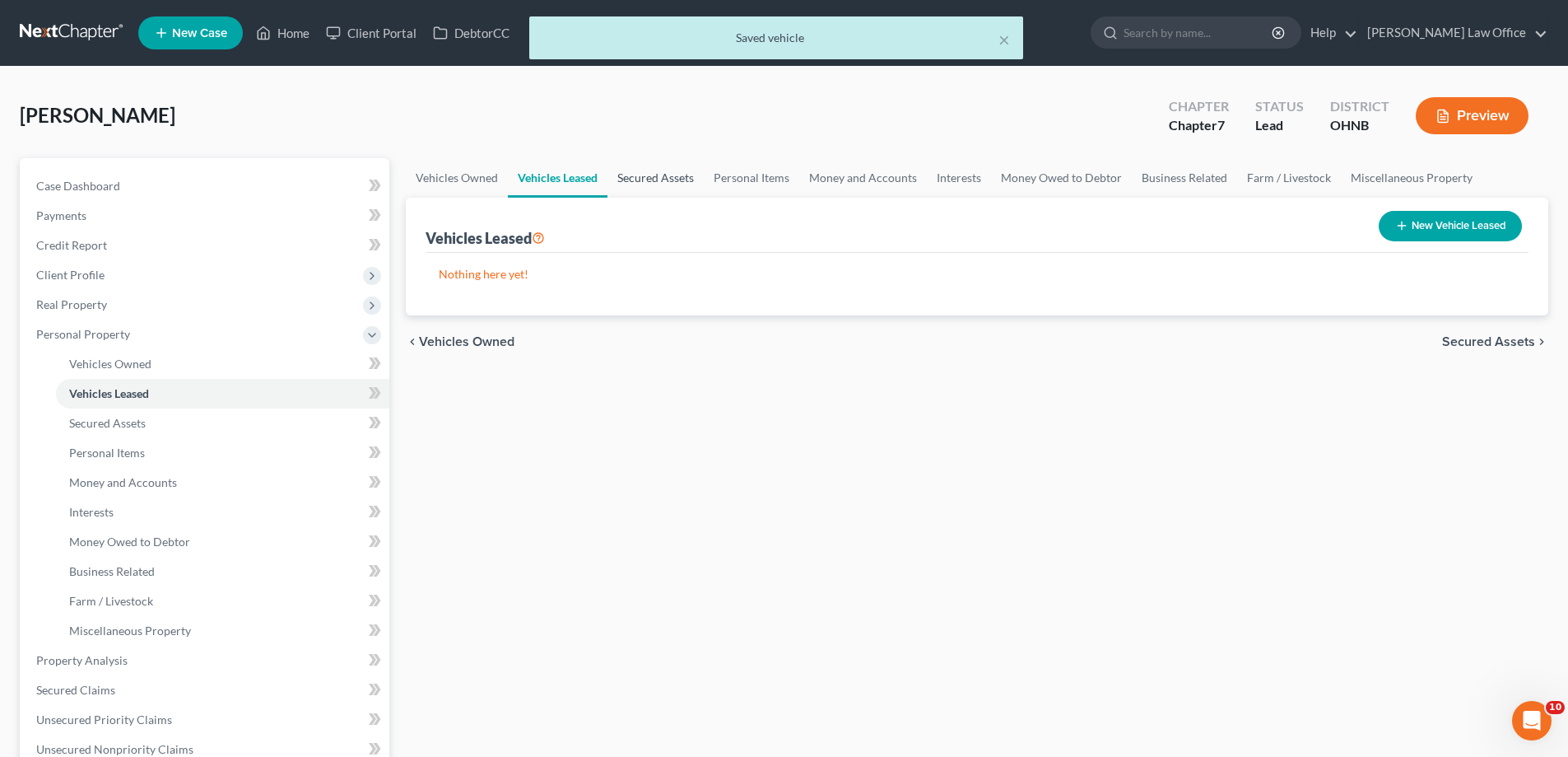
click at [704, 198] on link "Secured Assets" at bounding box center [656, 178] width 97 height 39
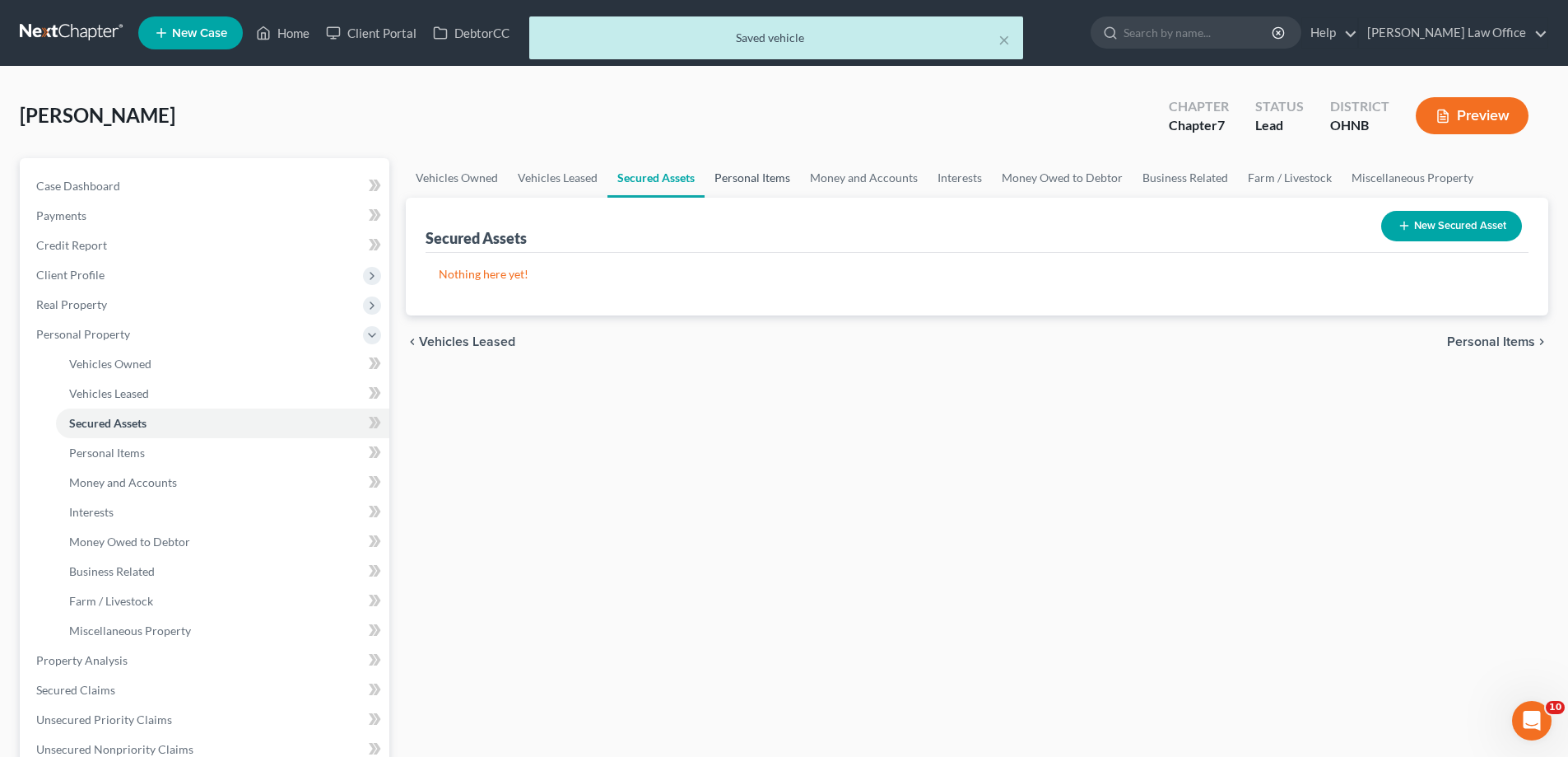
click at [800, 198] on link "Personal Items" at bounding box center [752, 178] width 96 height 39
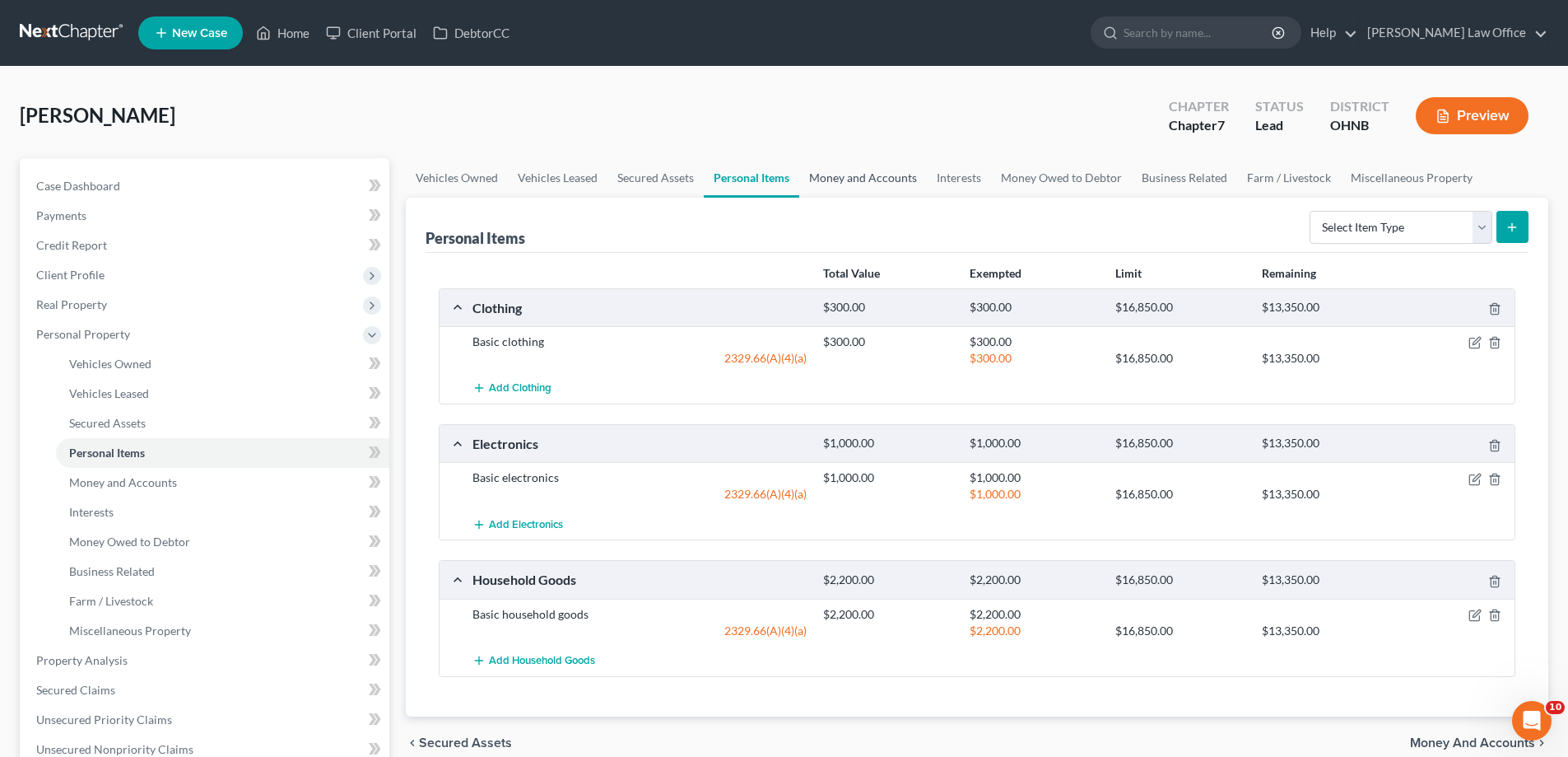
click at [926, 198] on link "Money and Accounts" at bounding box center [862, 178] width 127 height 39
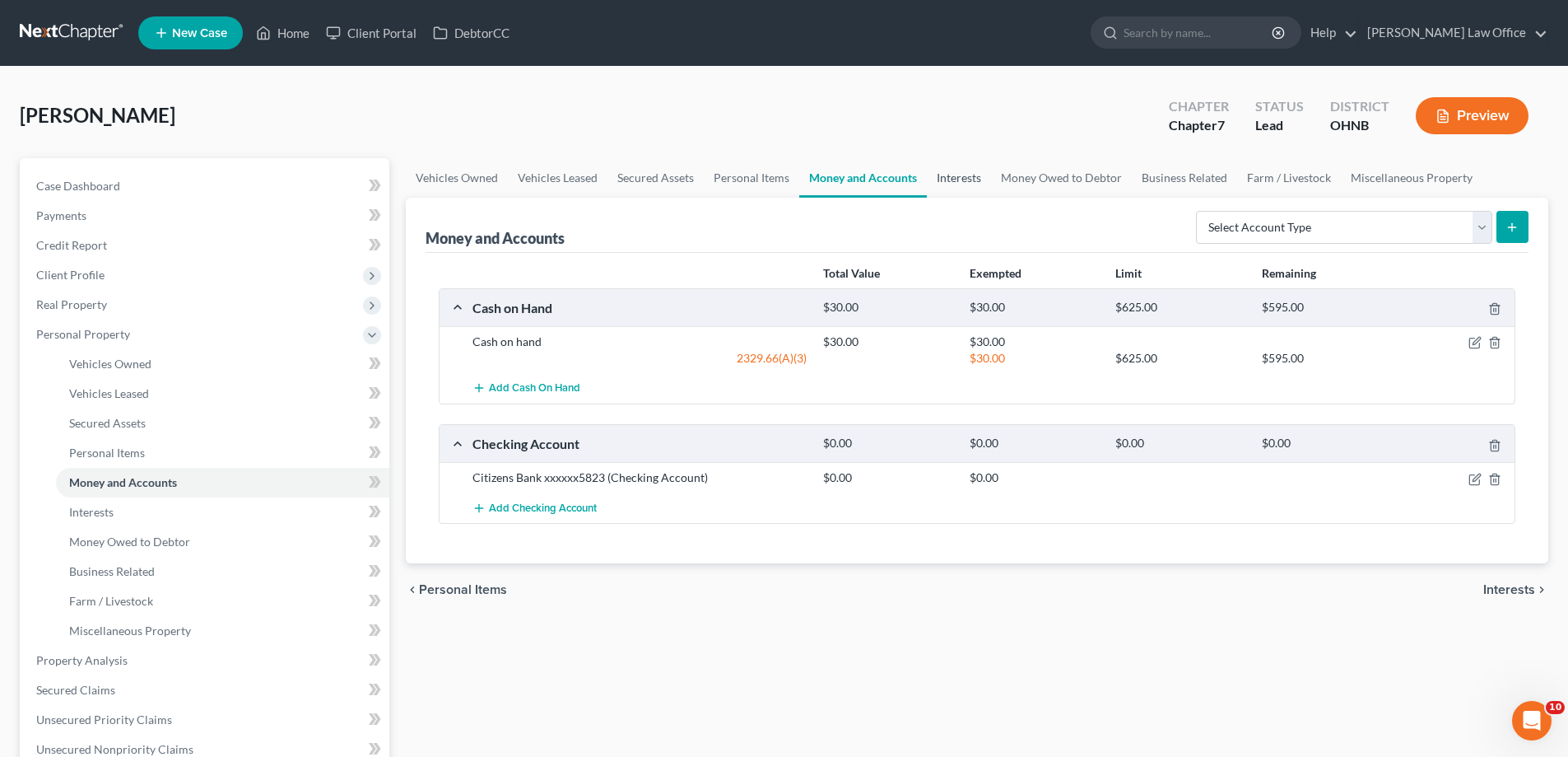
click at [991, 198] on link "Interests" at bounding box center [958, 178] width 64 height 39
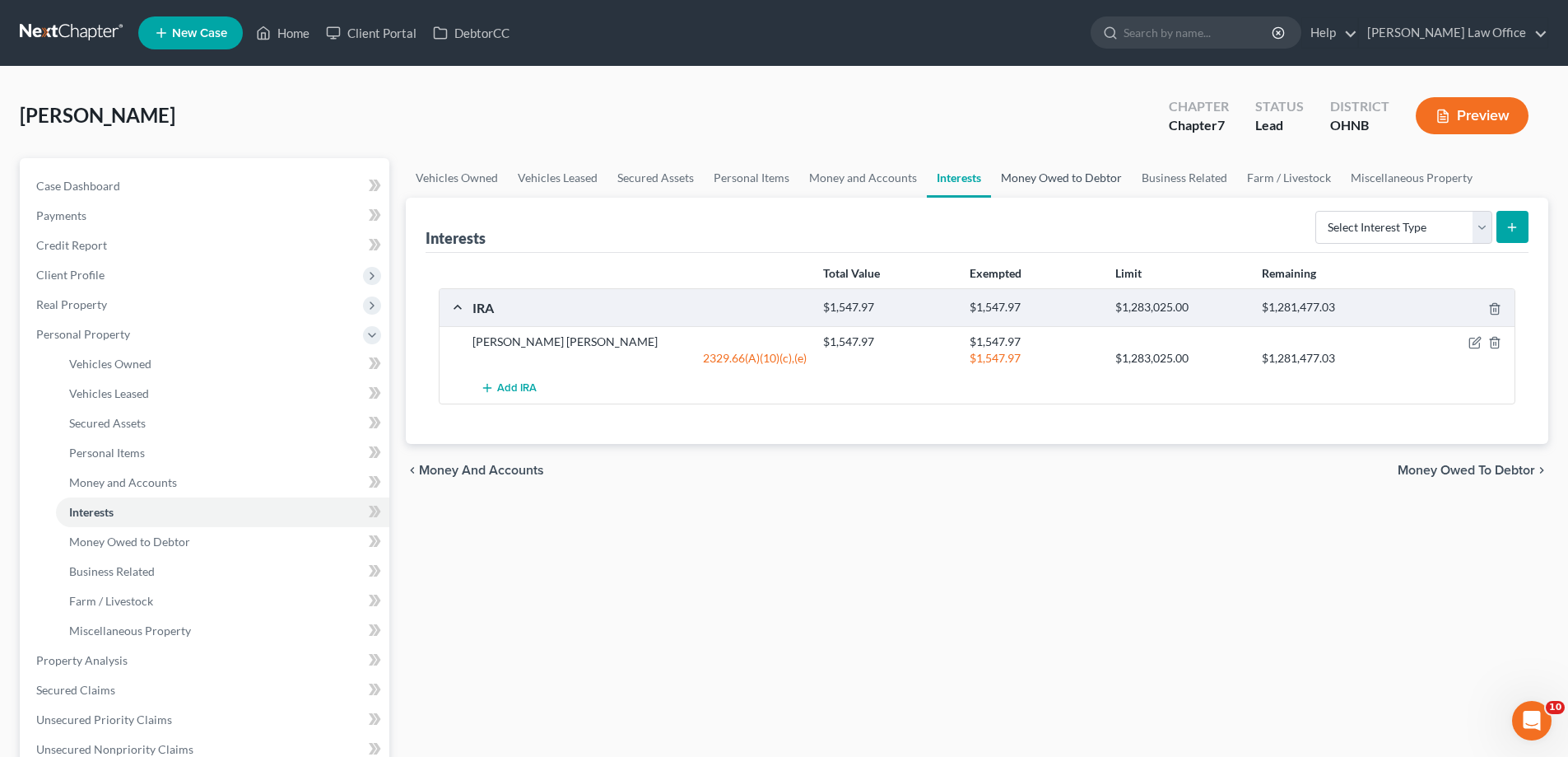
click at [1131, 198] on link "Money Owed to Debtor" at bounding box center [1061, 178] width 141 height 39
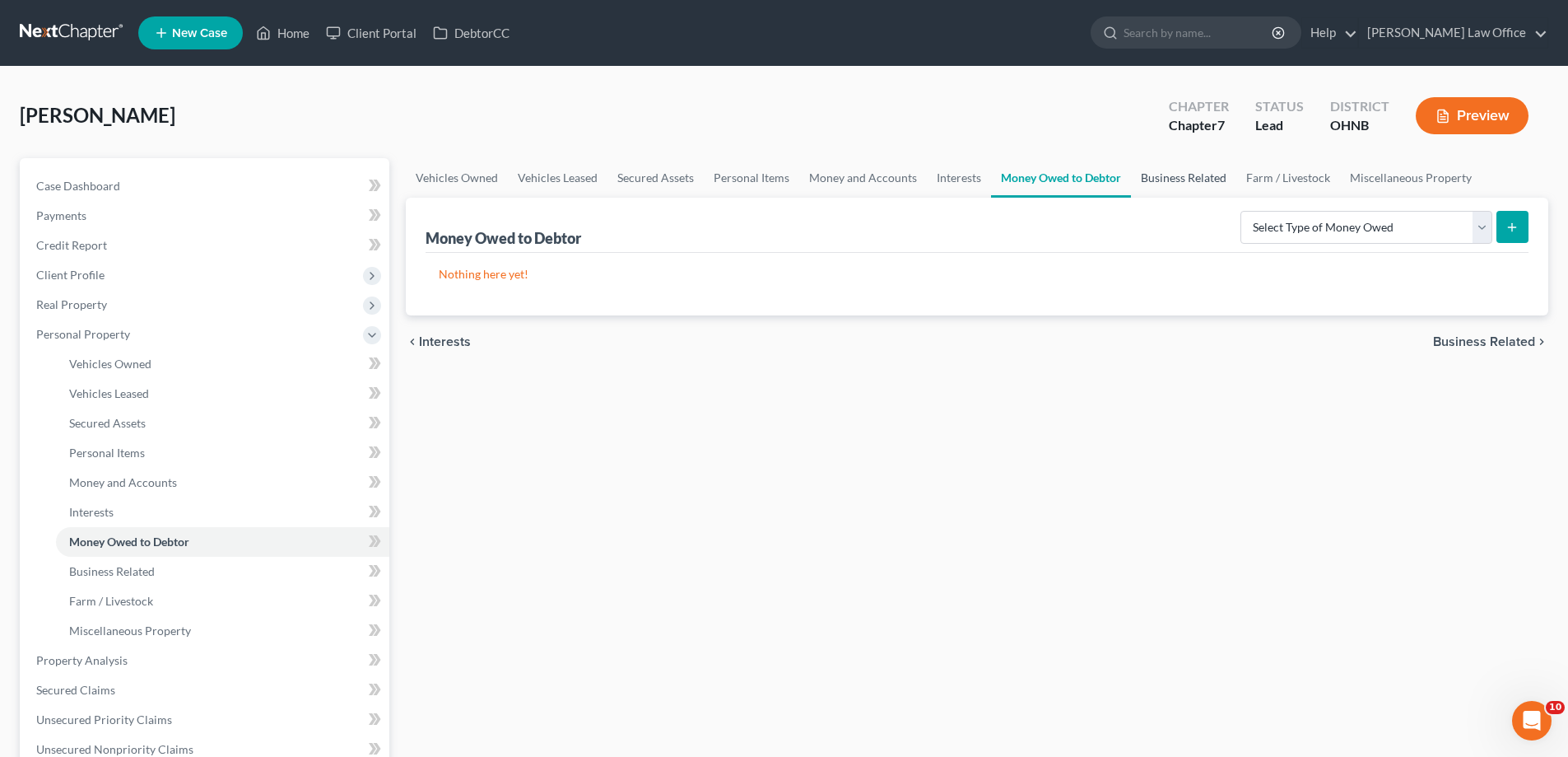
click at [1236, 198] on link "Business Related" at bounding box center [1183, 178] width 105 height 39
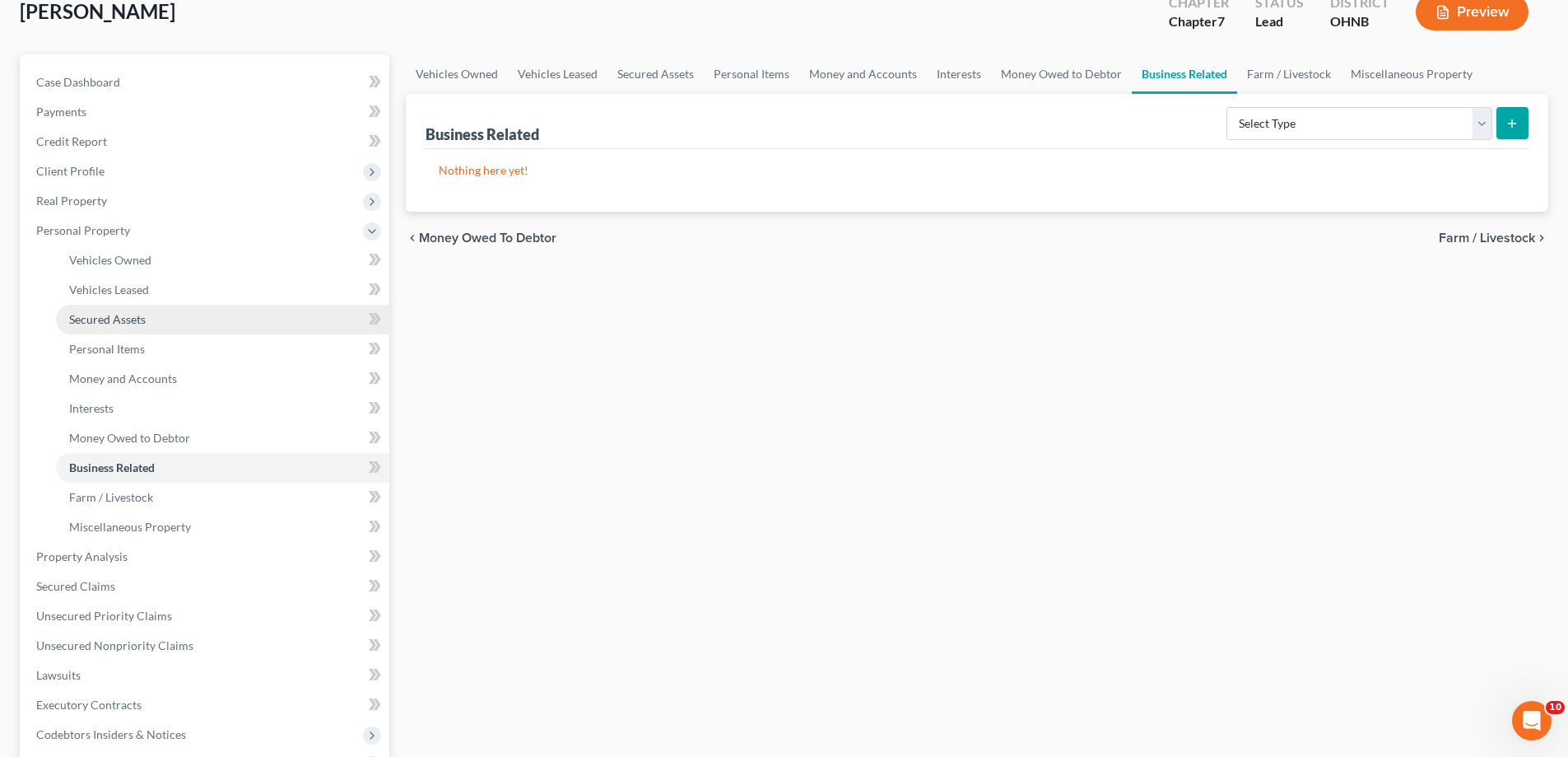
scroll to position [165, 0]
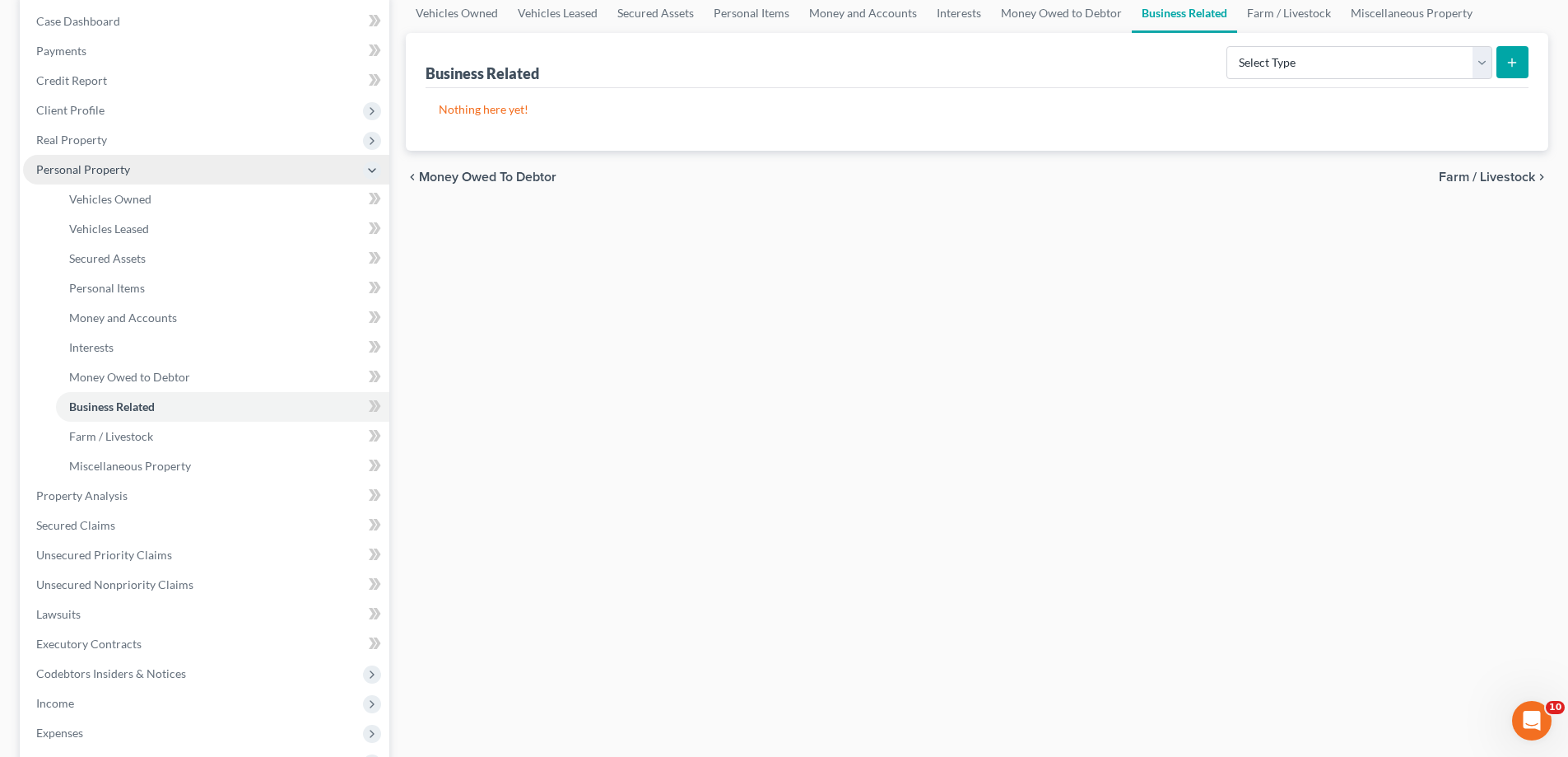
click at [91, 176] on span "Personal Property" at bounding box center [82, 169] width 94 height 14
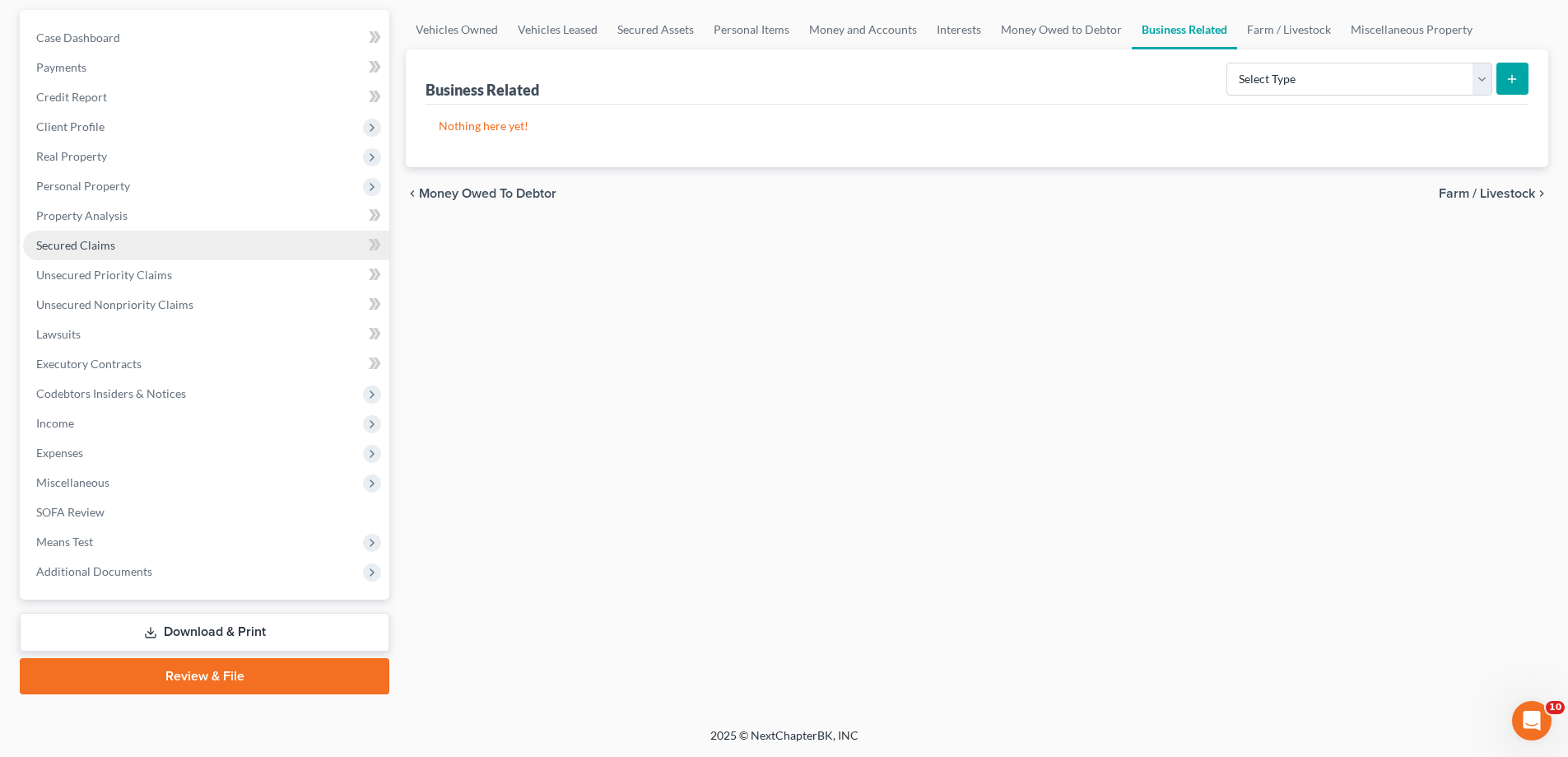
click at [115, 252] on span "Secured Claims" at bounding box center [75, 244] width 79 height 14
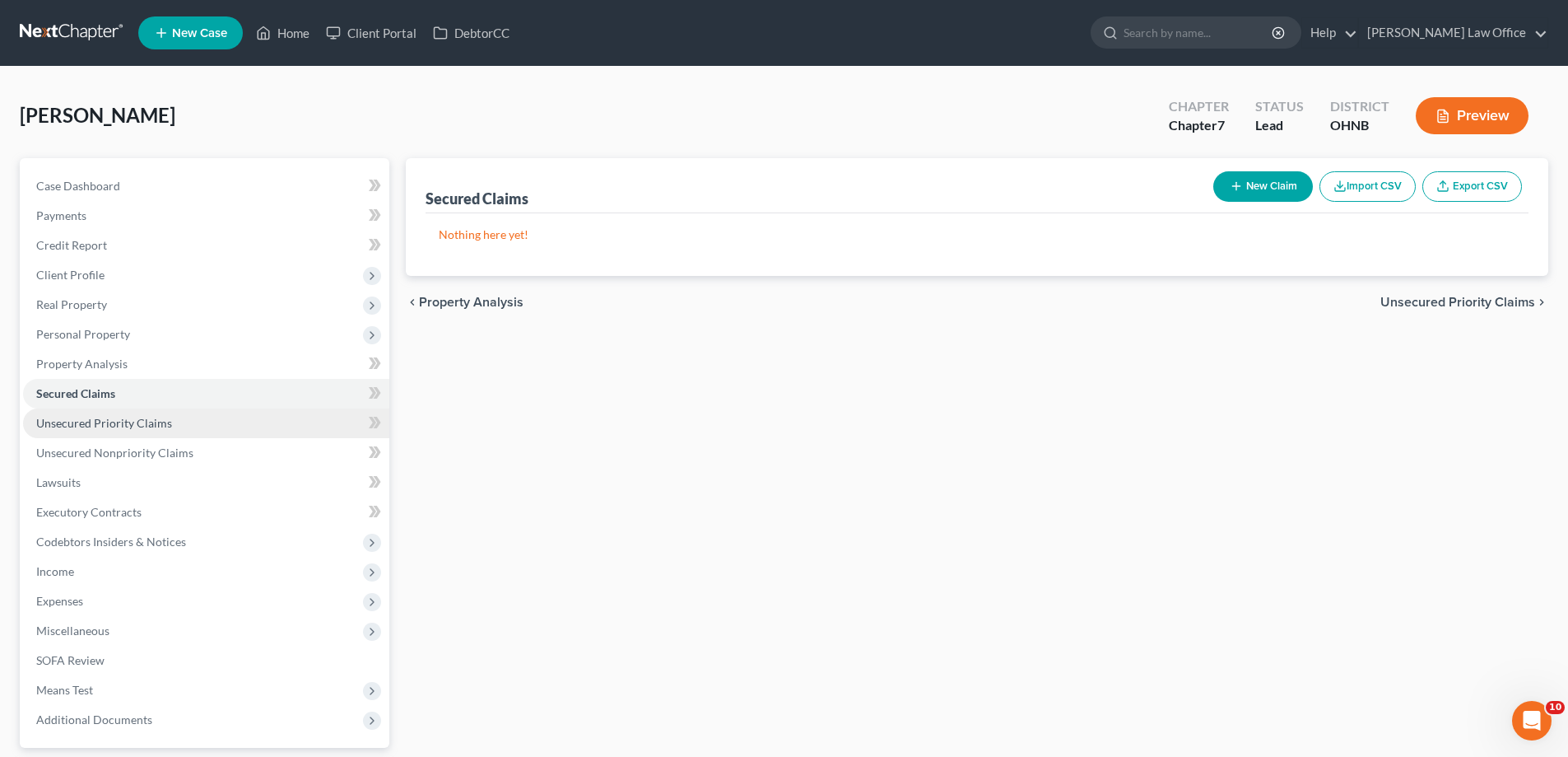
click at [102, 430] on span "Unsecured Priority Claims" at bounding box center [103, 423] width 136 height 14
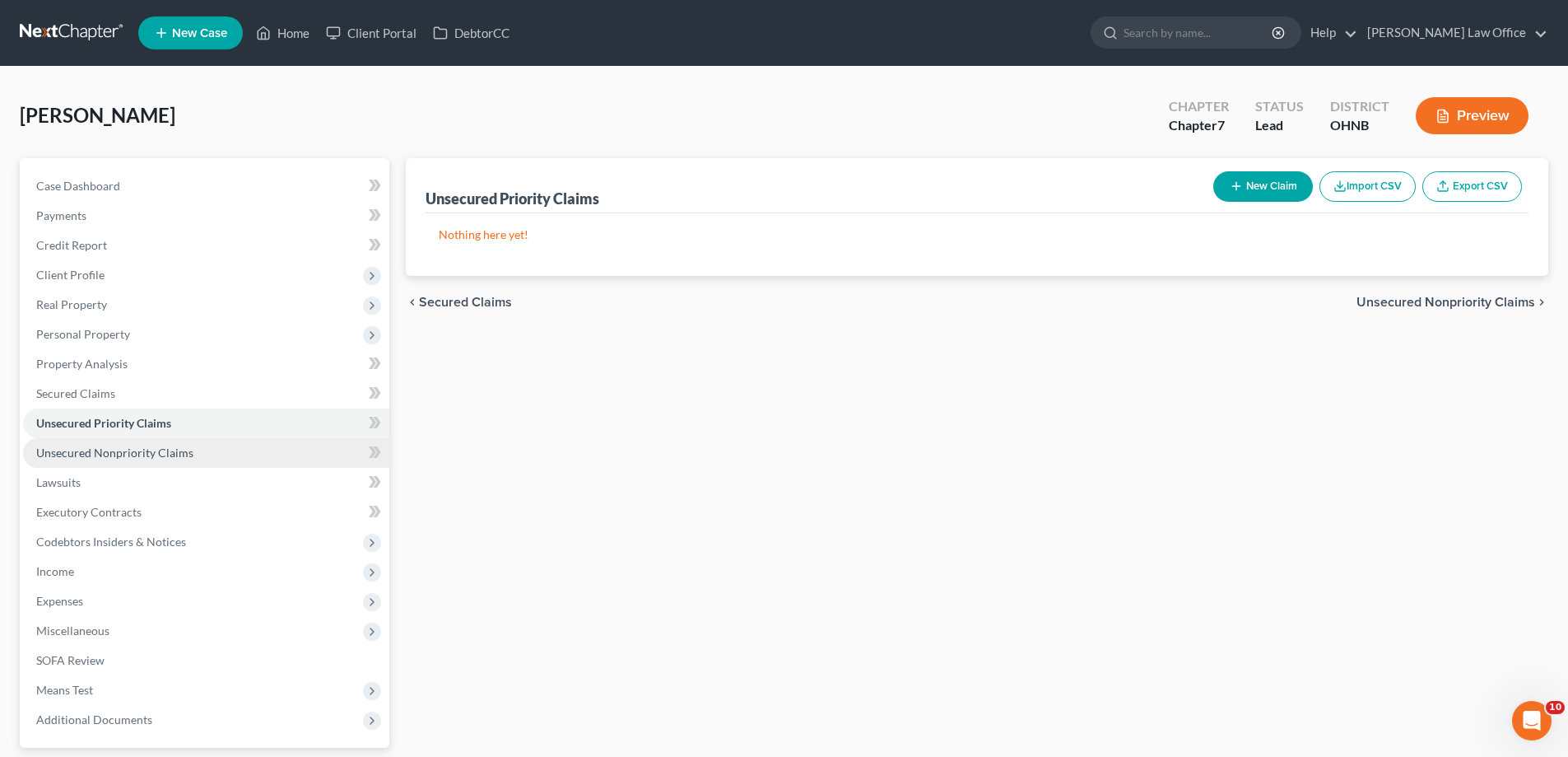
click at [148, 459] on span "Unsecured Nonpriority Claims" at bounding box center [114, 452] width 157 height 14
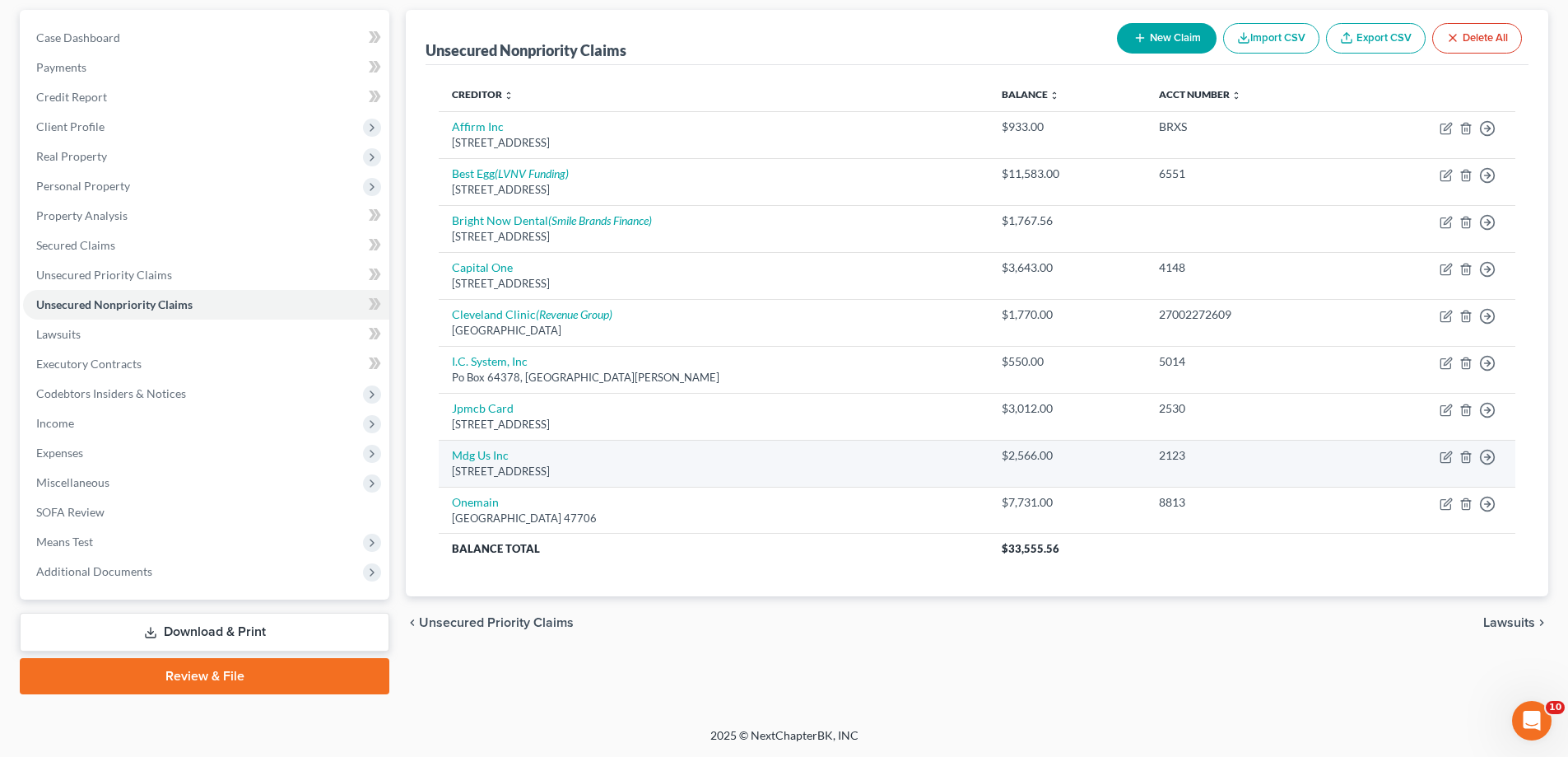
scroll to position [329, 0]
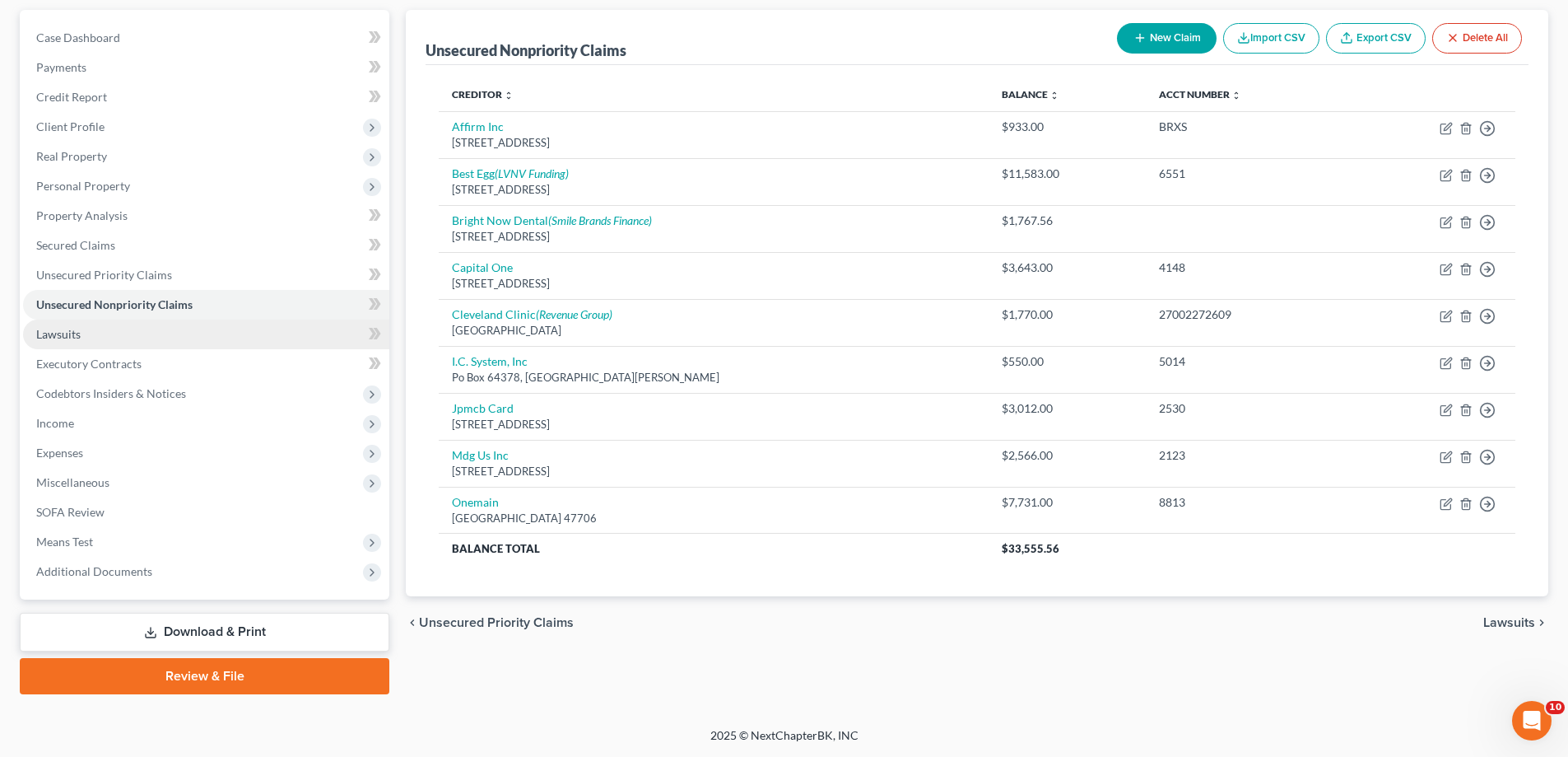
click at [147, 319] on link "Lawsuits" at bounding box center [207, 334] width 367 height 30
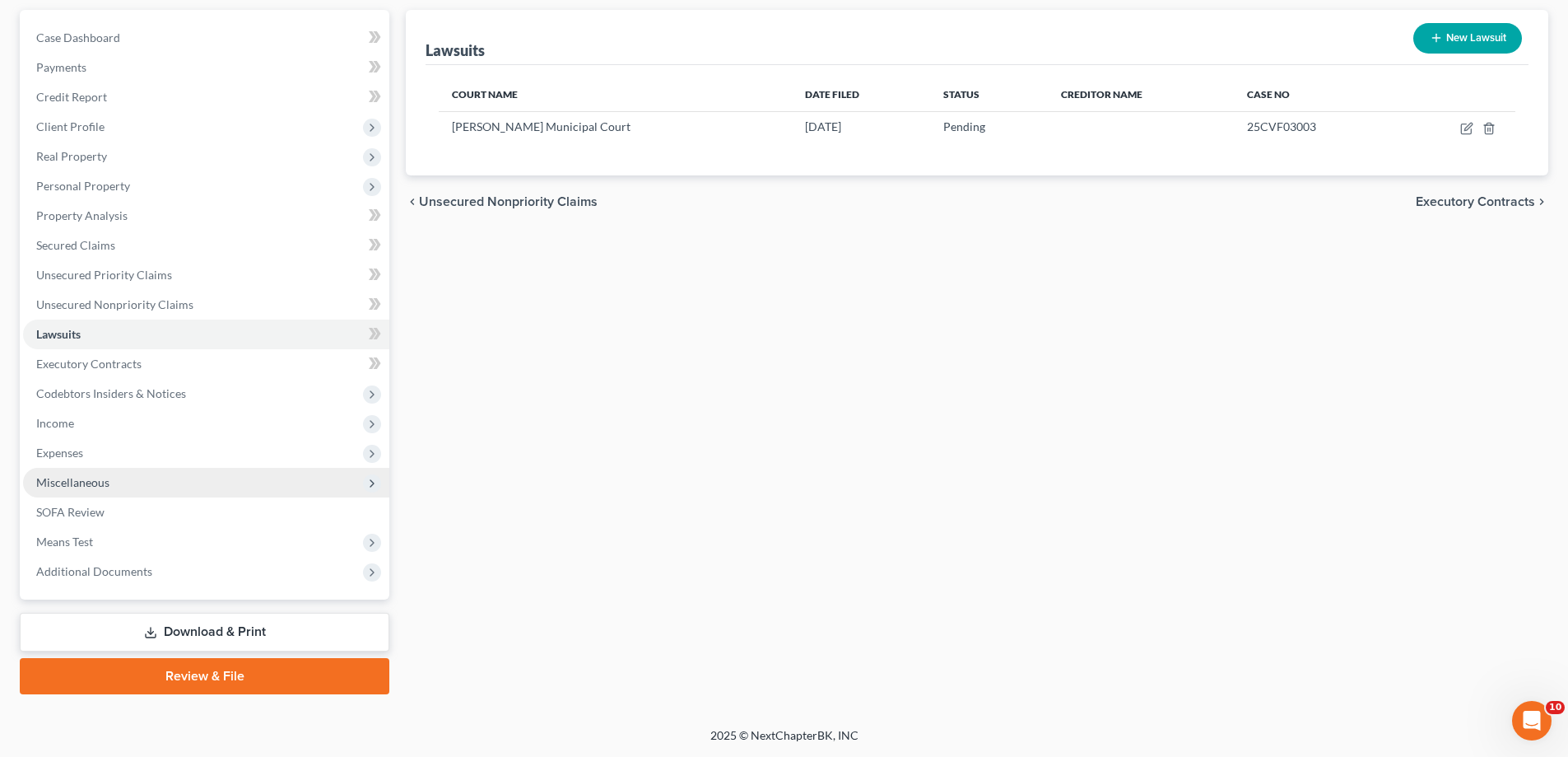
scroll to position [370, 0]
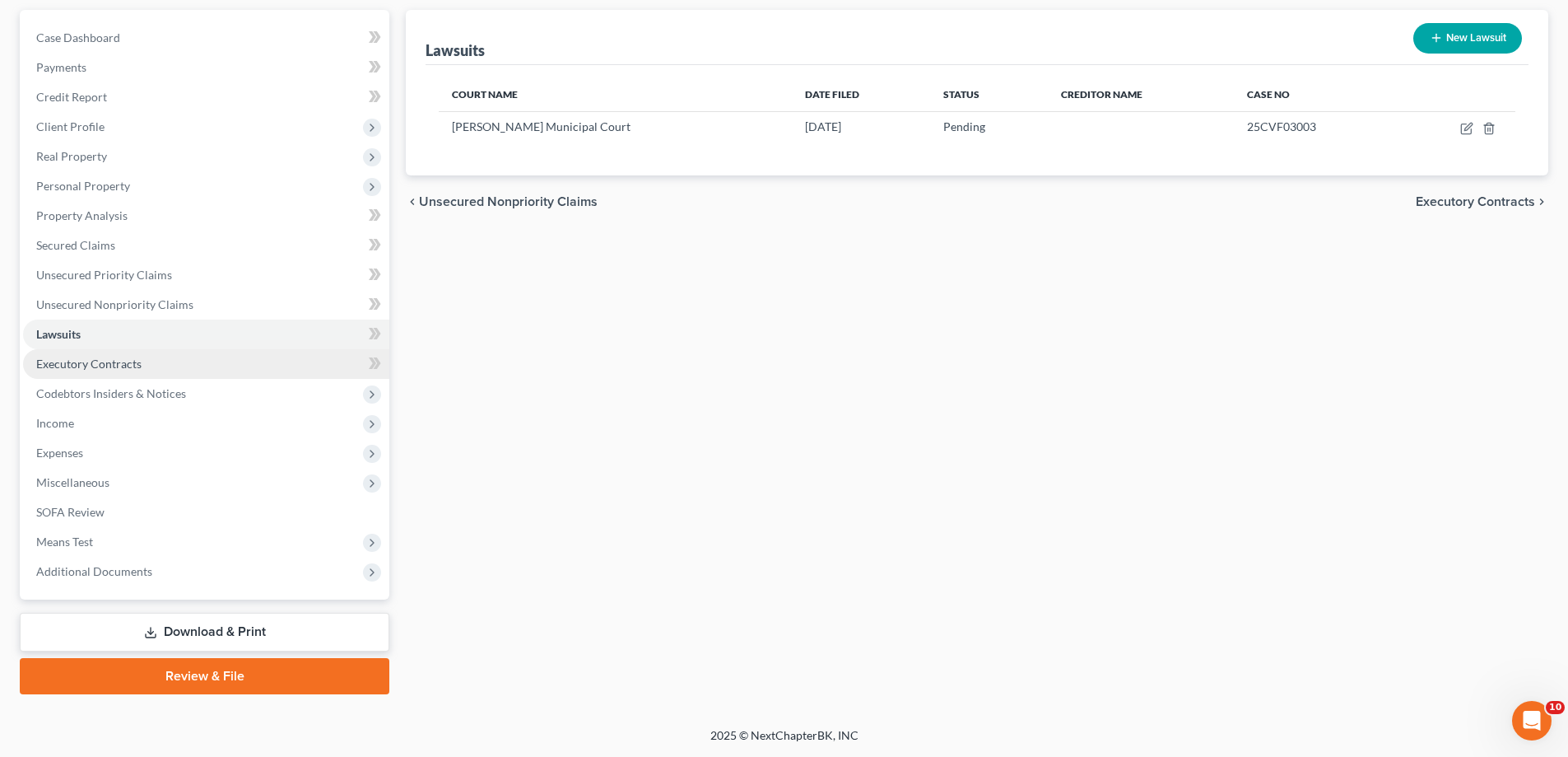
click at [82, 349] on link "Executory Contracts" at bounding box center [207, 364] width 367 height 30
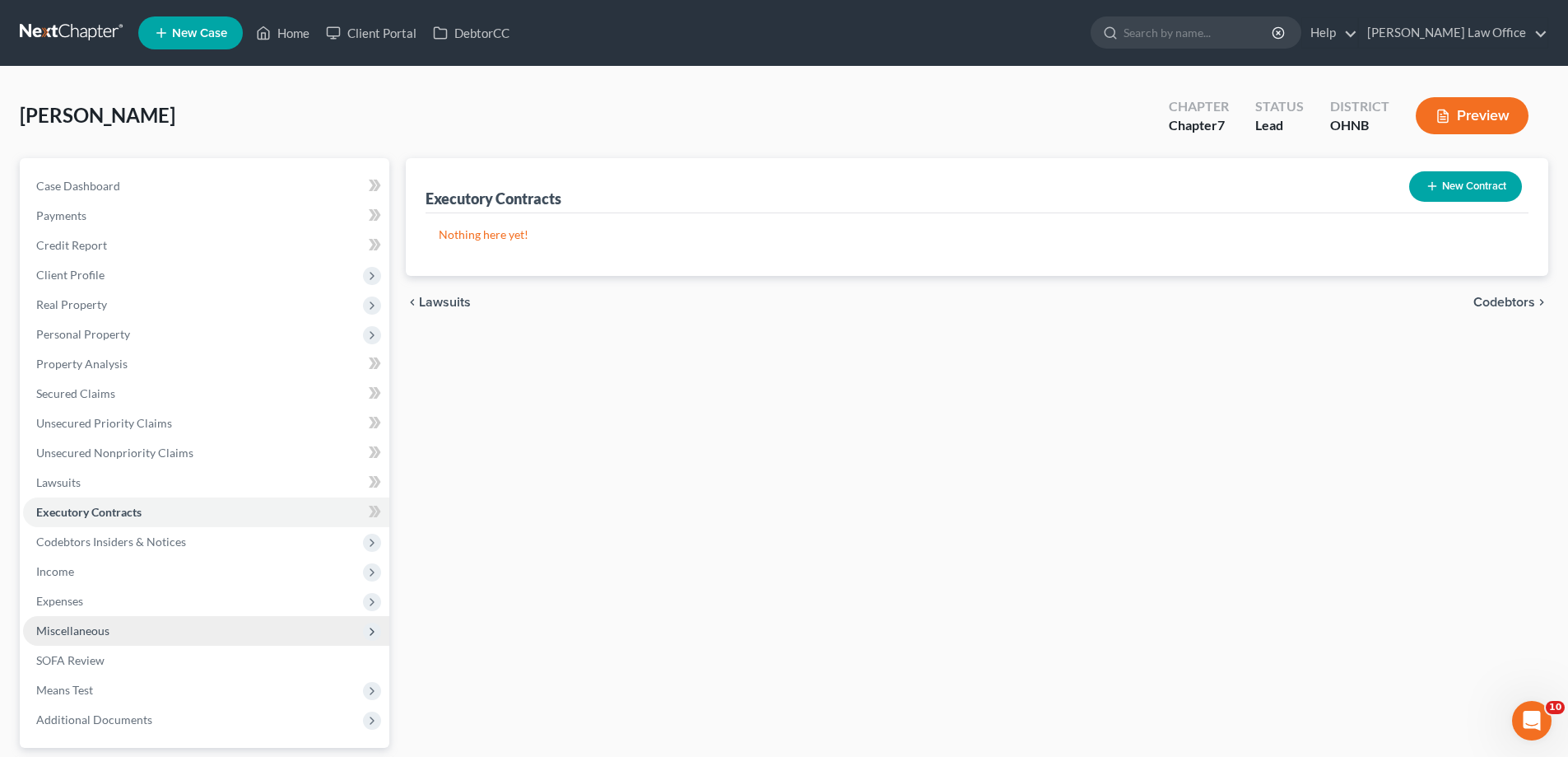
scroll to position [329, 0]
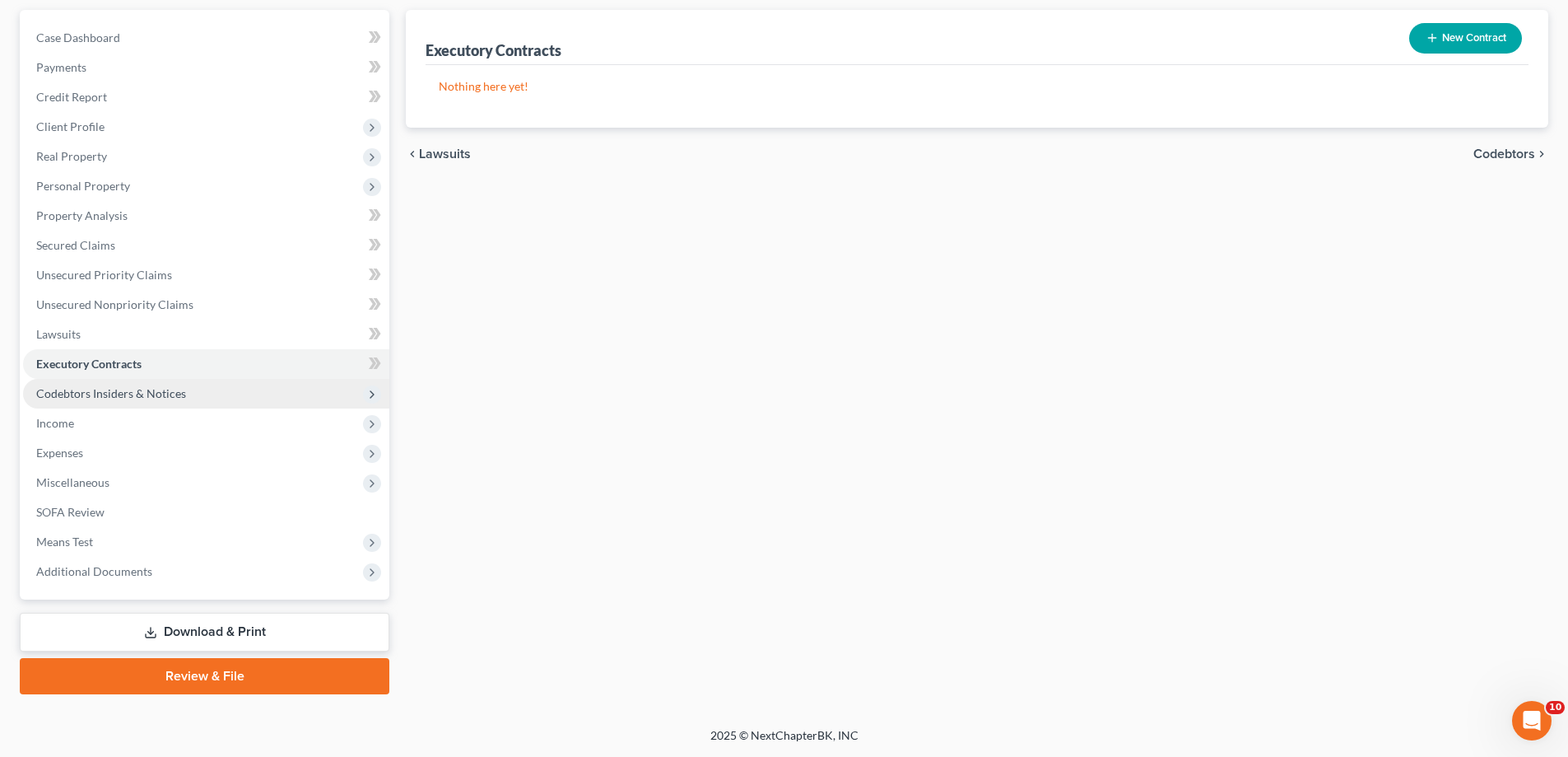
click at [101, 386] on span "Codebtors Insiders & Notices" at bounding box center [111, 393] width 150 height 14
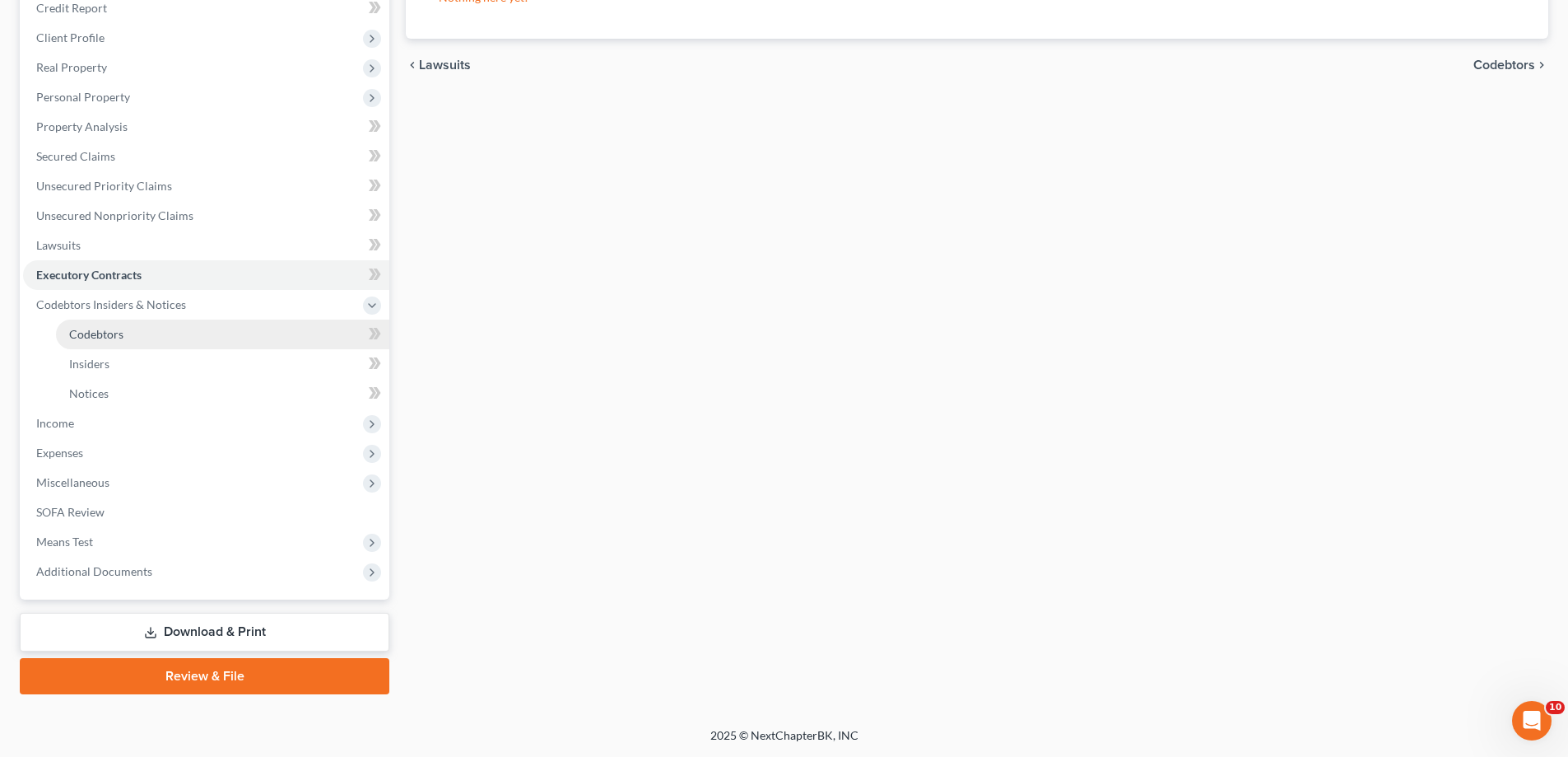
click at [105, 341] on span "Codebtors" at bounding box center [96, 333] width 54 height 14
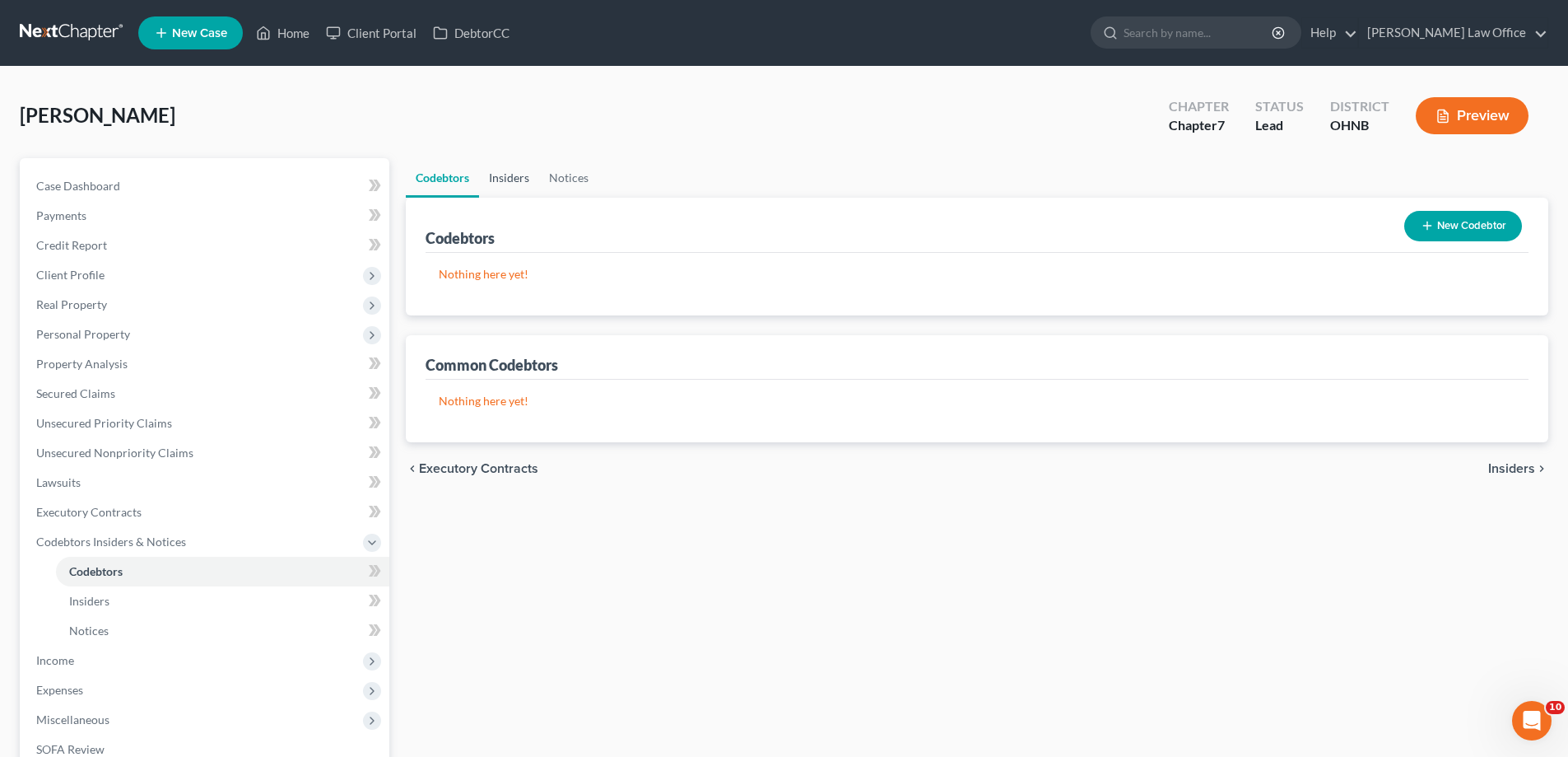
click at [536, 198] on link "Insiders" at bounding box center [509, 178] width 60 height 39
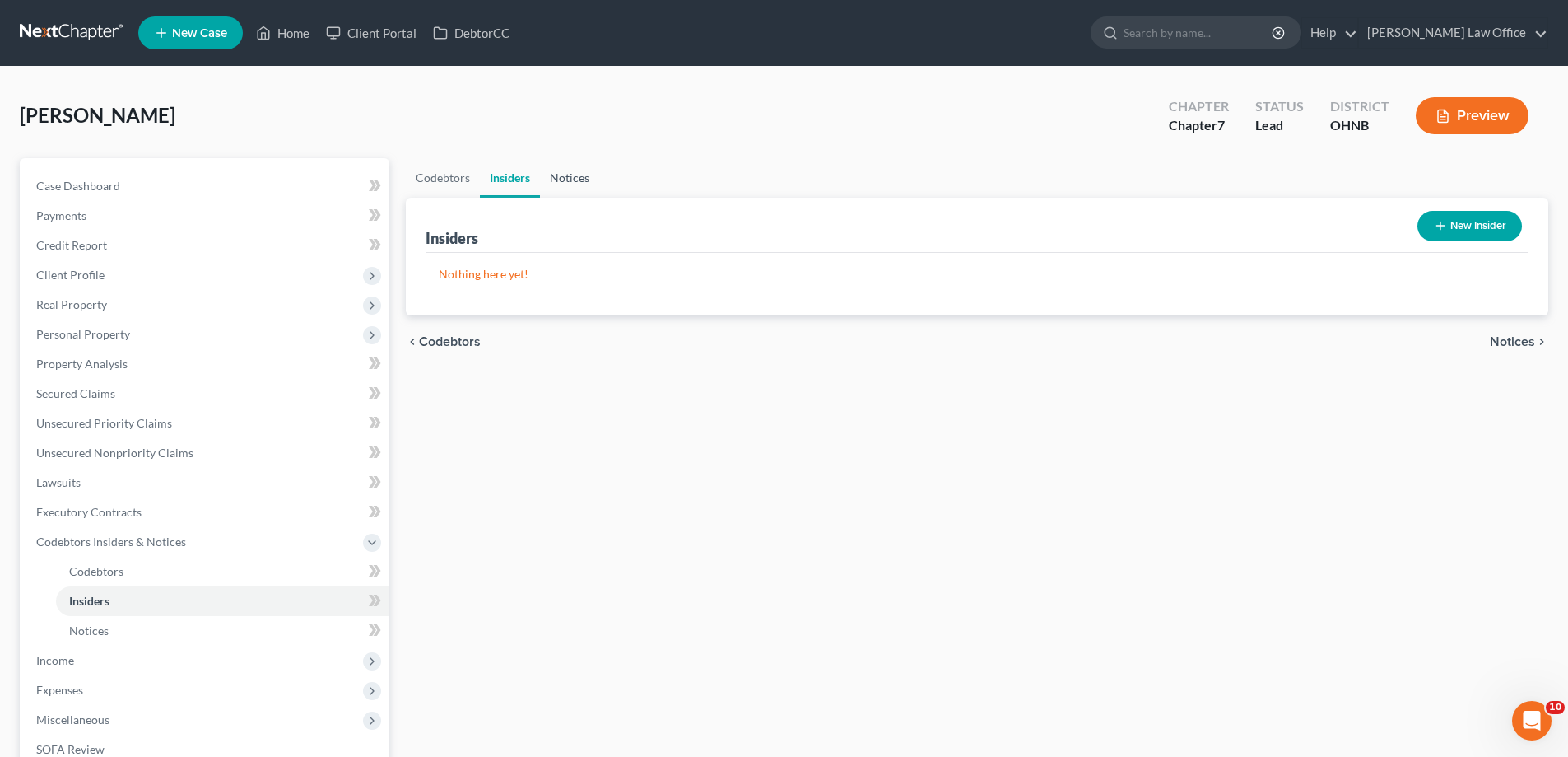
drag, startPoint x: 605, startPoint y: 228, endPoint x: 584, endPoint y: 219, distance: 22.8
click at [599, 198] on link "Notices" at bounding box center [569, 178] width 59 height 39
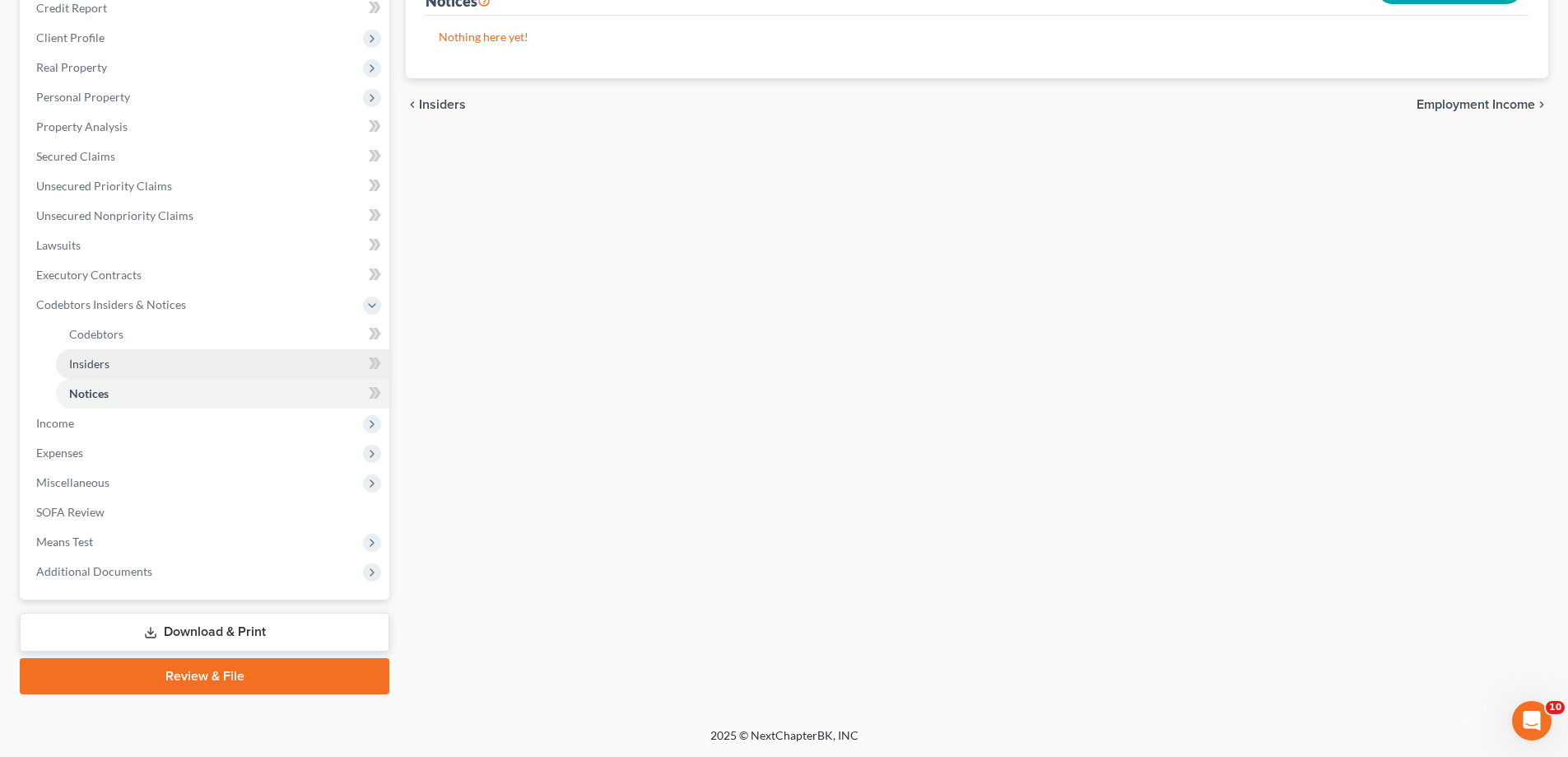
scroll to position [412, 0]
click at [144, 290] on span "Codebtors Insiders & Notices" at bounding box center [207, 305] width 367 height 30
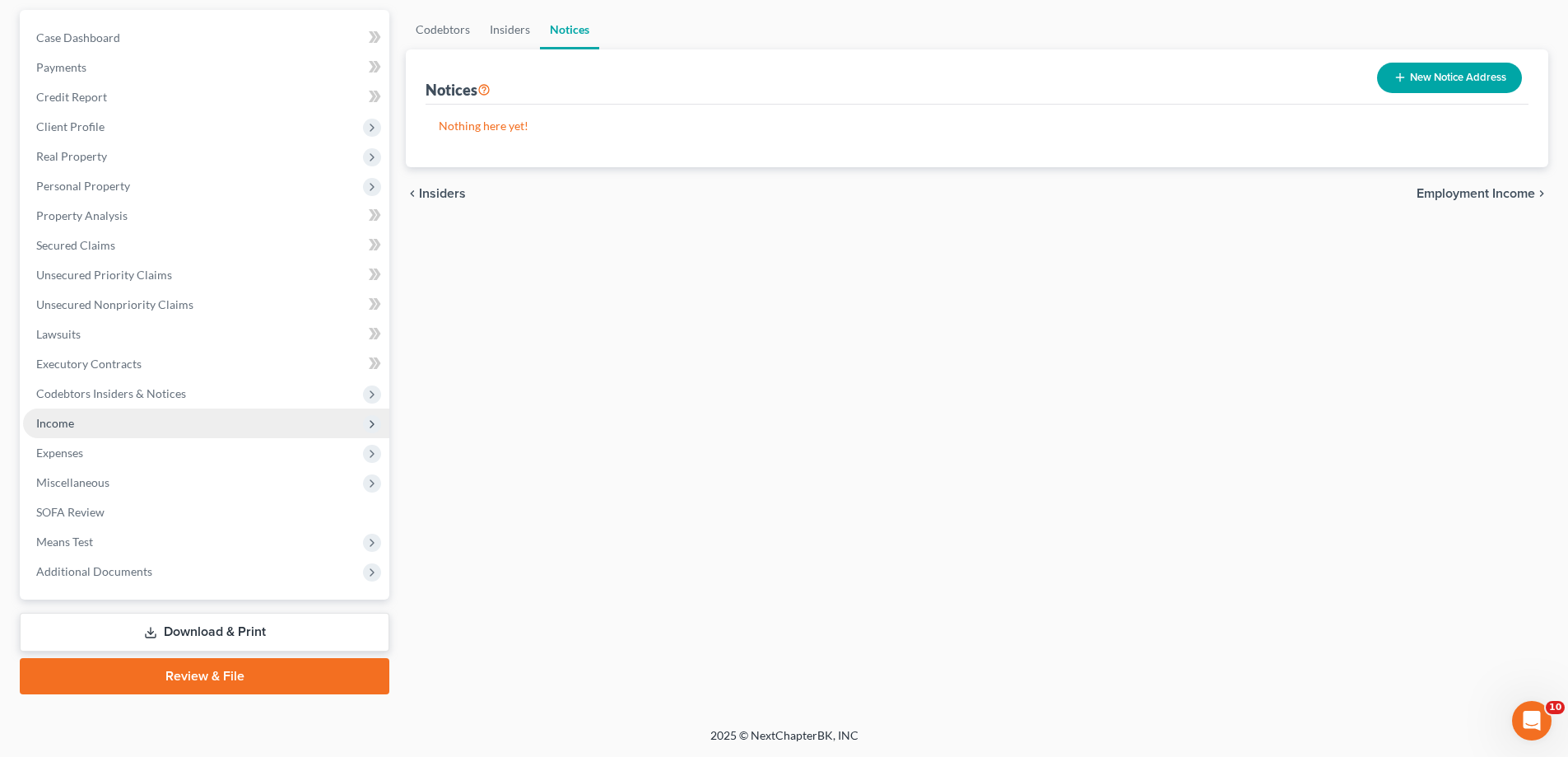
click at [127, 409] on span "Income" at bounding box center [207, 424] width 367 height 30
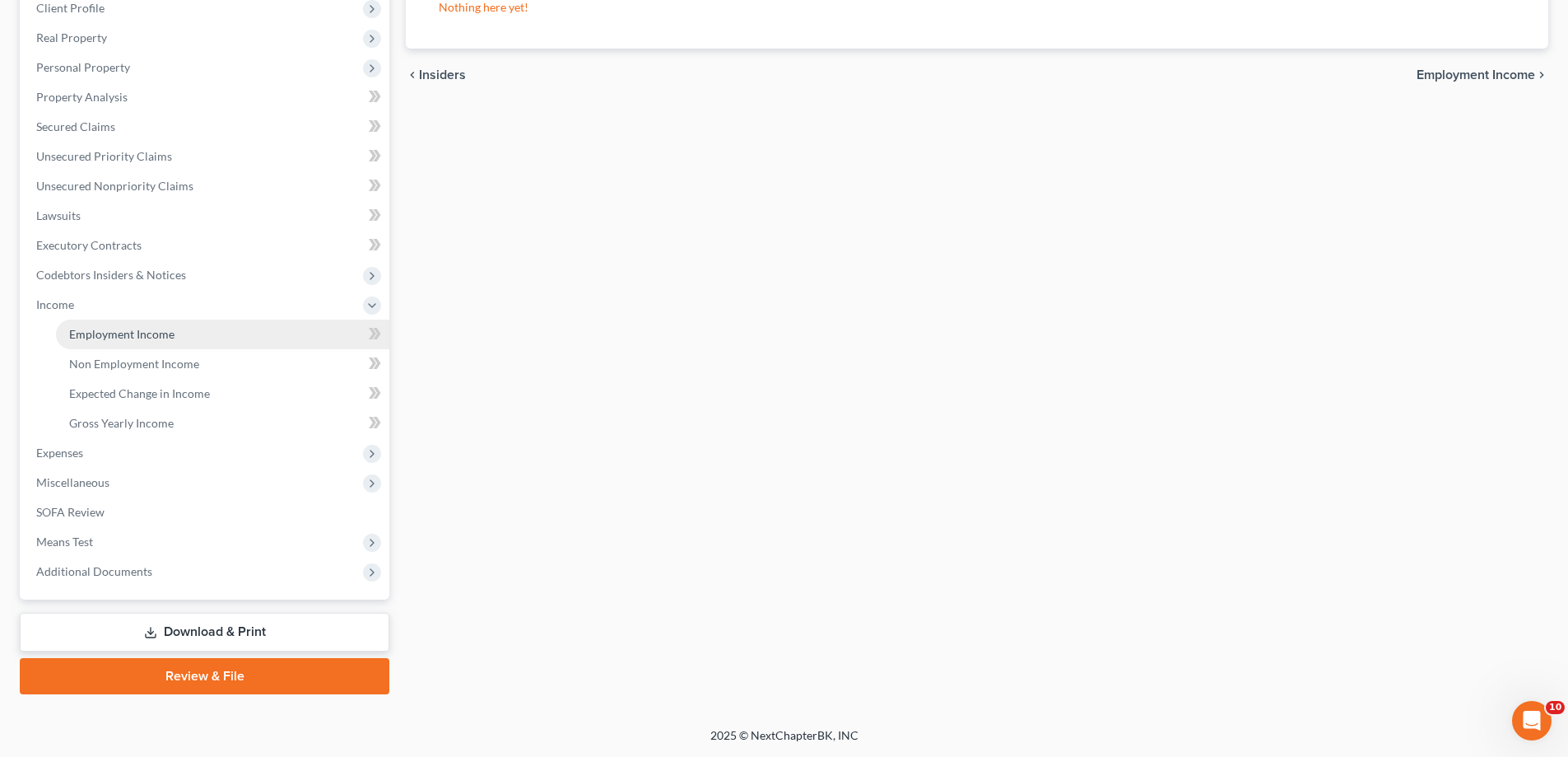
click at [202, 323] on link "Employment Income" at bounding box center [222, 334] width 333 height 30
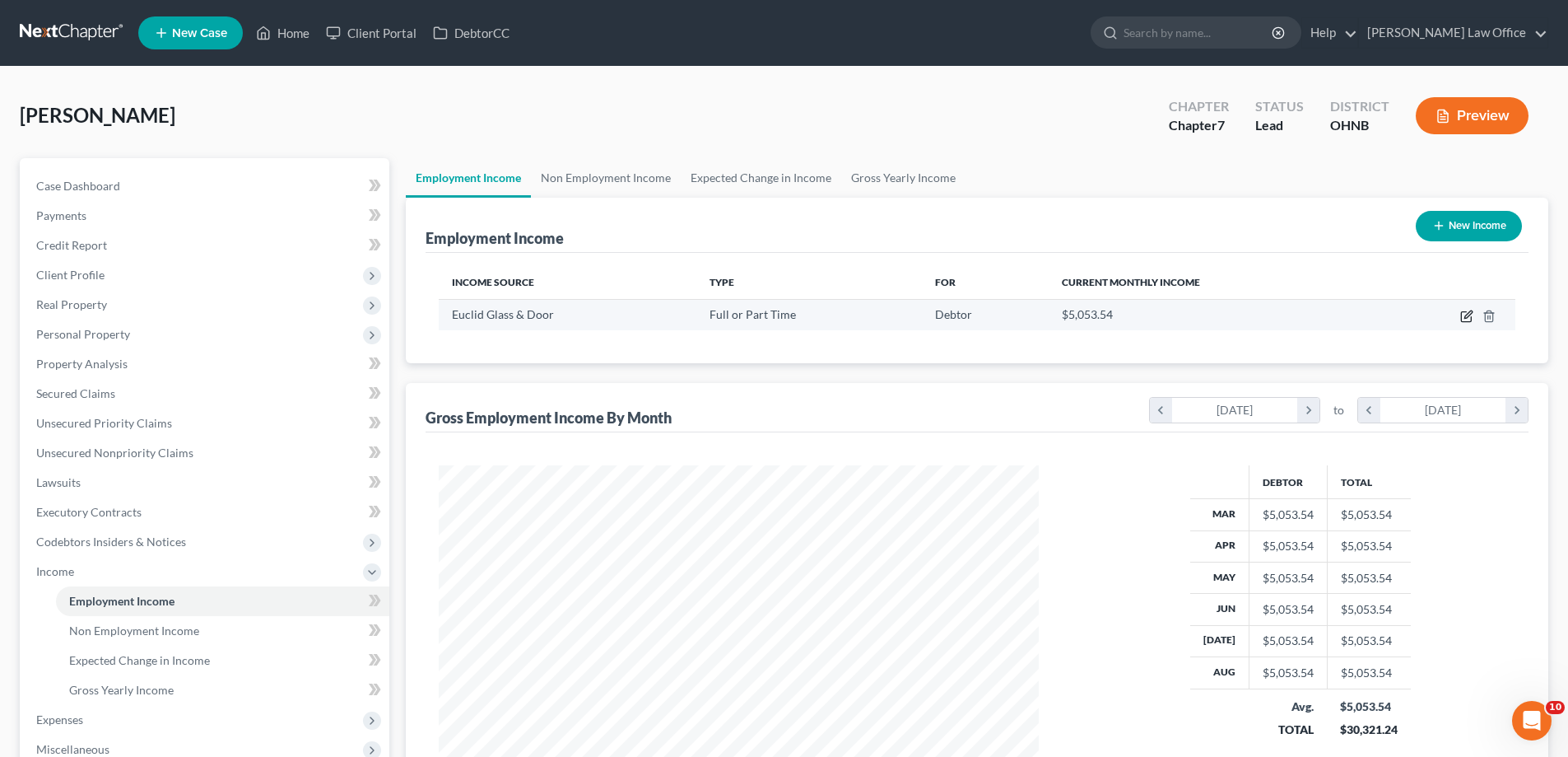
click at [1461, 322] on icon "button" at bounding box center [1466, 317] width 10 height 10
select select "0"
select select "36"
select select "0"
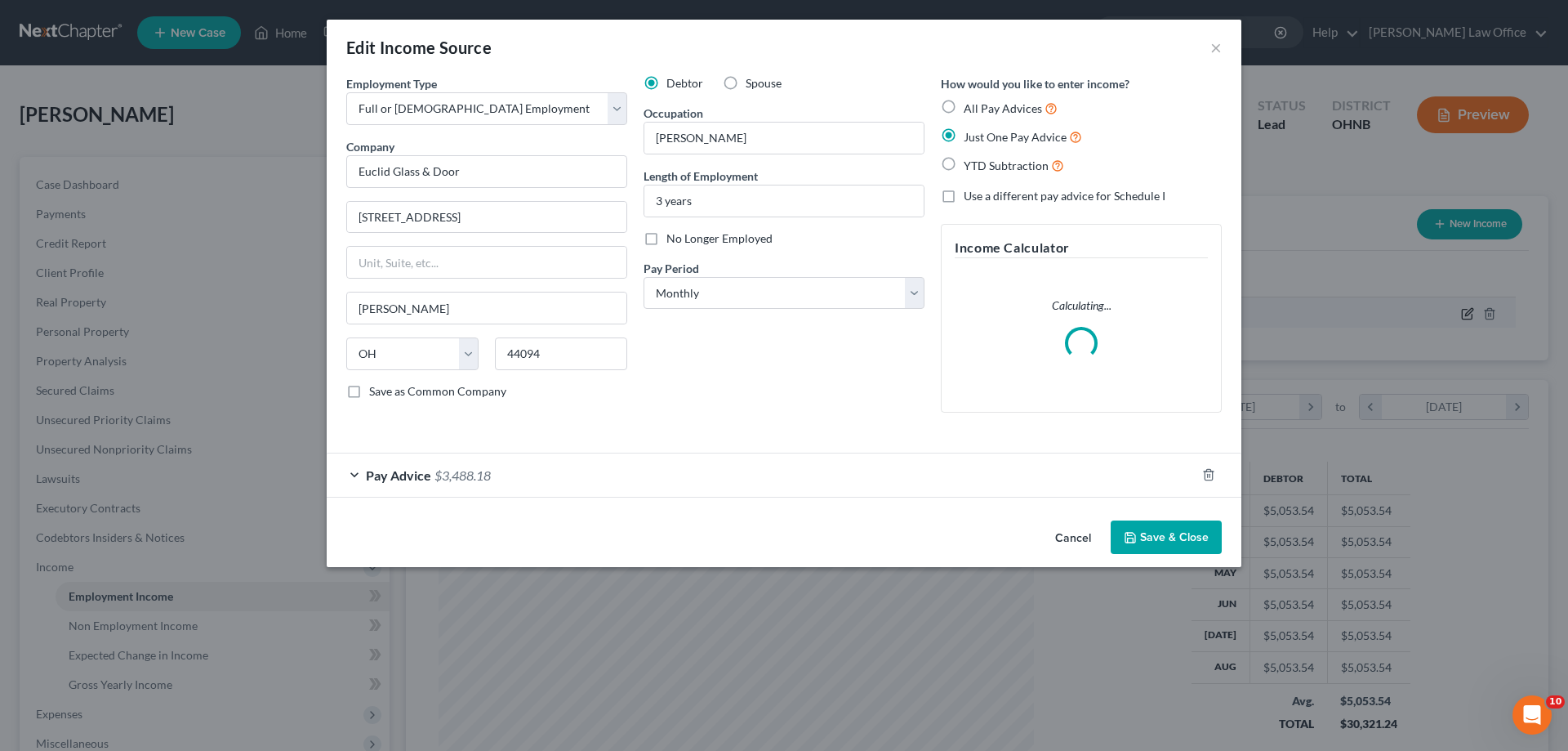
scroll to position [365, 633]
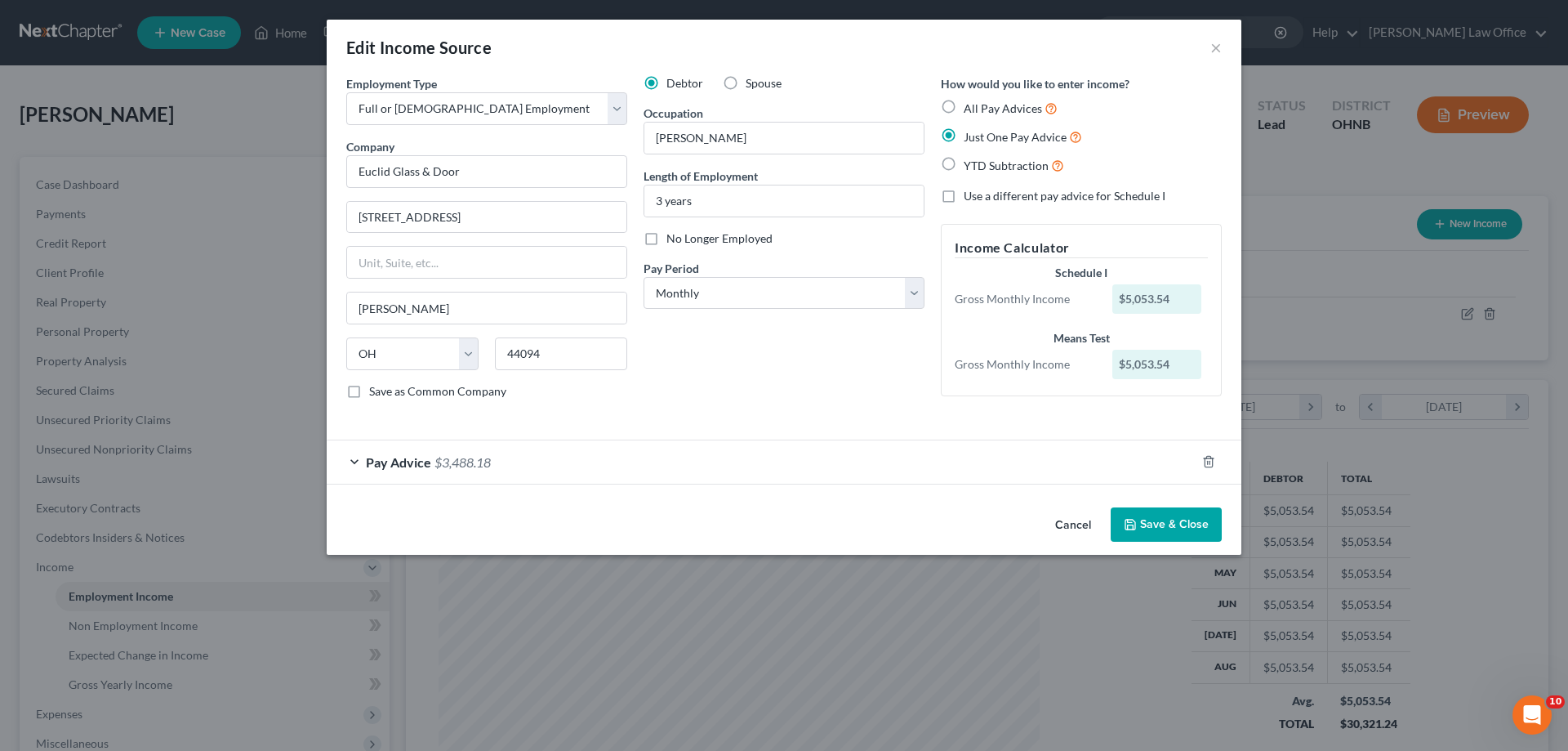
click at [366, 470] on span "Pay Advice" at bounding box center [398, 462] width 65 height 16
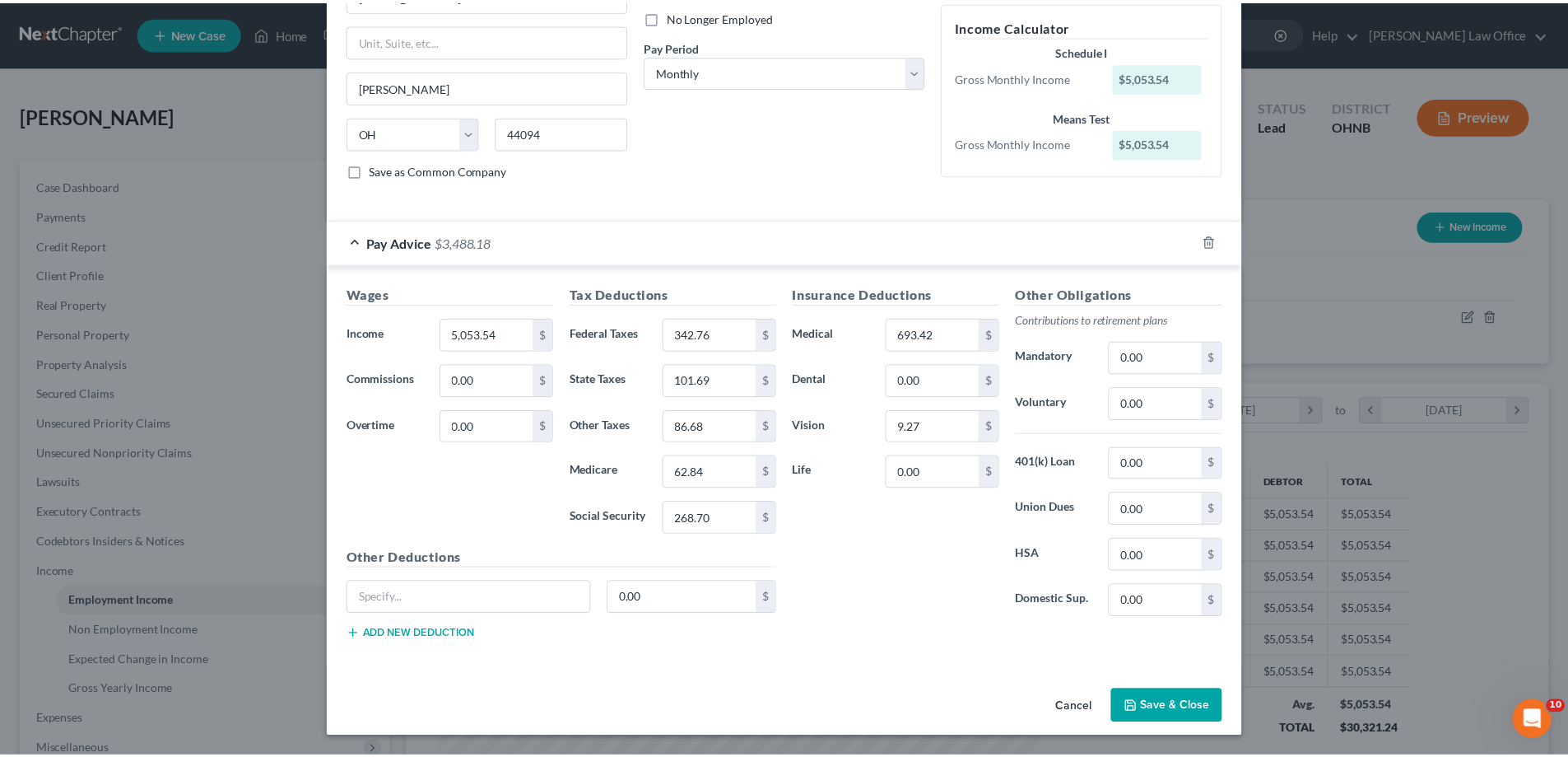
scroll to position [459, 0]
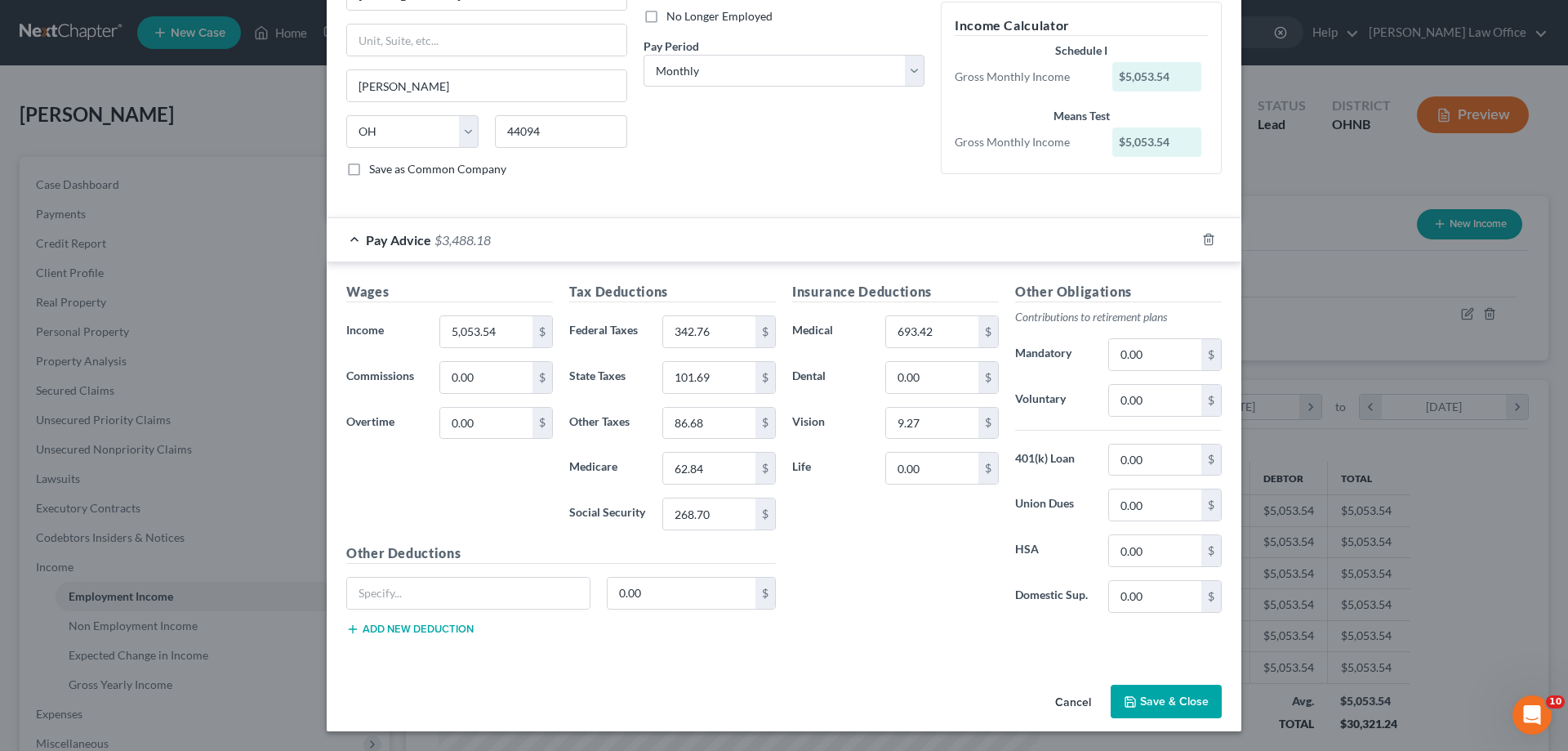
click at [1222, 685] on button "Save & Close" at bounding box center [1165, 701] width 111 height 34
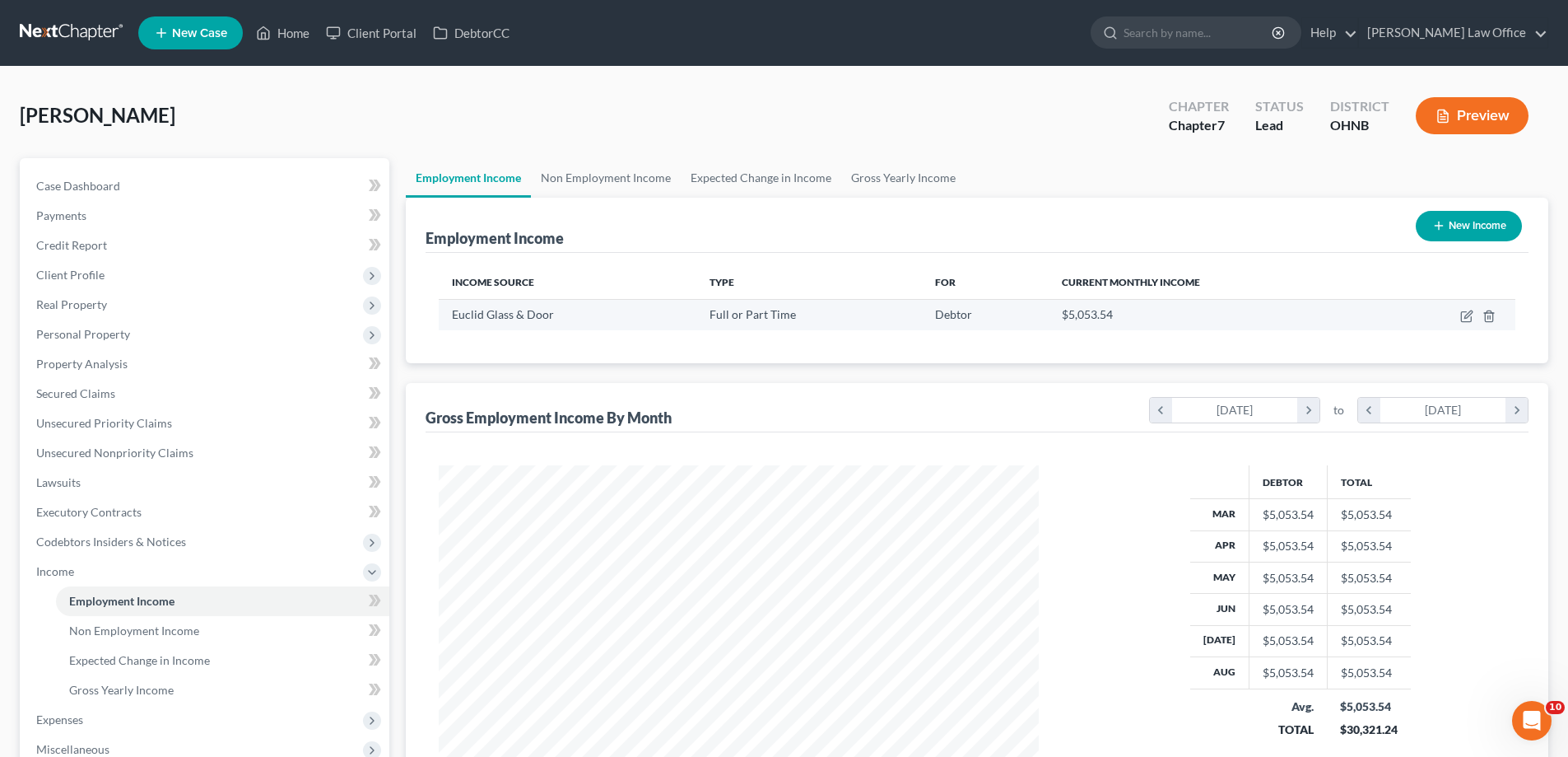
scroll to position [83, 0]
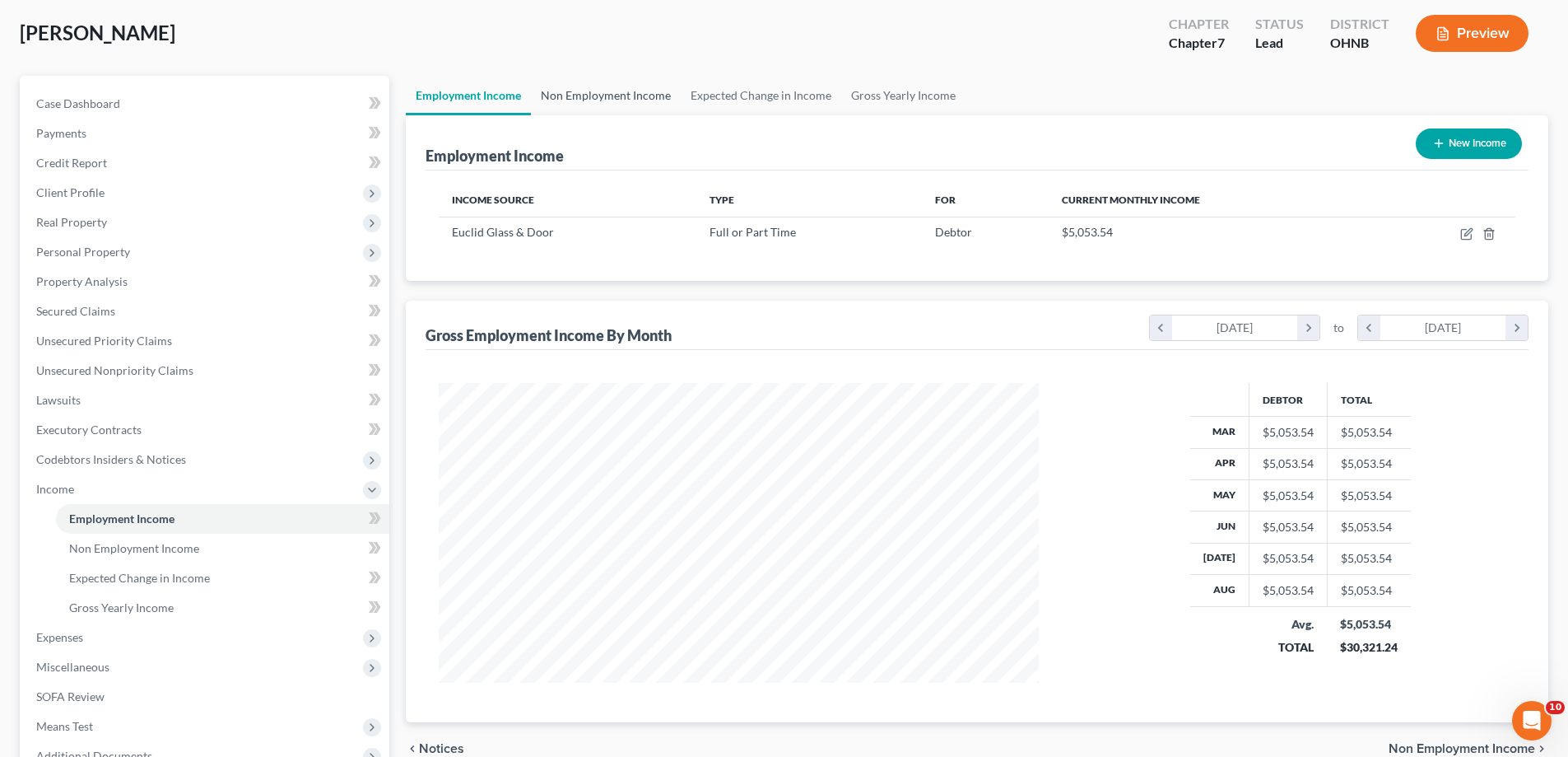
click at [681, 115] on link "Non Employment Income" at bounding box center [606, 95] width 150 height 39
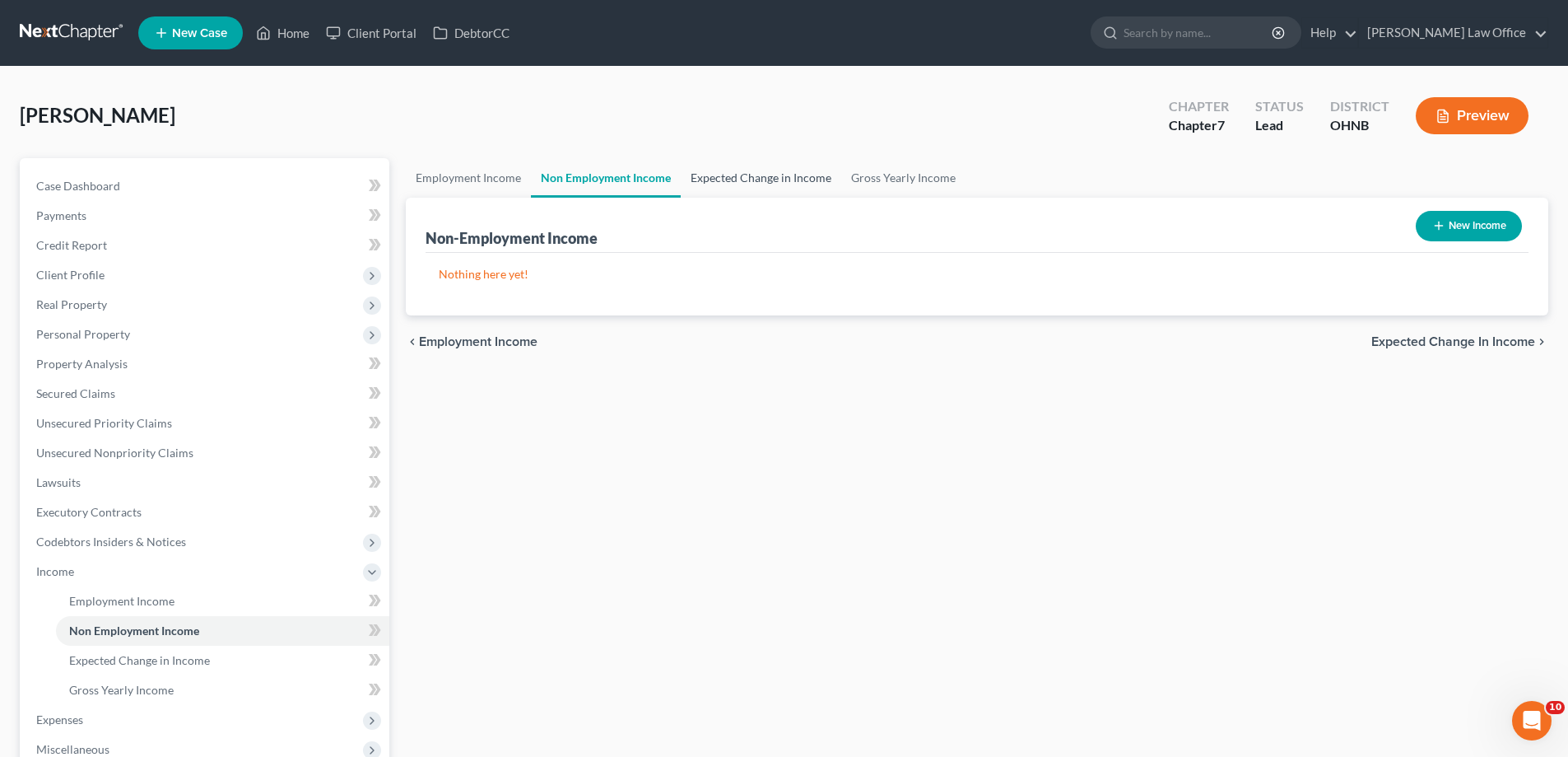
click at [839, 198] on link "Expected Change in Income" at bounding box center [761, 178] width 161 height 39
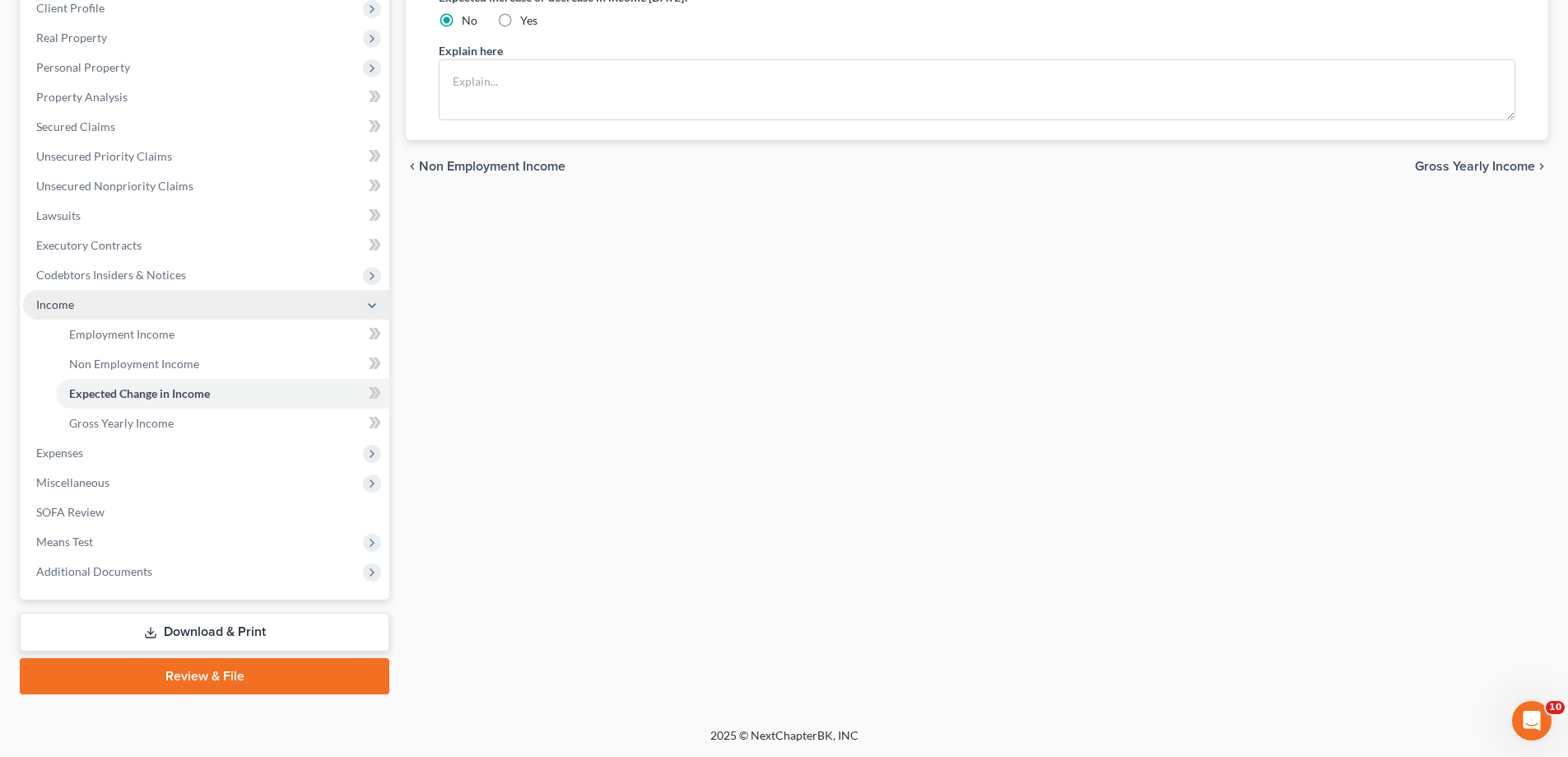
click at [92, 295] on span "Income" at bounding box center [207, 305] width 367 height 30
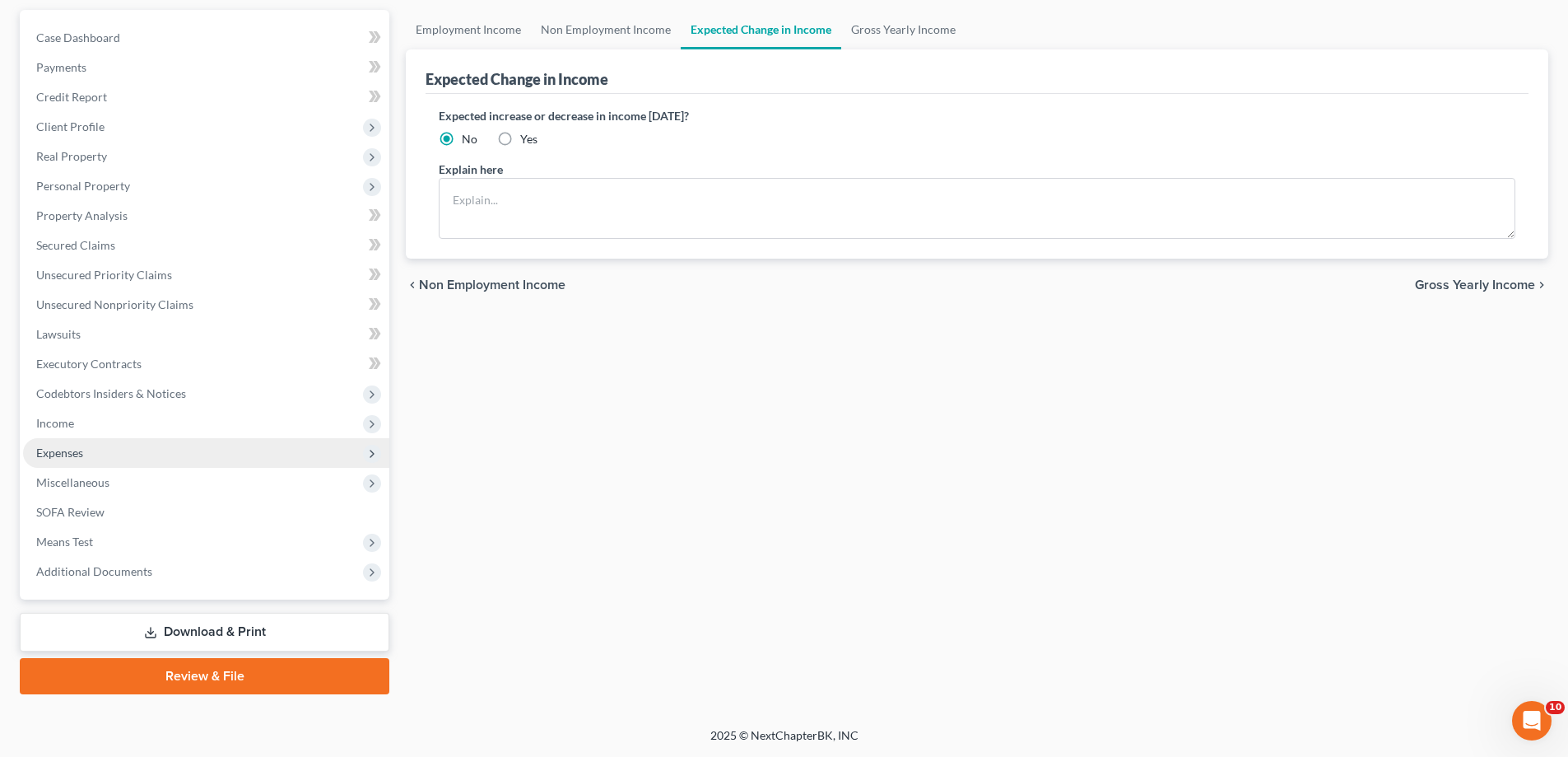
click at [132, 439] on span "Expenses" at bounding box center [207, 454] width 367 height 30
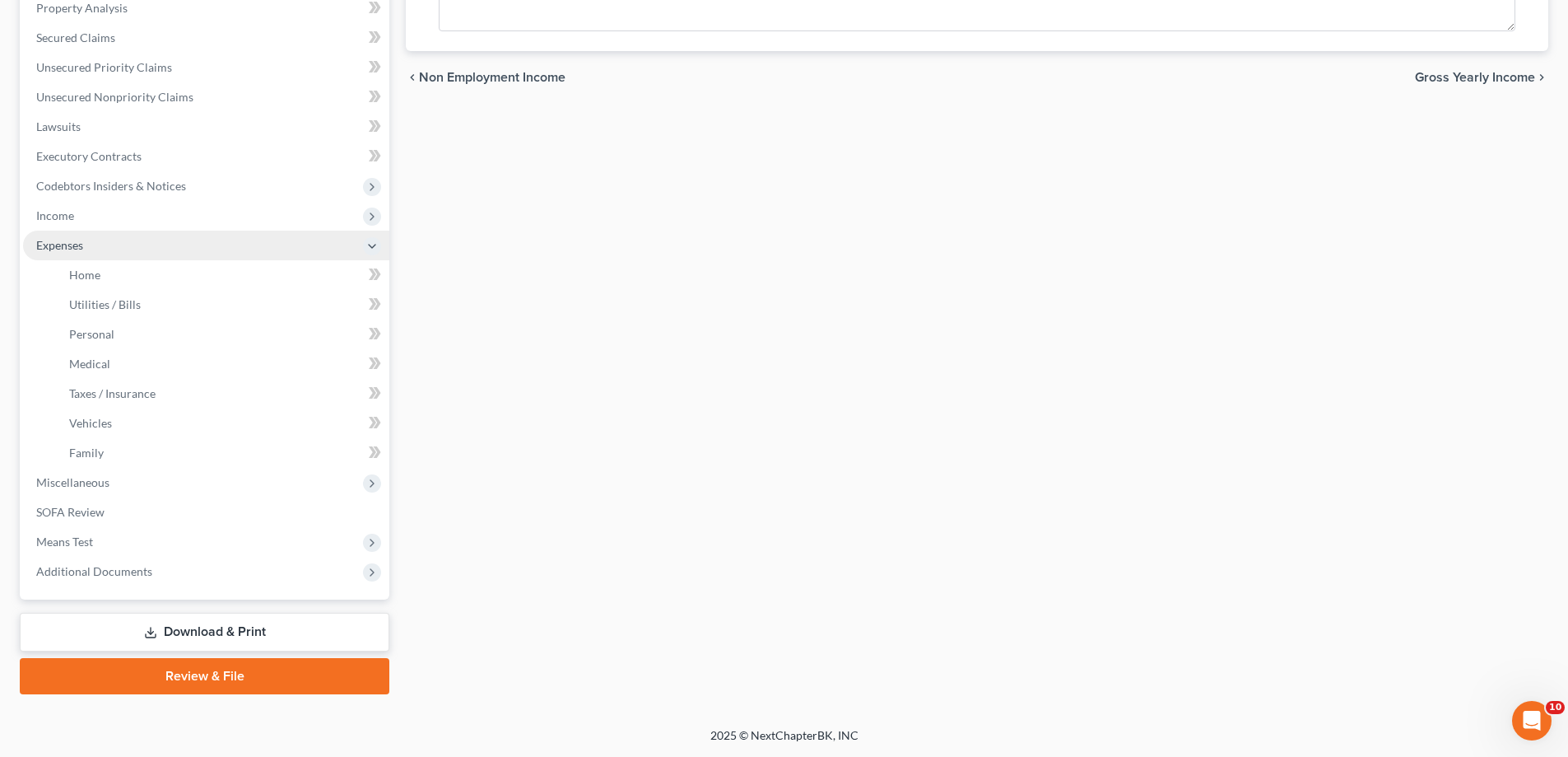
scroll to position [412, 0]
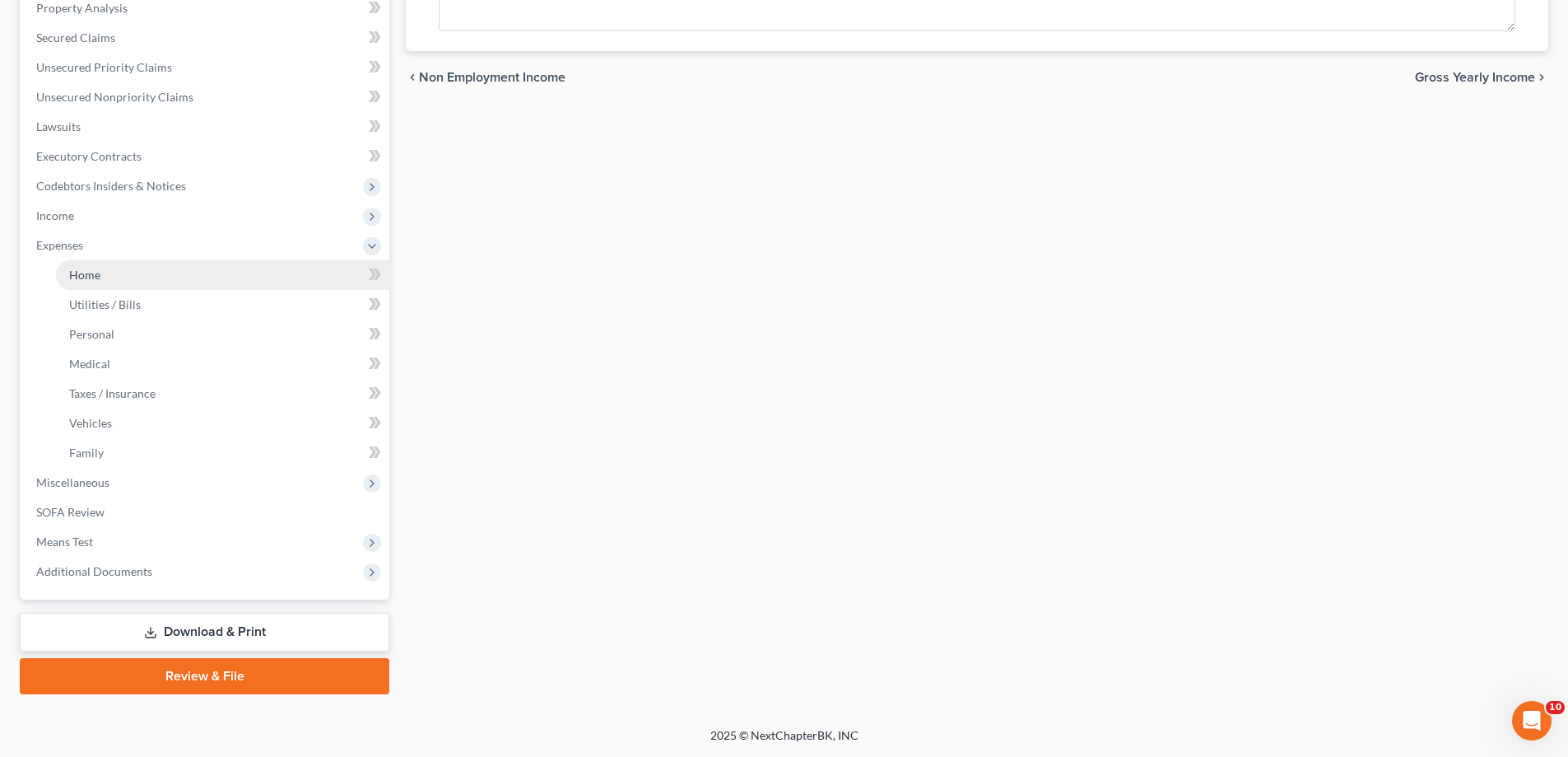
click at [131, 290] on link "Home" at bounding box center [222, 275] width 333 height 30
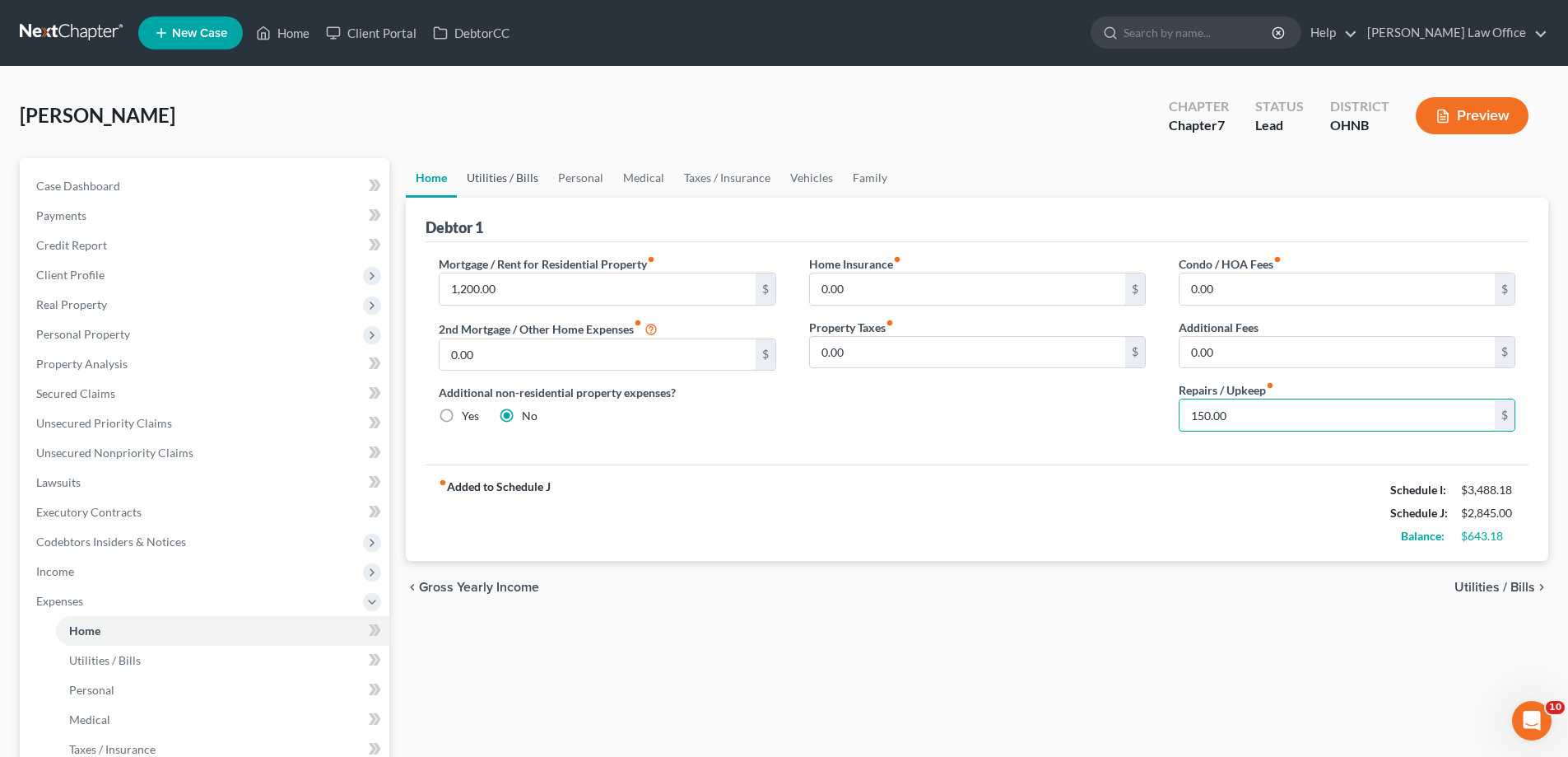
type input "150.00"
click at [527, 198] on link "Utilities / Bills" at bounding box center [502, 178] width 92 height 39
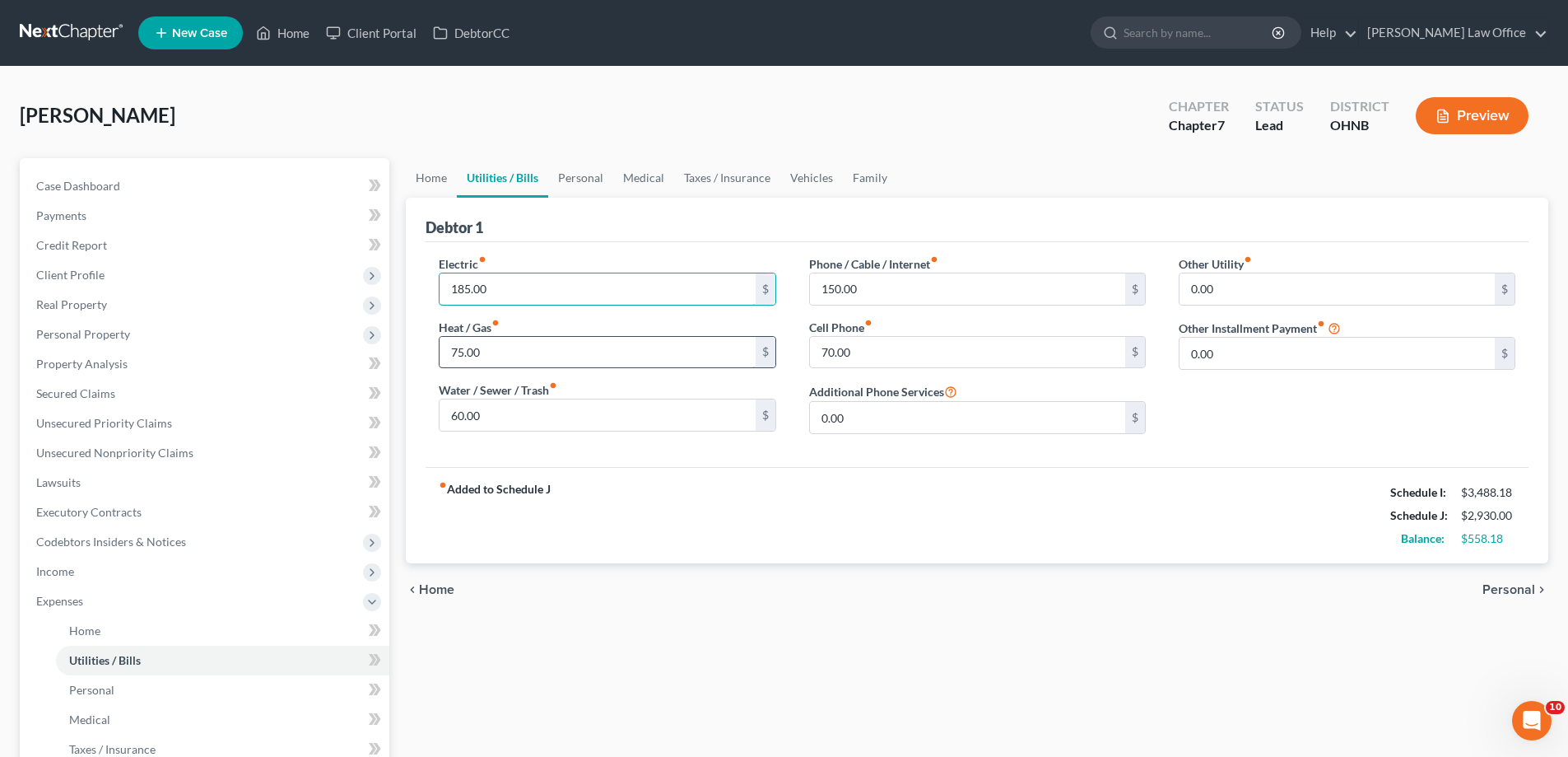
type input "185.00"
type input "165.00"
type input "85.00"
type input "240.00"
click at [613, 198] on link "Personal" at bounding box center [581, 178] width 65 height 39
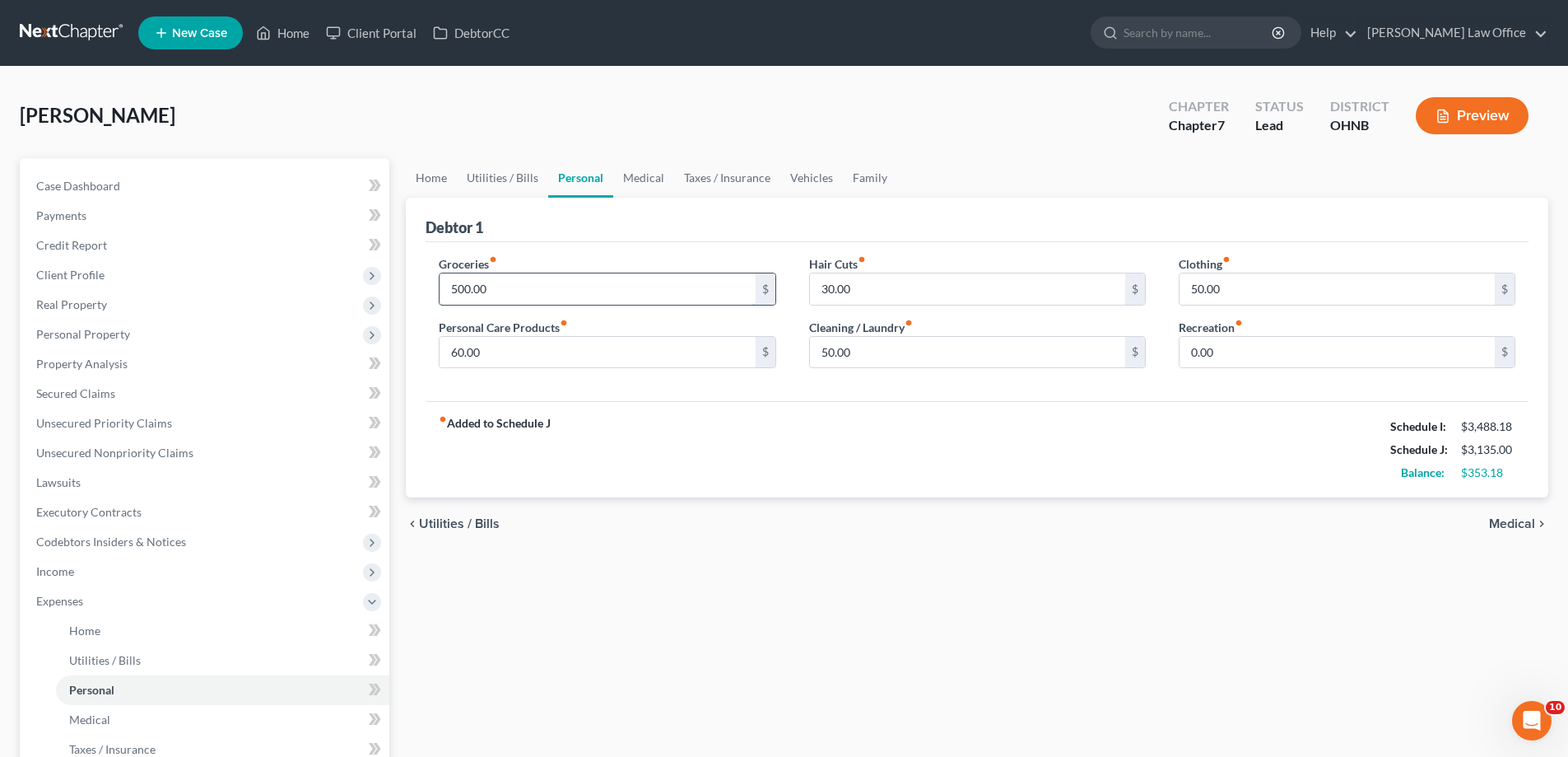
click at [483, 304] on input "500.00" at bounding box center [597, 289] width 315 height 32
type input "550.00"
type input "40.00"
type input "90.00"
click at [1257, 368] on input "0.00" at bounding box center [1337, 353] width 315 height 32
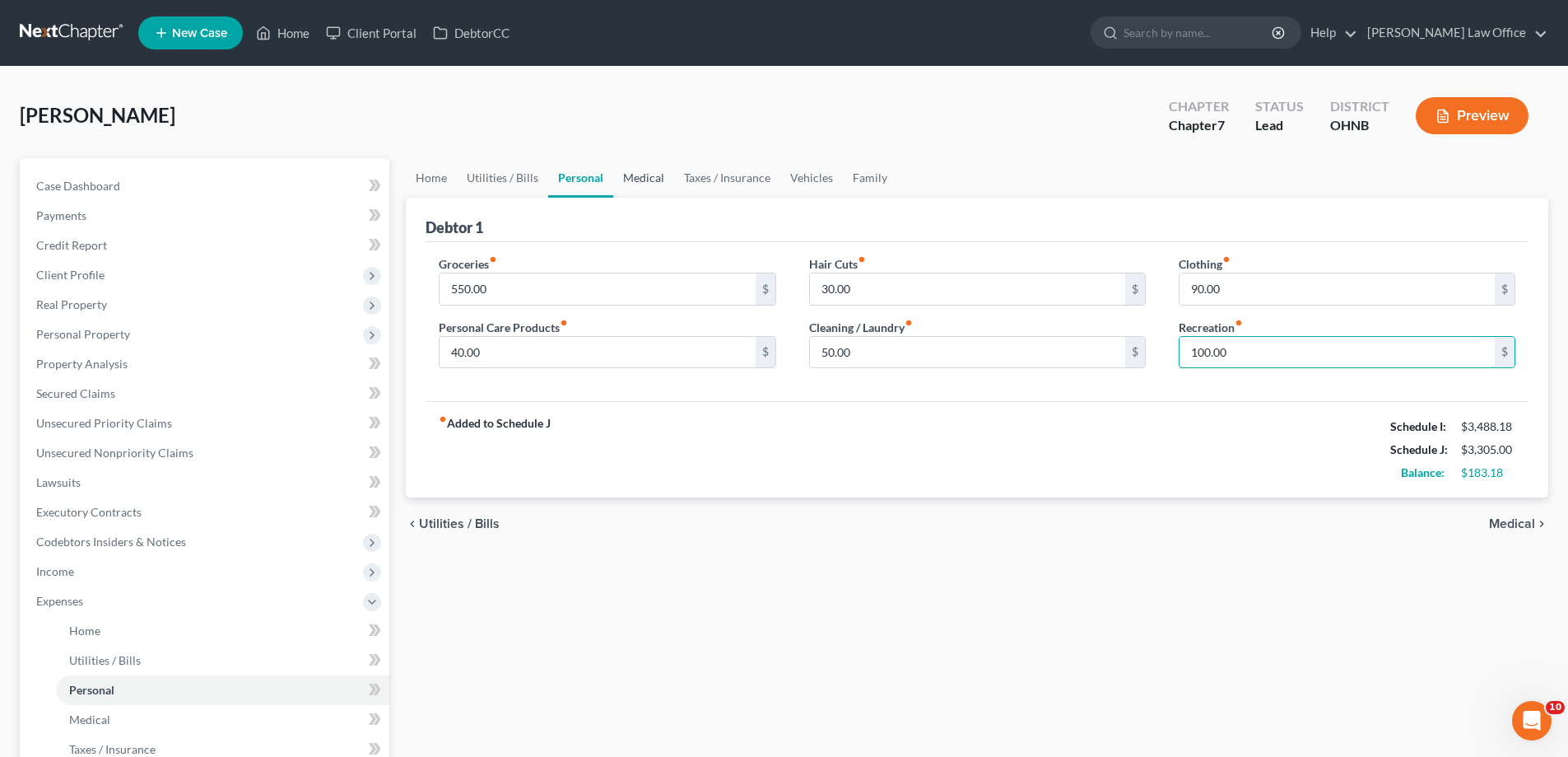
type input "100.00"
click at [674, 198] on link "Medical" at bounding box center [643, 178] width 61 height 39
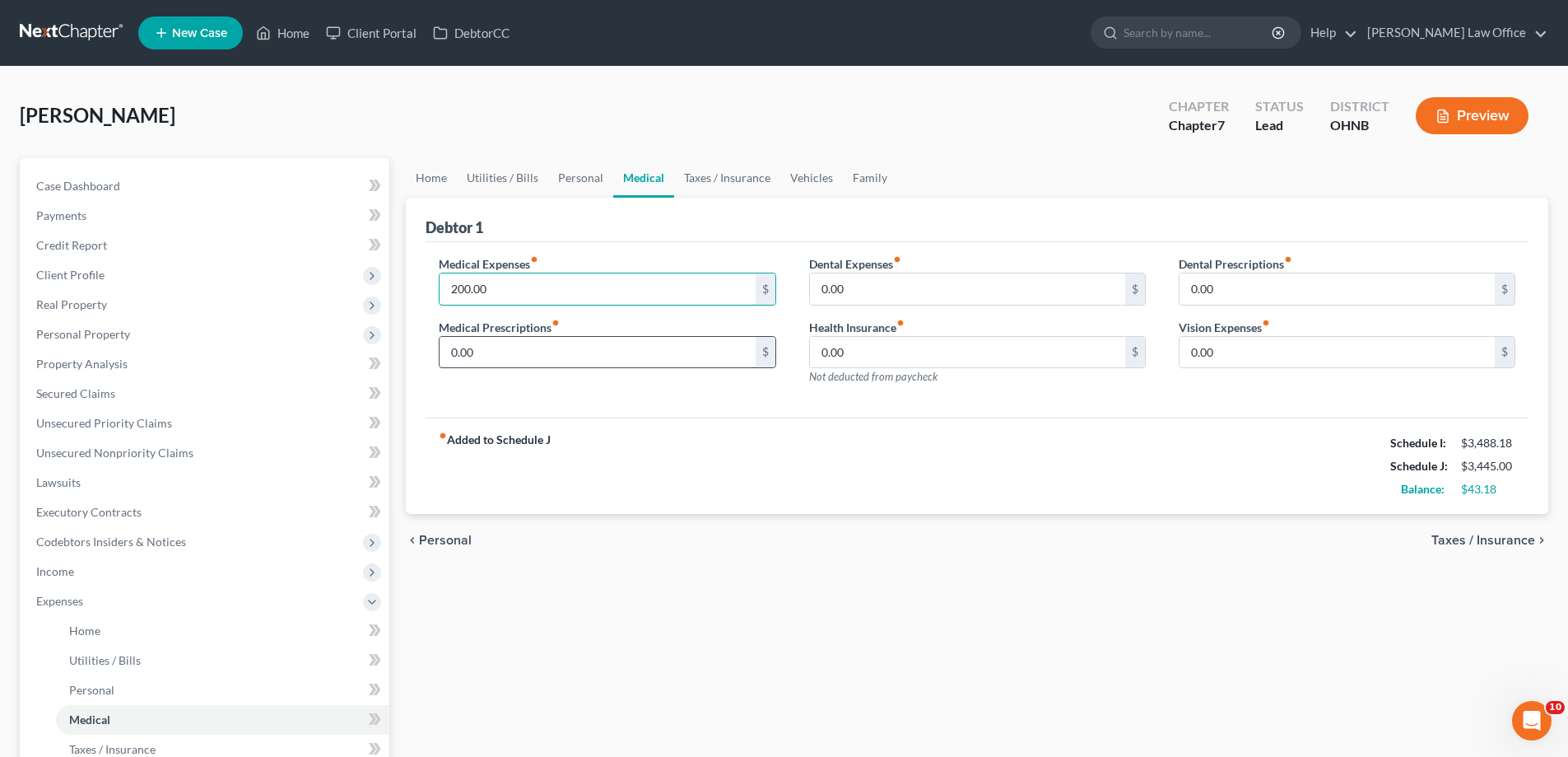
type input "200.00"
type input "20.00"
click at [780, 198] on link "Taxes / Insurance" at bounding box center [727, 178] width 106 height 39
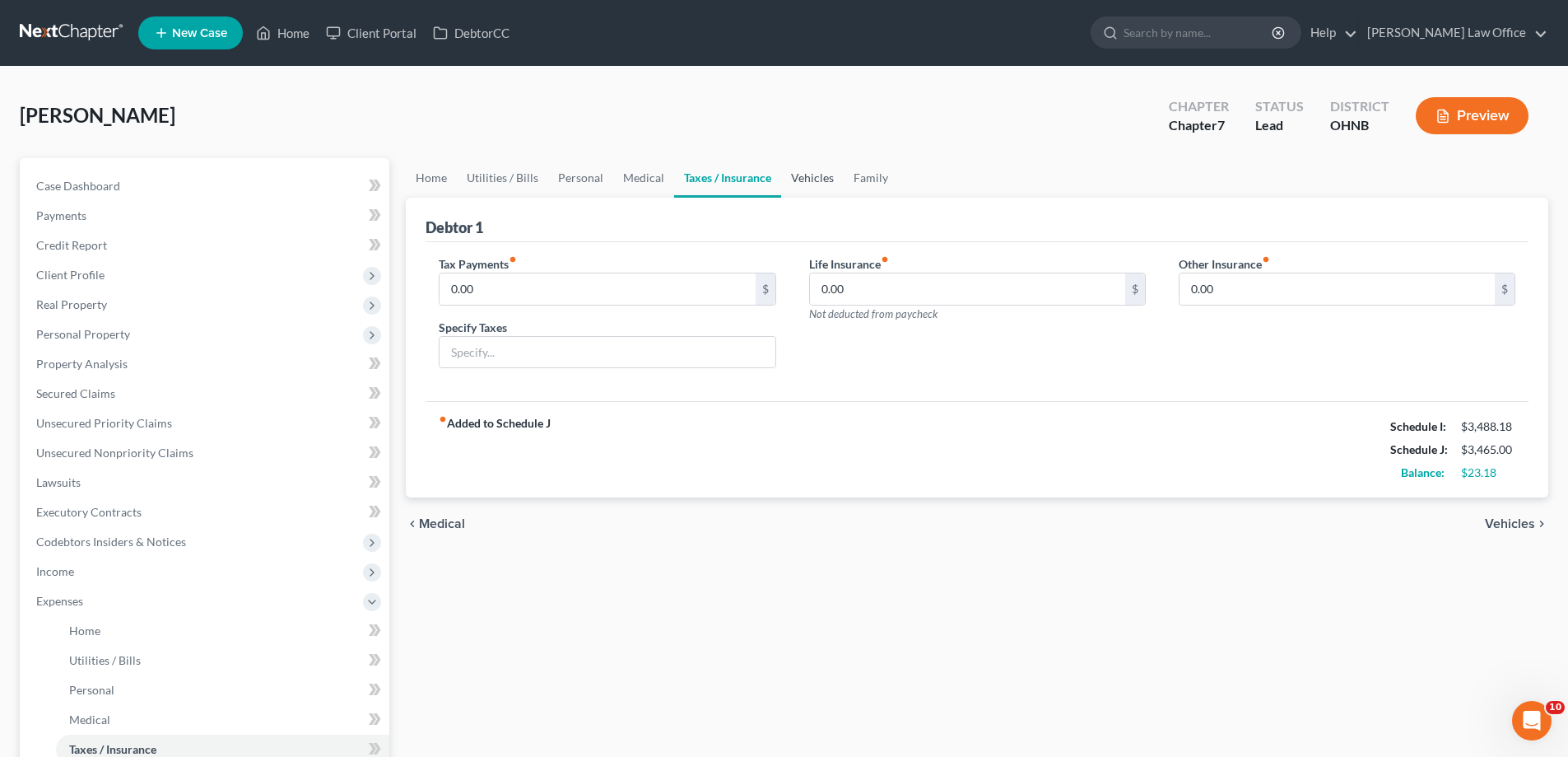
click at [844, 198] on link "Vehicles" at bounding box center [811, 178] width 62 height 39
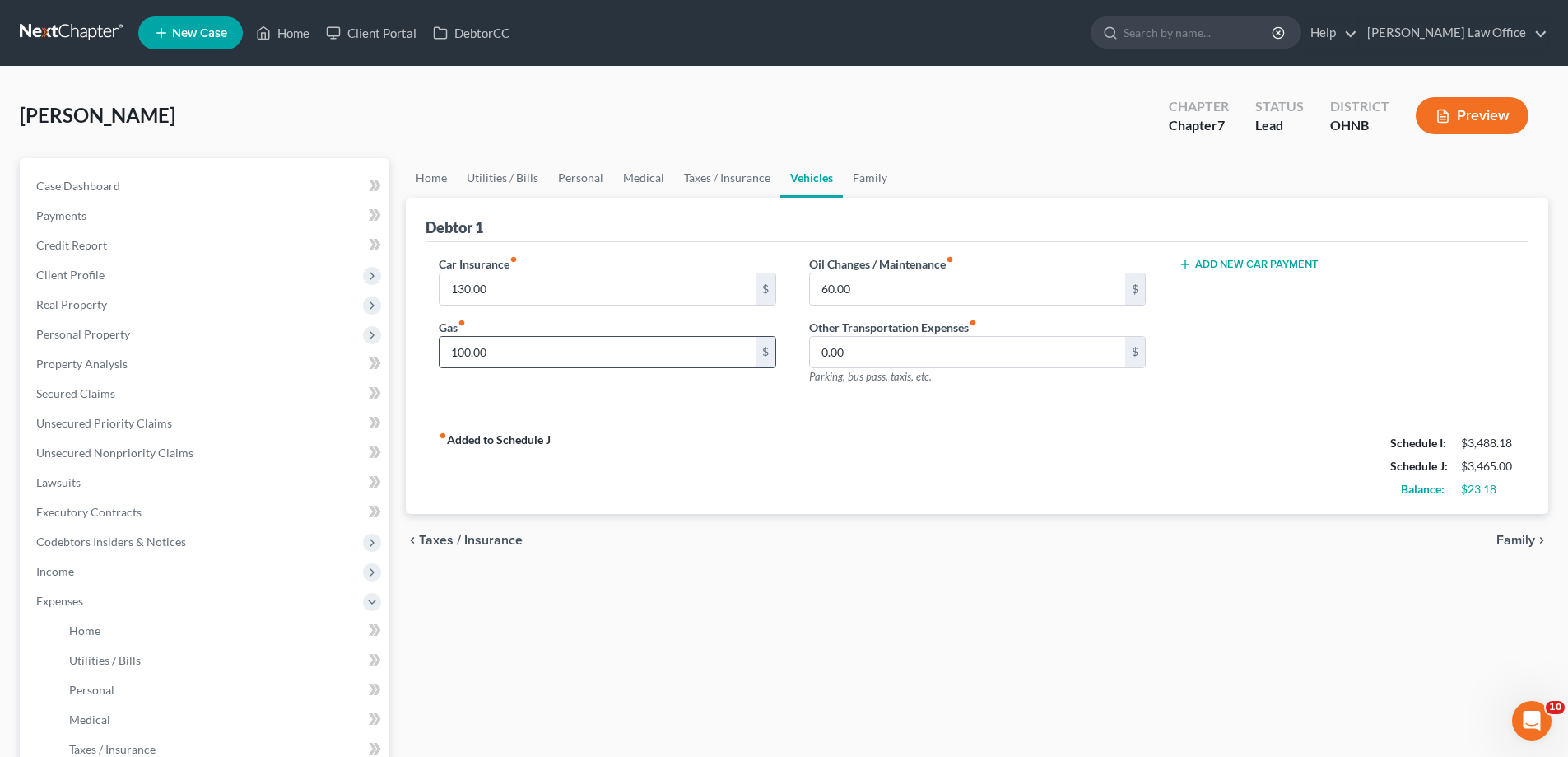
click at [482, 368] on input "100.00" at bounding box center [597, 353] width 315 height 32
type input "120.00"
click at [897, 198] on link "Family" at bounding box center [870, 178] width 54 height 39
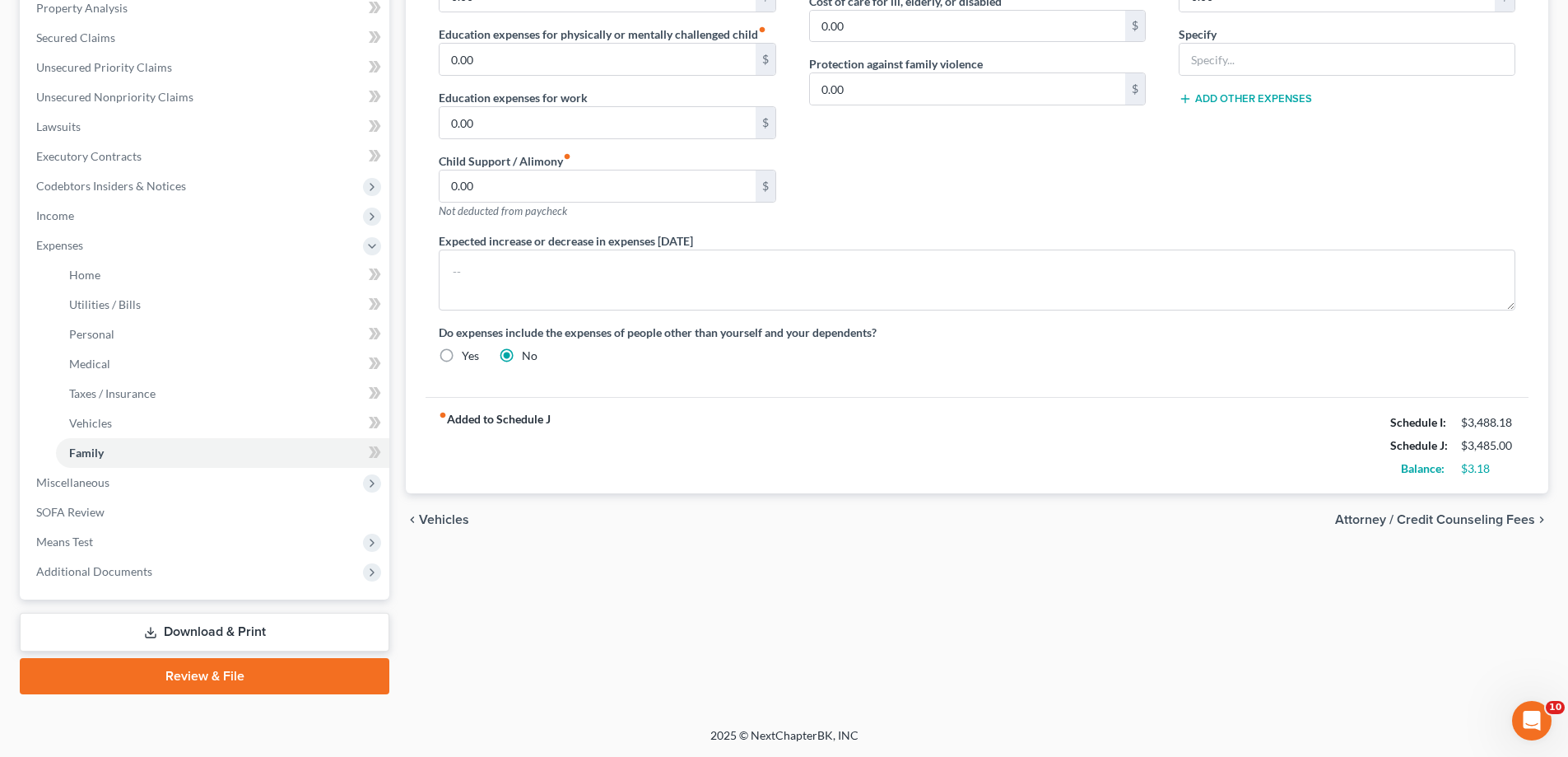
scroll to position [629, 0]
click at [144, 468] on span "Miscellaneous" at bounding box center [207, 483] width 367 height 30
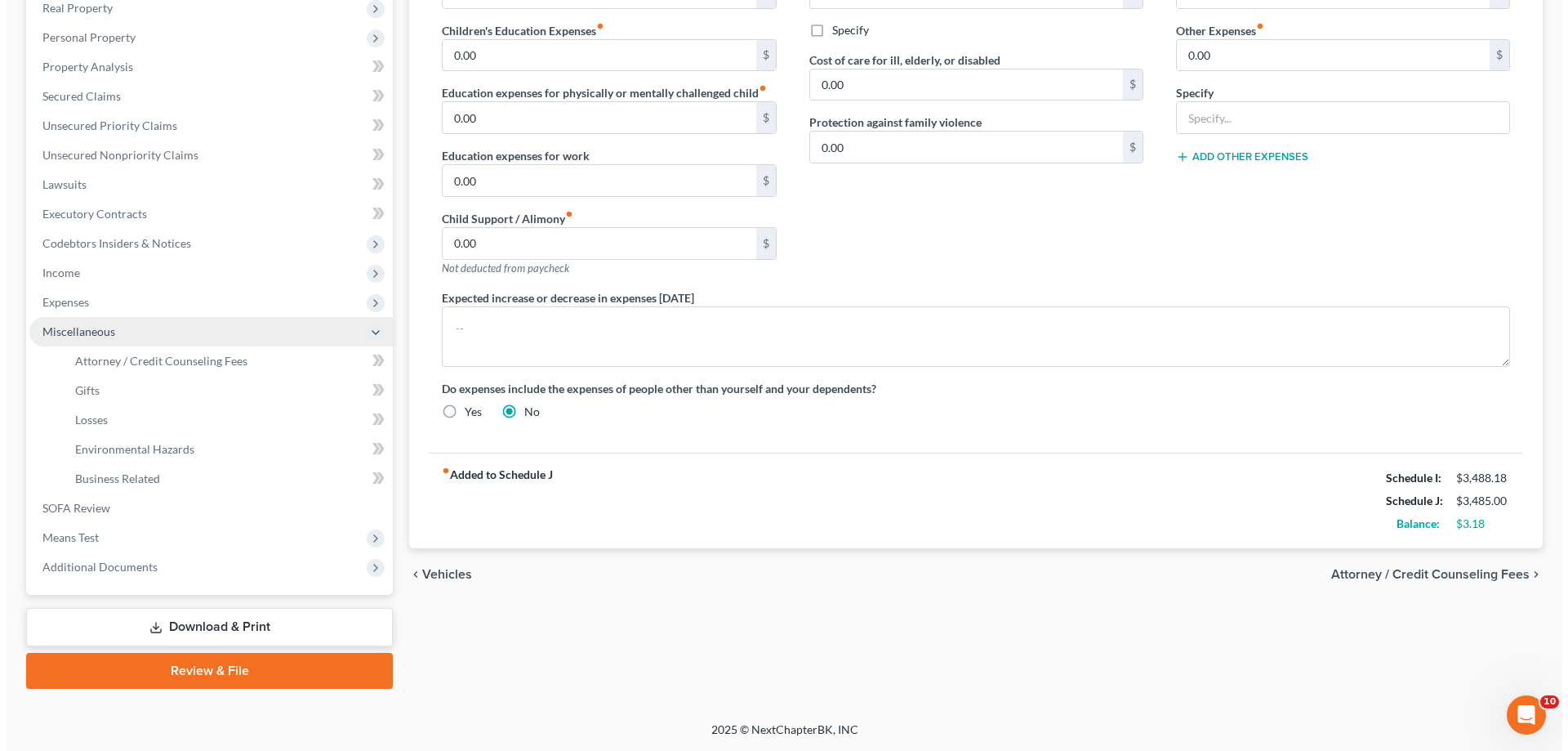
scroll to position [551, 0]
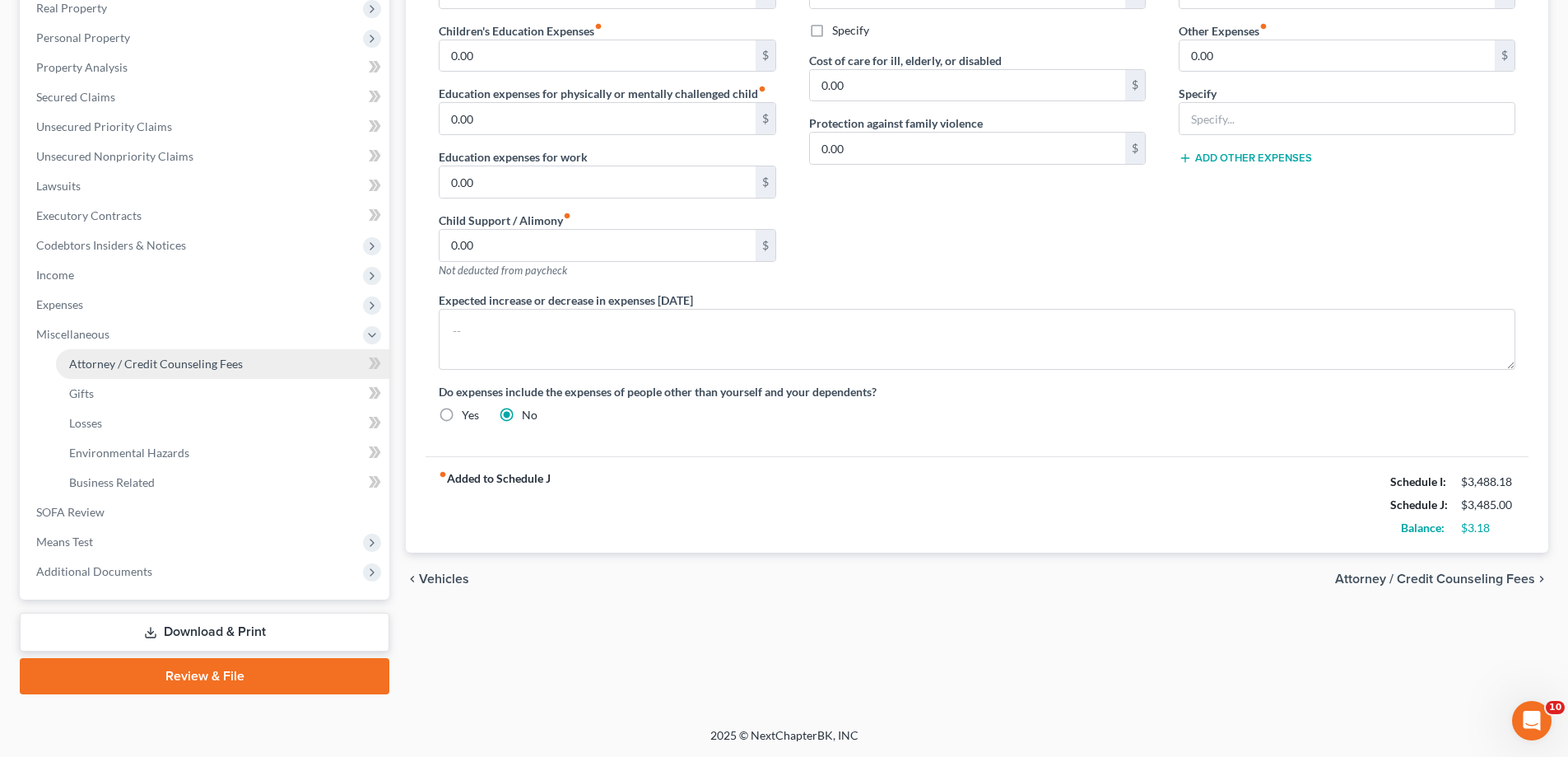
click at [170, 357] on span "Attorney / Credit Counseling Fees" at bounding box center [156, 363] width 173 height 14
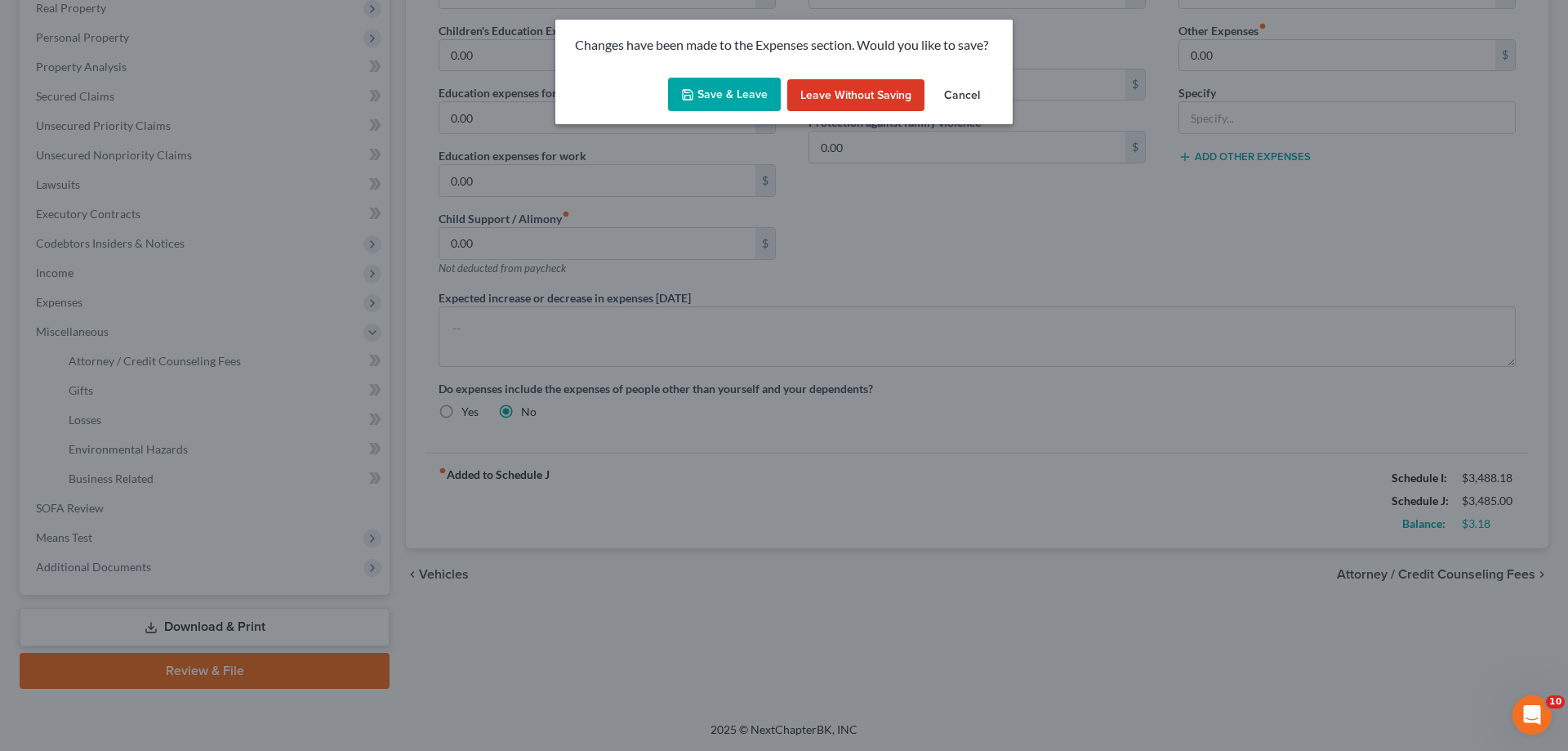
click at [711, 112] on button "Save & Leave" at bounding box center [724, 94] width 112 height 34
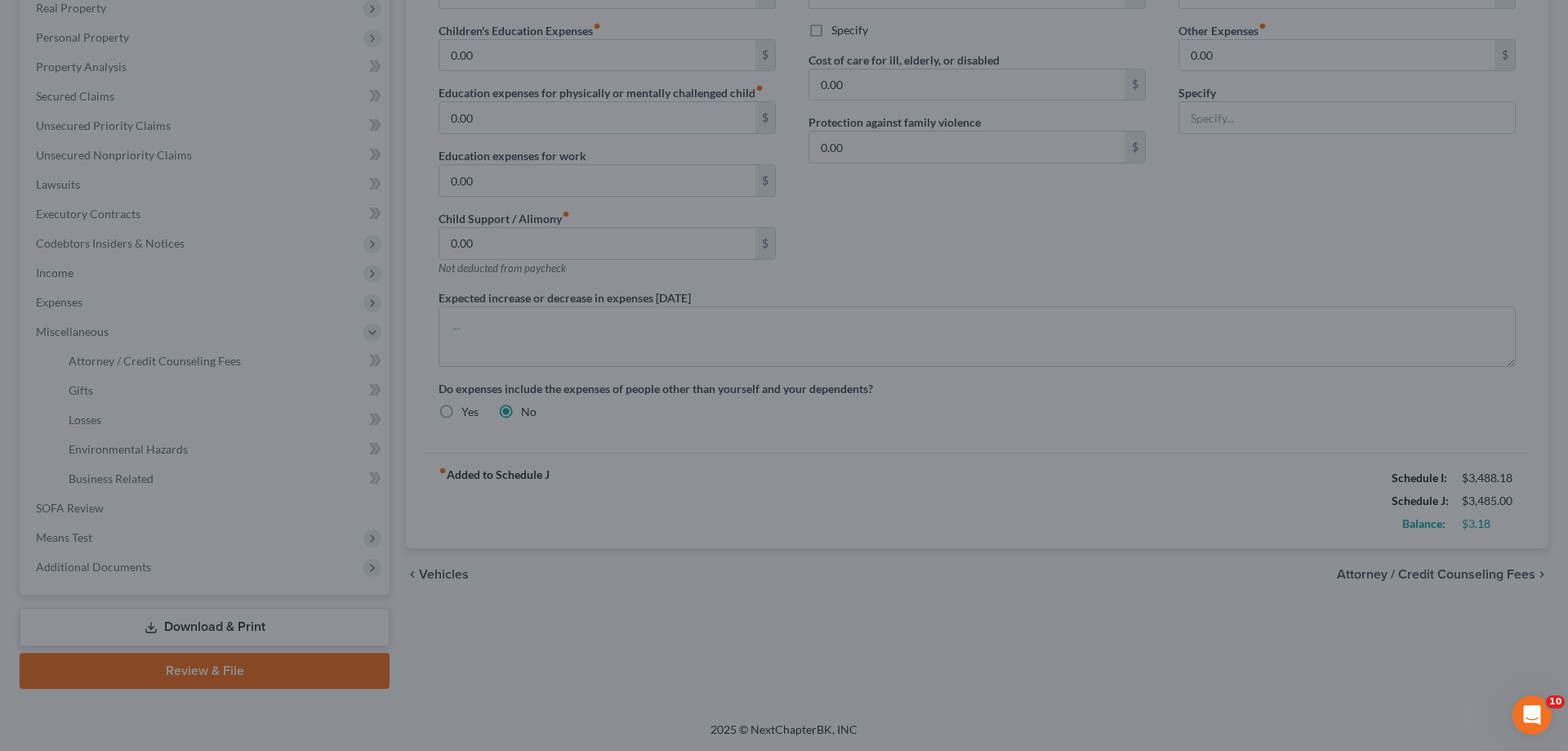
select select "0"
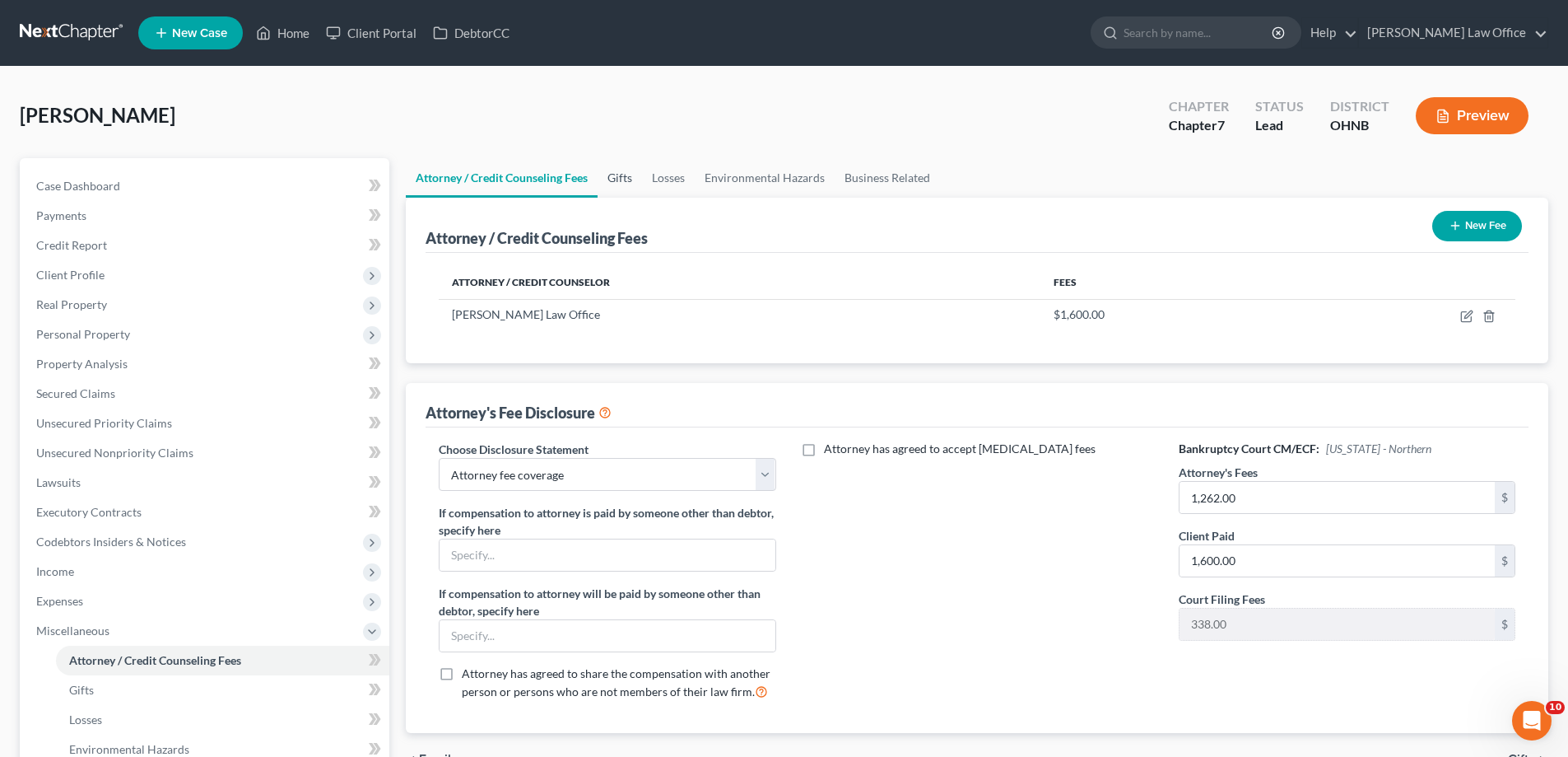
click at [642, 198] on link "Gifts" at bounding box center [619, 178] width 44 height 39
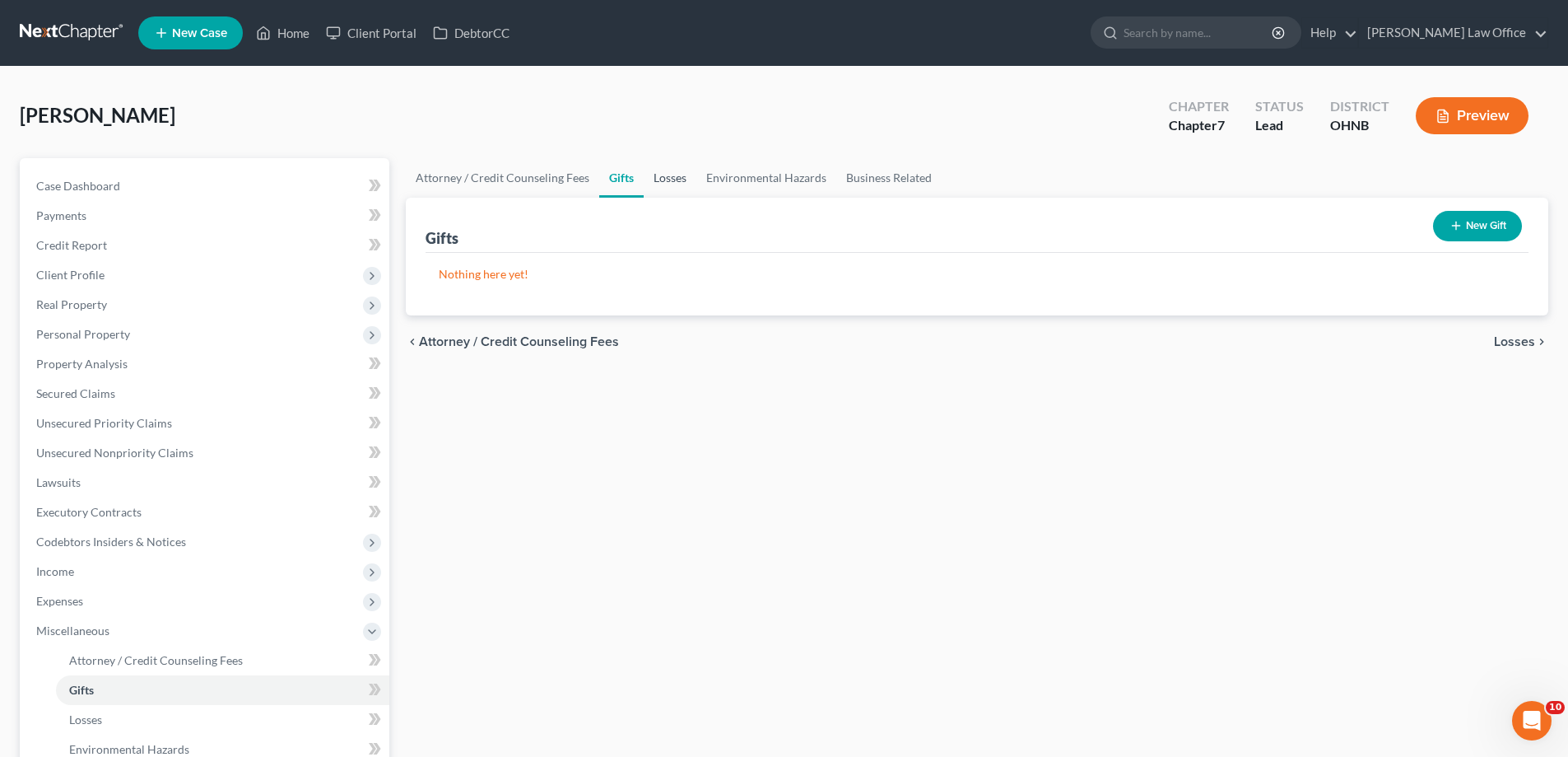
click at [697, 198] on link "Losses" at bounding box center [669, 178] width 52 height 39
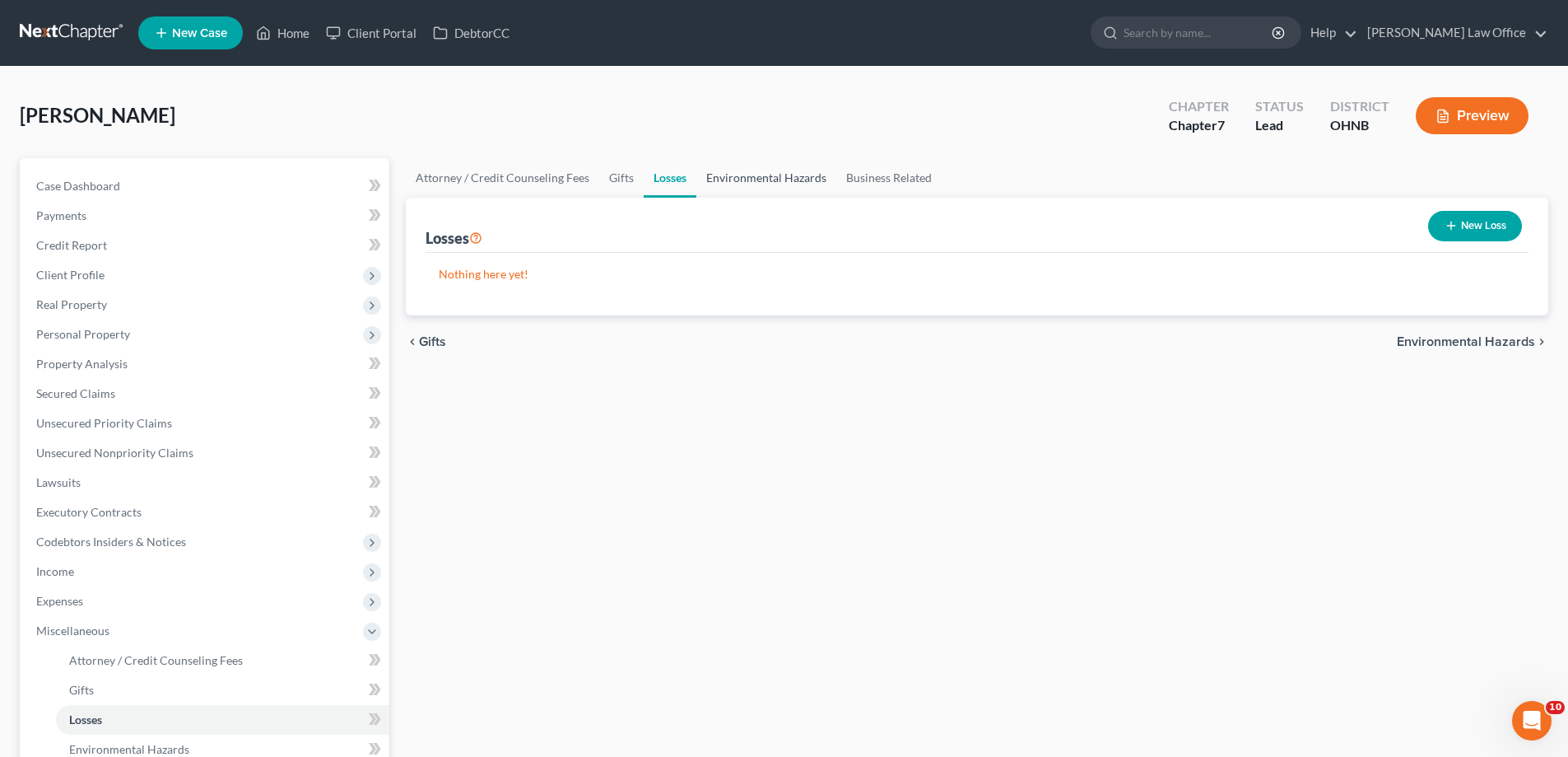
click at [836, 198] on link "Environmental Hazards" at bounding box center [767, 178] width 140 height 39
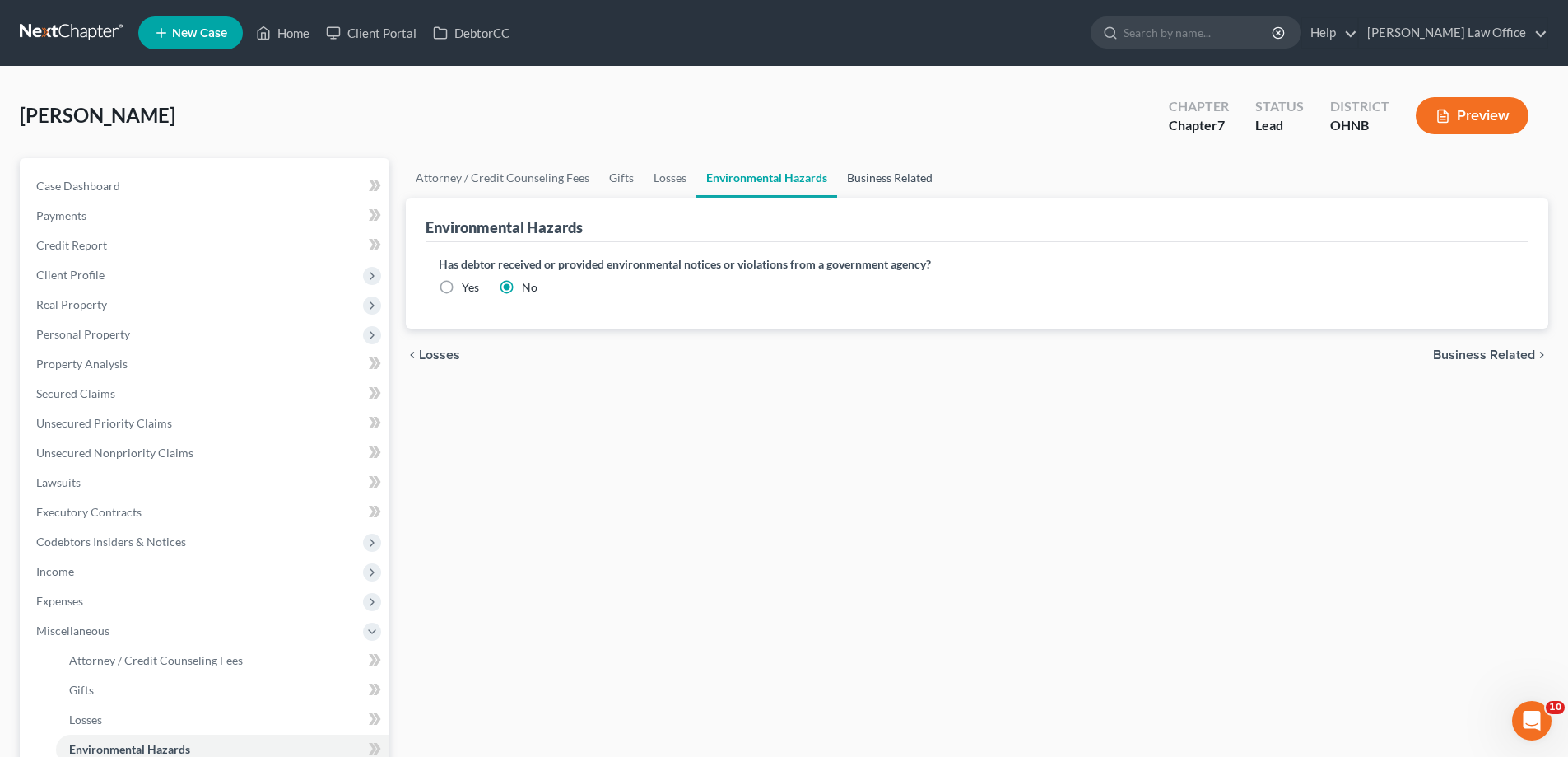
click at [942, 198] on link "Business Related" at bounding box center [890, 178] width 105 height 39
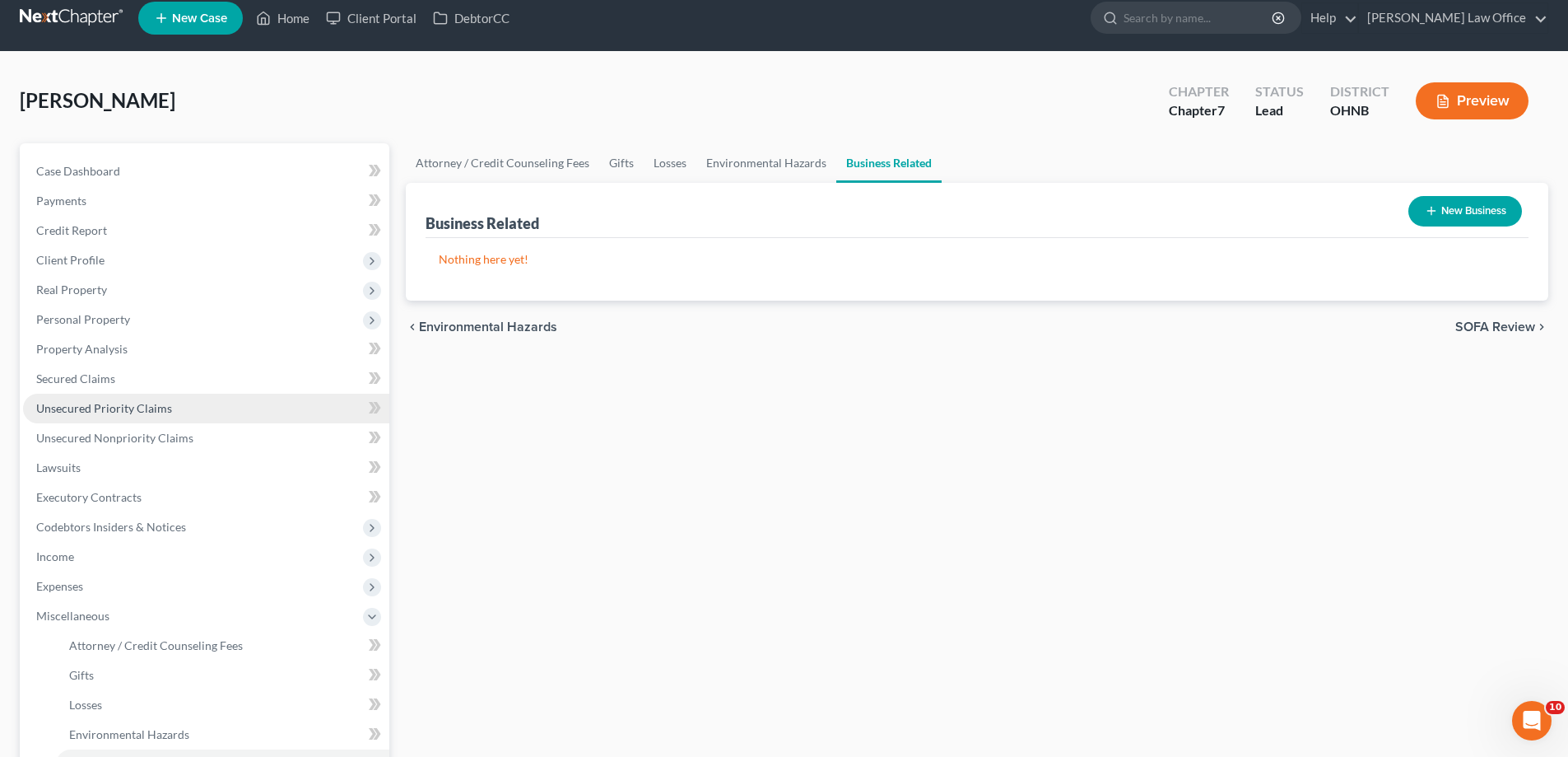
scroll to position [494, 0]
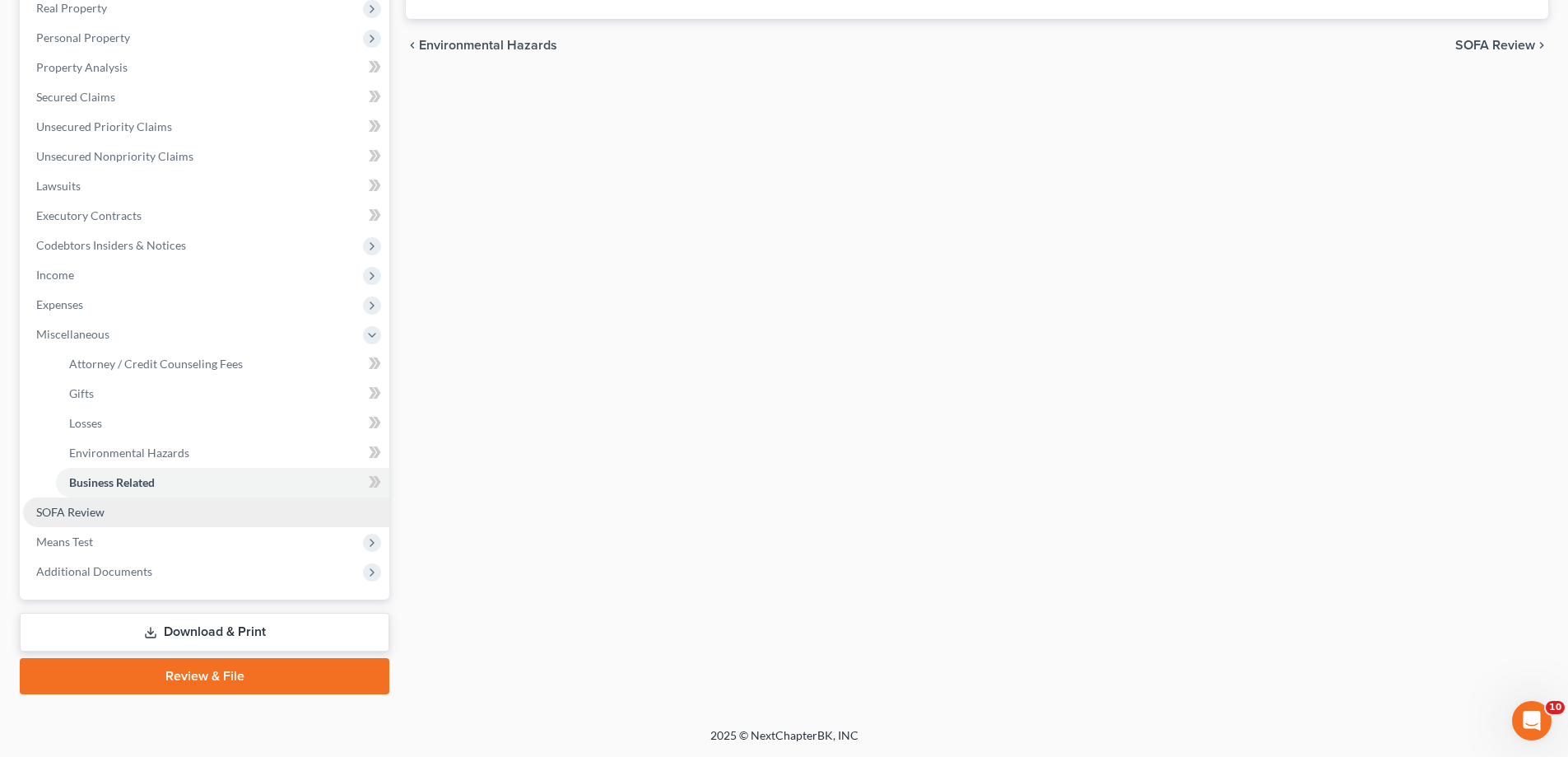
click at [95, 522] on link "SOFA Review" at bounding box center [207, 513] width 367 height 30
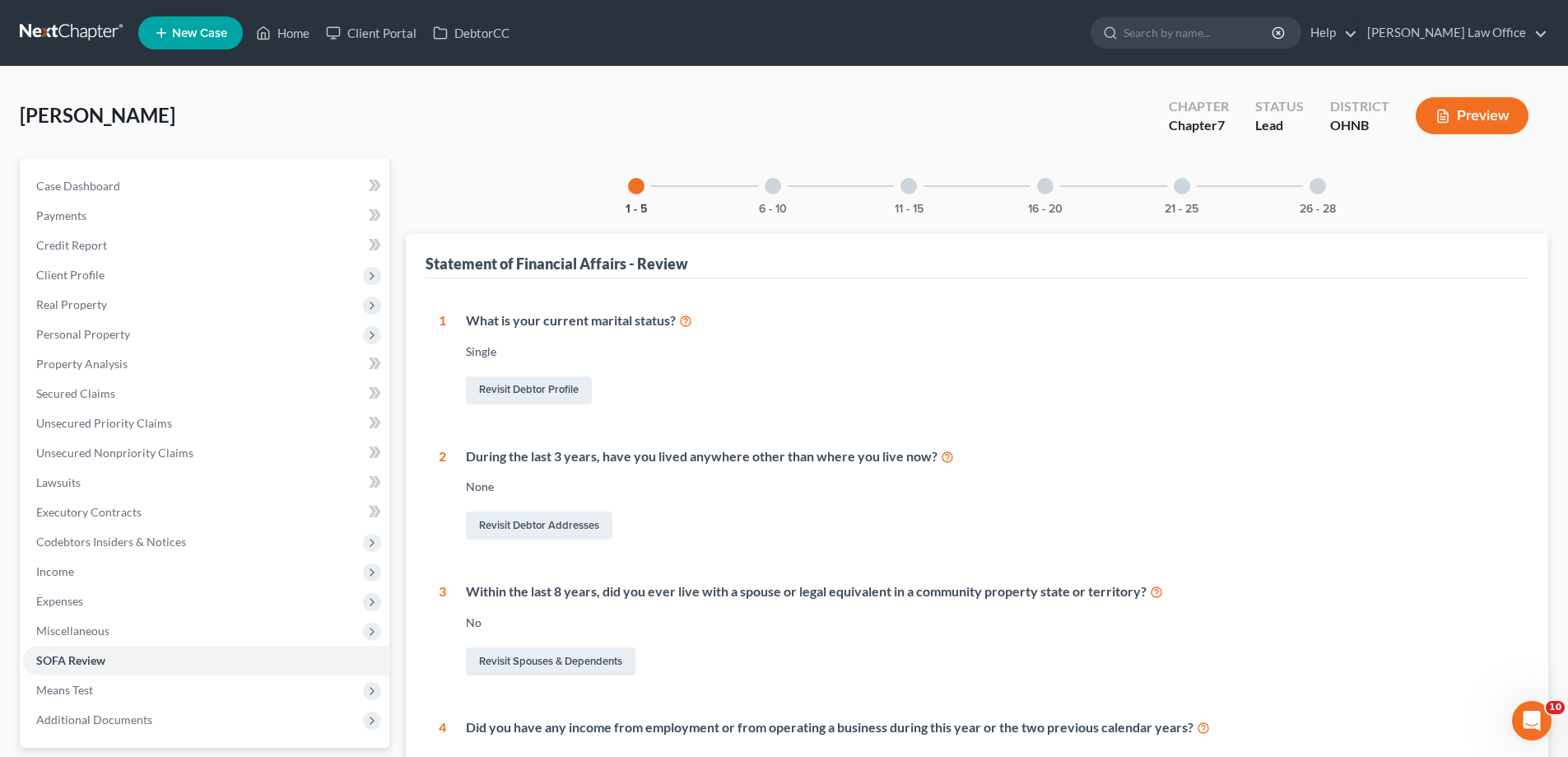
click at [765, 194] on div at bounding box center [773, 186] width 17 height 17
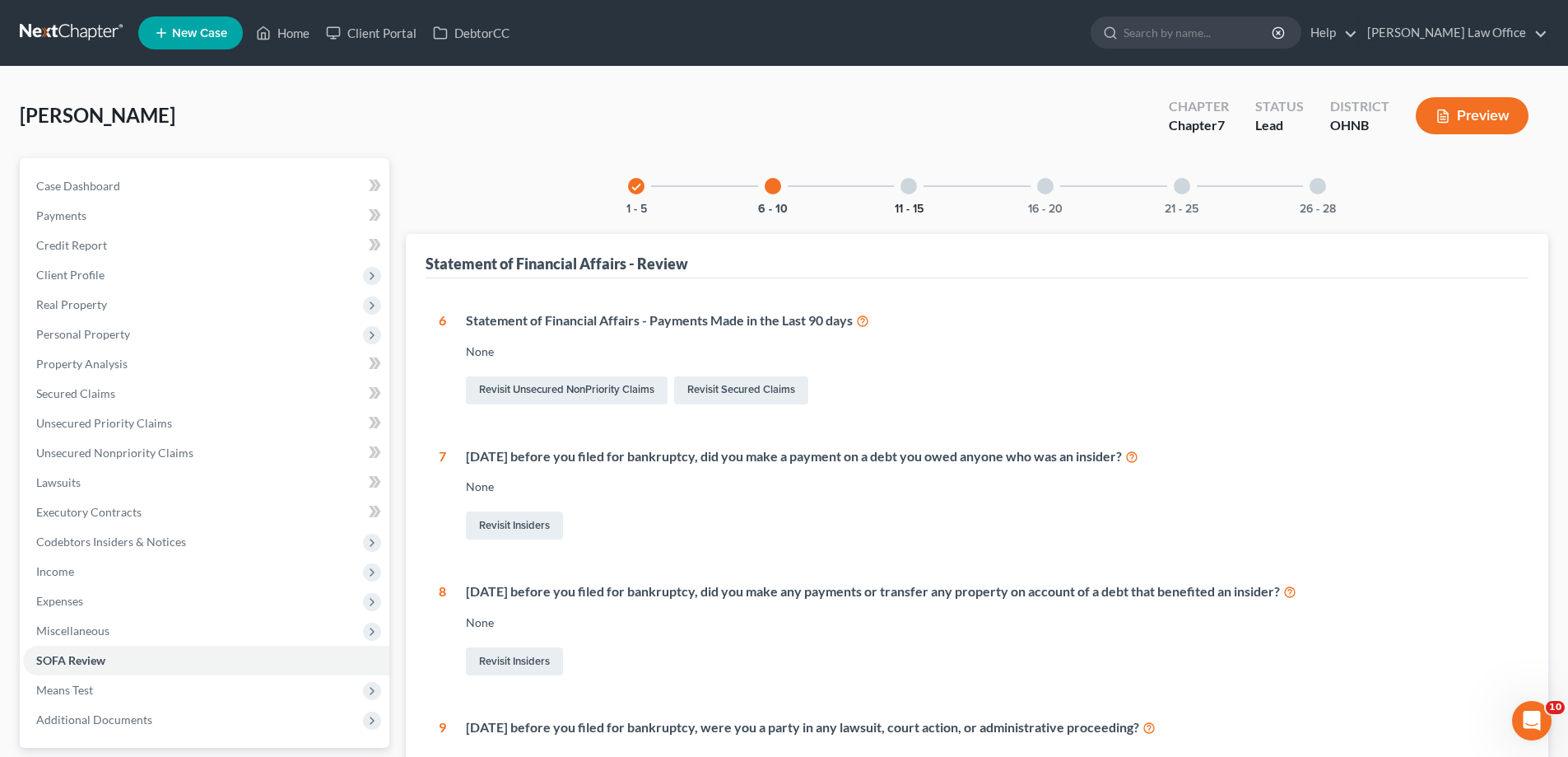
drag, startPoint x: 897, startPoint y: 234, endPoint x: 901, endPoint y: 253, distance: 19.4
click at [896, 214] on div "11 - 15" at bounding box center [908, 186] width 56 height 56
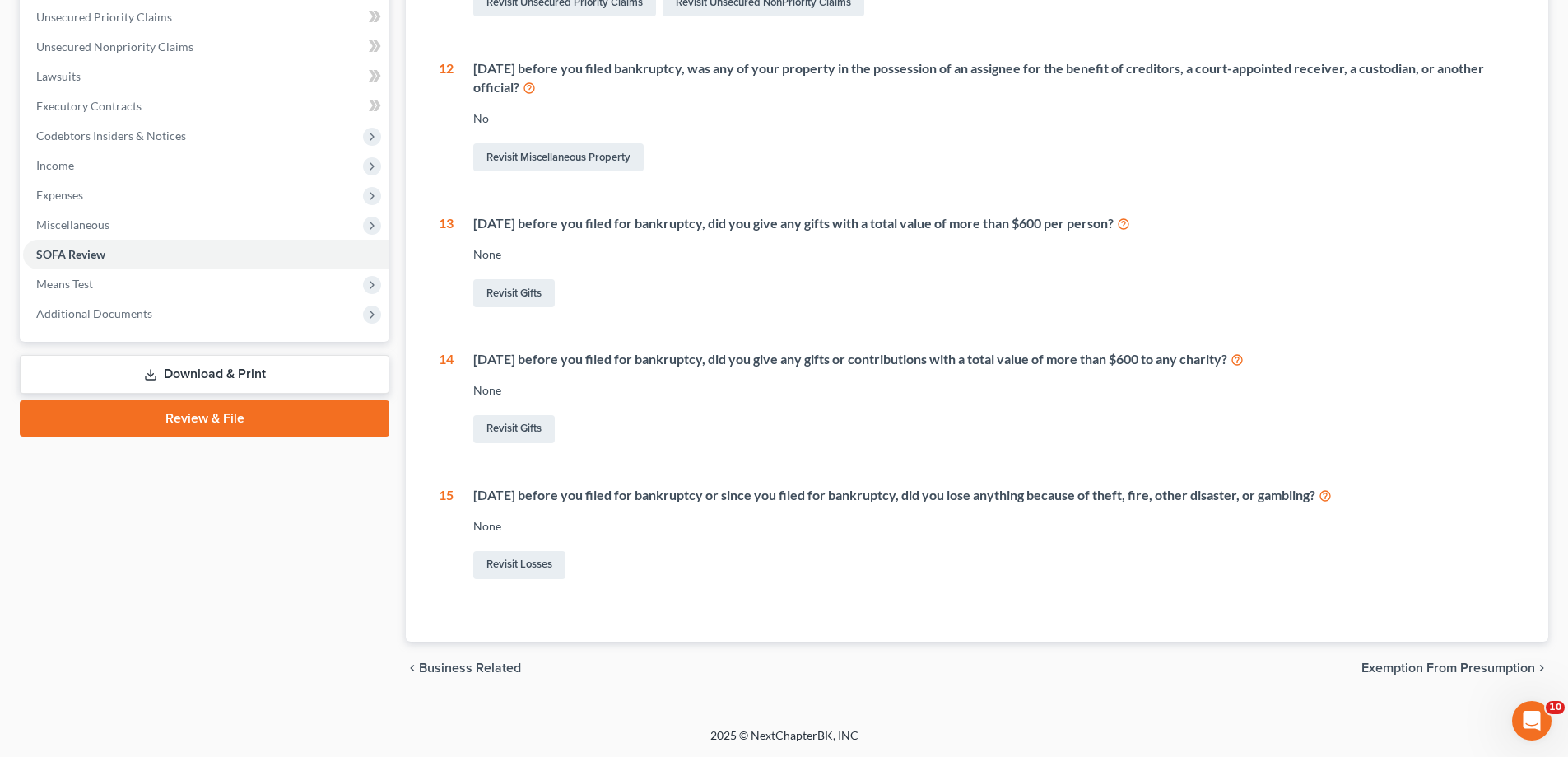
scroll to position [83, 0]
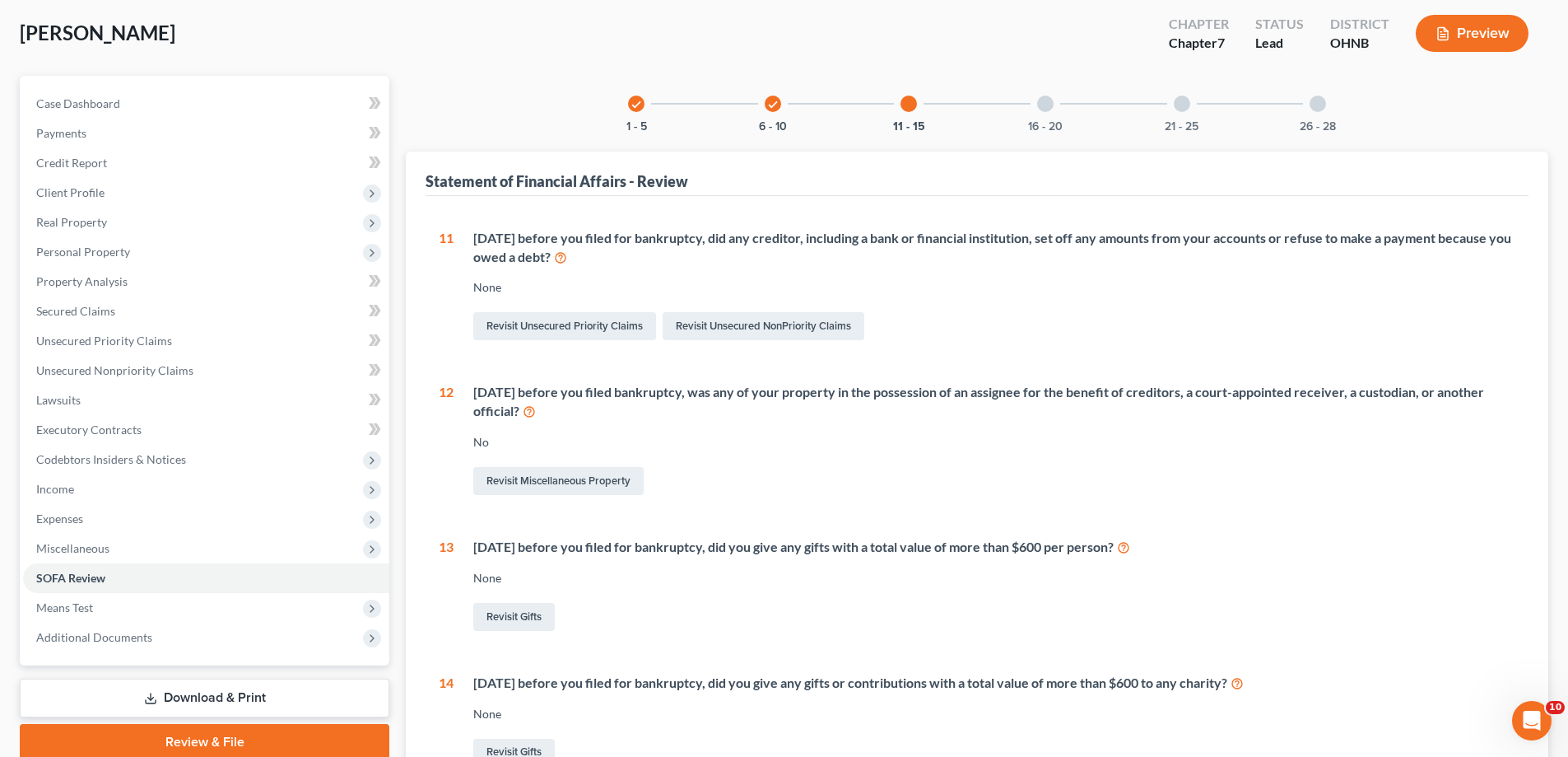
click at [1053, 112] on div at bounding box center [1046, 104] width 17 height 17
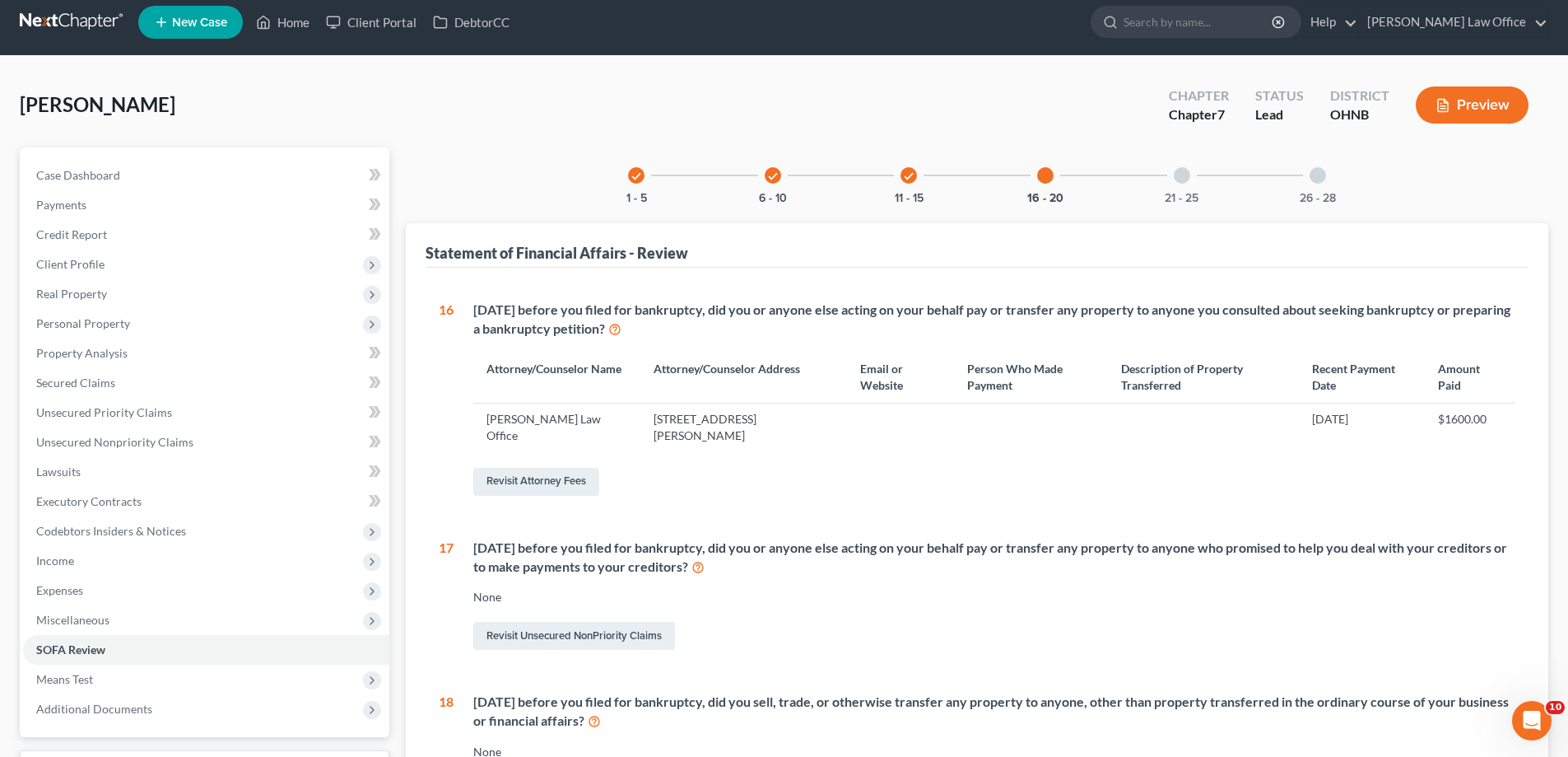
scroll to position [0, 0]
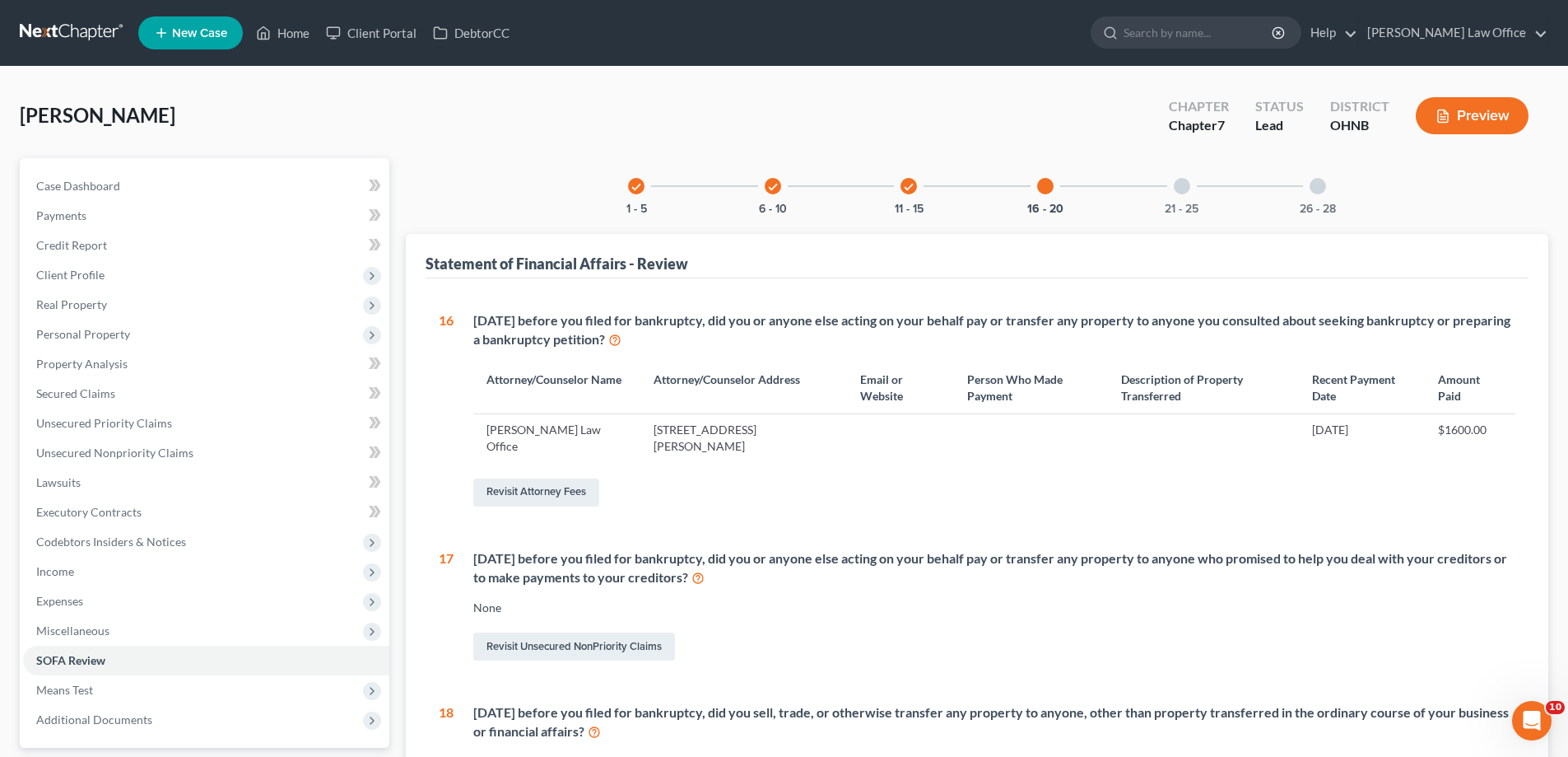
click at [1190, 194] on div at bounding box center [1182, 186] width 17 height 17
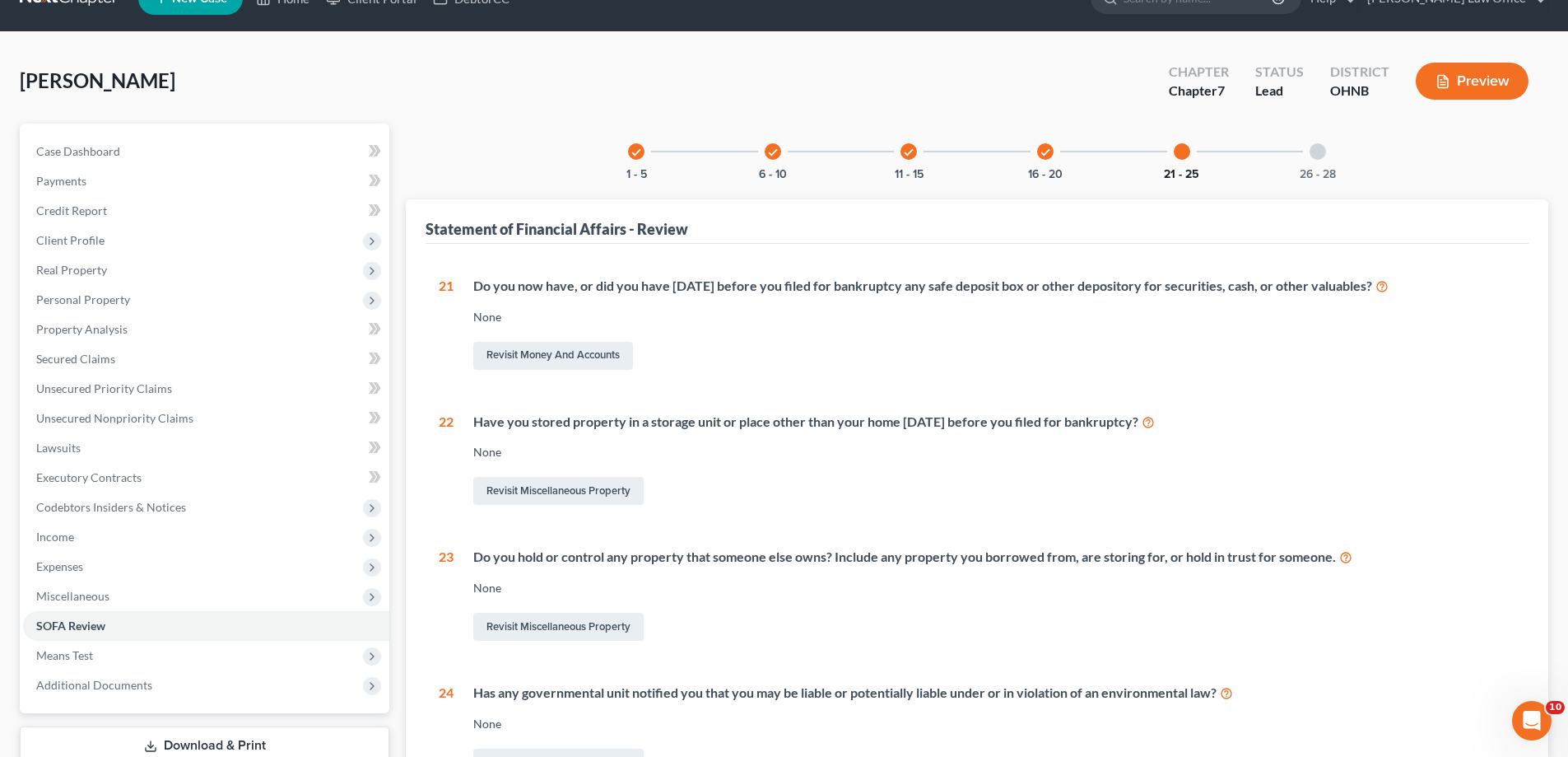
scroll to position [29, 0]
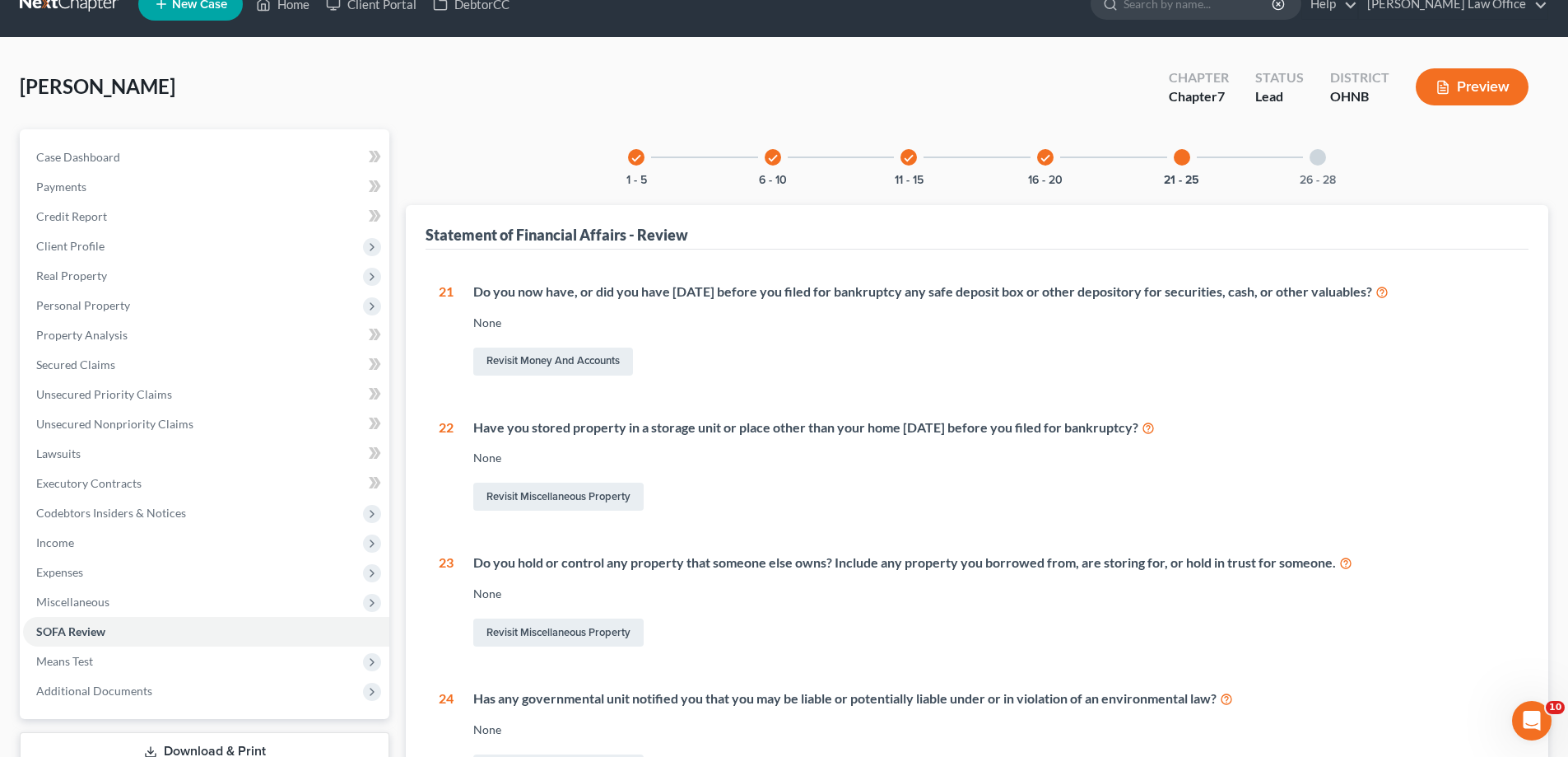
click at [1346, 185] on div "26 - 28" at bounding box center [1317, 157] width 56 height 56
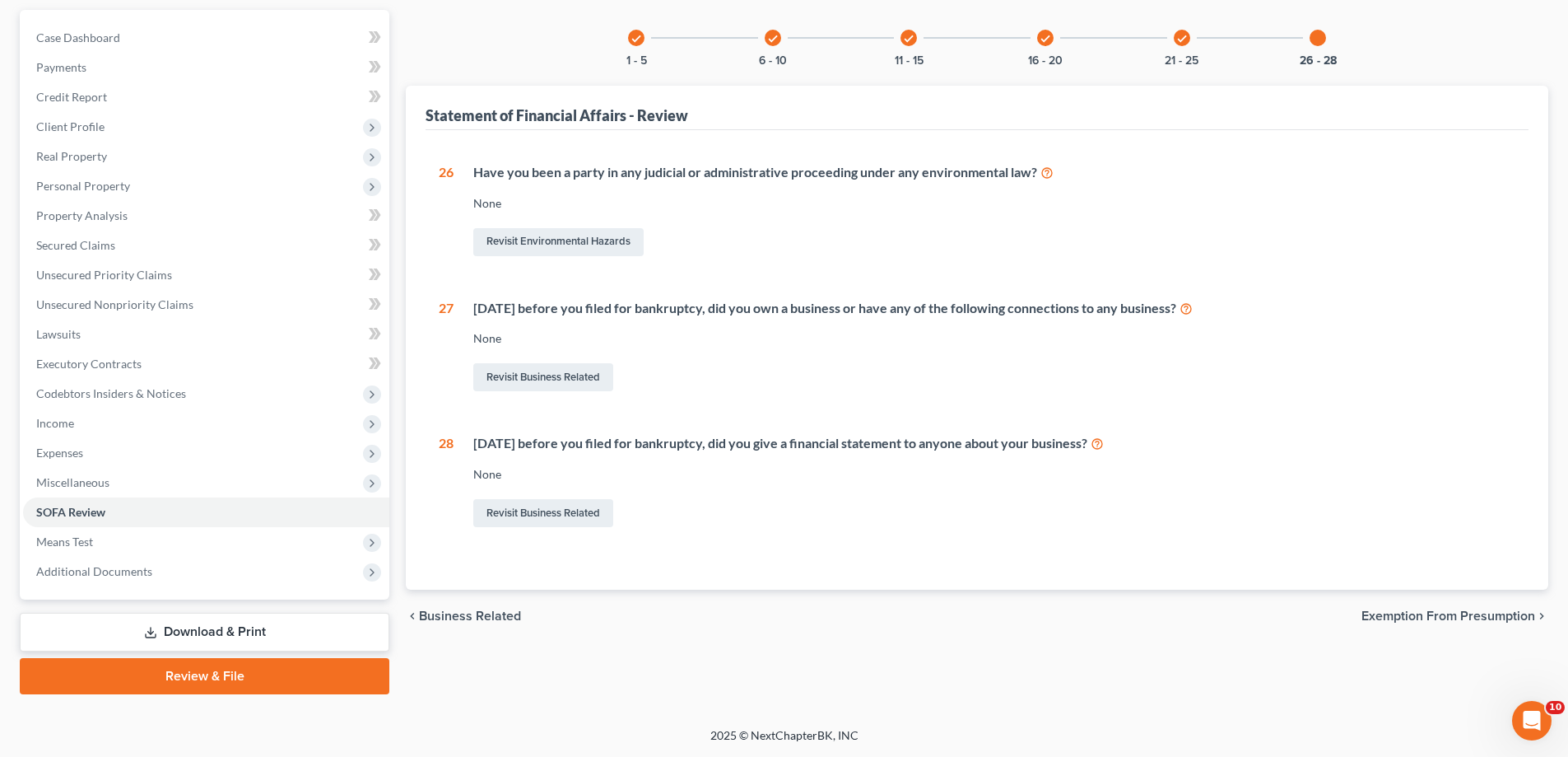
scroll to position [370, 0]
click at [89, 534] on span "Means Test" at bounding box center [64, 541] width 57 height 14
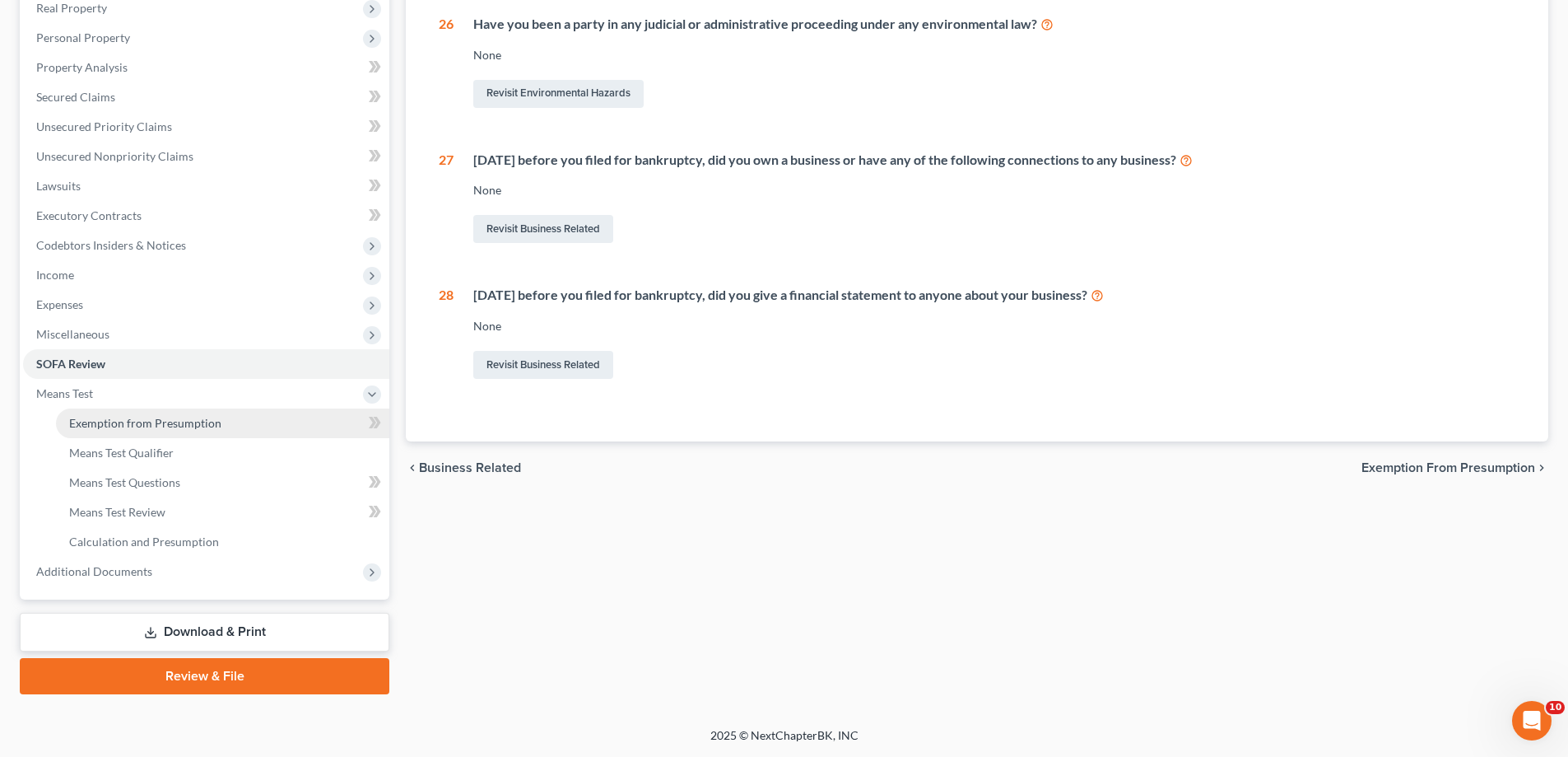
click at [222, 430] on span "Exemption from Presumption" at bounding box center [145, 423] width 152 height 14
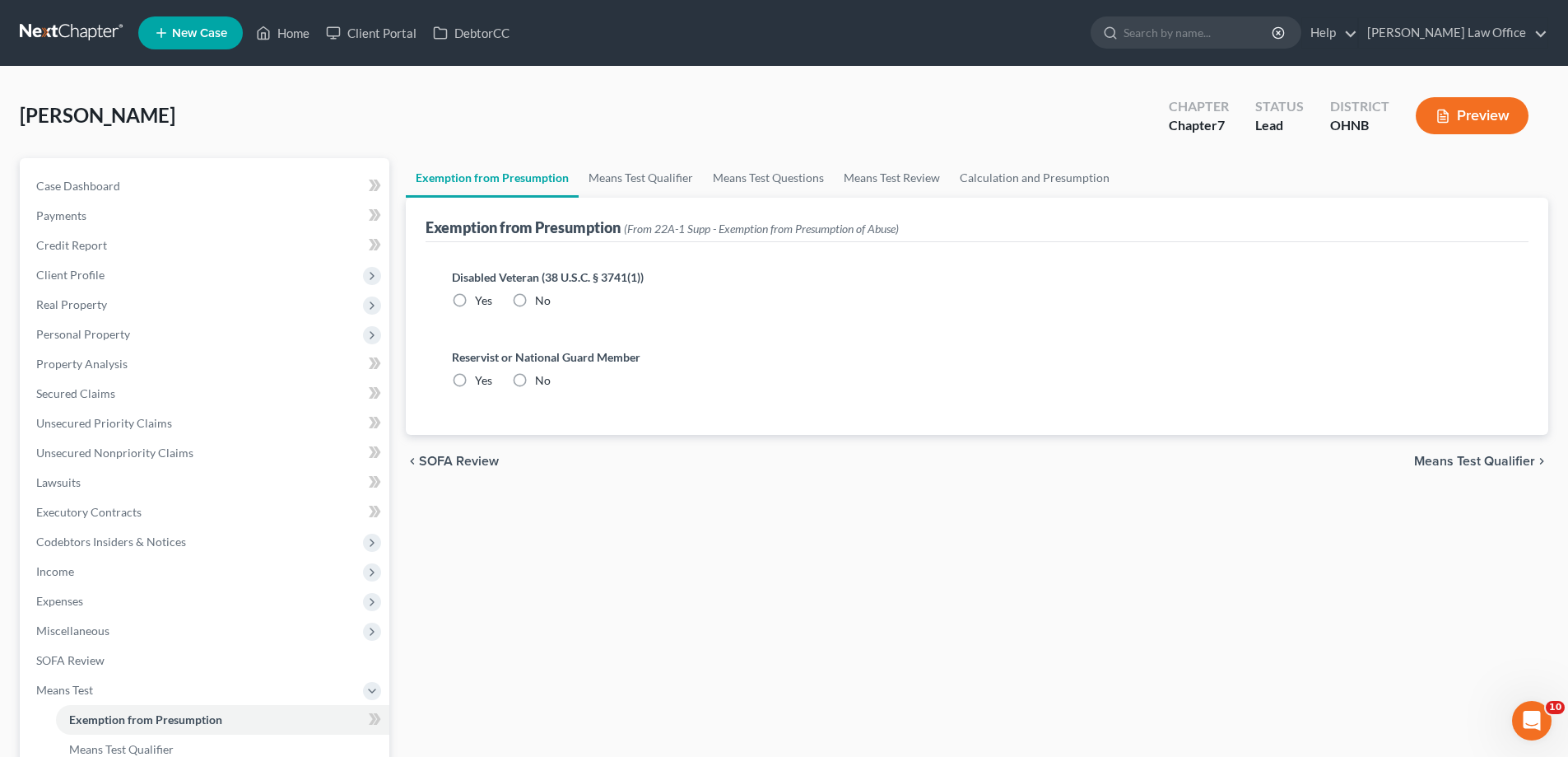
drag, startPoint x: 552, startPoint y: 373, endPoint x: 550, endPoint y: 449, distance: 76.0
click at [551, 308] on label "No" at bounding box center [542, 301] width 16 height 17
click at [552, 303] on input "No" at bounding box center [547, 298] width 11 height 11
radio input "true"
drag, startPoint x: 549, startPoint y: 469, endPoint x: 658, endPoint y: 444, distance: 111.8
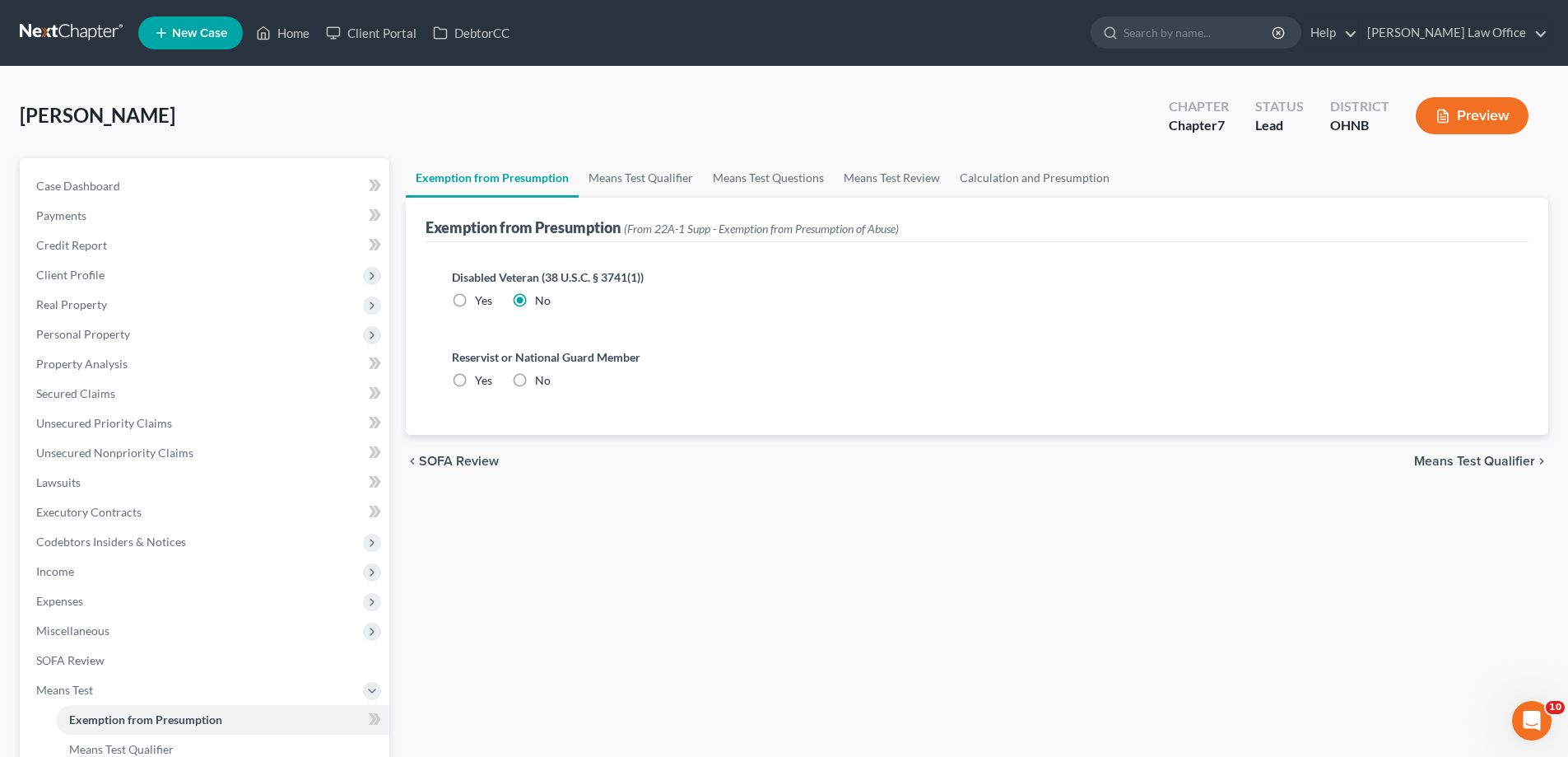
click at [548, 389] on label "No" at bounding box center [542, 381] width 16 height 17
click at [548, 383] on input "No" at bounding box center [547, 378] width 11 height 11
radio input "true"
click at [684, 198] on link "Means Test Qualifier" at bounding box center [640, 178] width 124 height 39
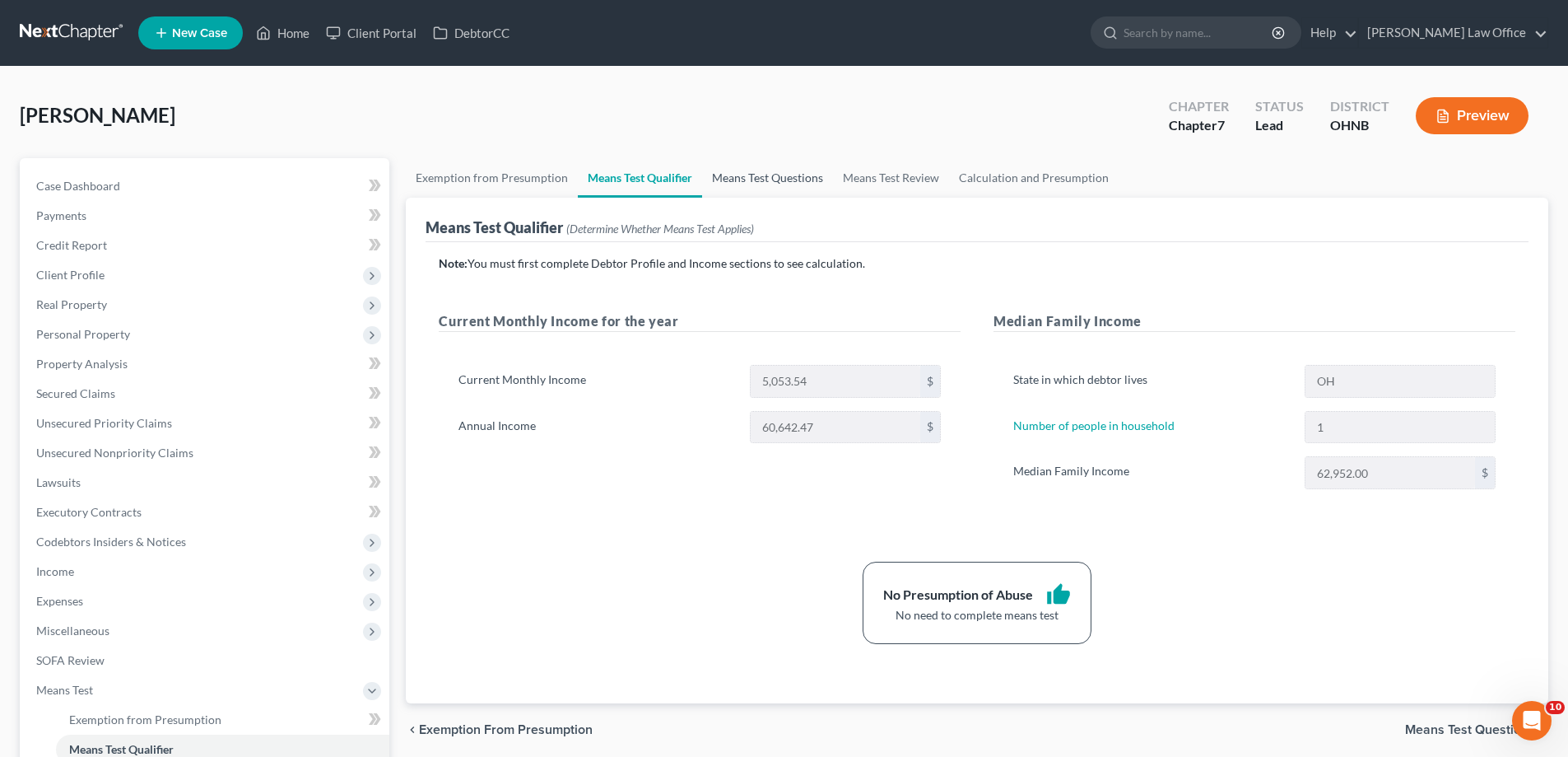
click at [833, 198] on link "Means Test Questions" at bounding box center [767, 178] width 131 height 39
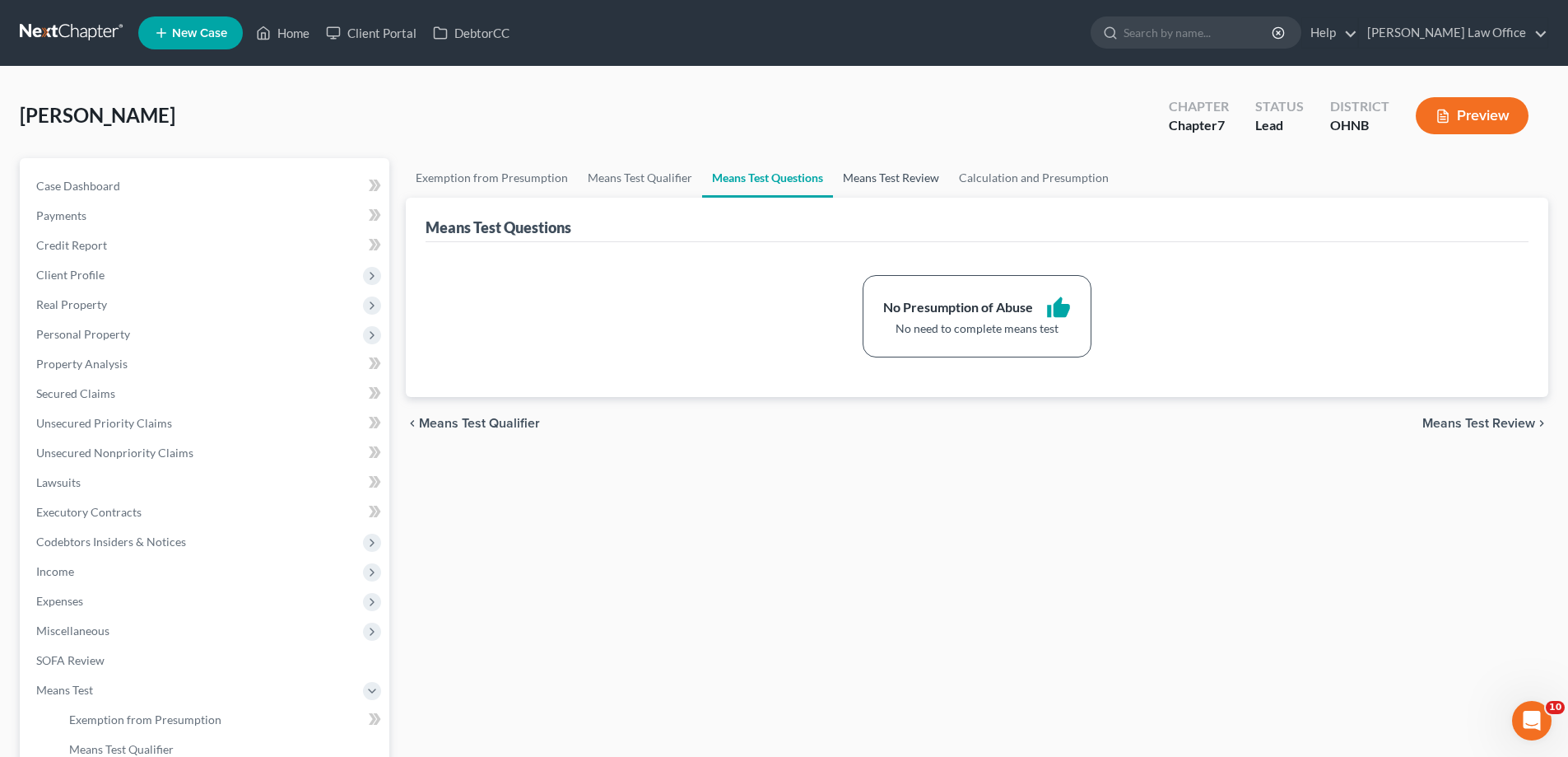
click at [949, 198] on link "Means Test Review" at bounding box center [891, 178] width 116 height 39
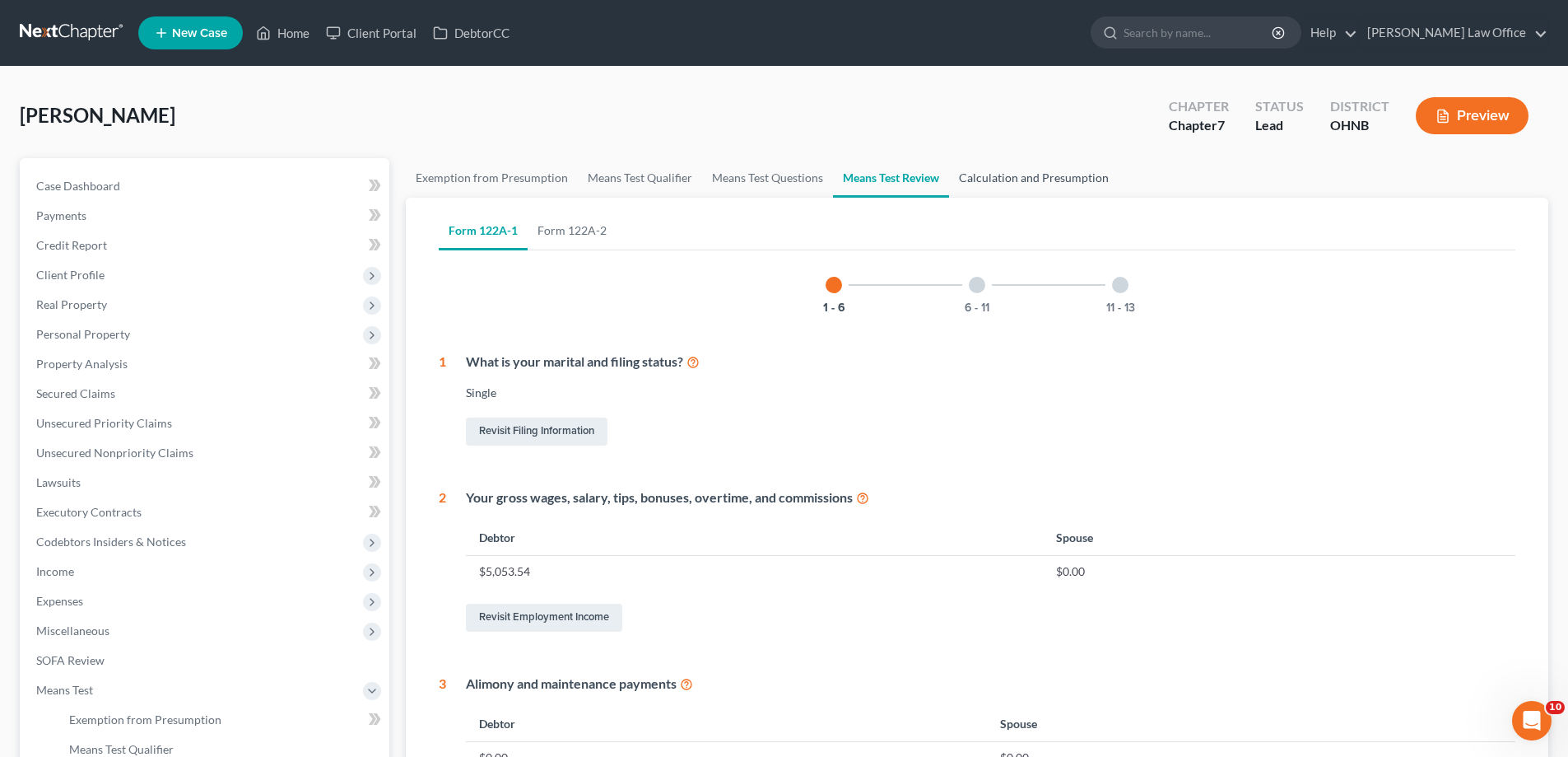
click at [1118, 198] on link "Calculation and Presumption" at bounding box center [1033, 178] width 169 height 39
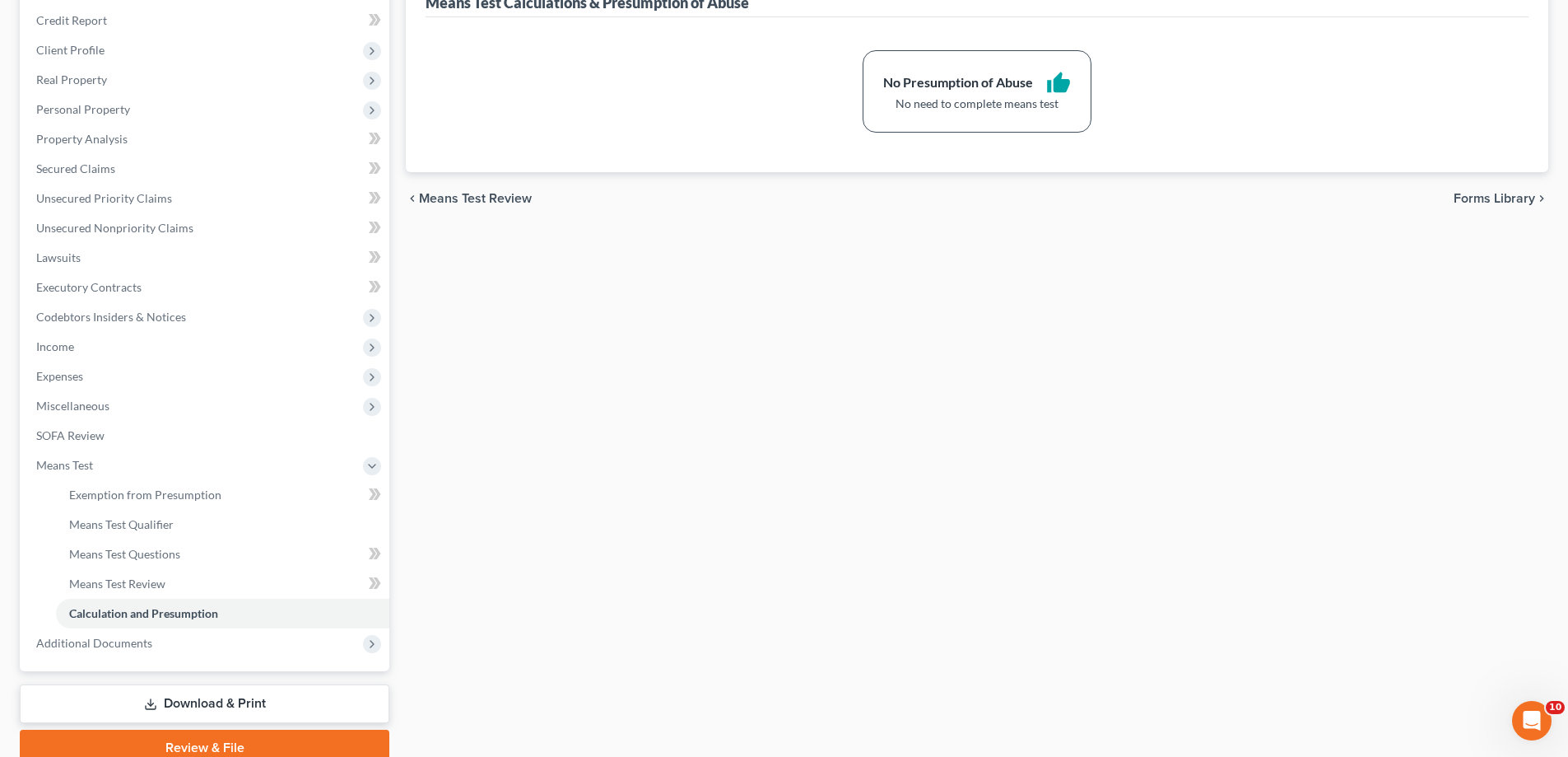
scroll to position [555, 0]
